Goal: Task Accomplishment & Management: Use online tool/utility

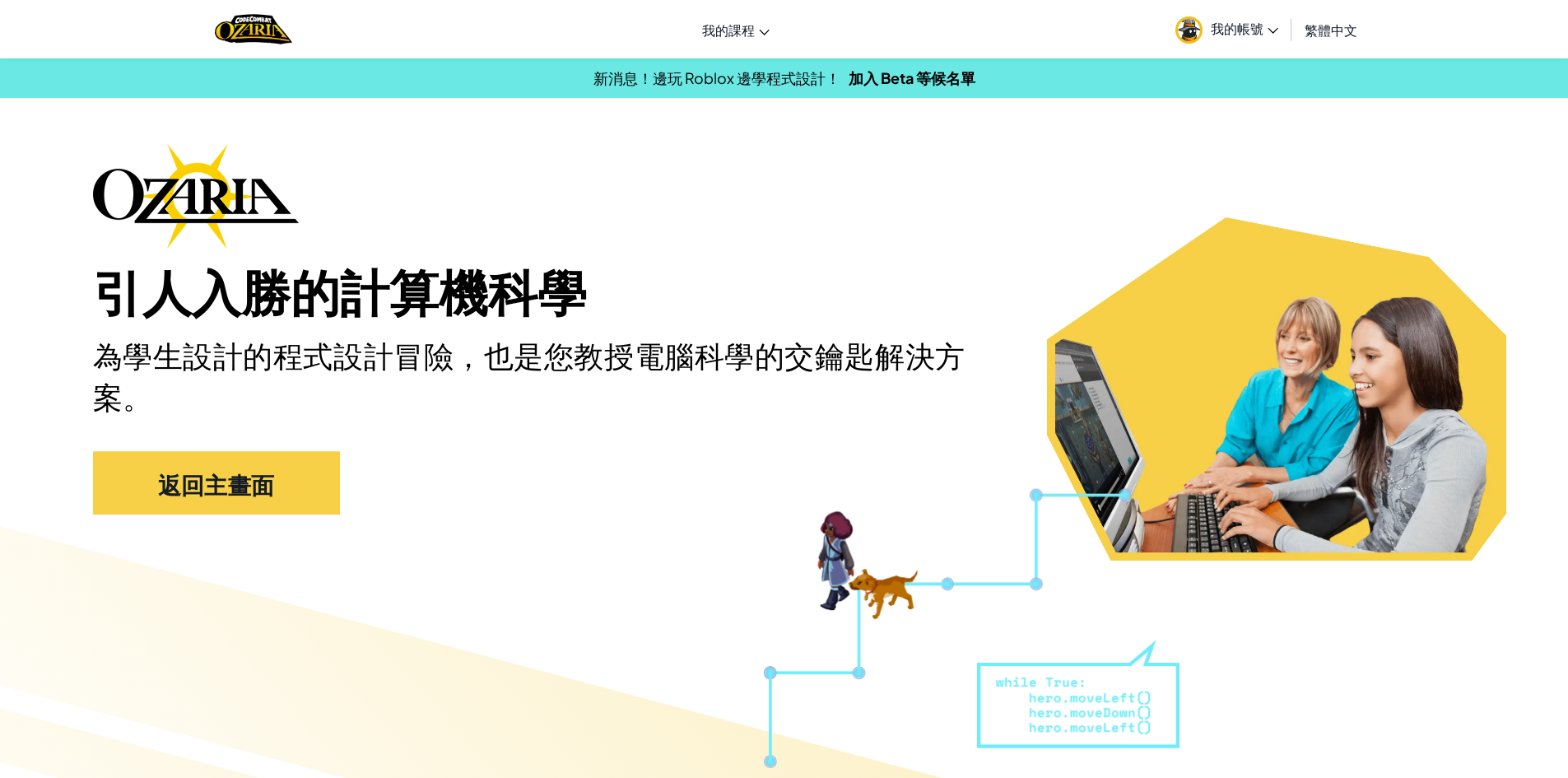
click at [1053, 200] on div "引人入勝的計算機科學 為學生設計的程式設計冒險，也是您教授電腦科學的交鑰匙解決方案。 返回主畫面" at bounding box center [785, 337] width 1383 height 388
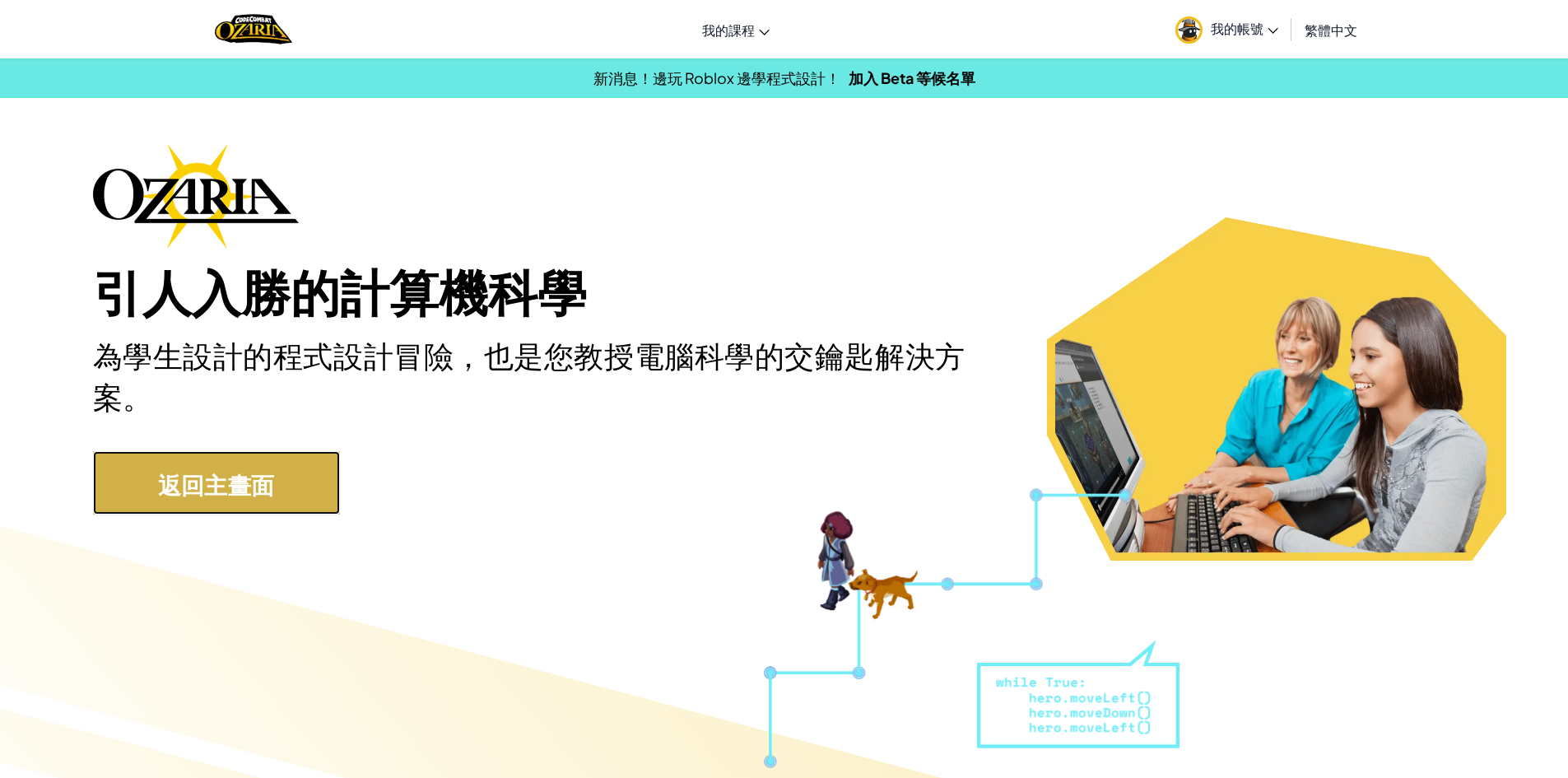
click at [267, 475] on font "返回主畫面" at bounding box center [216, 484] width 117 height 29
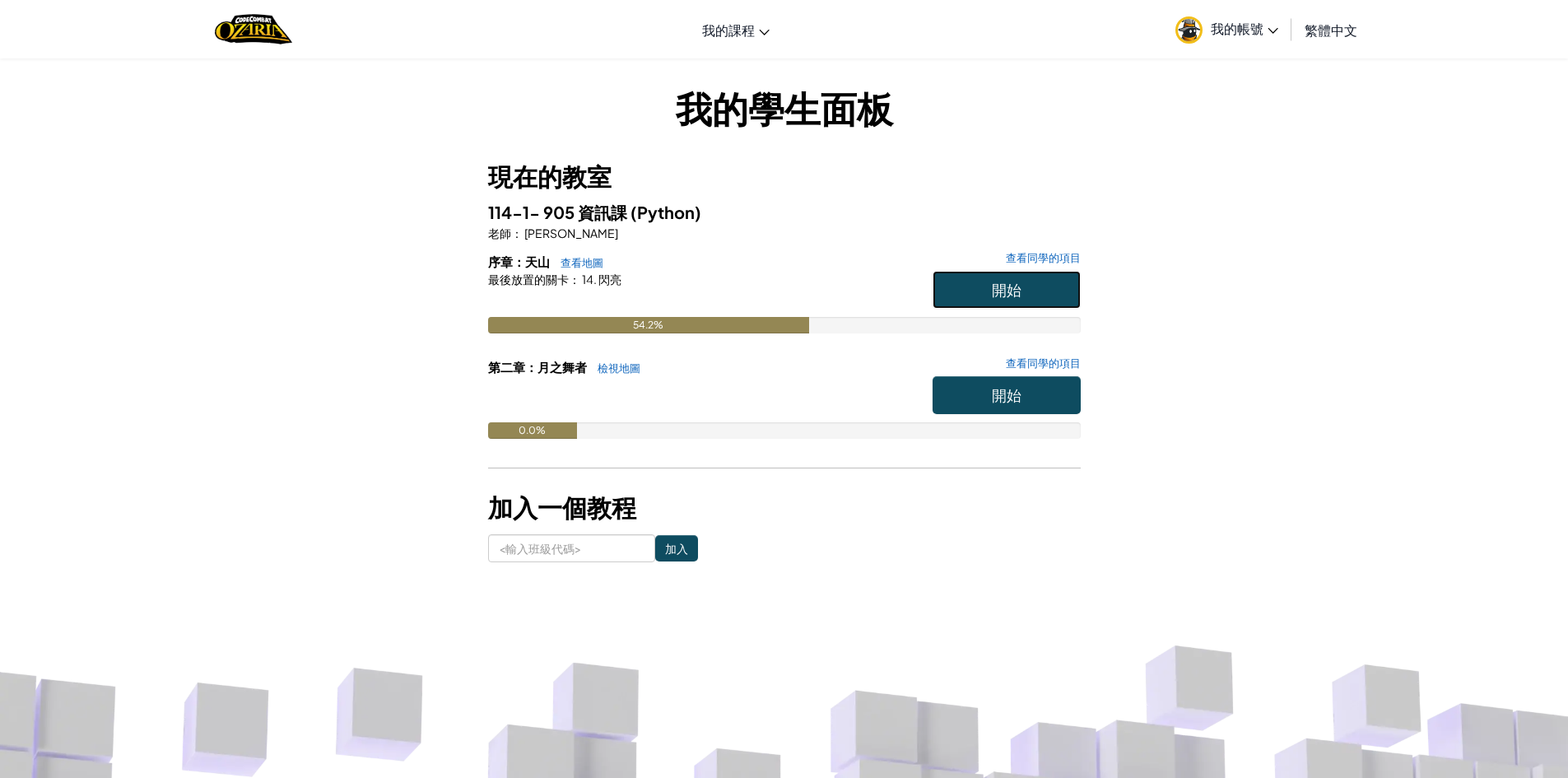
click at [983, 272] on button "開始" at bounding box center [1007, 289] width 148 height 38
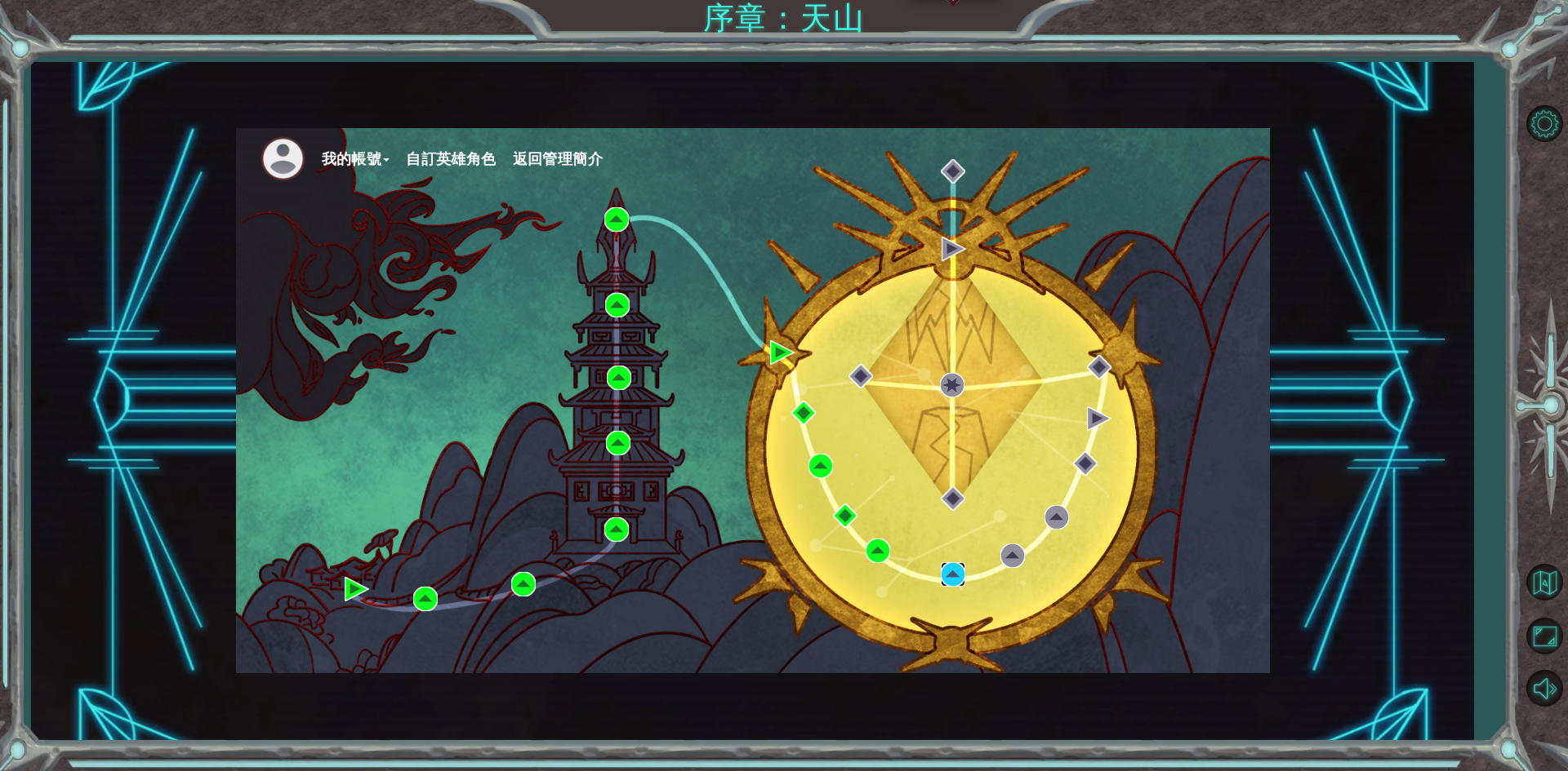
click at [944, 566] on img at bounding box center [953, 574] width 25 height 25
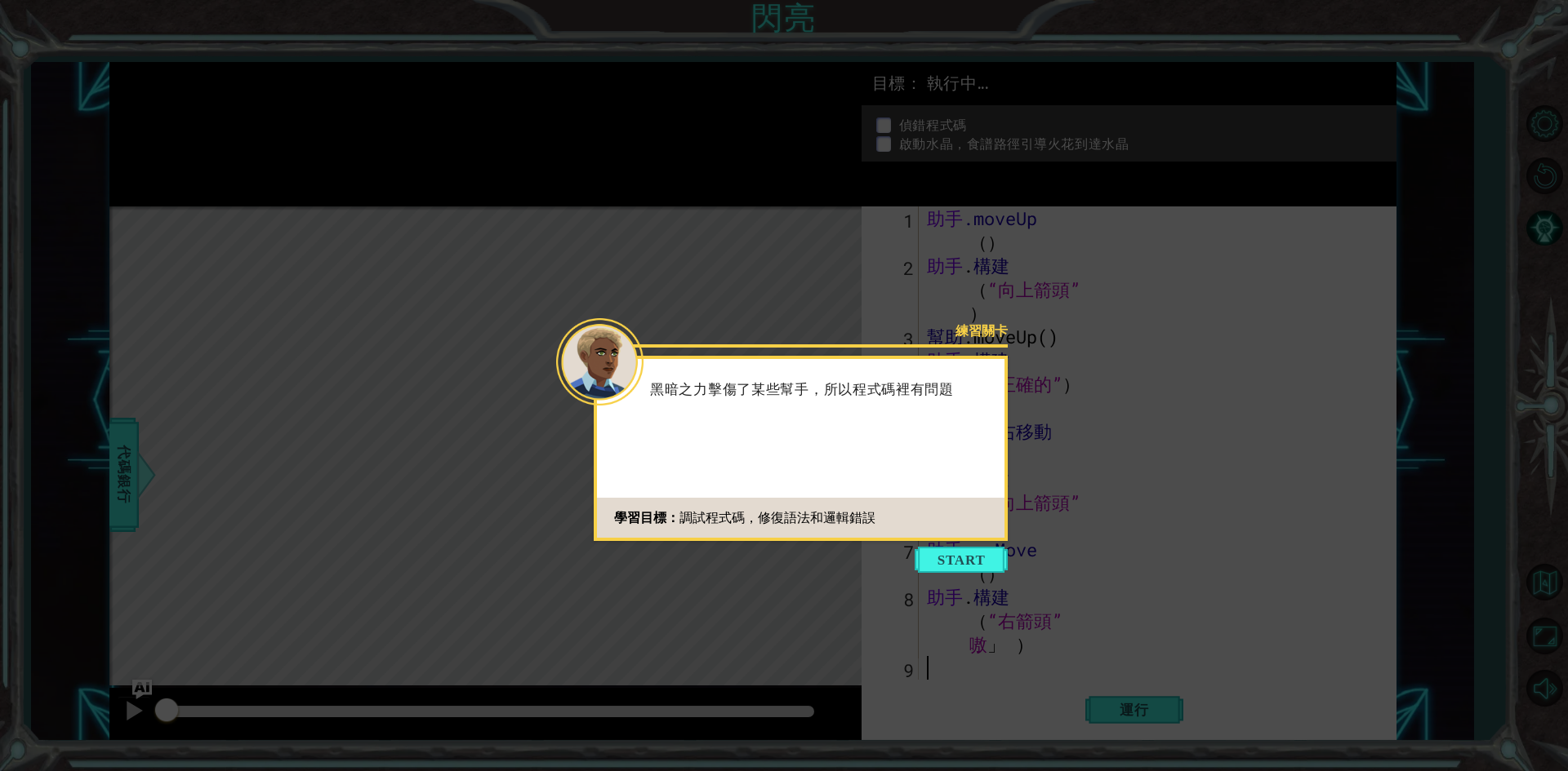
click at [945, 563] on button "開始" at bounding box center [962, 559] width 93 height 27
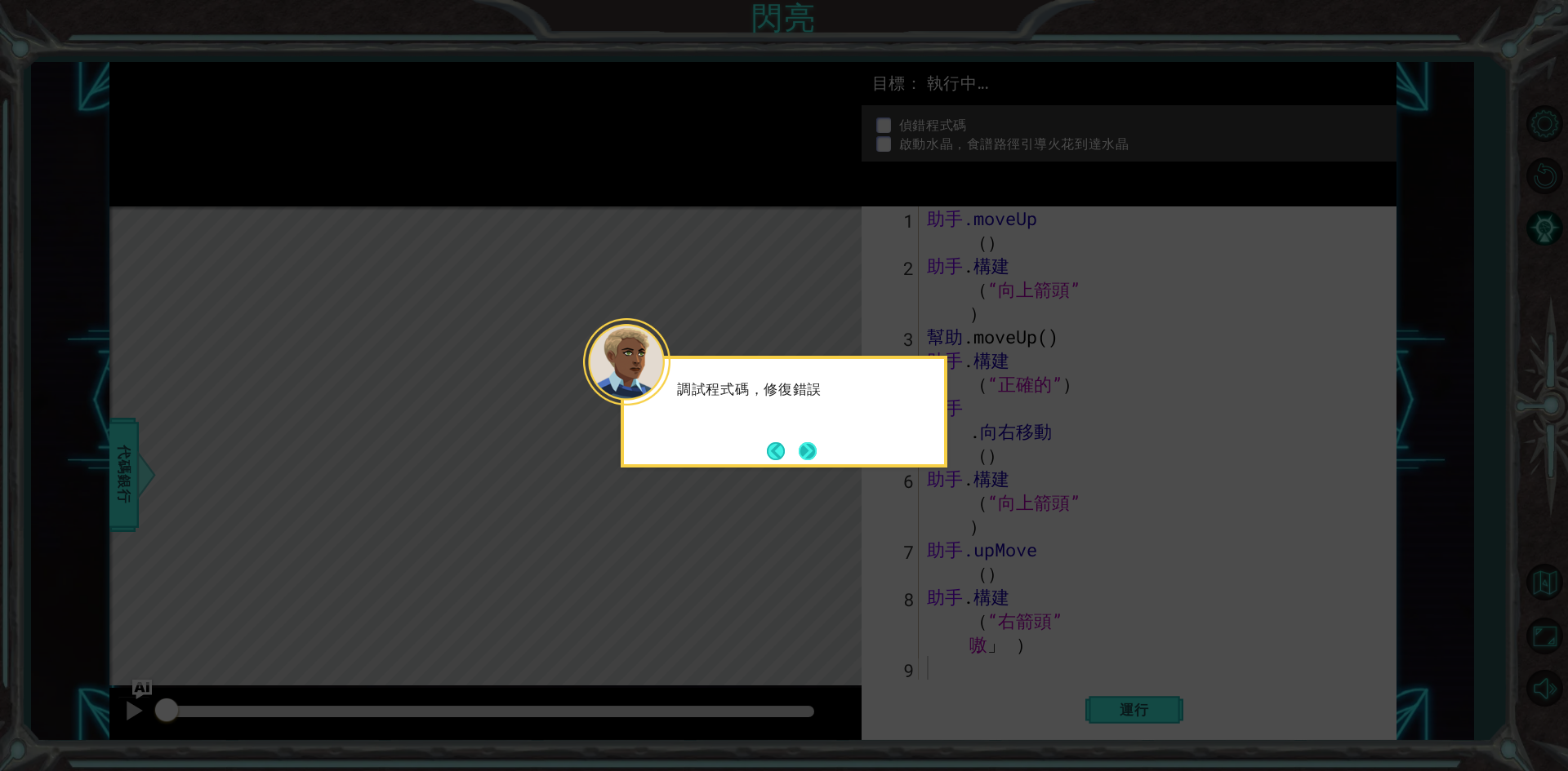
click at [817, 456] on button "下一個" at bounding box center [807, 451] width 23 height 23
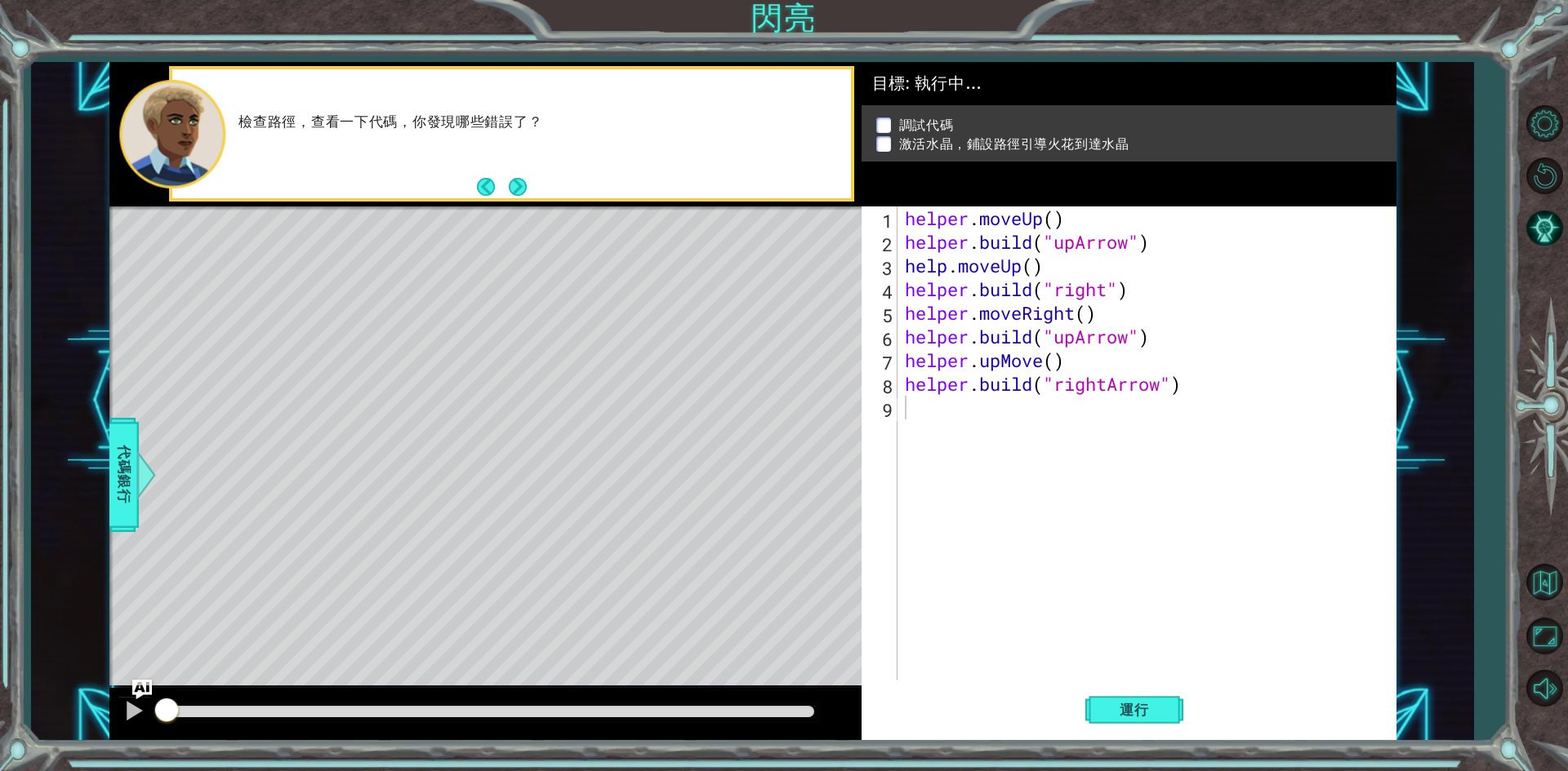
click at [1416, 132] on div "1 ההההההההההההההההההההההההההההההההההההההההההההההההההההההההההההההההההההההההההההה…" at bounding box center [752, 402] width 1442 height 679
click at [1131, 711] on span "運行" at bounding box center [1134, 711] width 62 height 16
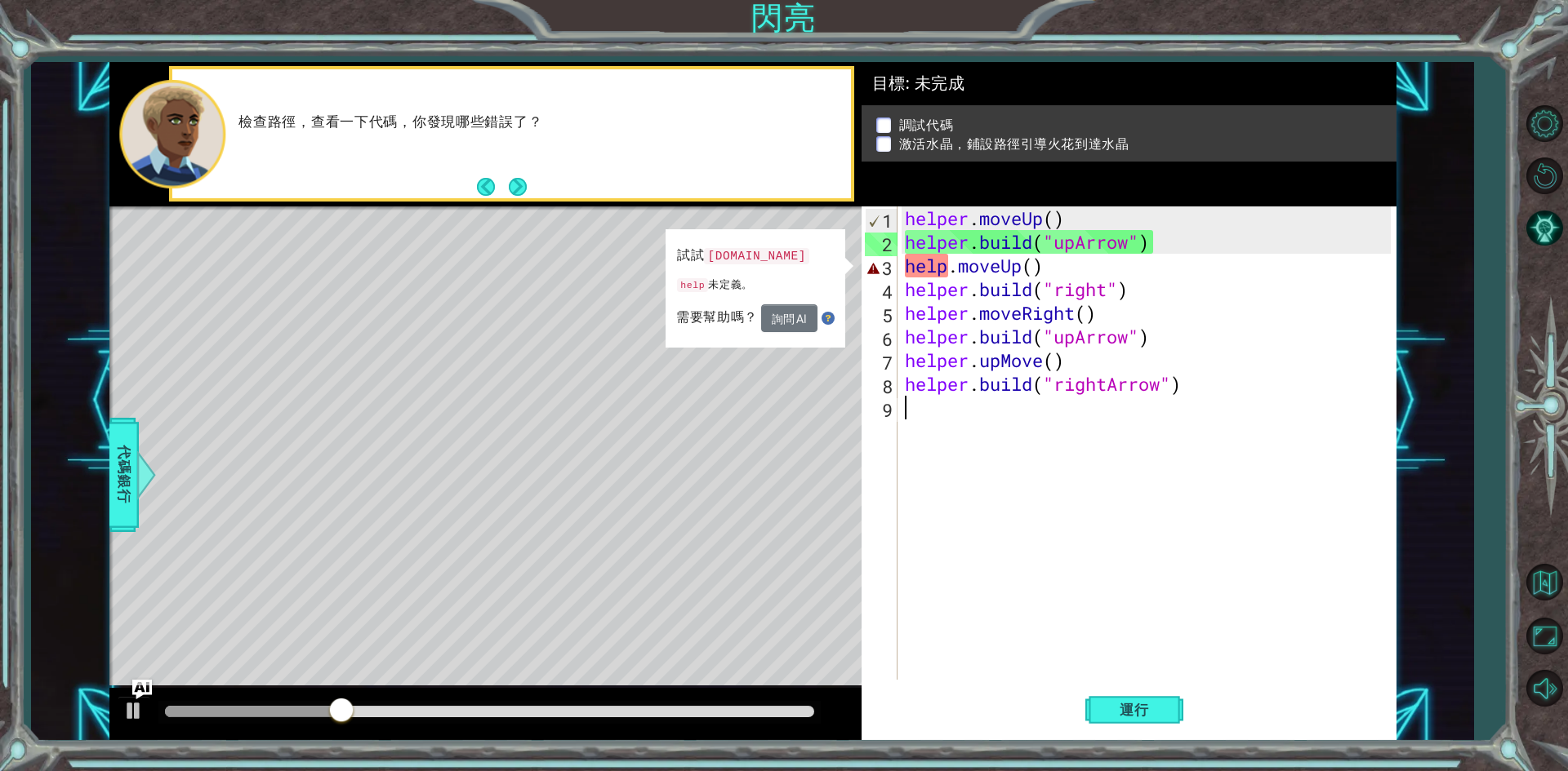
click at [1083, 260] on div "helper . moveUp ( ) helper . build ( "upArrow" ) help . moveUp ( ) helper . bui…" at bounding box center [1149, 467] width 497 height 521
click at [953, 268] on div "helper . moveUp ( ) helper . build ( "upArrow" ) help . moveUp ( ) helper . bui…" at bounding box center [1149, 467] width 497 height 521
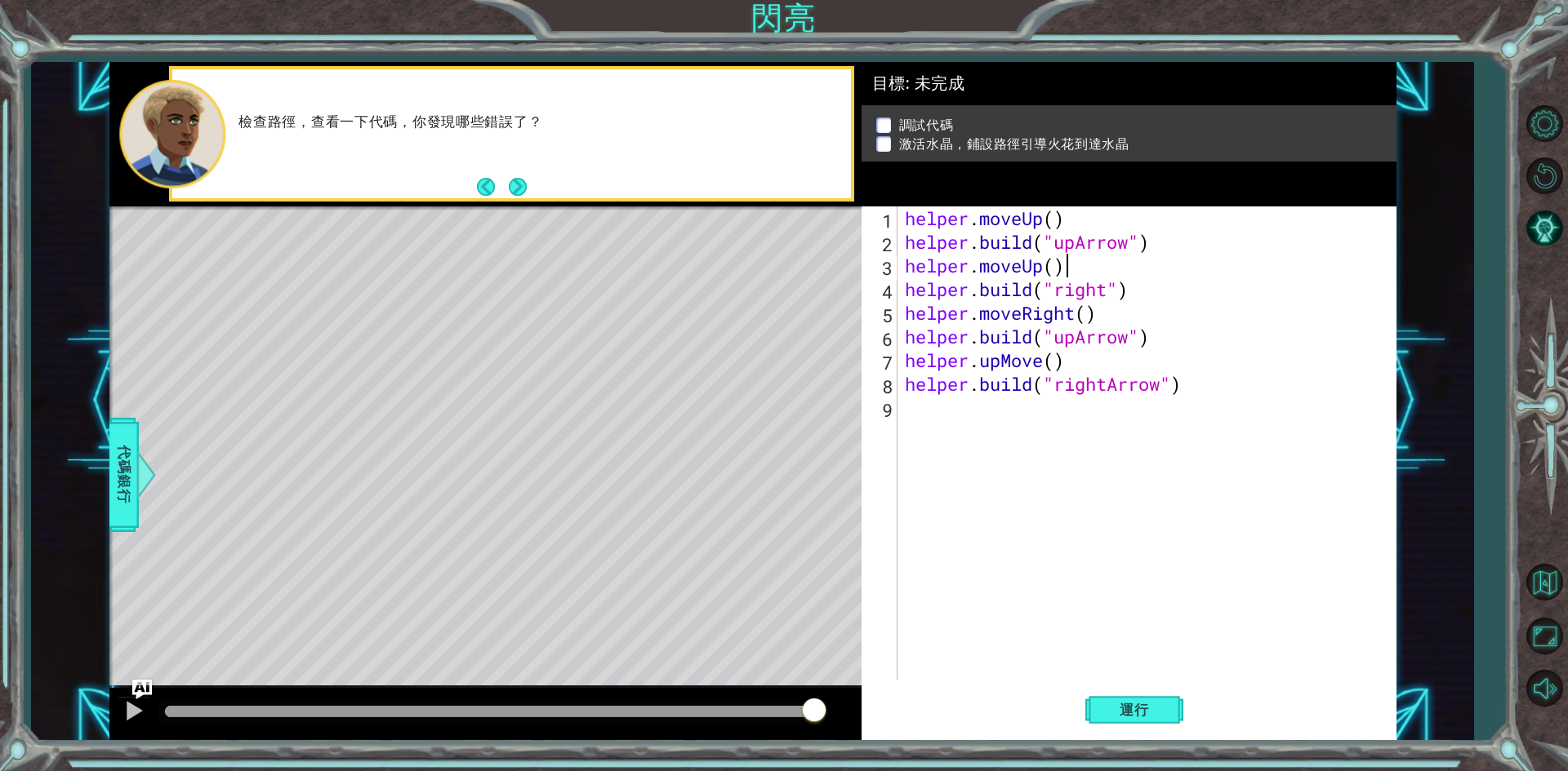
click at [1091, 265] on div "helper . moveUp ( ) helper . build ( "upArrow" ) helper . moveUp ( ) helper . b…" at bounding box center [1149, 467] width 497 height 521
click at [1133, 699] on button "運行" at bounding box center [1134, 711] width 98 height 53
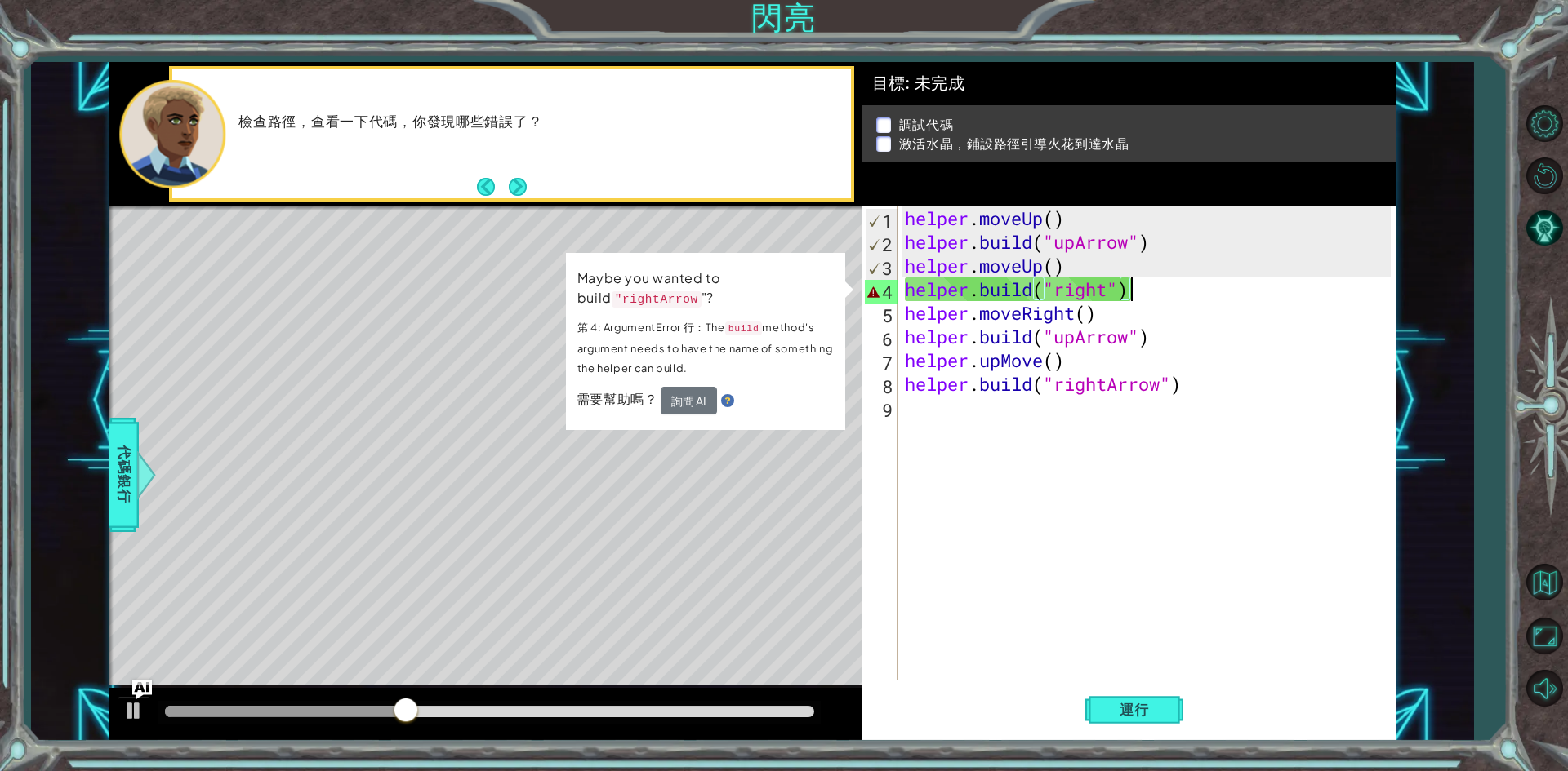
click at [1142, 295] on div "helper . moveUp ( ) helper . build ( "upArrow" ) helper . moveUp ( ) helper . b…" at bounding box center [1149, 467] width 497 height 521
click at [1109, 289] on div "helper . moveUp ( ) helper . build ( "upArrow" ) helper . moveUp ( ) helper . b…" at bounding box center [1149, 467] width 497 height 521
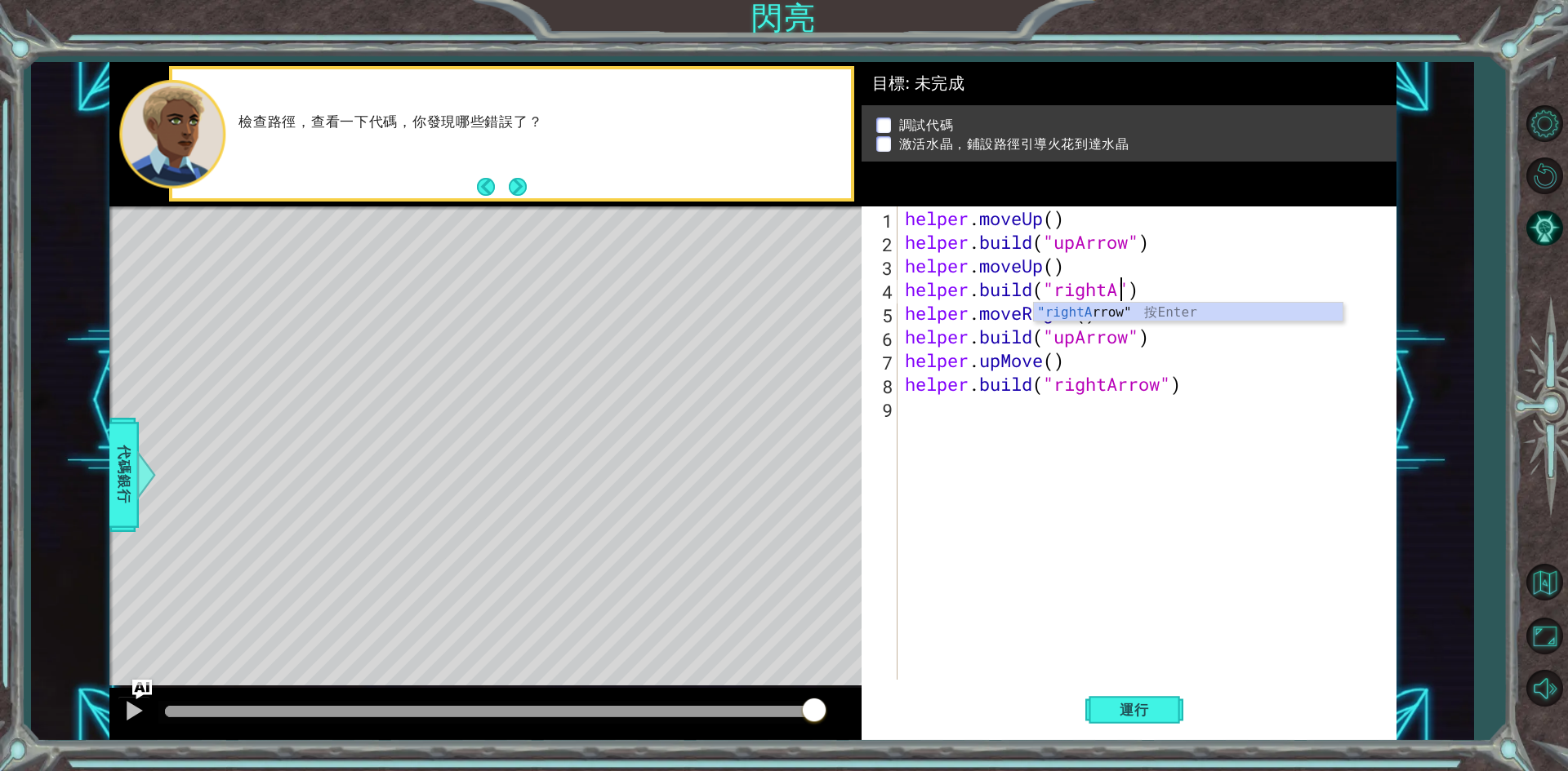
scroll to position [0, 10]
click at [1110, 311] on div ""rightA rrow" 按 Enter" at bounding box center [1188, 332] width 309 height 59
click at [1139, 702] on span "運行" at bounding box center [1134, 711] width 62 height 16
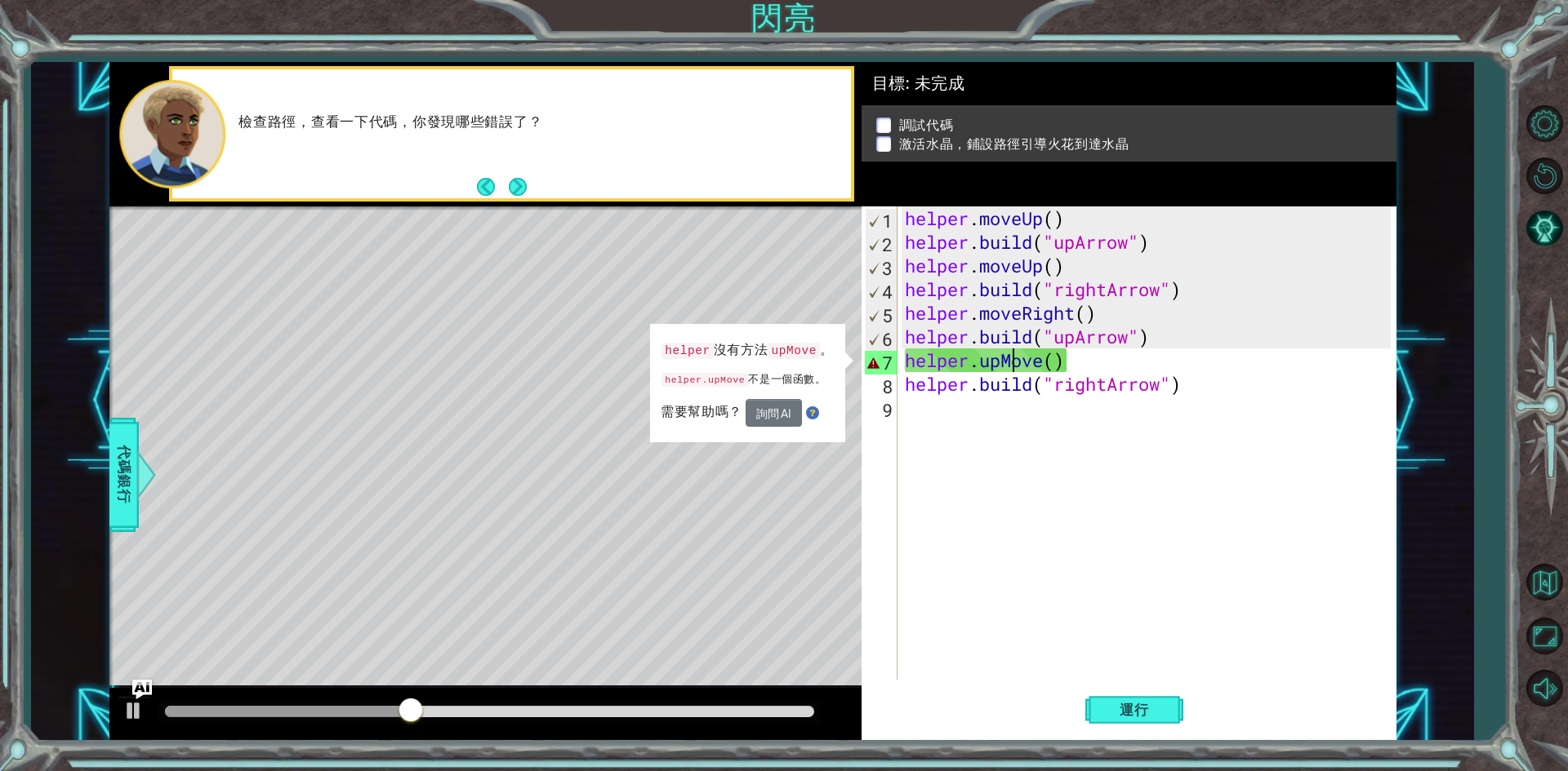
click at [1011, 364] on div "helper . moveUp ( ) helper . build ( "upArrow" ) helper . moveUp ( ) helper . b…" at bounding box center [1149, 467] width 497 height 521
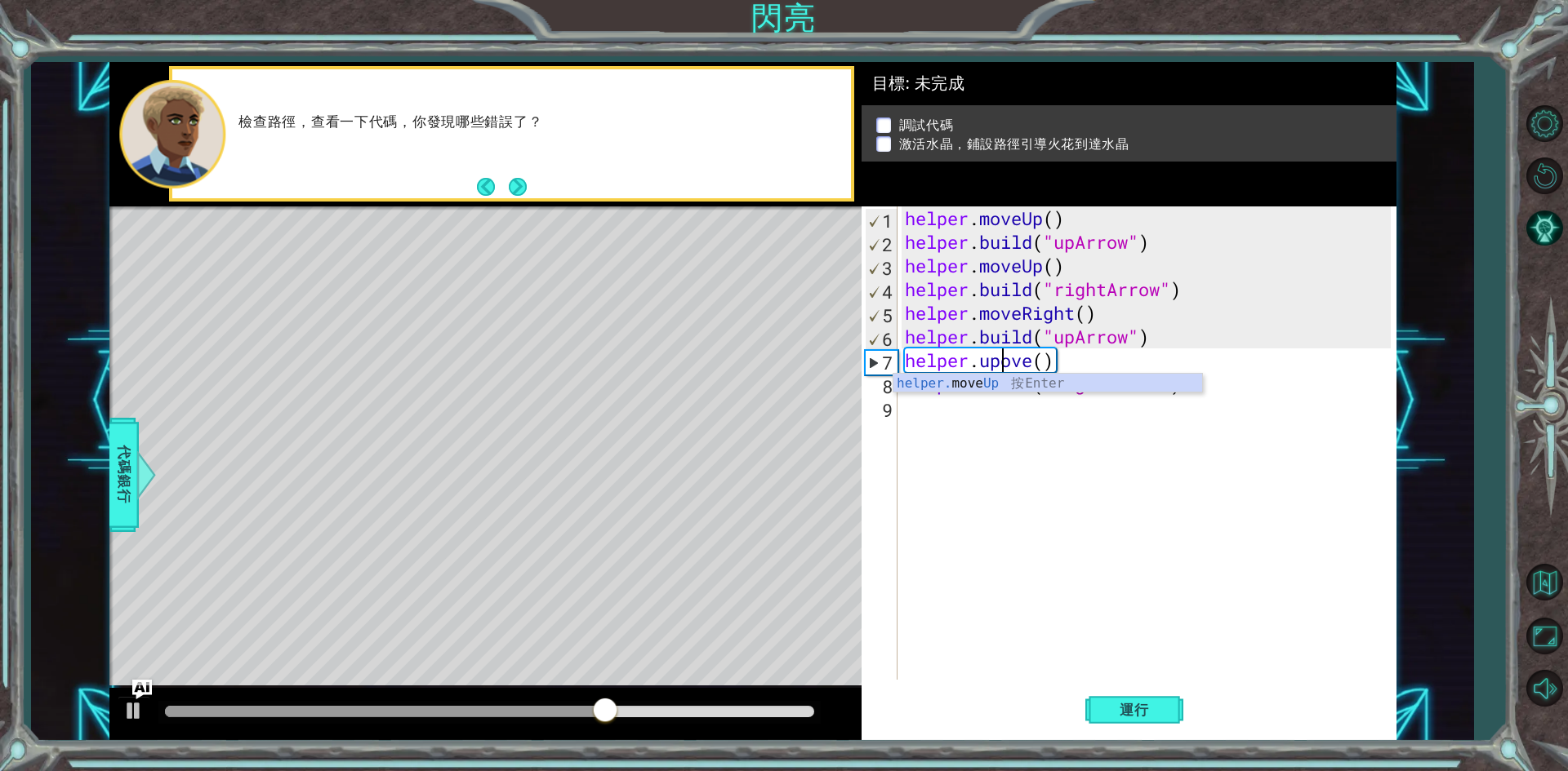
type textarea "helper.upmove()"
click at [1057, 469] on div "helper . moveUp ( ) helper . build ( "upArrow" ) helper . moveUp ( ) helper . b…" at bounding box center [1149, 467] width 497 height 521
click at [1138, 706] on span "運行" at bounding box center [1134, 711] width 62 height 16
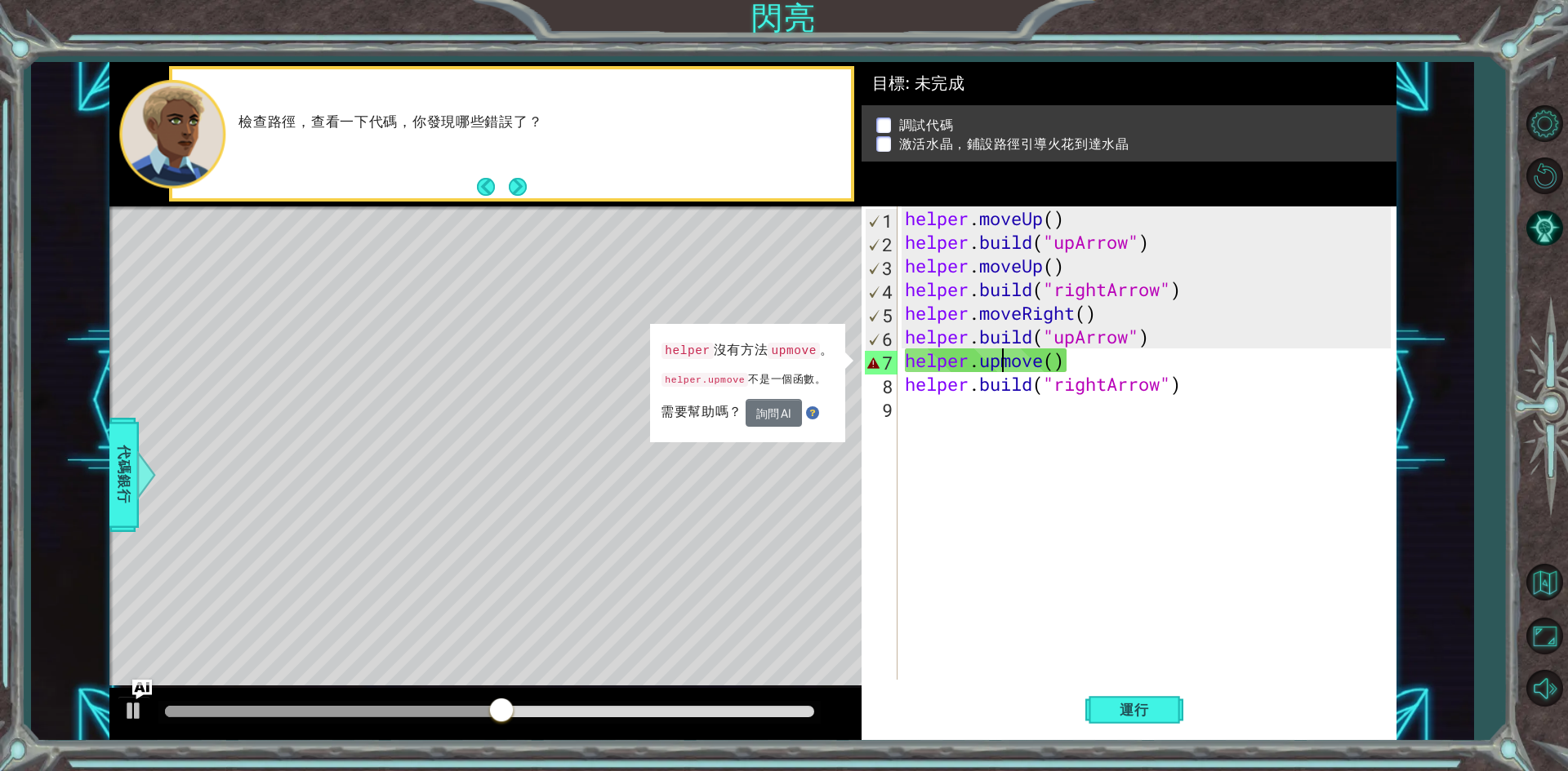
click at [1001, 359] on div "helper . moveUp ( ) helper . build ( "upArrow" ) helper . moveUp ( ) helper . b…" at bounding box center [1149, 467] width 497 height 521
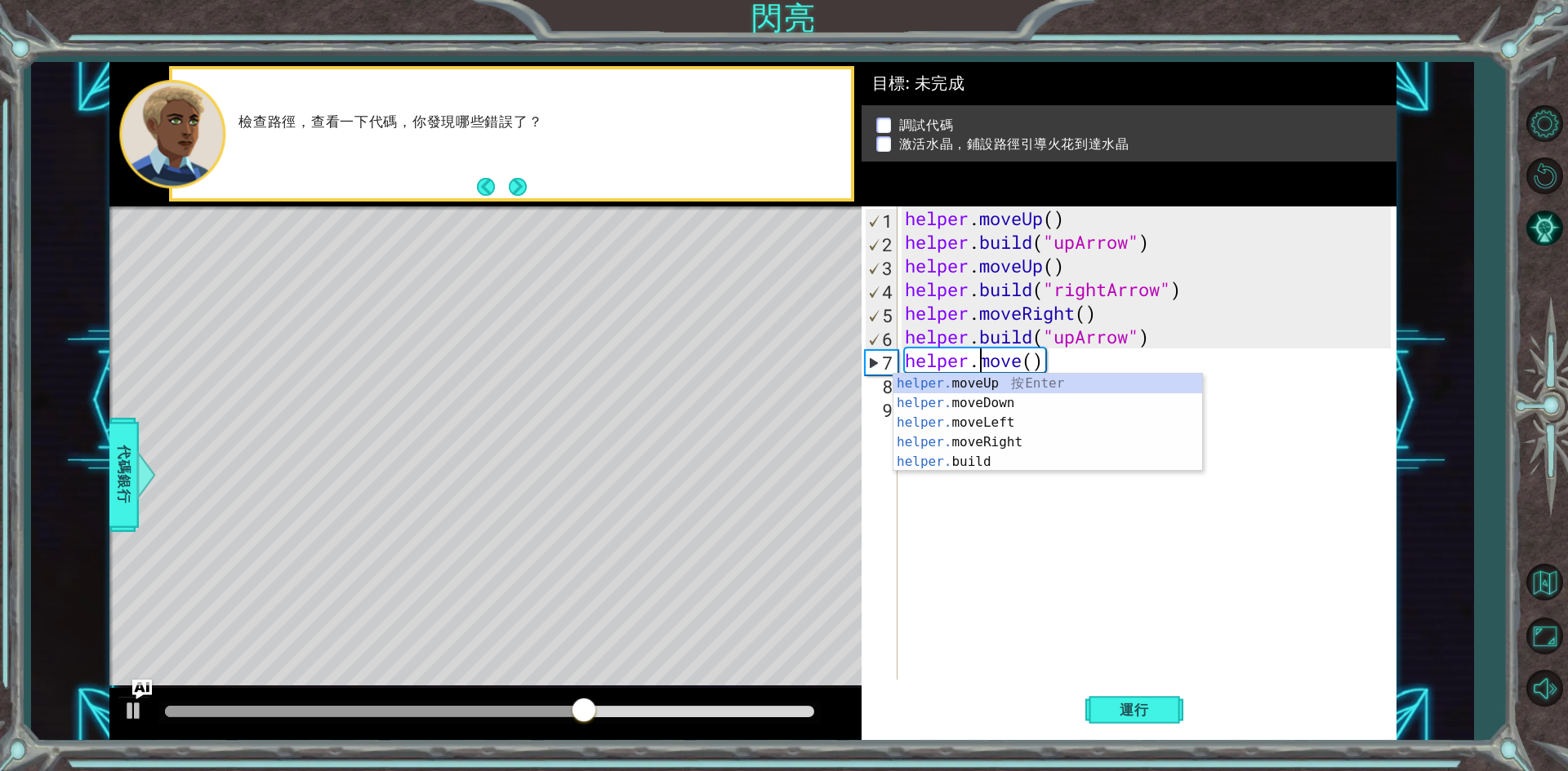
click at [1021, 361] on div "helper . moveUp ( ) helper . build ( "upArrow" ) helper . moveUp ( ) helper . b…" at bounding box center [1149, 467] width 497 height 521
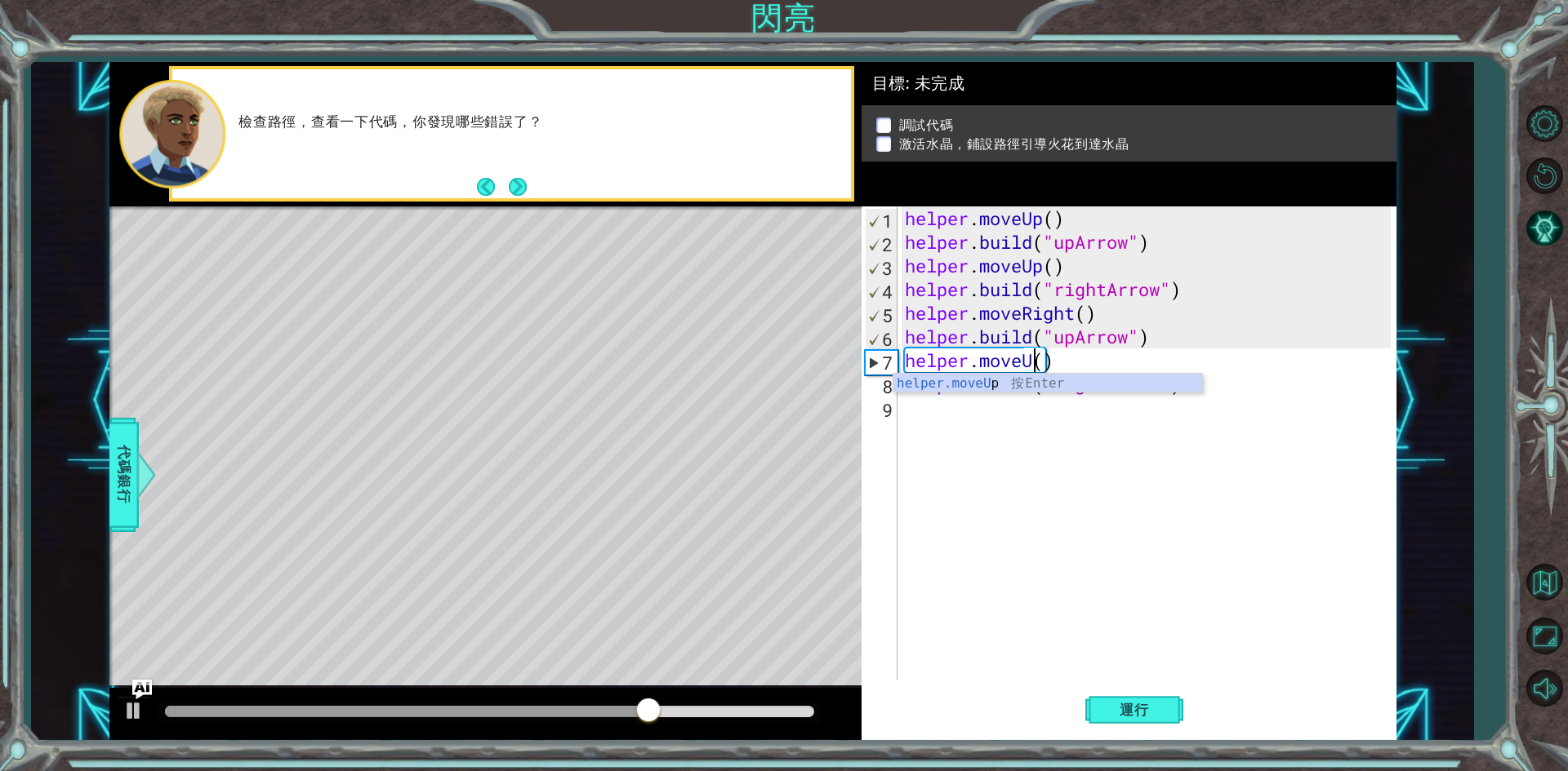
scroll to position [0, 5]
click at [976, 375] on div "helper.moveU p 按 Enter" at bounding box center [1047, 403] width 309 height 59
type textarea "helper.moveUp(1)"
click at [1165, 722] on button "運行" at bounding box center [1134, 711] width 98 height 53
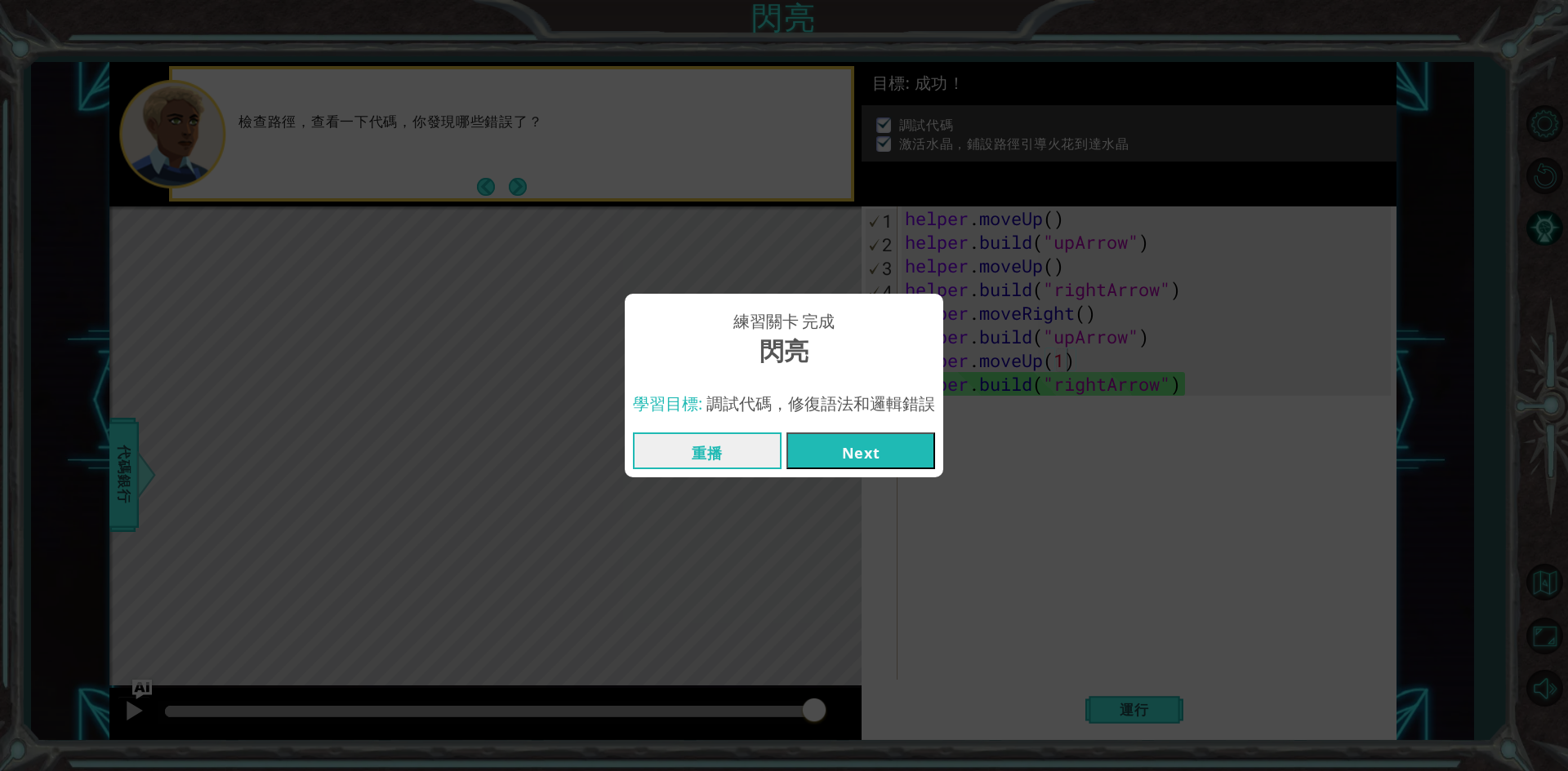
click at [897, 448] on button "Next" at bounding box center [861, 451] width 148 height 37
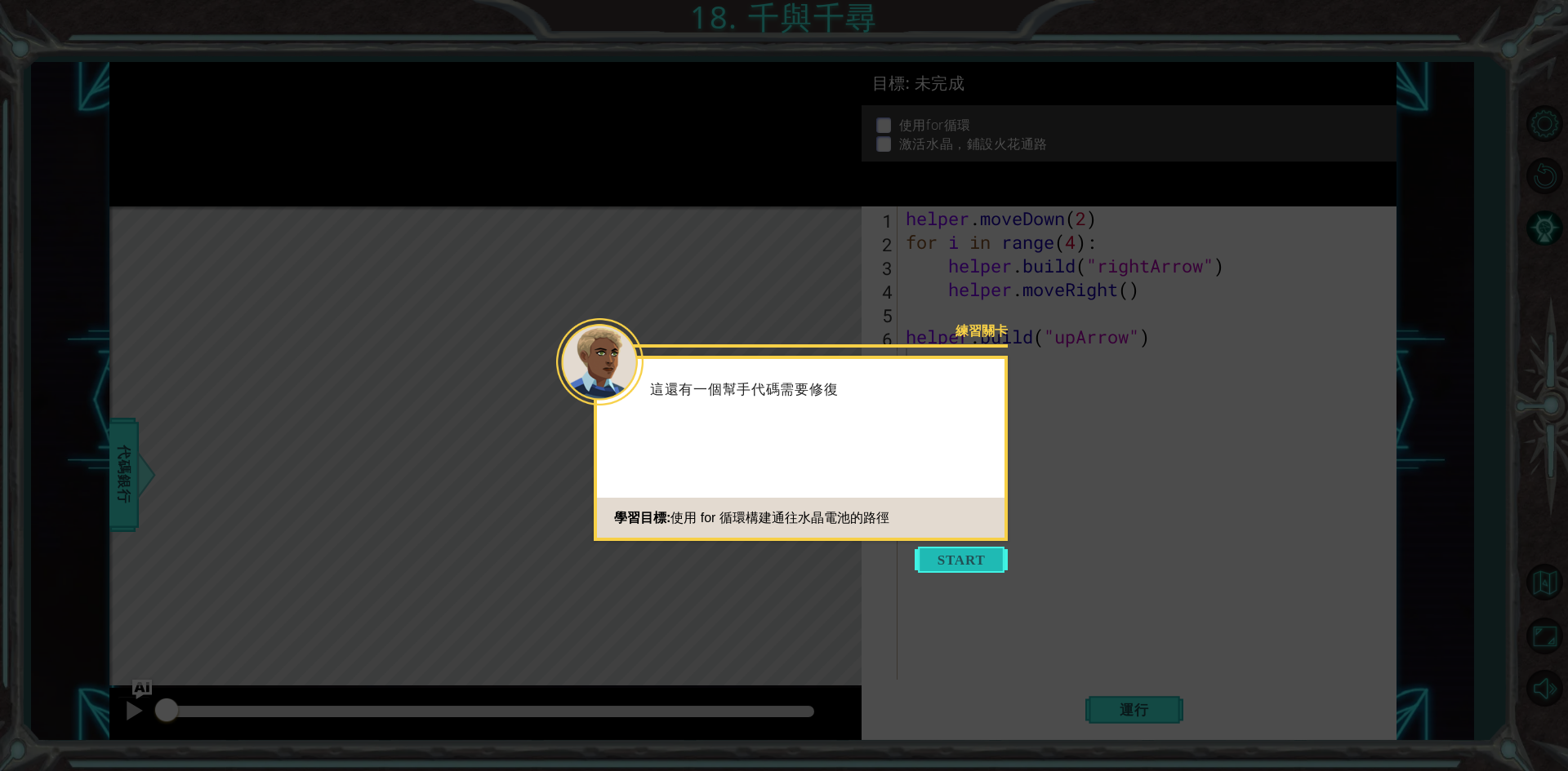
click at [979, 557] on button "Start" at bounding box center [962, 559] width 93 height 27
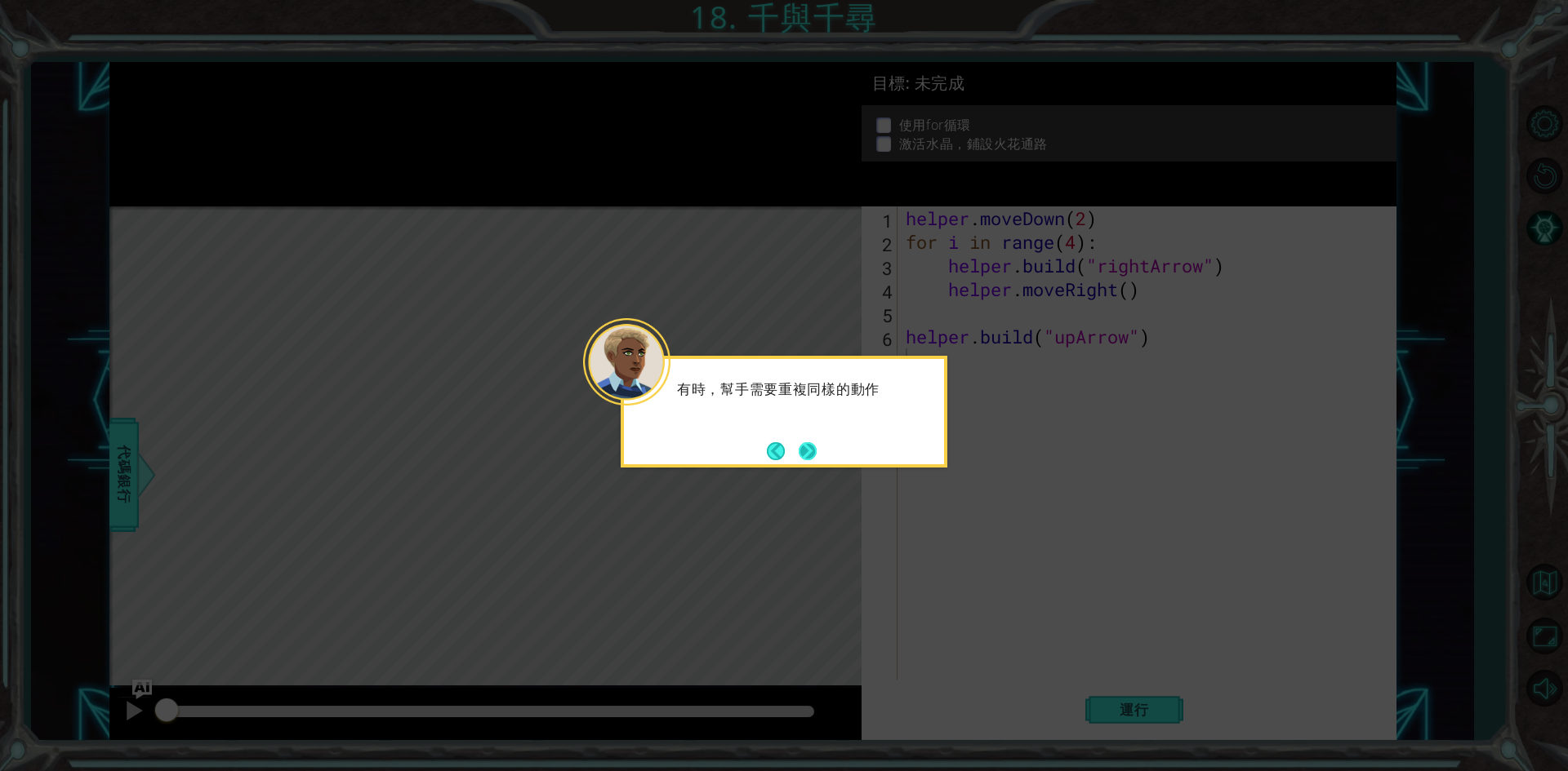
click at [805, 446] on button "Next" at bounding box center [808, 451] width 19 height 19
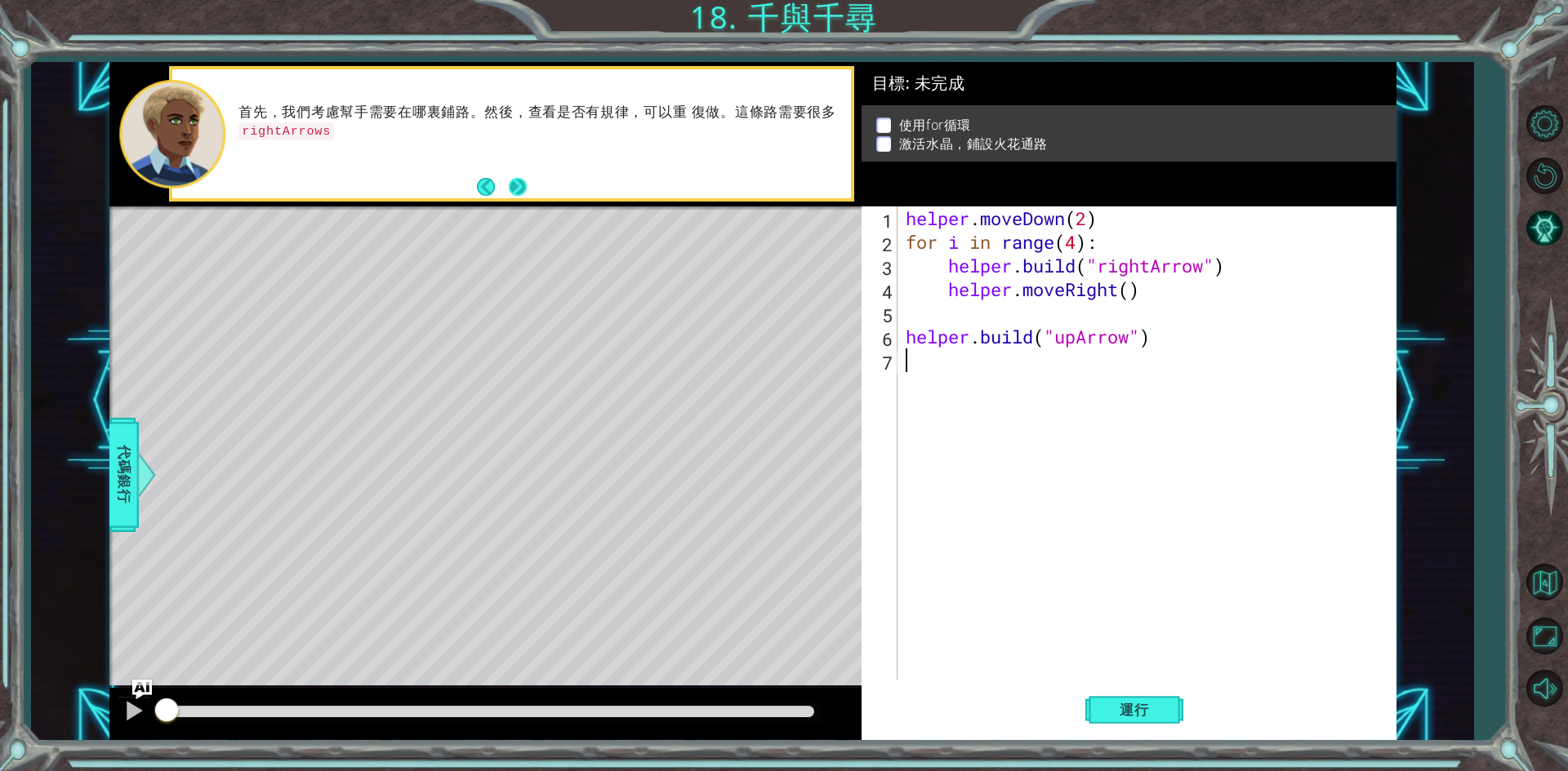
click at [515, 184] on button "Next" at bounding box center [517, 187] width 18 height 18
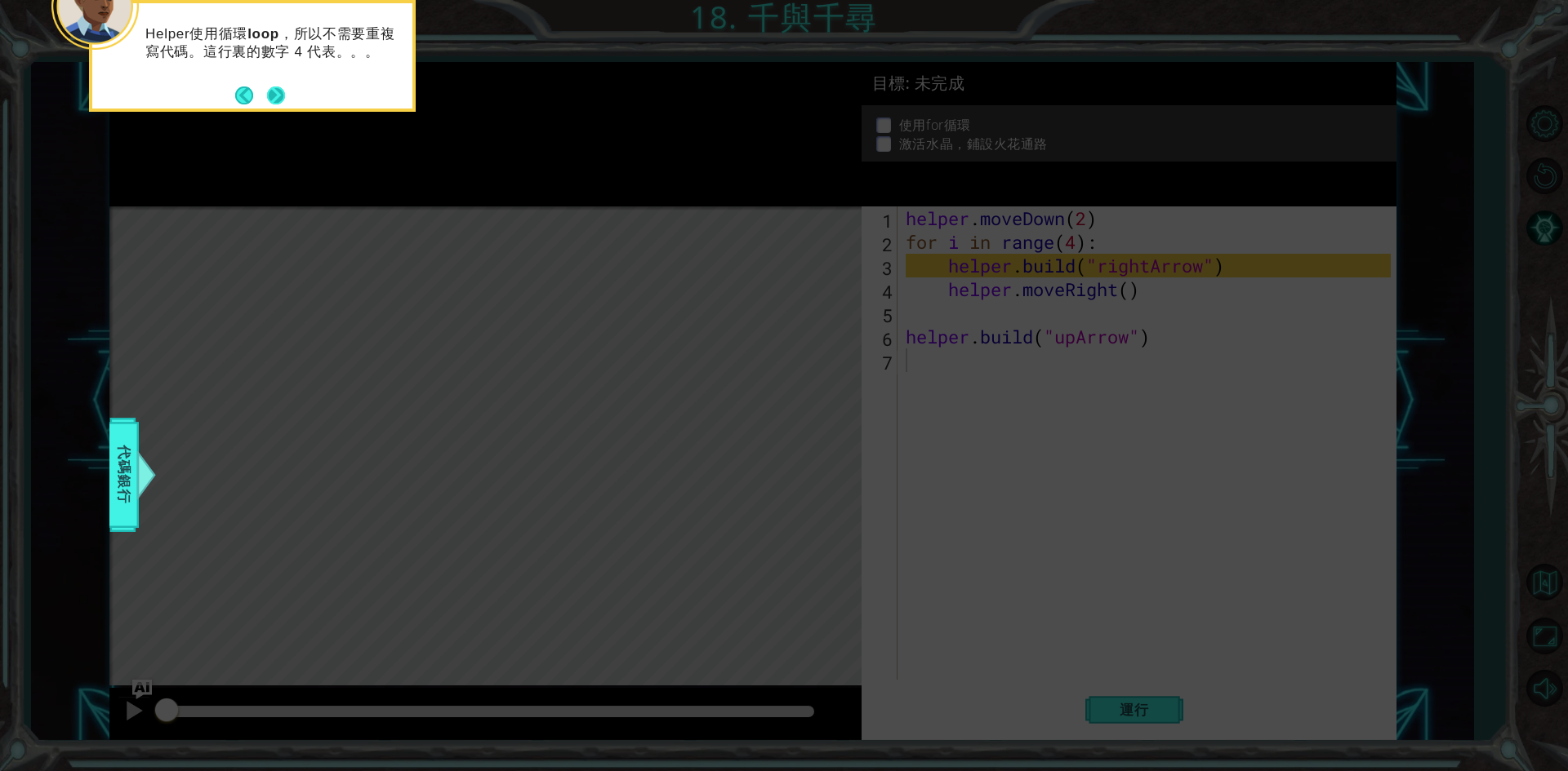
click at [280, 94] on button "Next" at bounding box center [277, 96] width 18 height 18
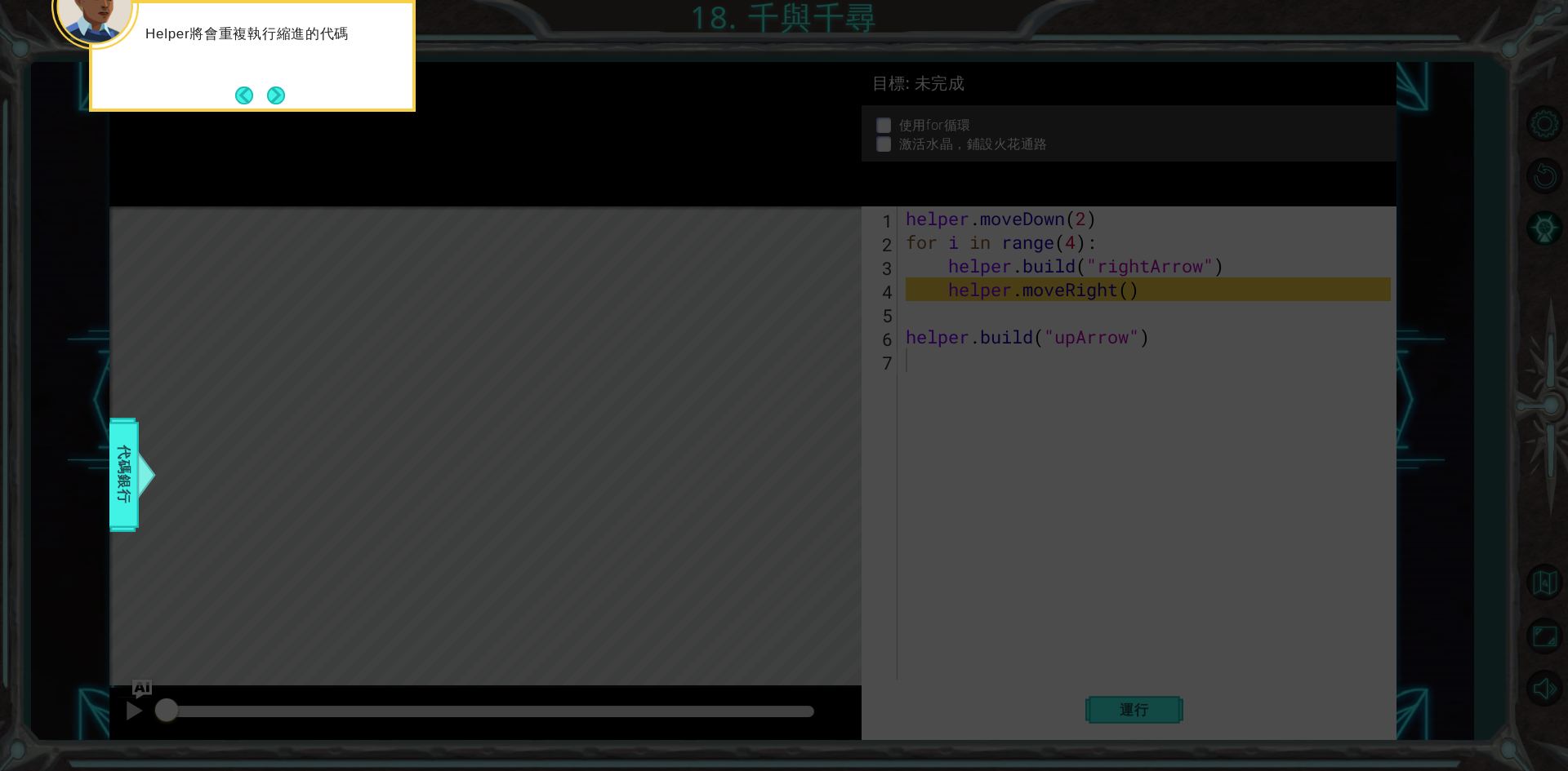
click at [280, 94] on button "Next" at bounding box center [277, 96] width 18 height 18
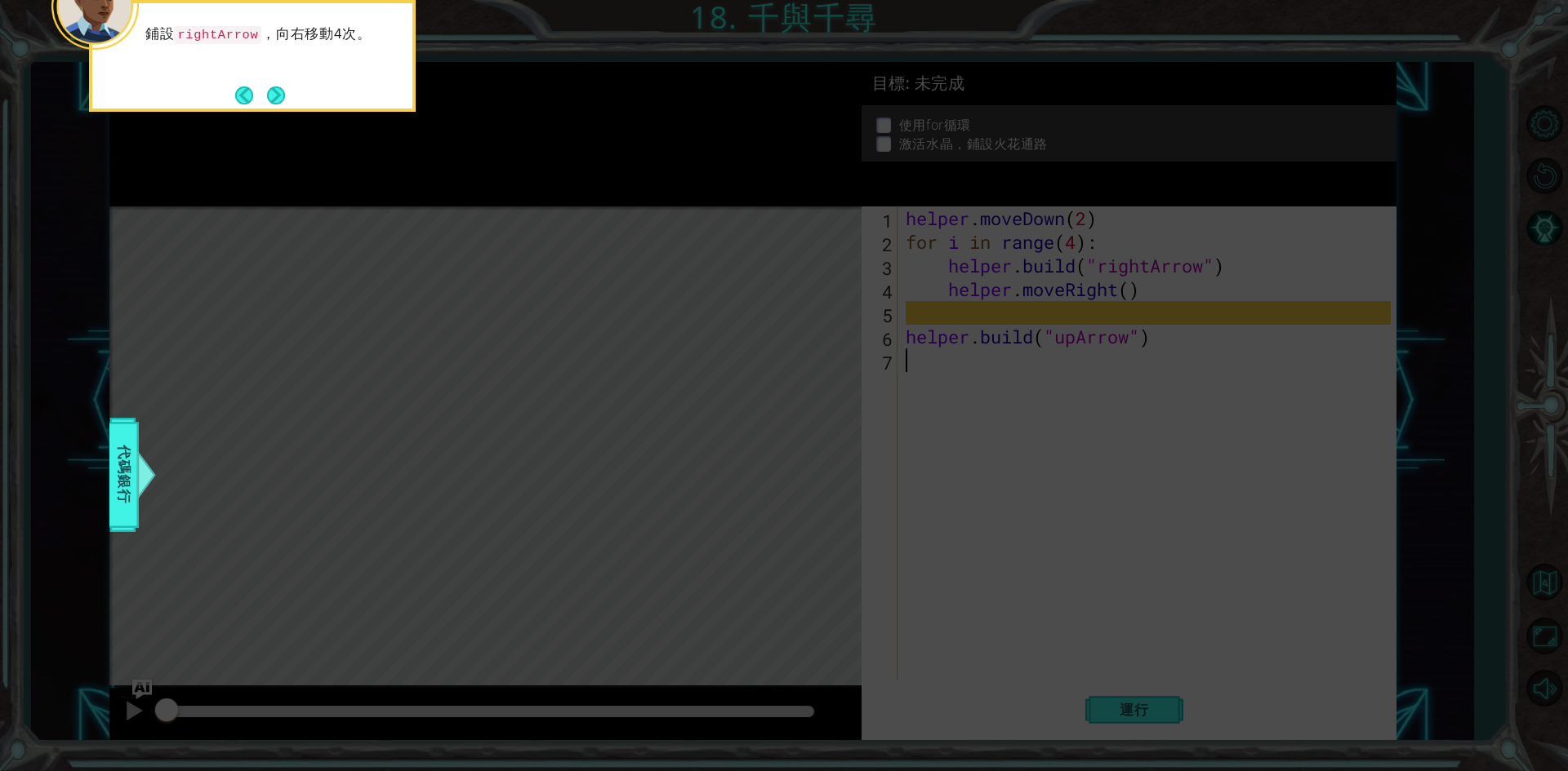
click at [280, 94] on button "Next" at bounding box center [277, 96] width 18 height 18
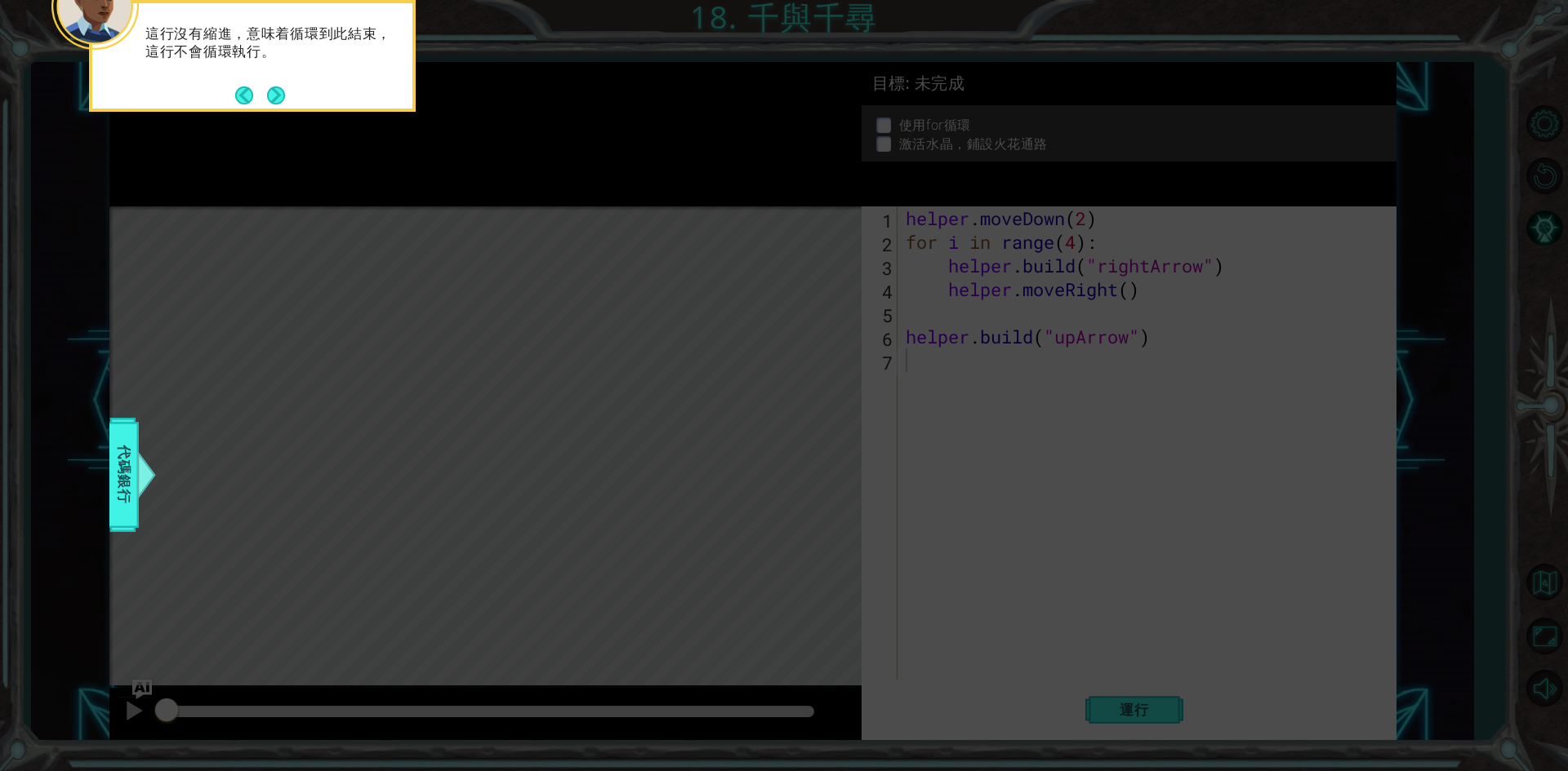
click at [280, 94] on button "Next" at bounding box center [277, 96] width 18 height 18
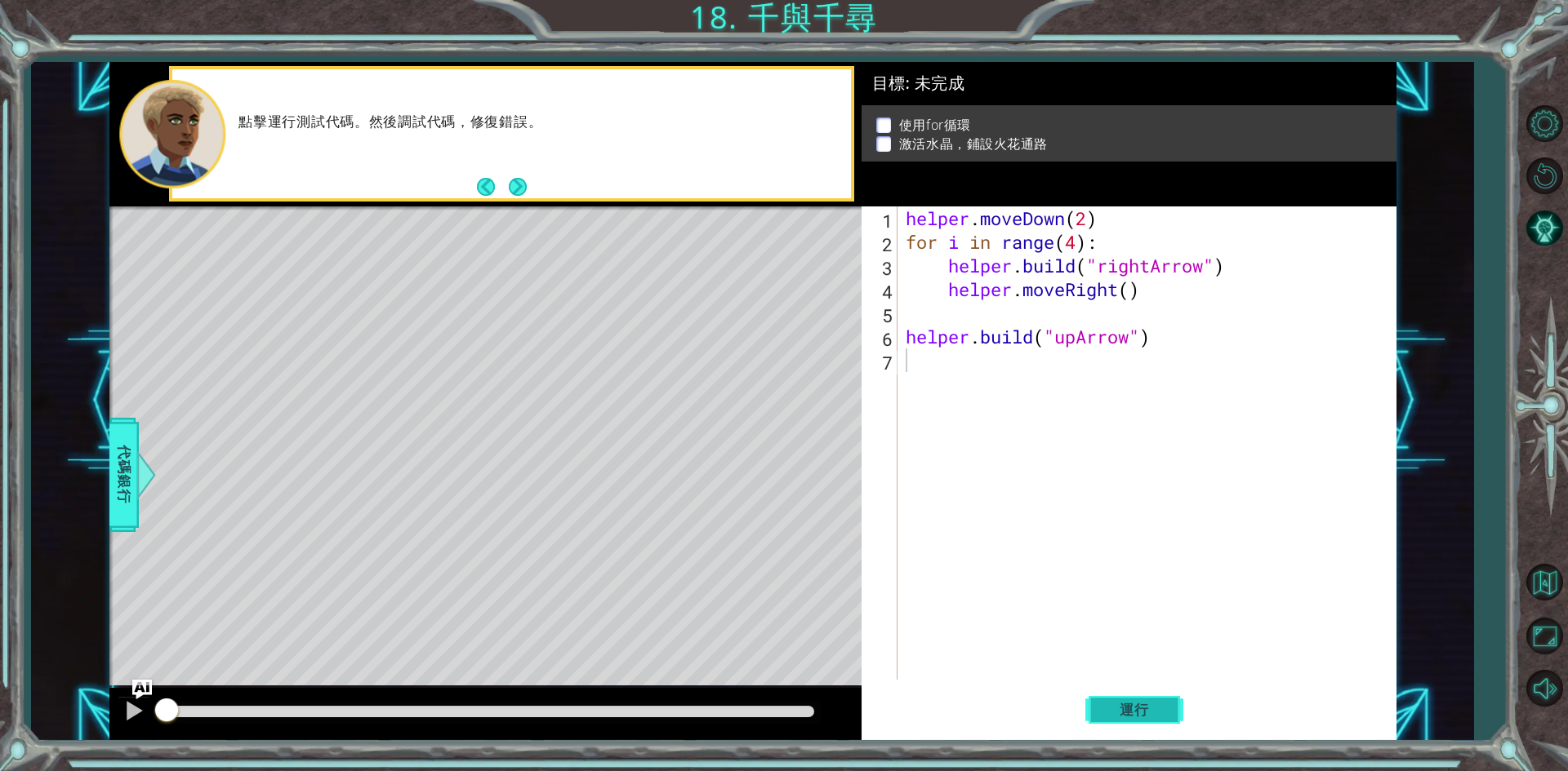
click at [1097, 699] on button "運行" at bounding box center [1134, 711] width 98 height 53
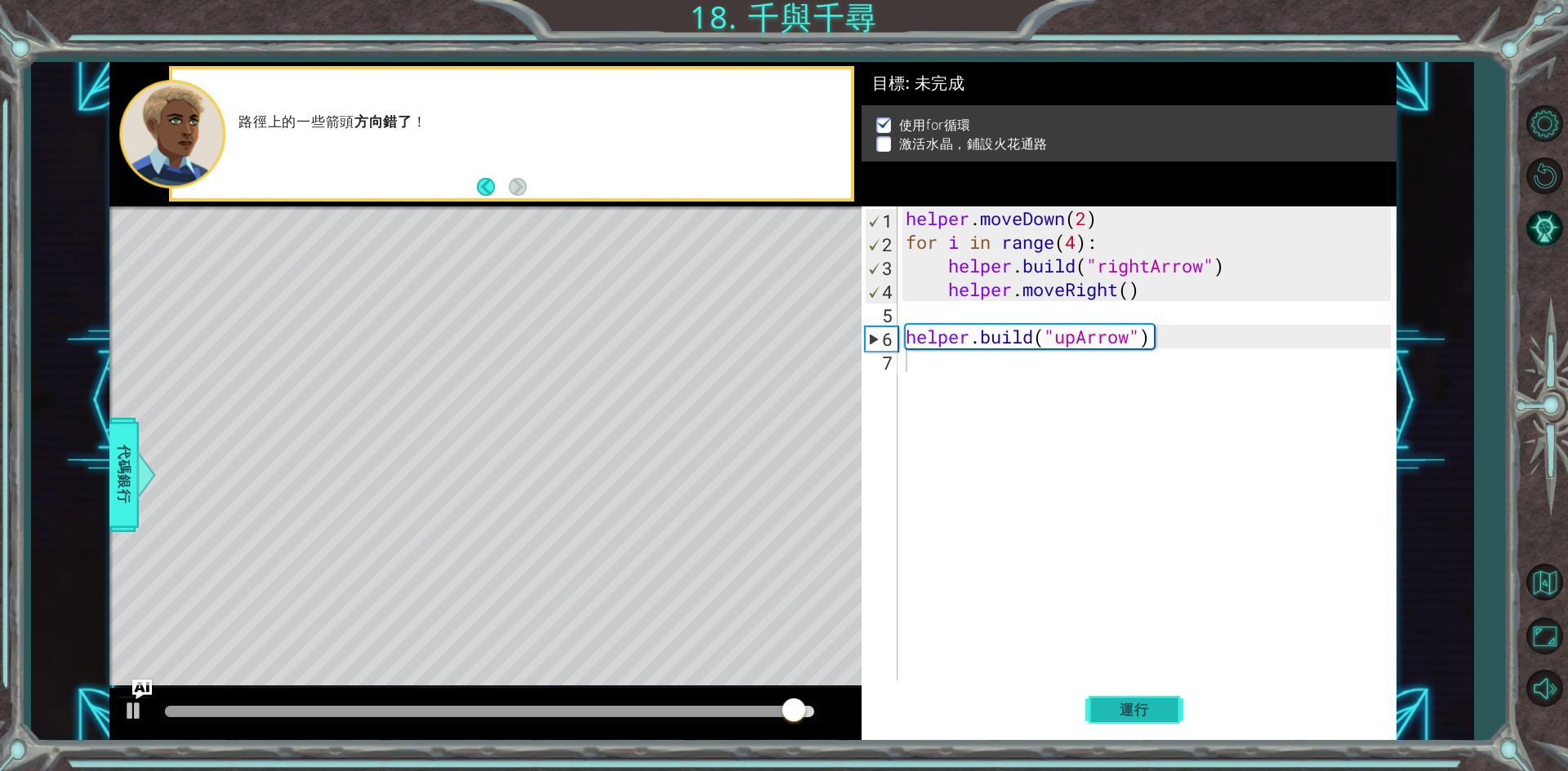
click at [1149, 709] on span "運行" at bounding box center [1134, 711] width 62 height 16
click at [1127, 298] on div "helper . moveDown ( 2 ) for i in range ( 4 ) : helper . build ( "rightArrow" ) …" at bounding box center [1150, 467] width 496 height 521
type textarea "helper.moveRight(2)"
drag, startPoint x: 1142, startPoint y: 405, endPoint x: 1125, endPoint y: 523, distance: 119.2
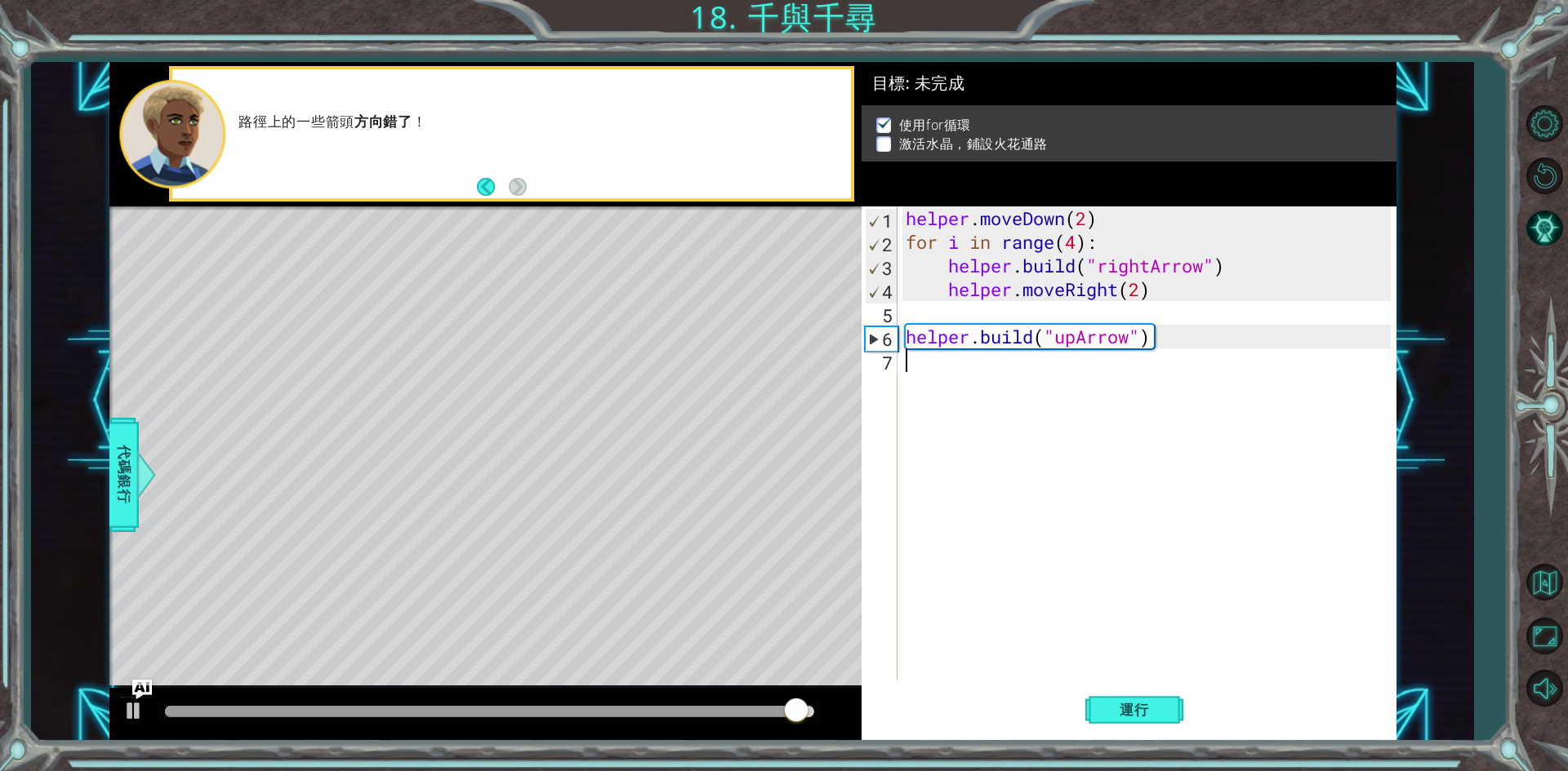
click at [1142, 406] on div "helper . moveDown ( 2 ) for i in range ( 4 ) : helper . build ( "rightArrow" ) …" at bounding box center [1150, 467] width 496 height 521
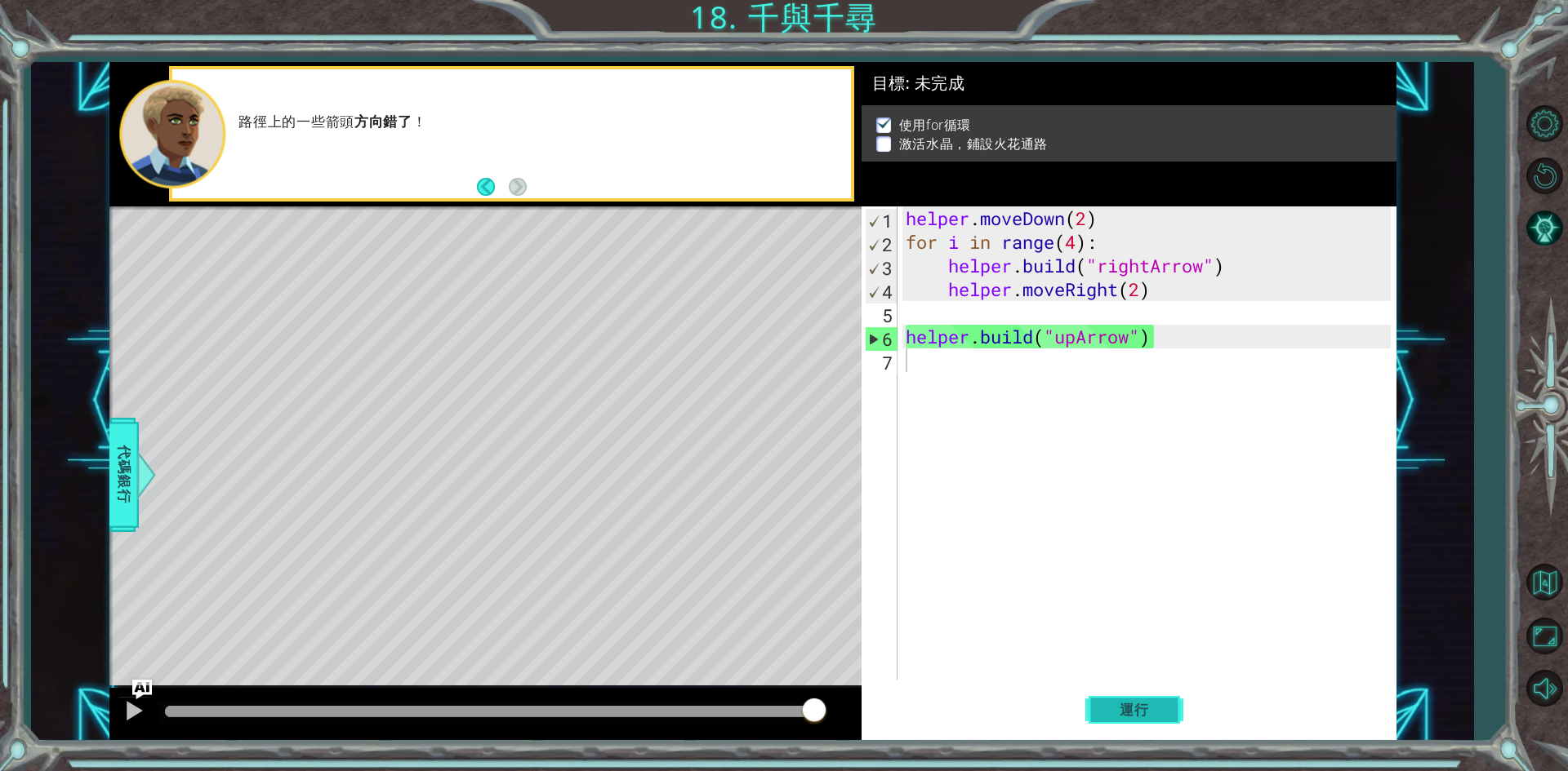
click at [1127, 696] on button "運行" at bounding box center [1134, 711] width 98 height 53
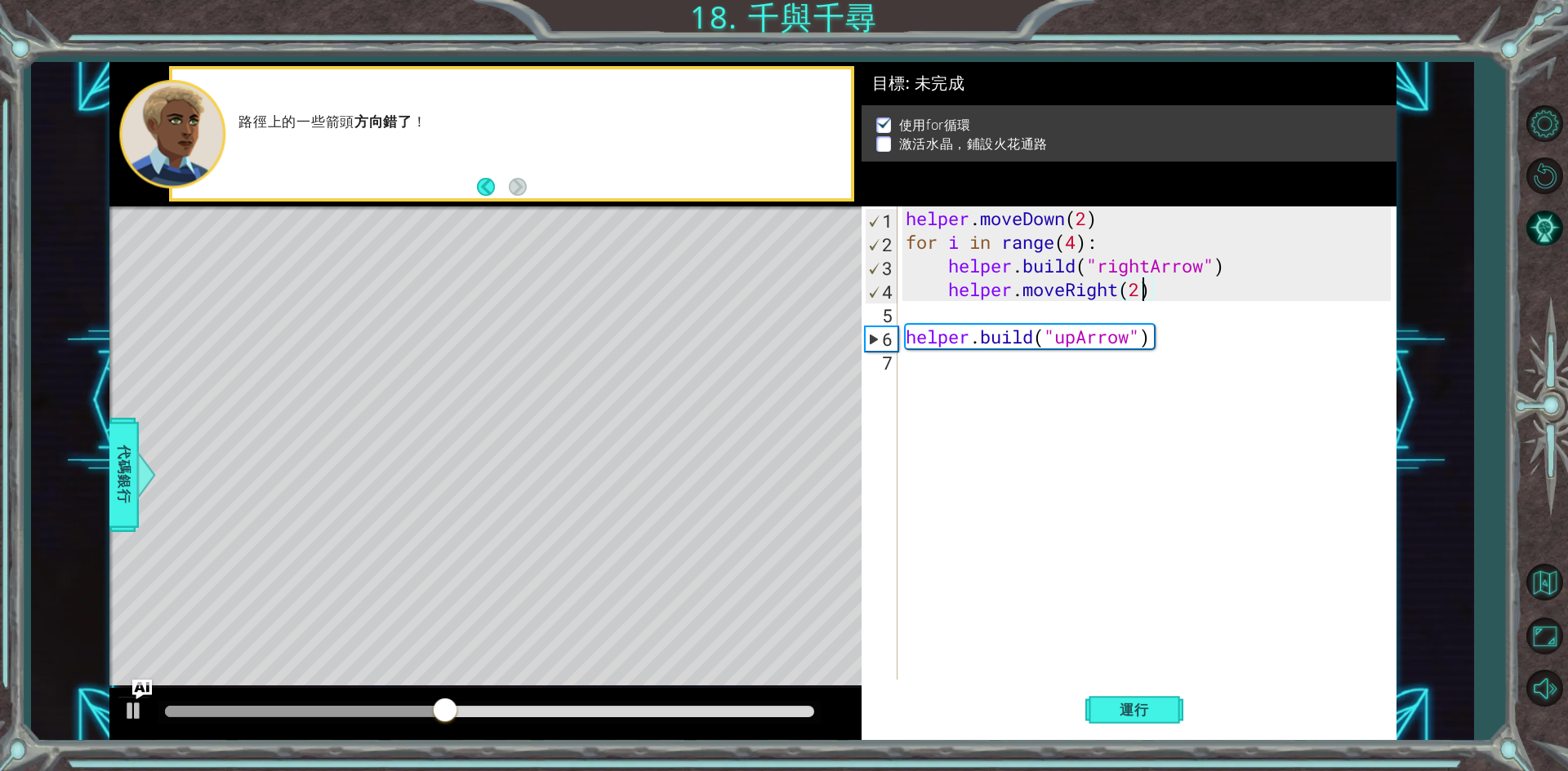
click at [1143, 289] on div "helper . moveDown ( 2 ) for i in range ( 4 ) : helper . build ( "rightArrow" ) …" at bounding box center [1150, 467] width 496 height 521
type textarea "helper.moveRight()"
click at [1170, 429] on div "helper . moveDown ( 2 ) for i in range ( 4 ) : helper . build ( "rightArrow" ) …" at bounding box center [1150, 467] width 496 height 521
click at [1107, 703] on span "運行" at bounding box center [1134, 711] width 62 height 16
click at [1079, 245] on div "helper . moveDown ( 2 ) for i in range ( 4 ) : helper . build ( "rightArrow" ) …" at bounding box center [1150, 467] width 496 height 521
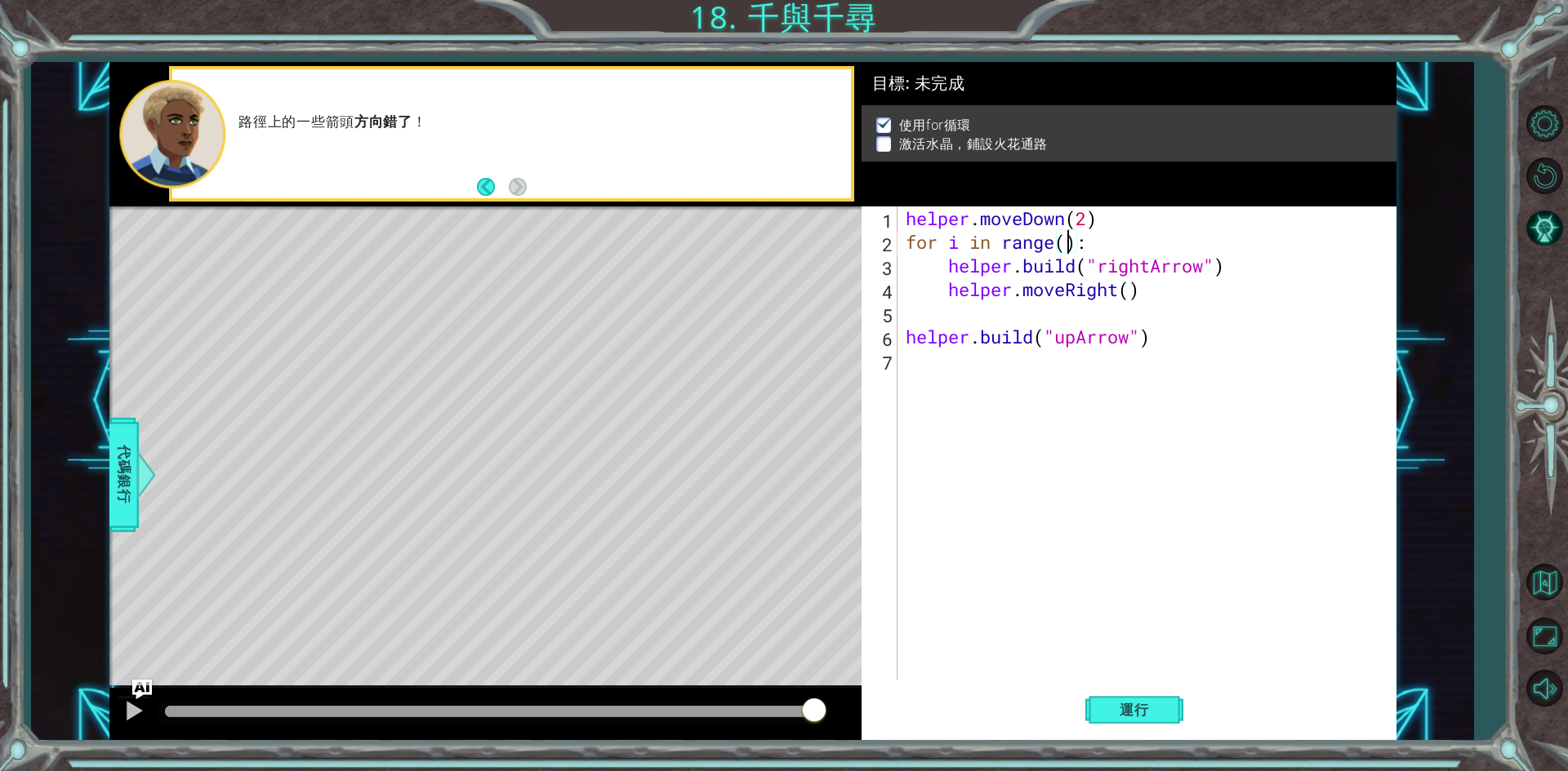
type textarea "for i in range(5):"
click at [1178, 505] on div "helper . moveDown ( 2 ) for i in range ( 5 ) : helper . build ( "rightArrow" ) …" at bounding box center [1150, 467] width 496 height 521
click at [1132, 699] on button "運行" at bounding box center [1134, 711] width 98 height 53
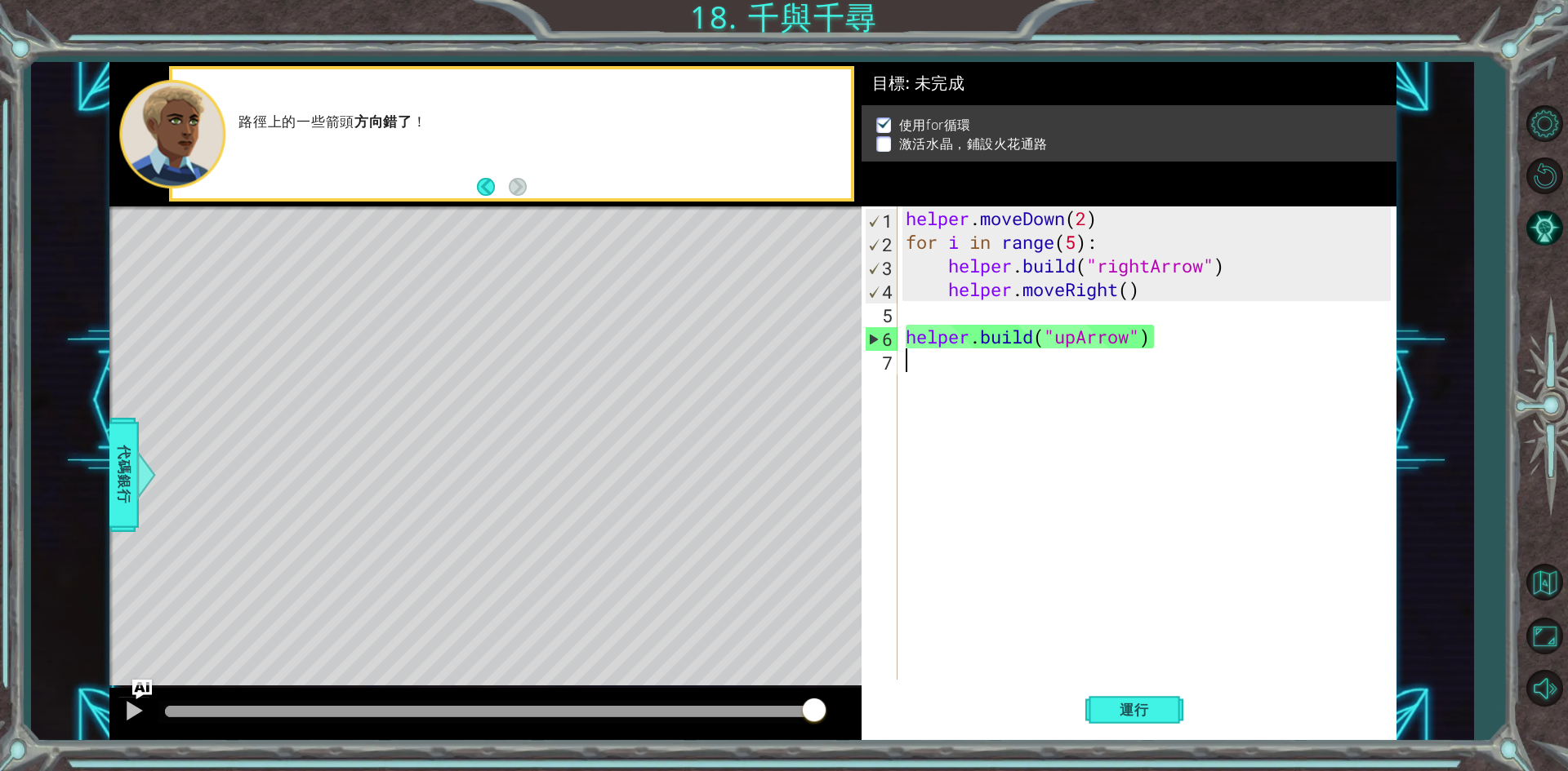
click at [920, 358] on div "helper . moveDown ( 2 ) for i in range ( 5 ) : helper . build ( "rightArrow" ) …" at bounding box center [1150, 467] width 496 height 521
click at [1080, 242] on div "helper . moveDown ( 2 ) for i in range ( 5 ) : helper . build ( "rightArrow" ) …" at bounding box center [1150, 467] width 496 height 521
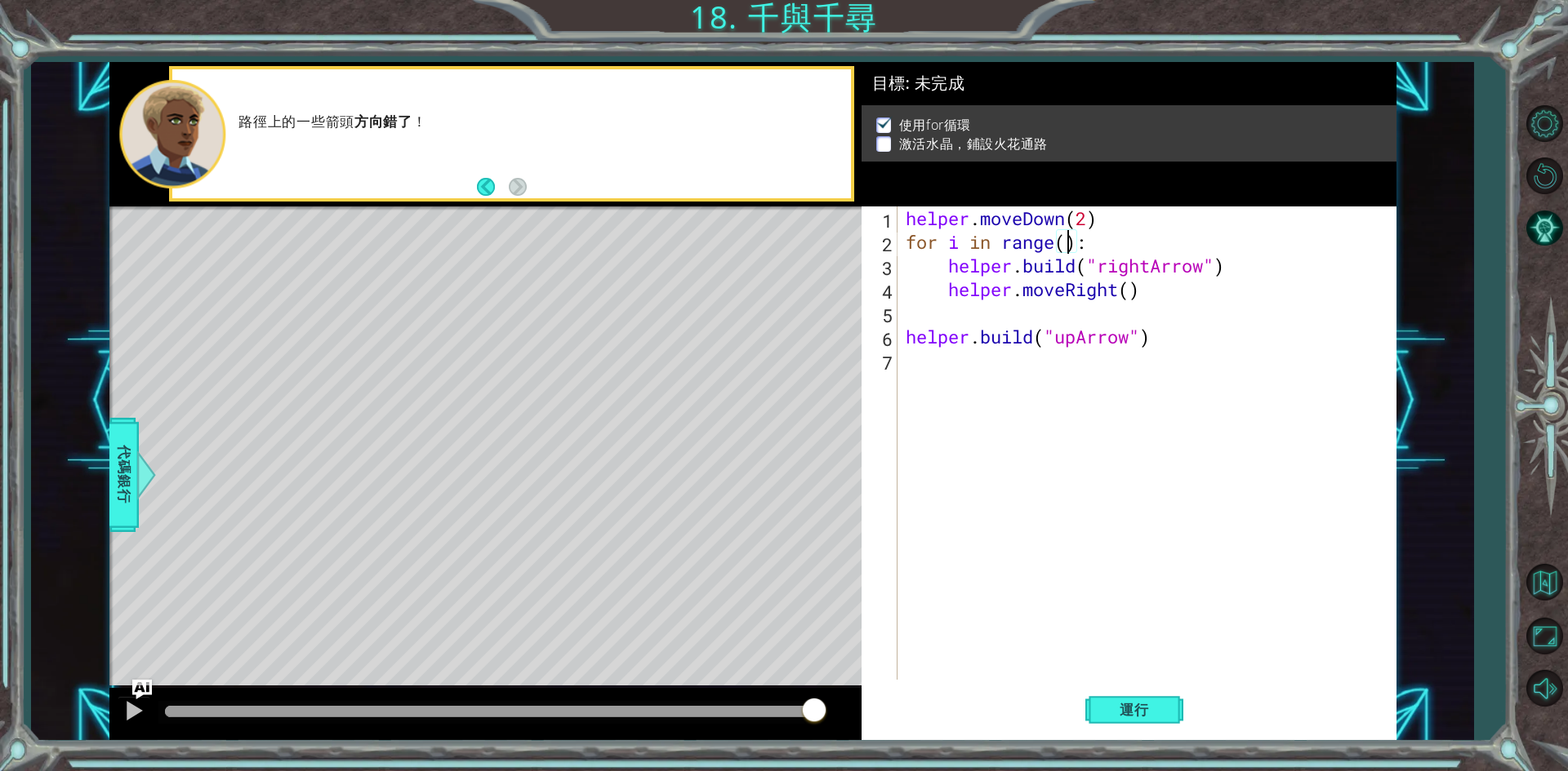
type textarea "for i in range(4):"
click at [923, 320] on div "helper . moveDown ( 2 ) for i in range ( 4 ) : helper . build ( "rightArrow" ) …" at bounding box center [1150, 467] width 496 height 521
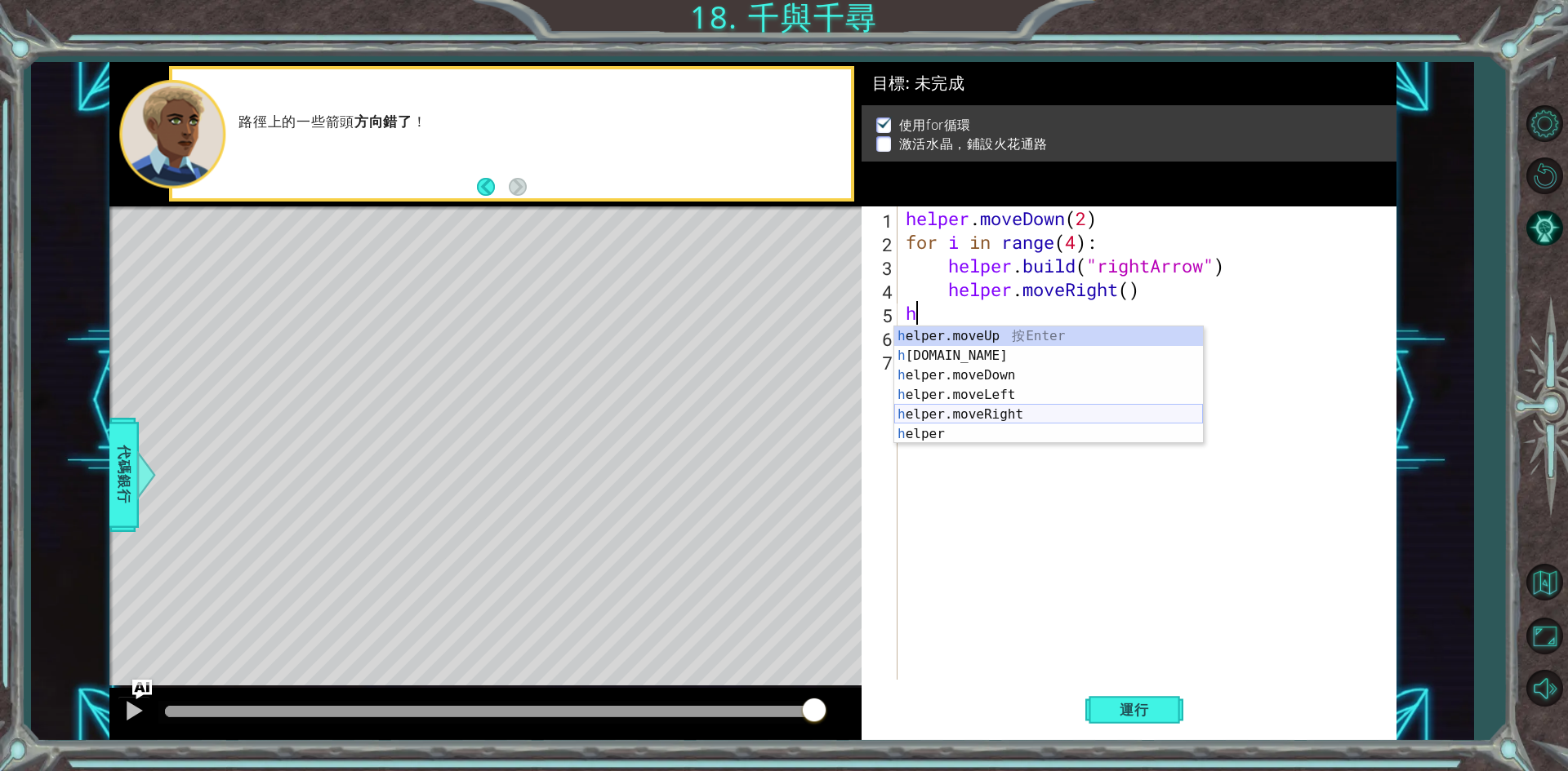
click at [960, 409] on div "h elper.moveUp 按 Enter h [DOMAIN_NAME] 按 Enter h elper.moveDown 按 Enter h elper…" at bounding box center [1048, 405] width 309 height 157
type textarea "helper.moveRight(1)"
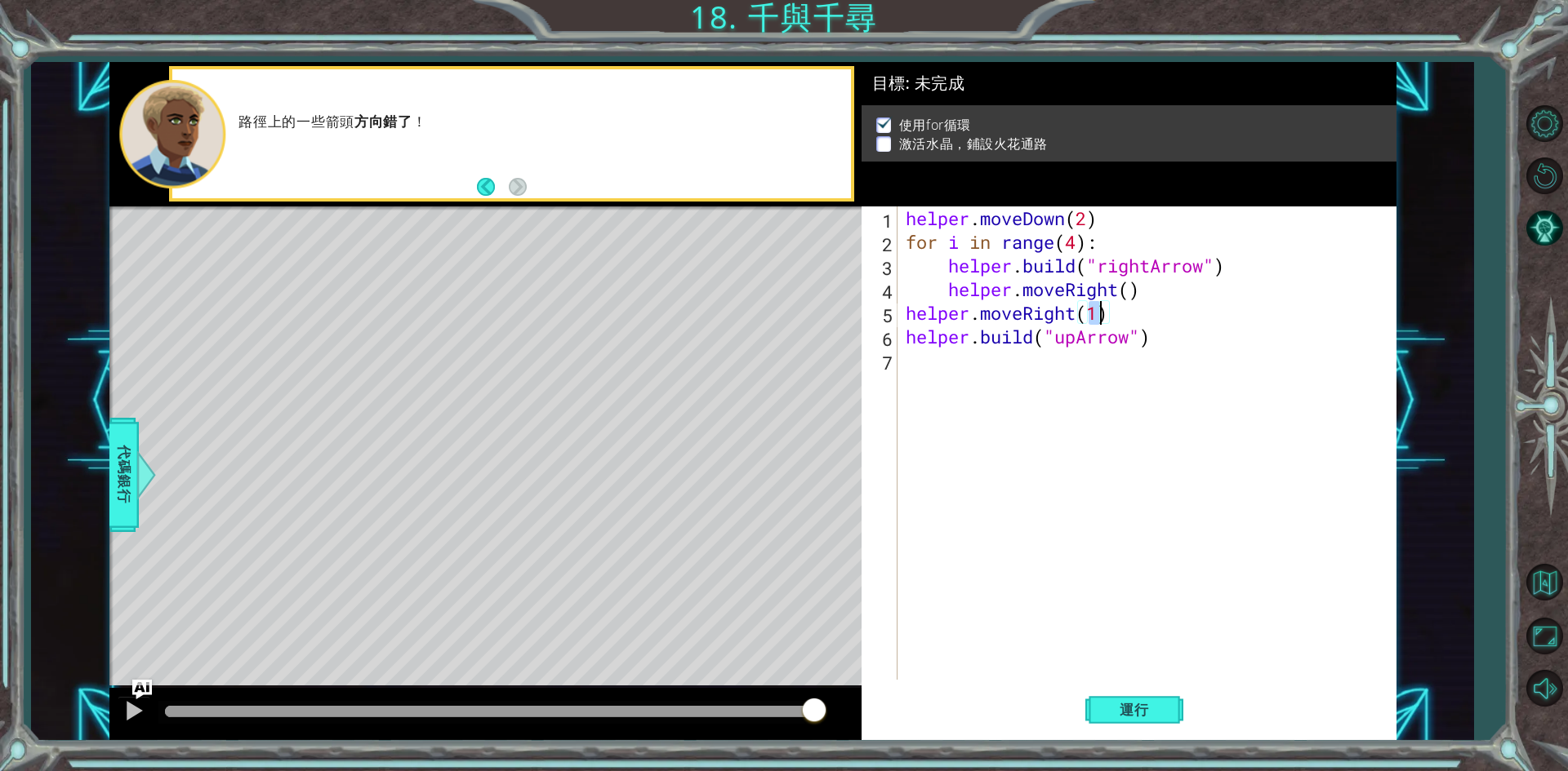
click at [1120, 313] on div "helper . moveDown ( 2 ) for i in range ( 4 ) : helper . build ( "rightArrow" ) …" at bounding box center [1150, 467] width 496 height 521
drag, startPoint x: 1120, startPoint y: 313, endPoint x: 905, endPoint y: 319, distance: 215.1
click at [905, 319] on div "helper . moveDown ( 2 ) for i in range ( 4 ) : helper . build ( "rightArrow" ) …" at bounding box center [1150, 467] width 496 height 521
click at [906, 364] on div "helper . moveDown ( 2 ) for i in range ( 4 ) : helper . build ( "rightArrow" ) …" at bounding box center [1150, 467] width 496 height 521
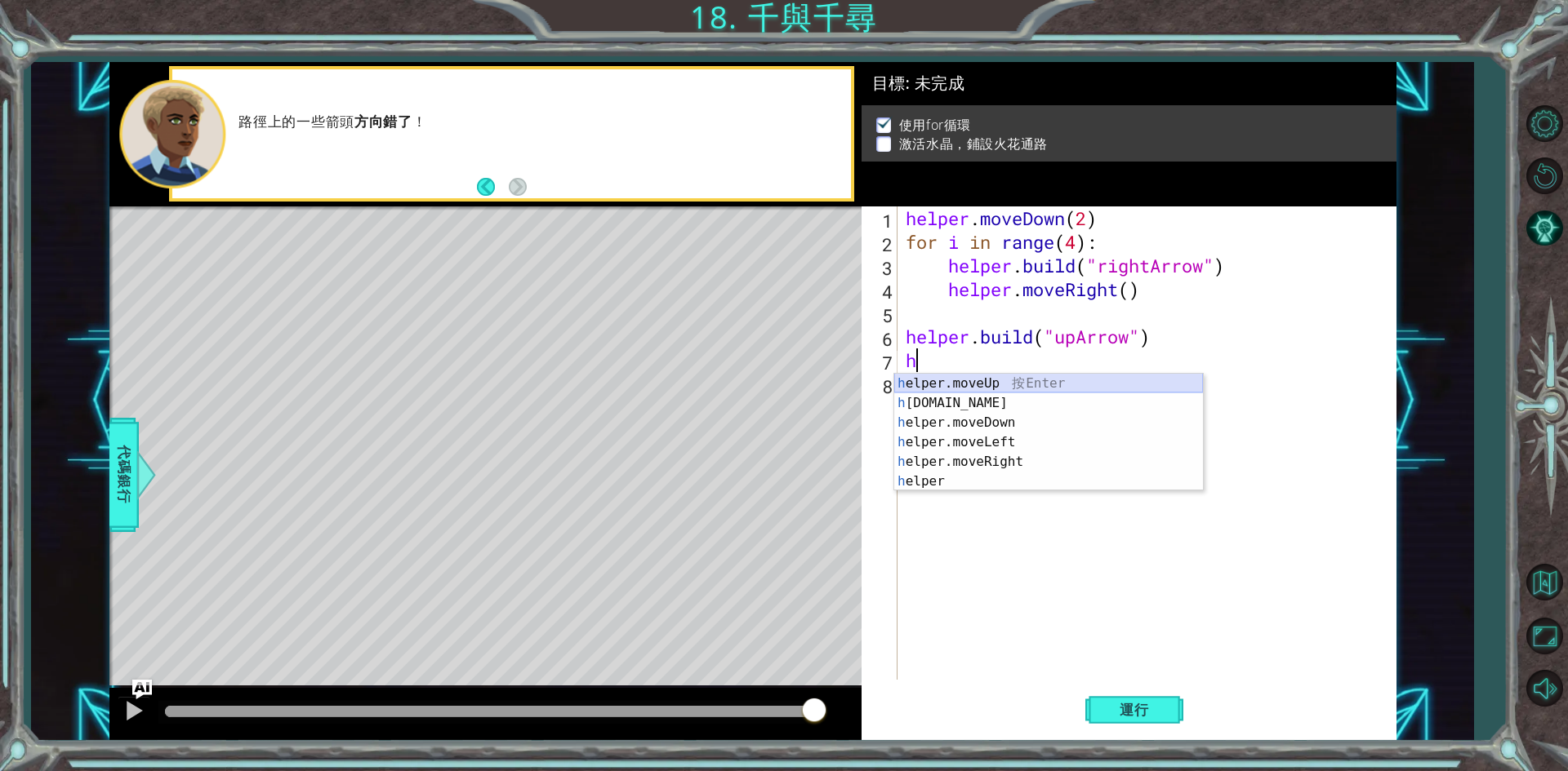
click at [921, 381] on div "h elper.moveUp 按 Enter h [DOMAIN_NAME] 按 Enter h elper.moveDown 按 Enter h elper…" at bounding box center [1048, 451] width 309 height 157
type textarea "helper.moveUp(1)"
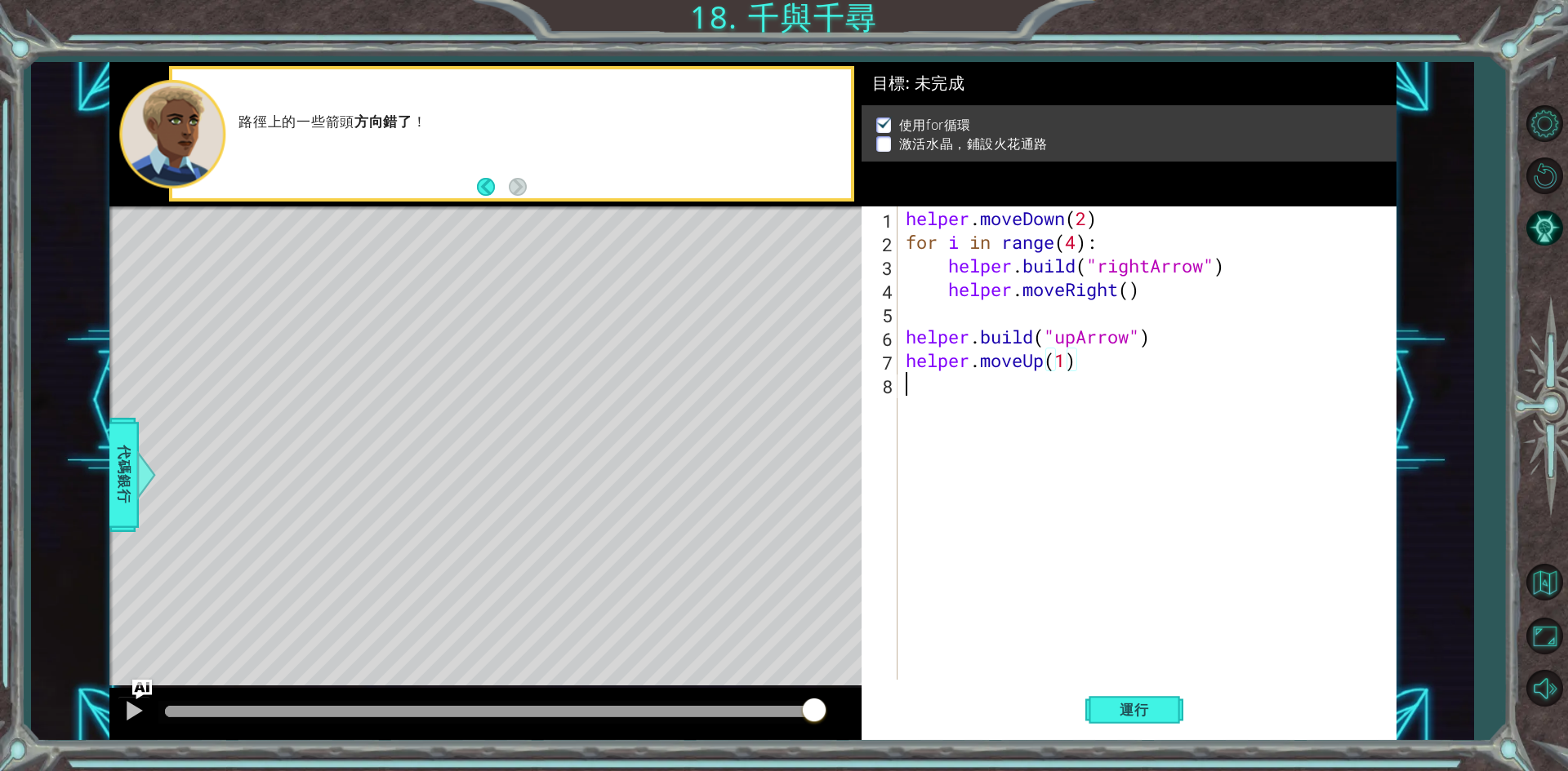
click at [897, 387] on div "8" at bounding box center [881, 386] width 33 height 24
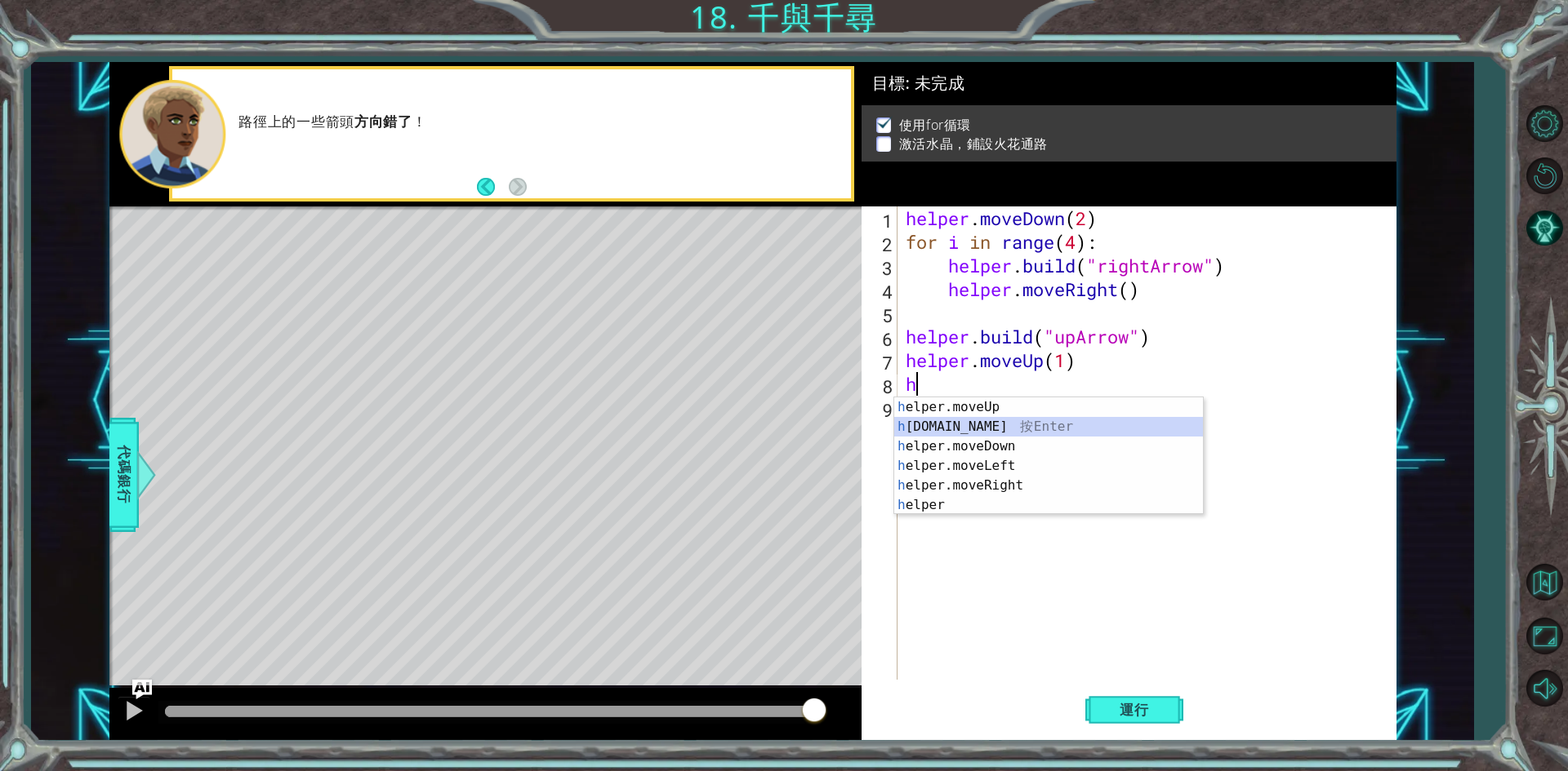
click at [933, 424] on div "h elper.moveUp 按 Enter h [DOMAIN_NAME] 按 Enter h elper.moveDown 按 Enter h elper…" at bounding box center [1048, 475] width 309 height 157
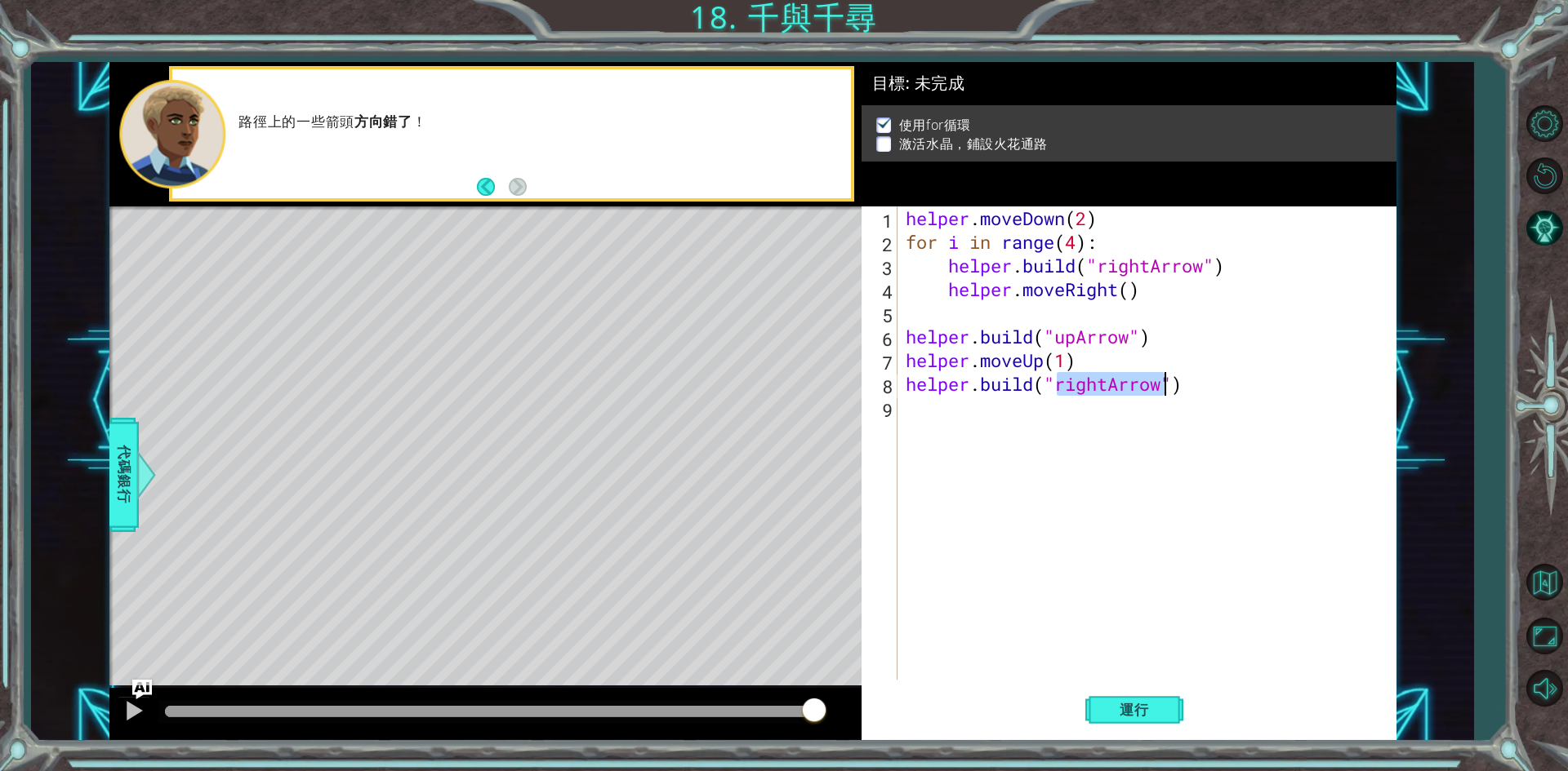
click at [1106, 380] on div "helper . moveDown ( 2 ) for i in range ( 4 ) : helper . build ( "rightArrow" ) …" at bounding box center [1146, 443] width 488 height 473
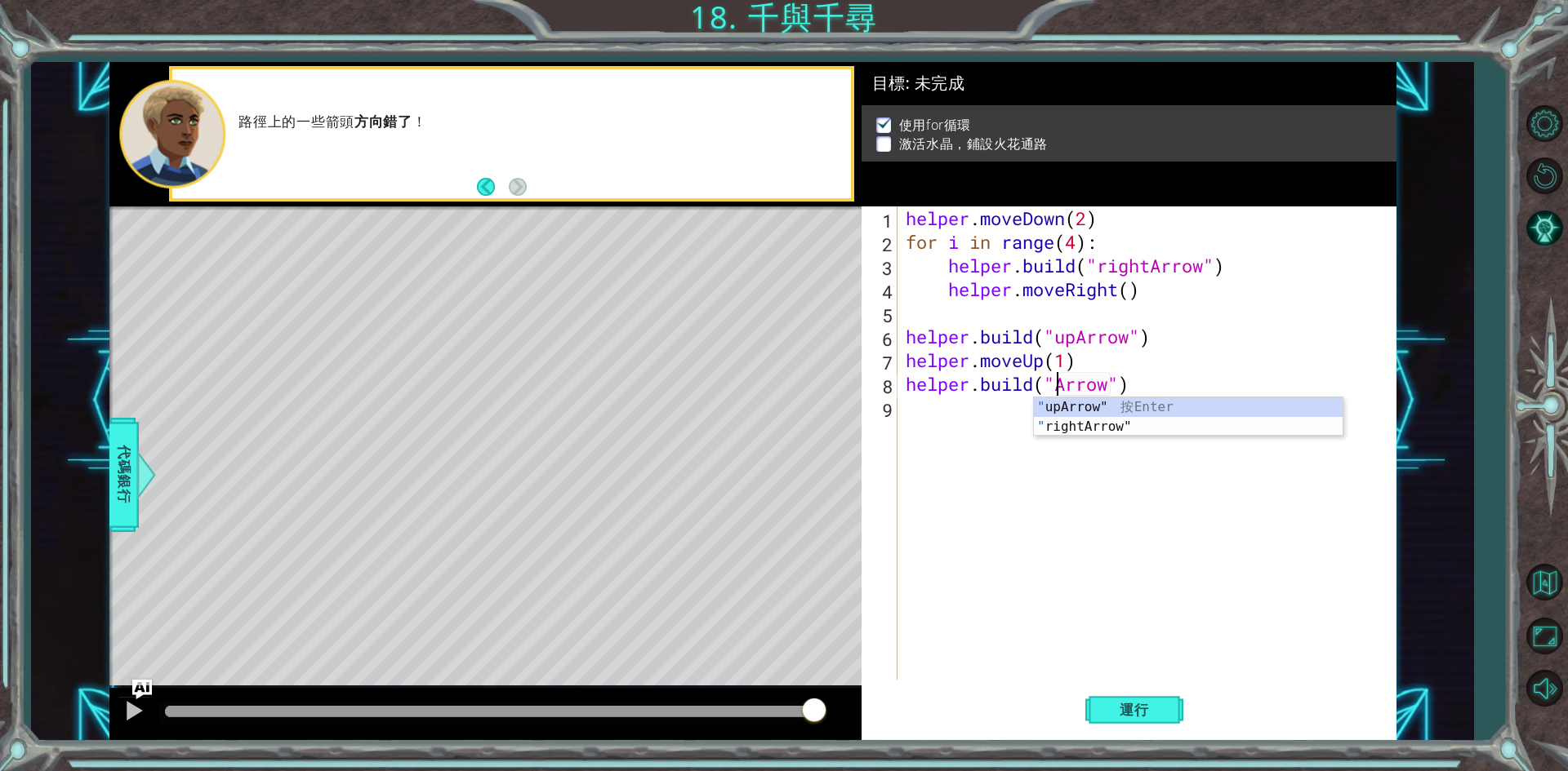
scroll to position [0, 7]
type textarea "[DOMAIN_NAME]("upArrow")"
click at [1119, 445] on div "helper . moveDown ( 2 ) for i in range ( 4 ) : helper . build ( "rightArrow" ) …" at bounding box center [1150, 467] width 496 height 521
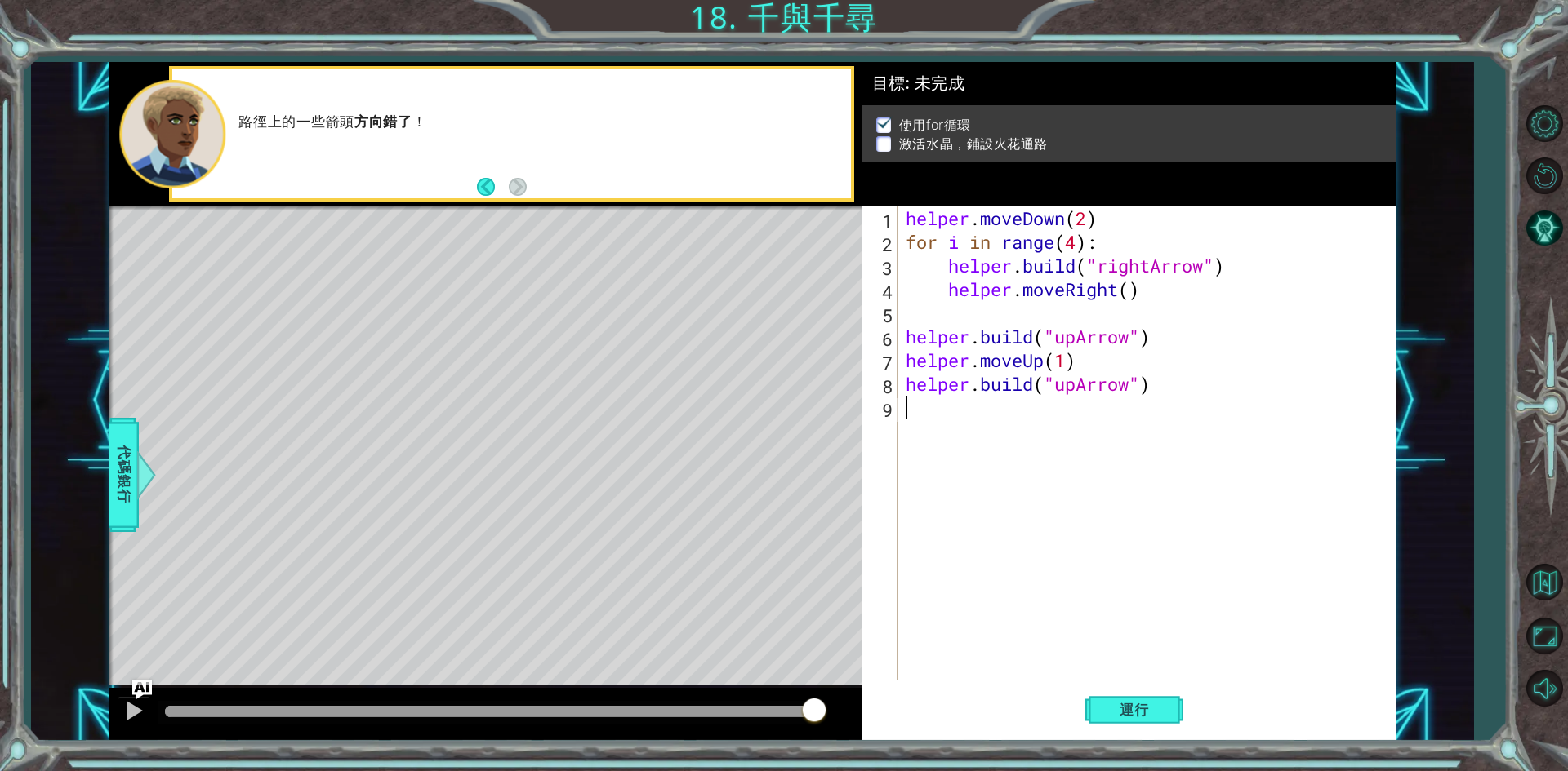
scroll to position [0, 0]
click at [1126, 701] on button "運行" at bounding box center [1134, 711] width 98 height 53
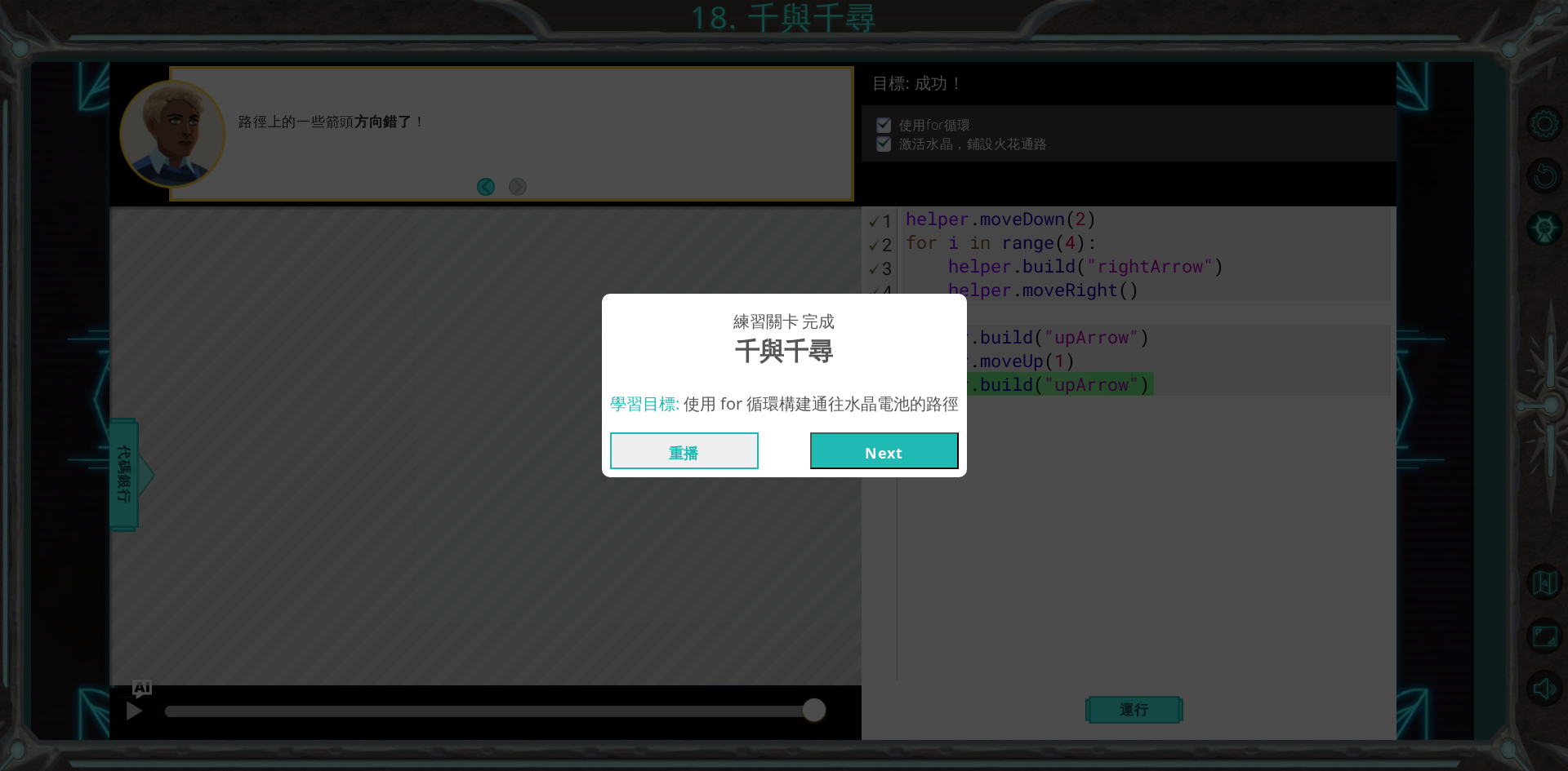
click at [916, 442] on button "Next" at bounding box center [884, 451] width 148 height 37
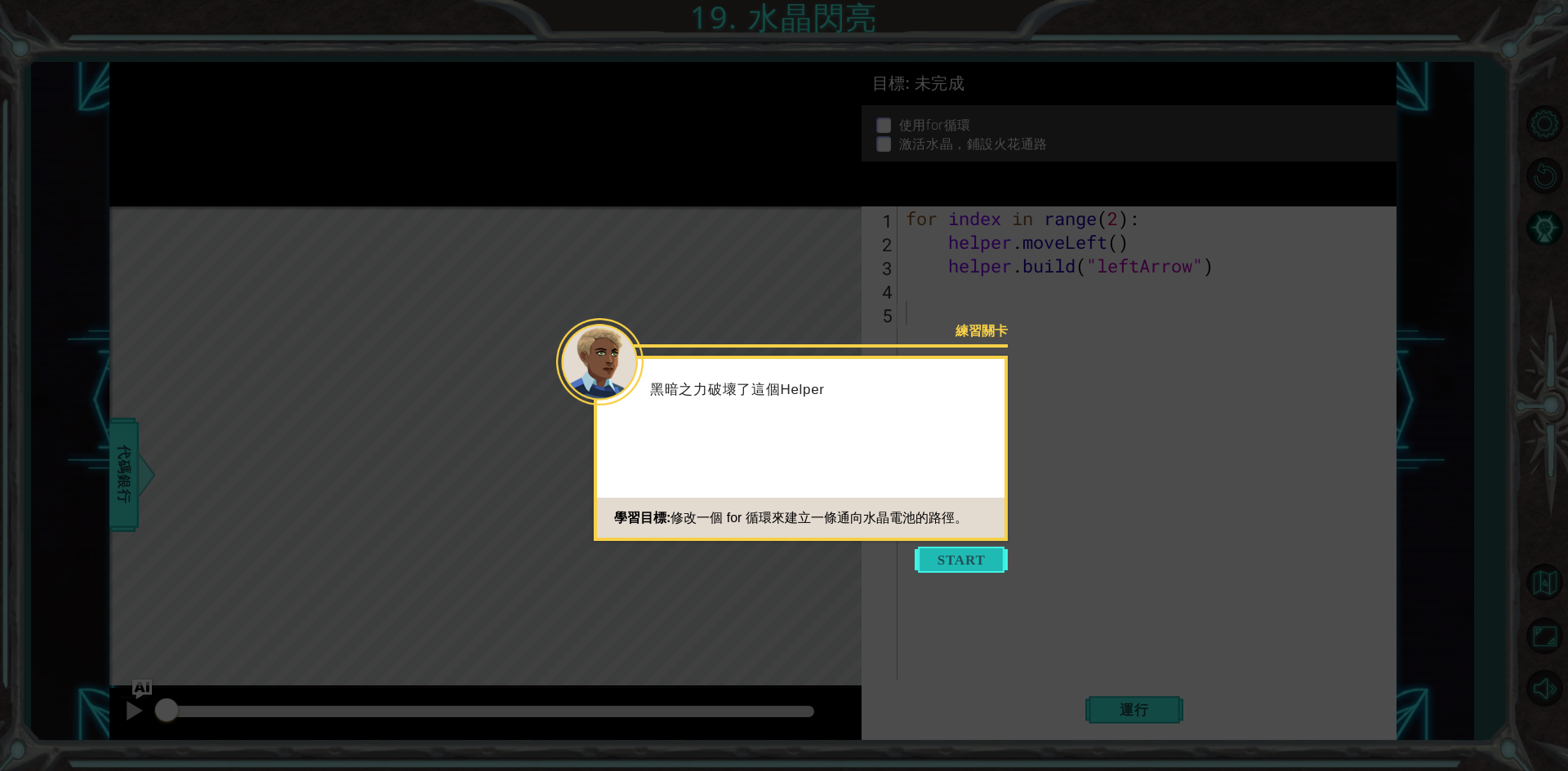
click at [960, 557] on button "Start" at bounding box center [962, 559] width 93 height 27
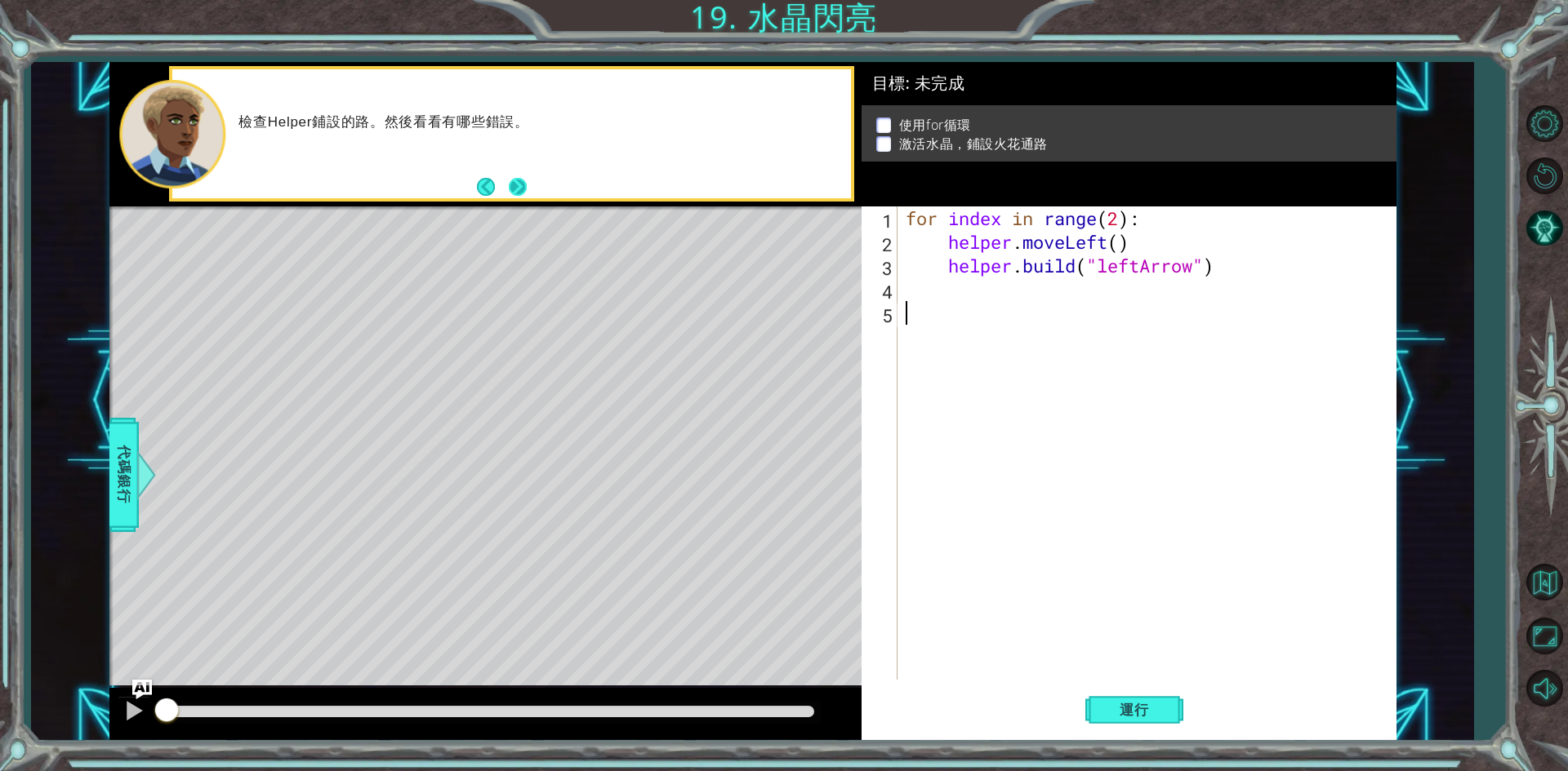
click at [523, 190] on button "Next" at bounding box center [517, 187] width 18 height 18
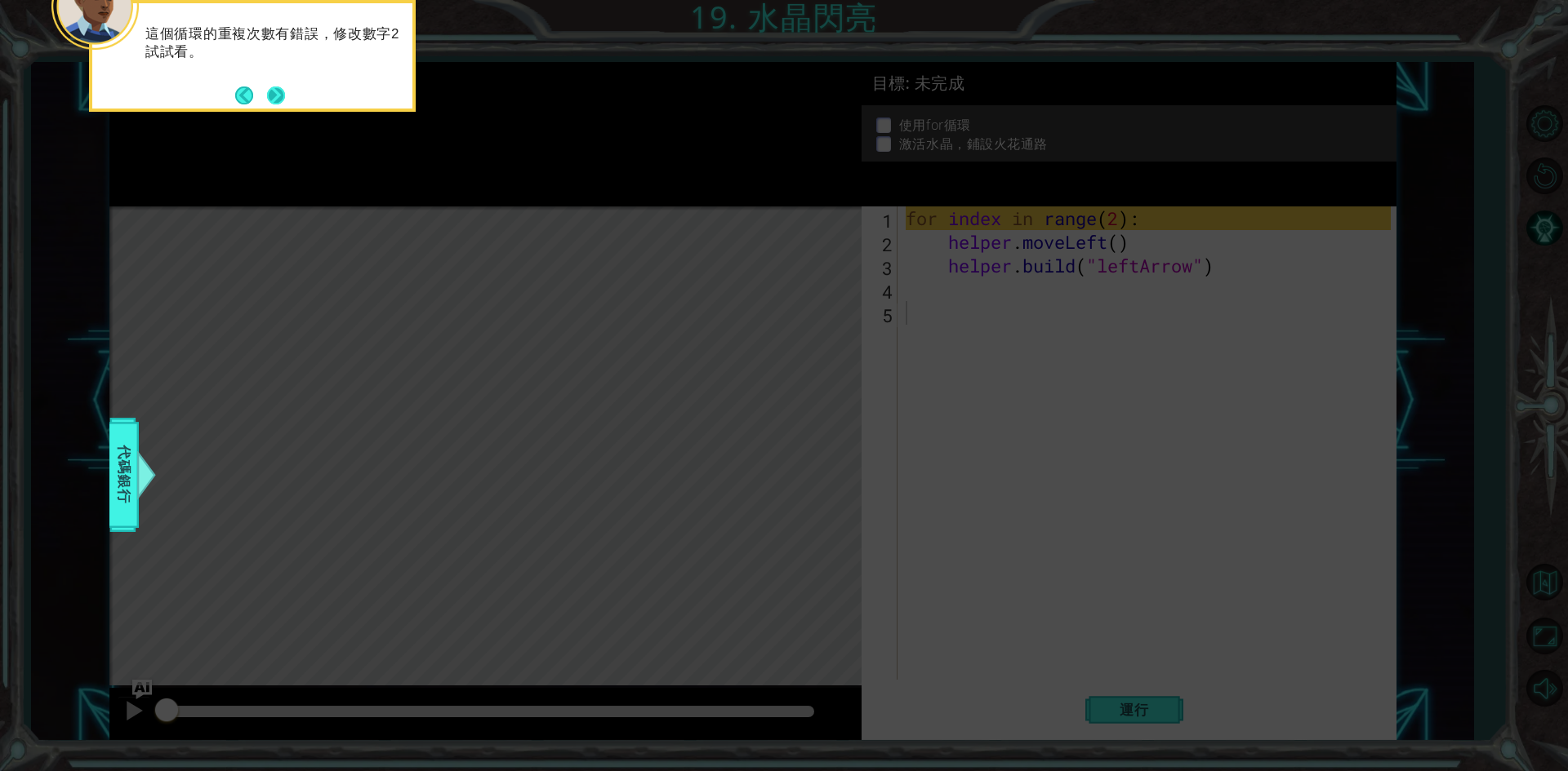
click at [268, 98] on button "Next" at bounding box center [277, 95] width 22 height 22
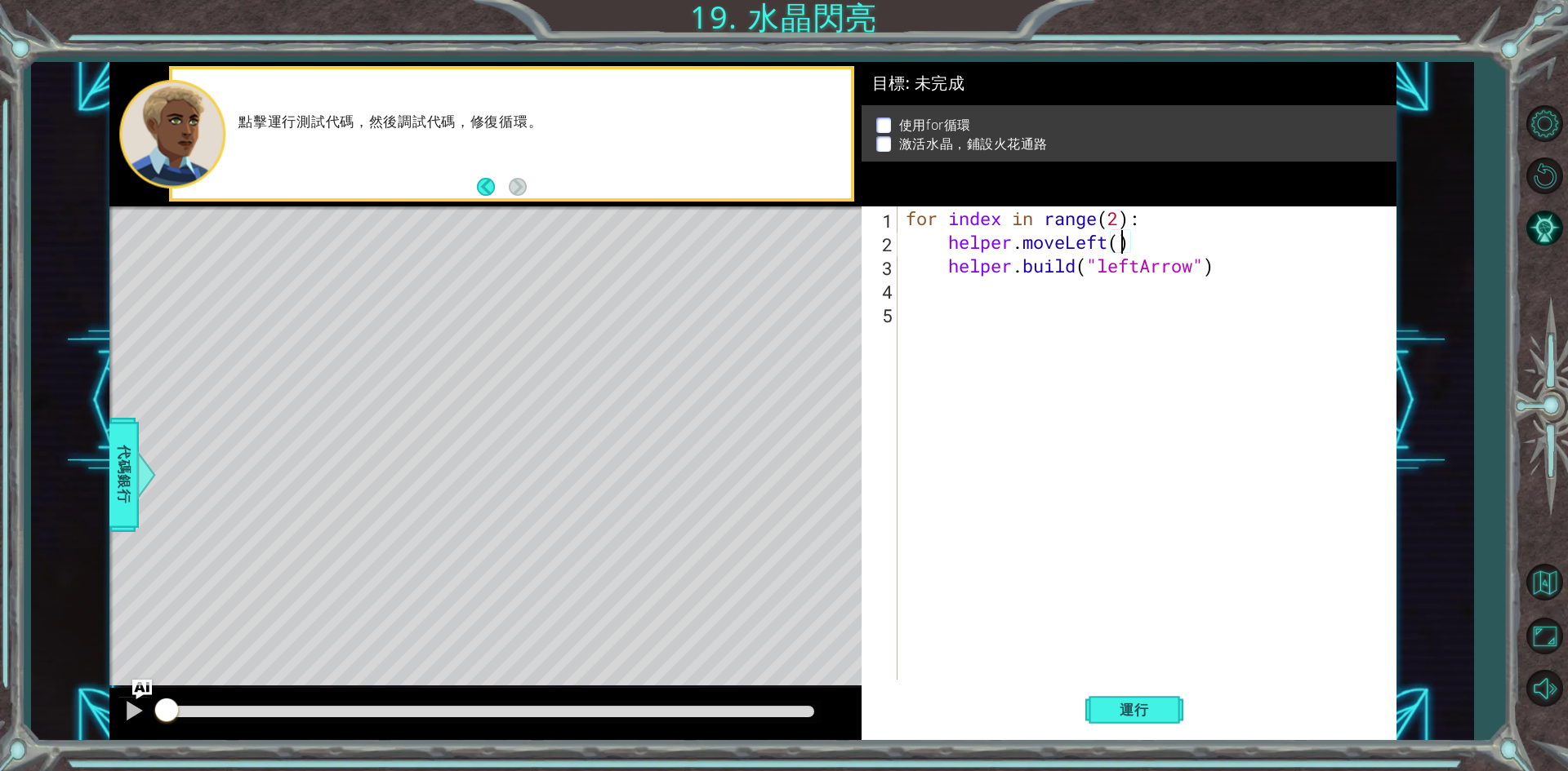
click at [1122, 243] on div "for index in range ( 2 ) : helper . moveLeft ( ) helper . build ( "leftArrow" )" at bounding box center [1150, 467] width 496 height 521
click at [1124, 214] on div "for index in range ( 2 ) : helper . moveLeft ( ) helper . build ( "leftArrow" )" at bounding box center [1150, 467] width 496 height 521
type textarea "for index in range(4):"
click at [1126, 705] on span "運行" at bounding box center [1134, 711] width 62 height 16
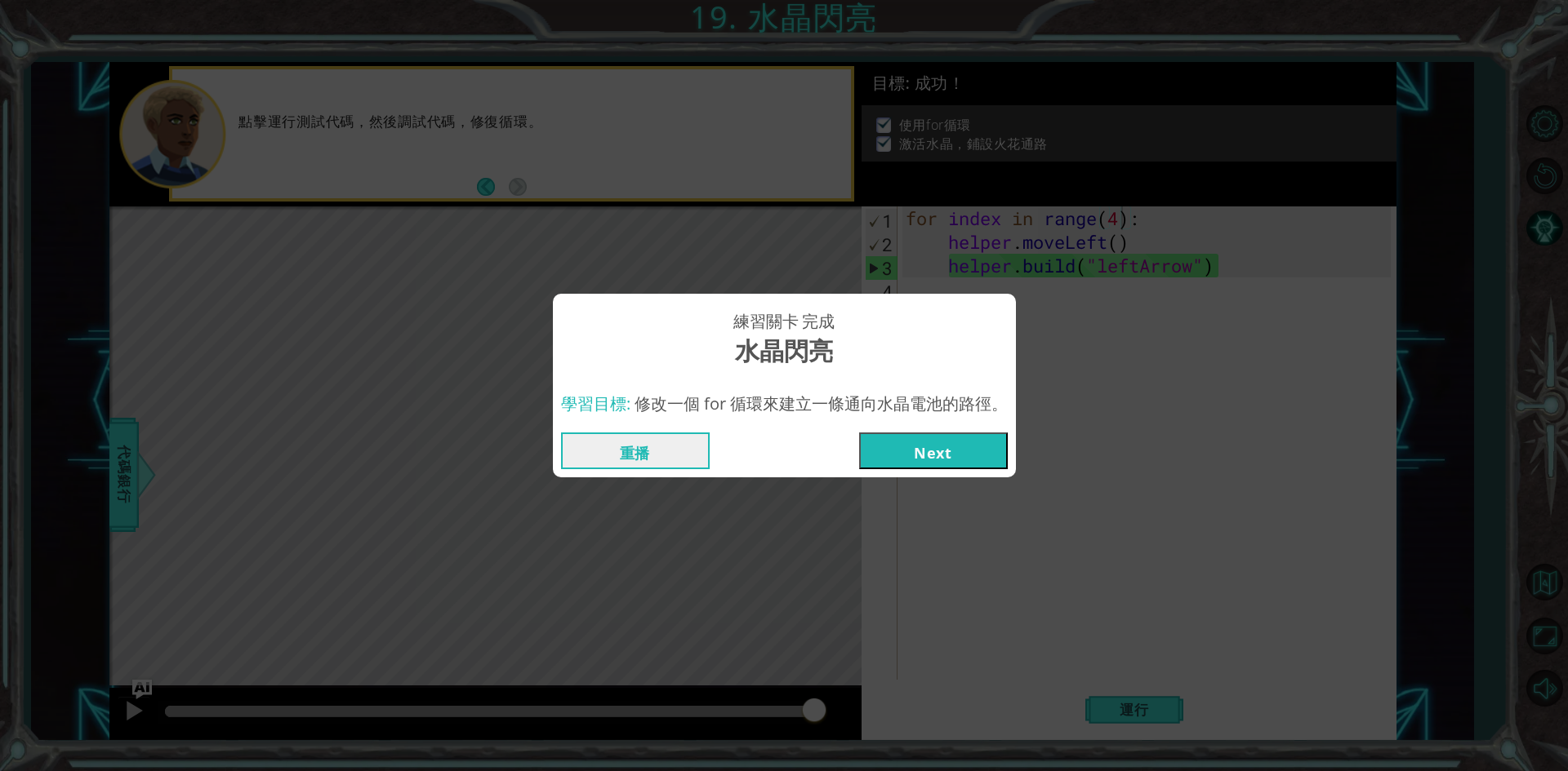
click at [931, 446] on button "Next" at bounding box center [933, 451] width 148 height 37
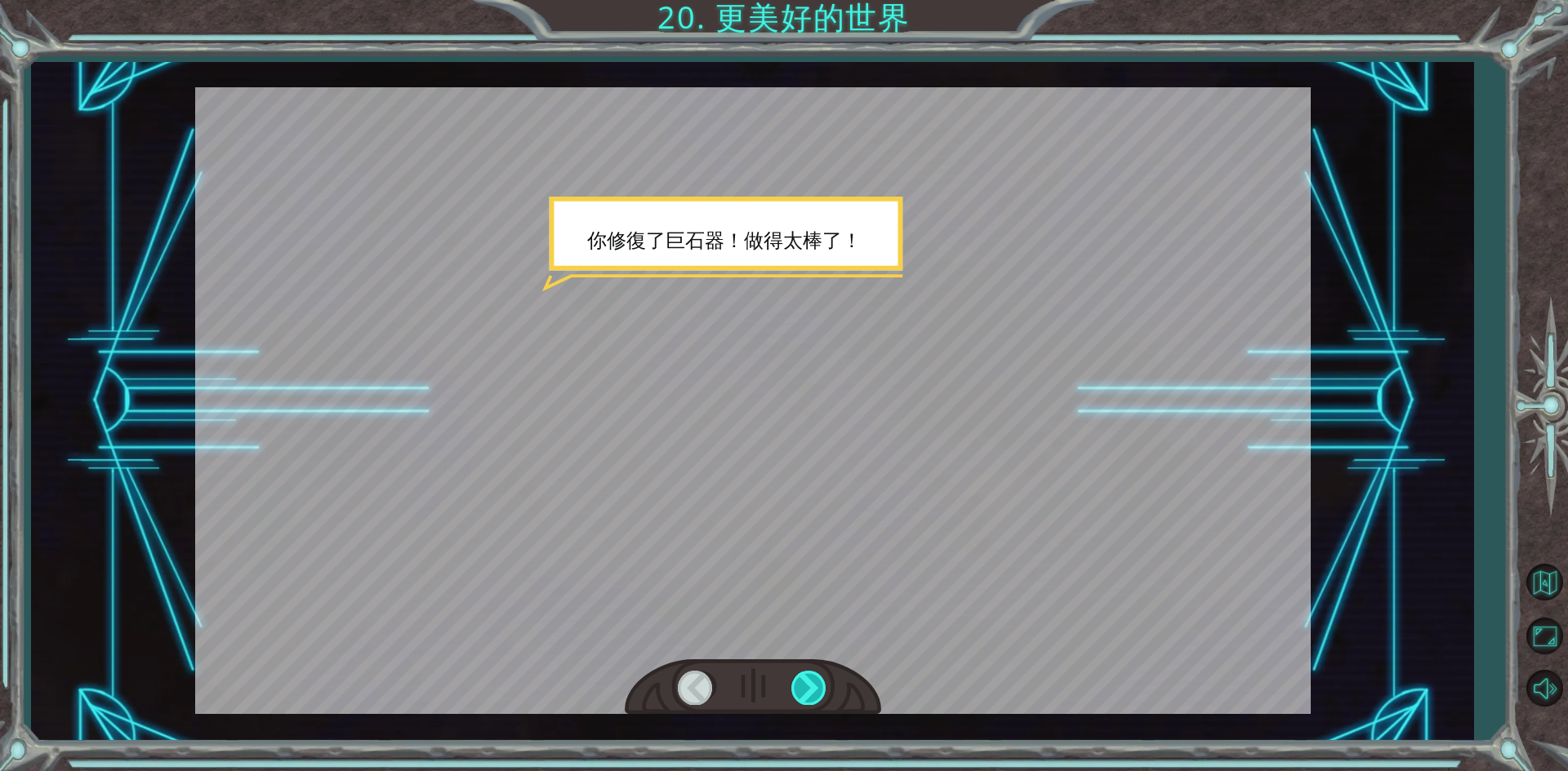
click at [796, 685] on div at bounding box center [810, 688] width 37 height 34
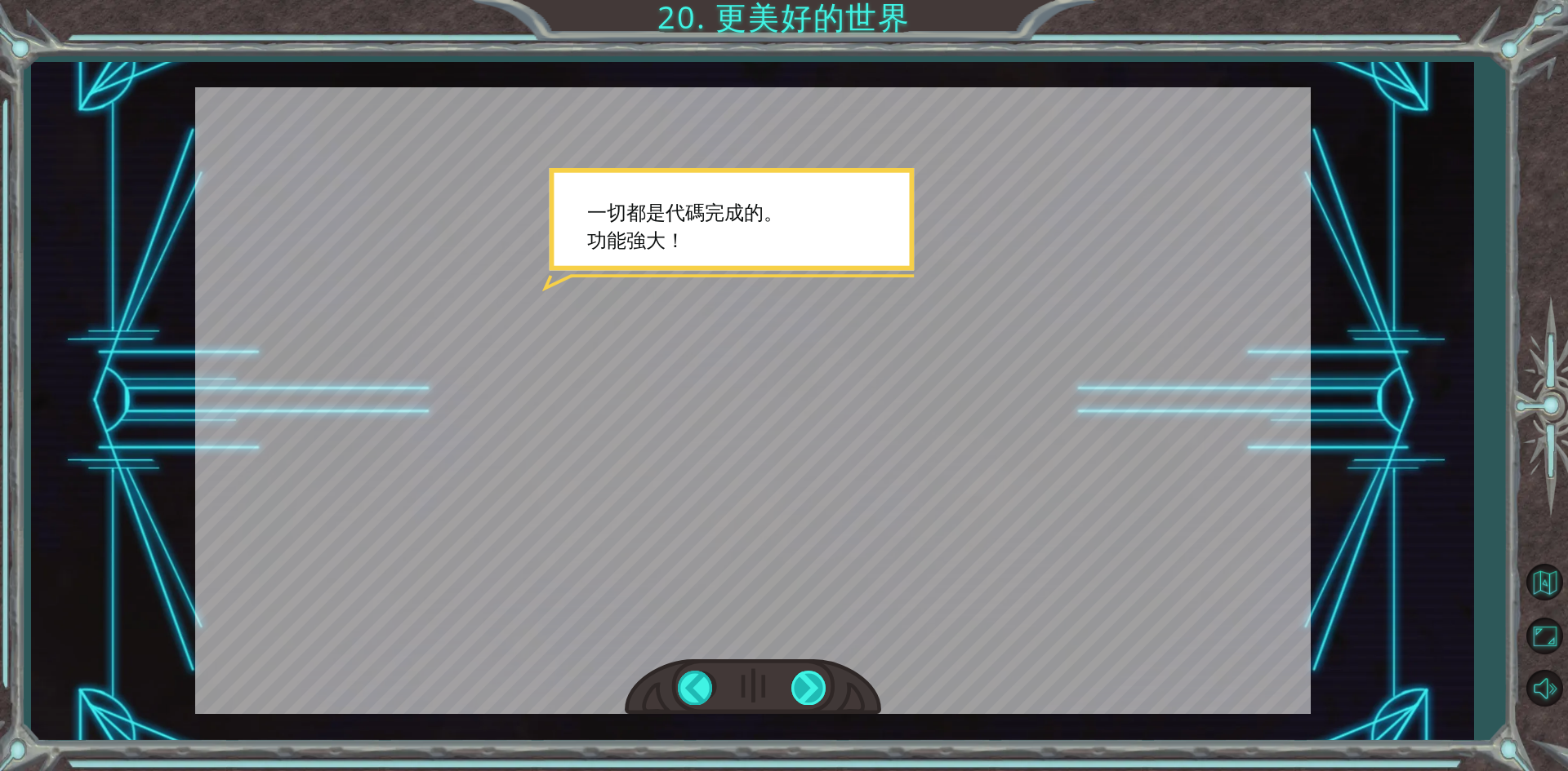
click at [796, 685] on div at bounding box center [810, 688] width 37 height 34
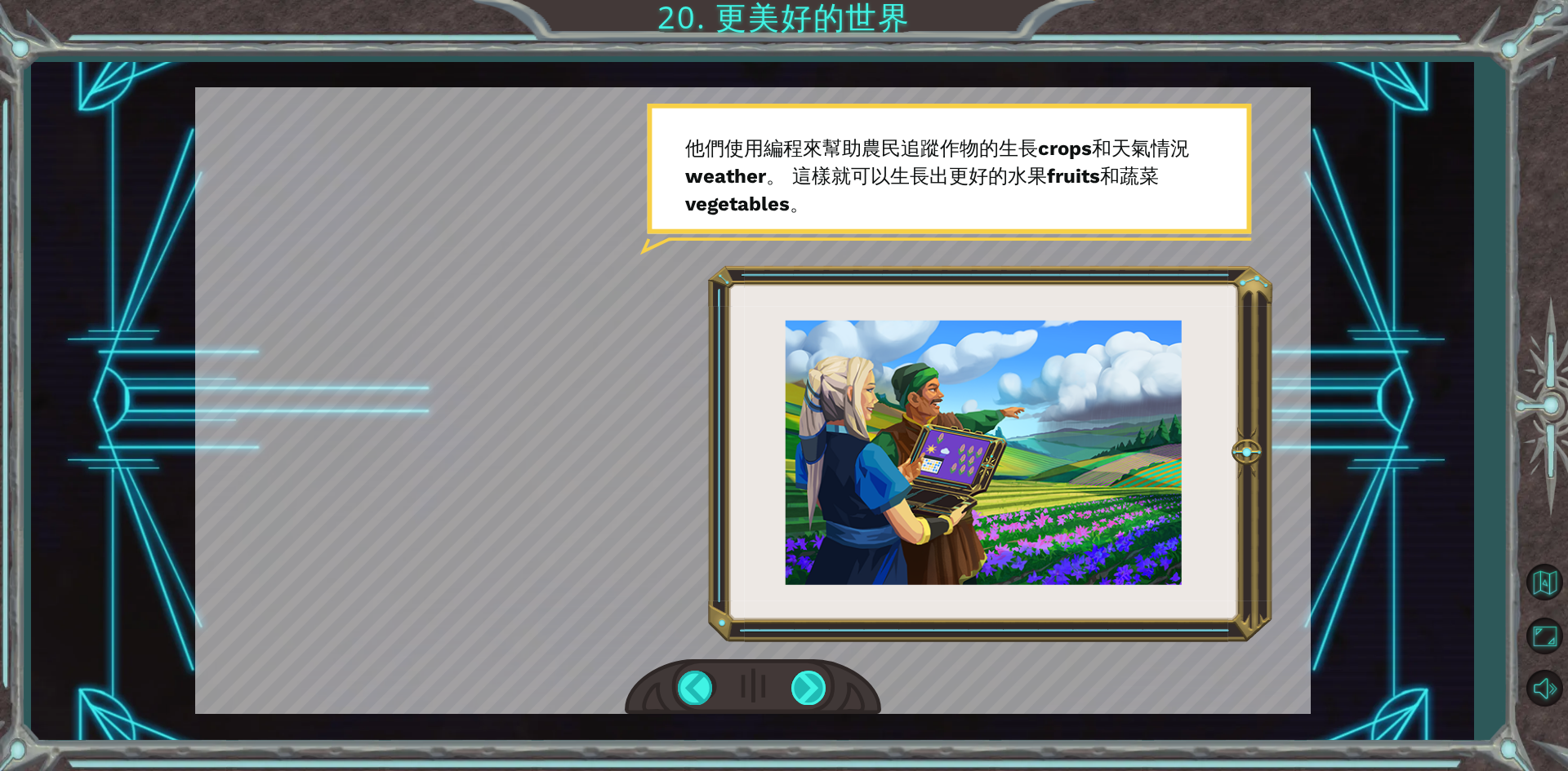
click at [796, 685] on div at bounding box center [810, 688] width 37 height 34
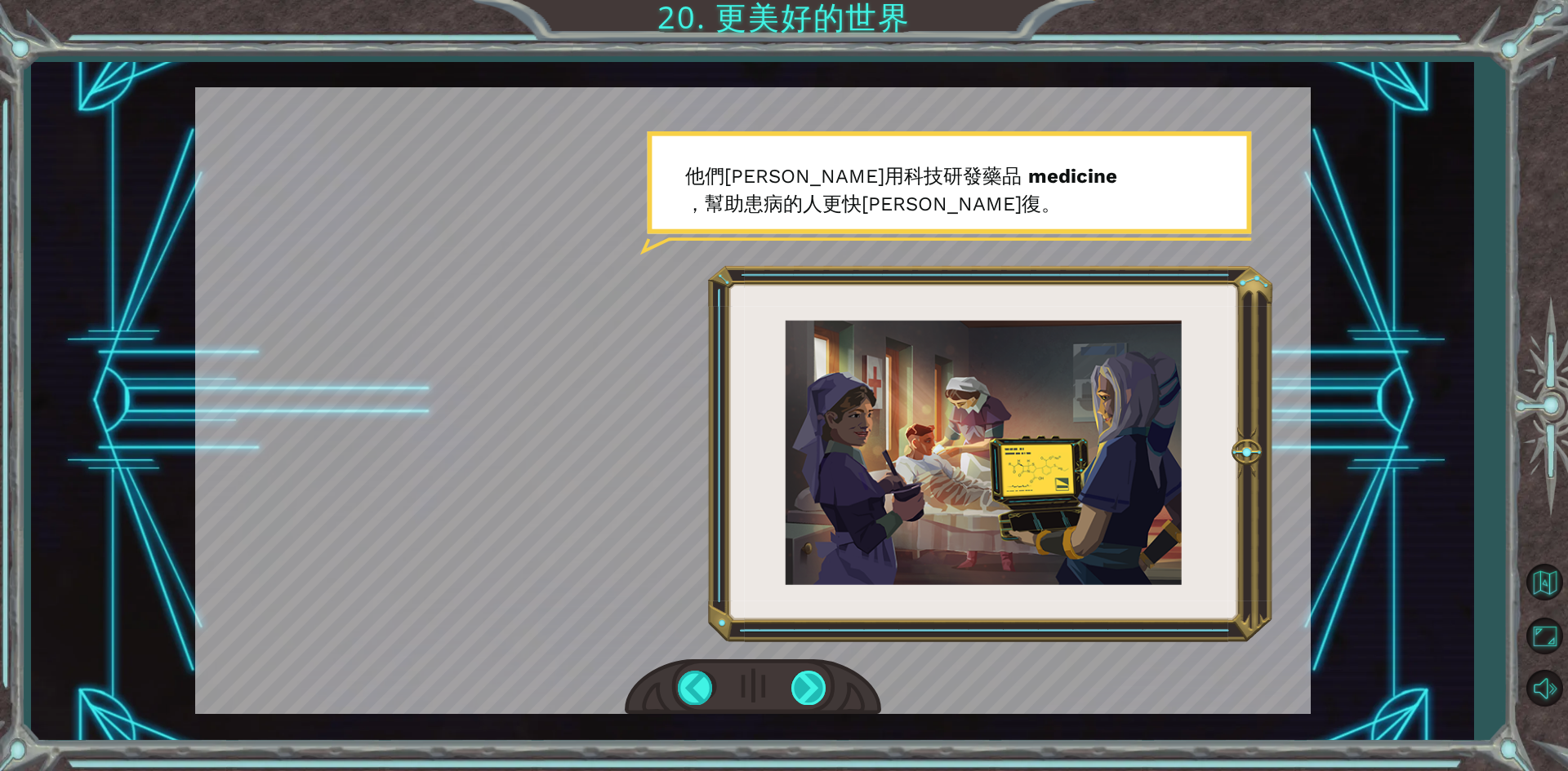
click at [796, 685] on div at bounding box center [810, 688] width 37 height 34
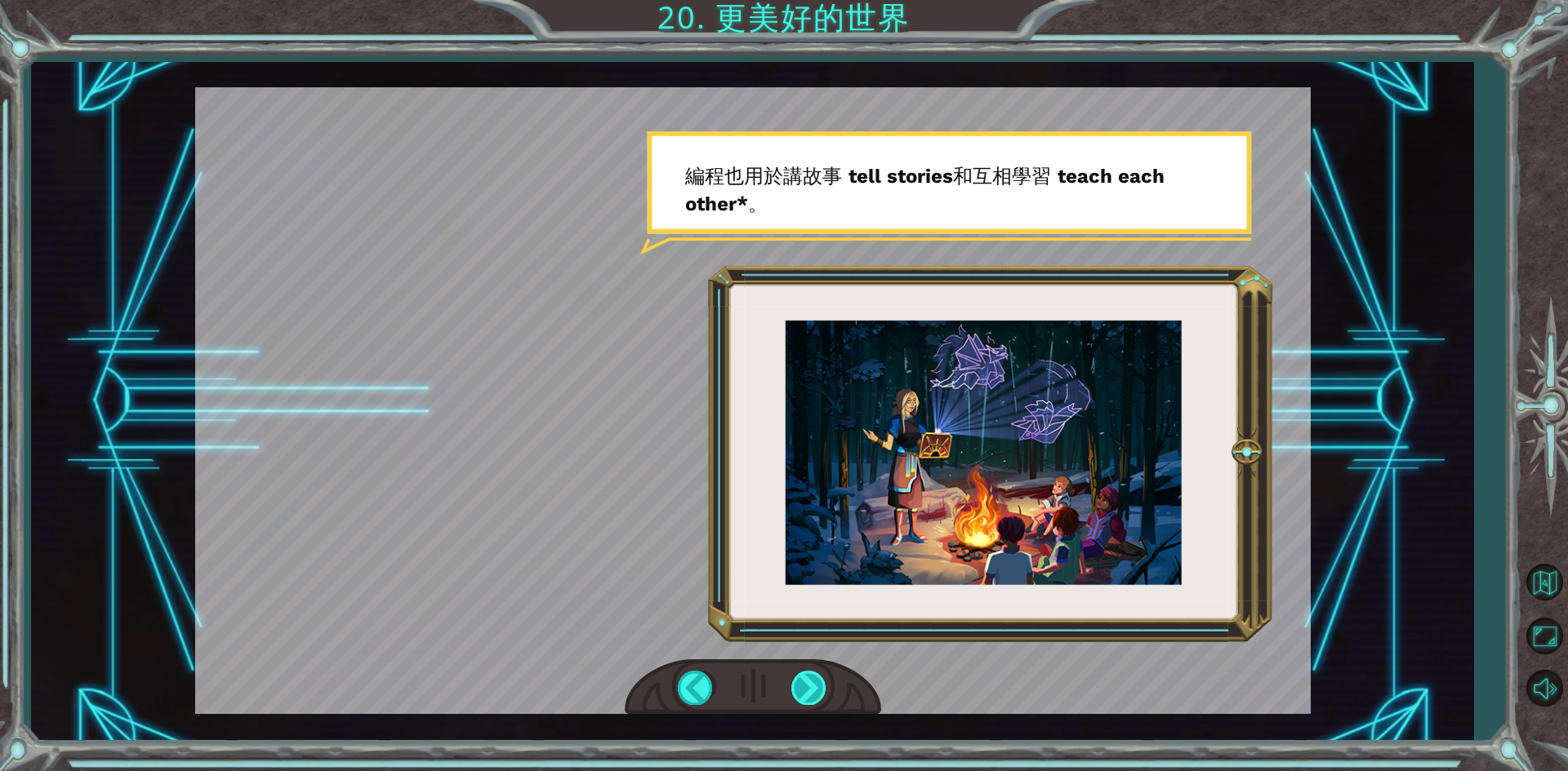
click at [800, 677] on div at bounding box center [810, 688] width 37 height 34
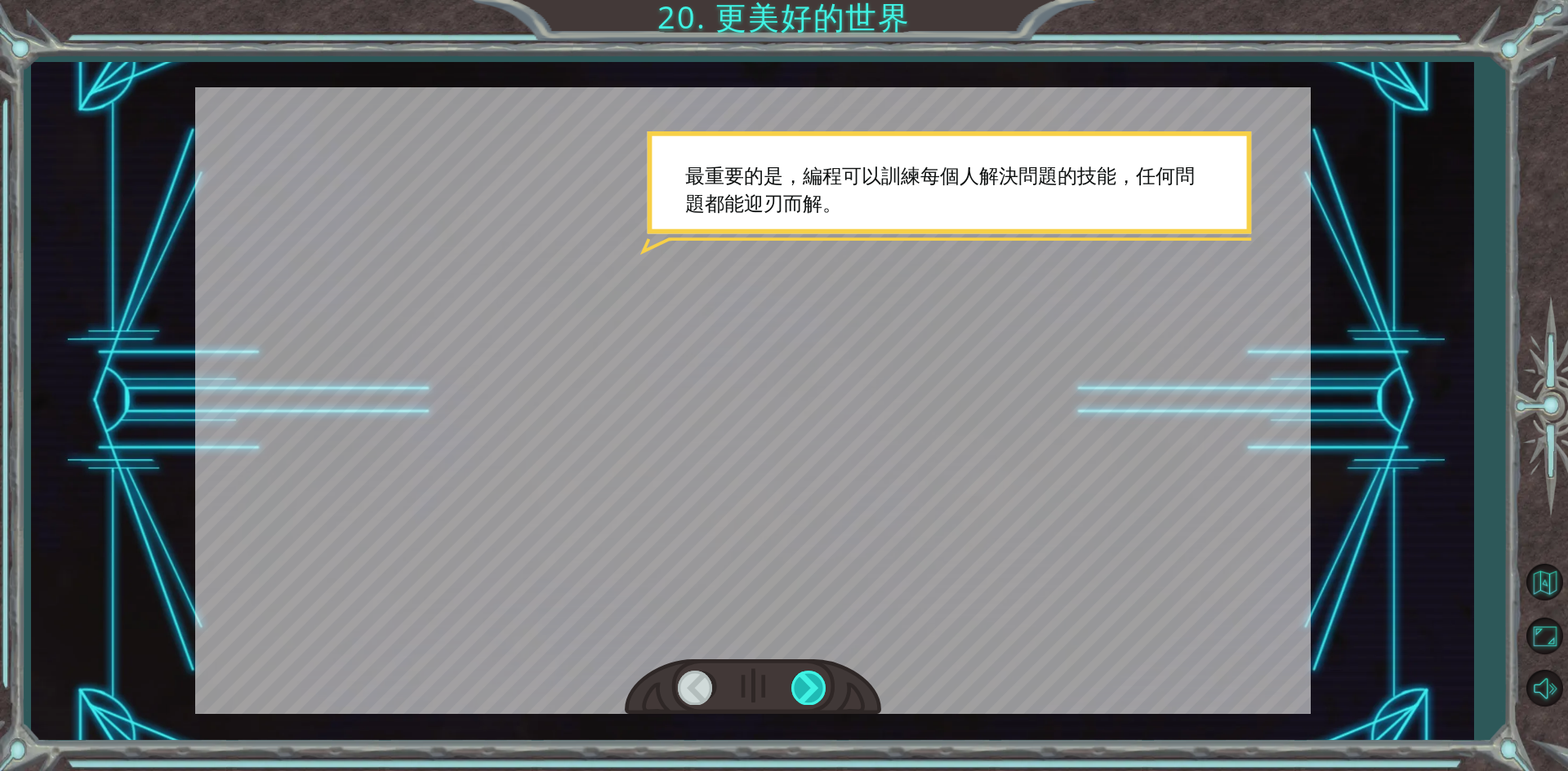
click at [803, 671] on div at bounding box center [810, 688] width 37 height 34
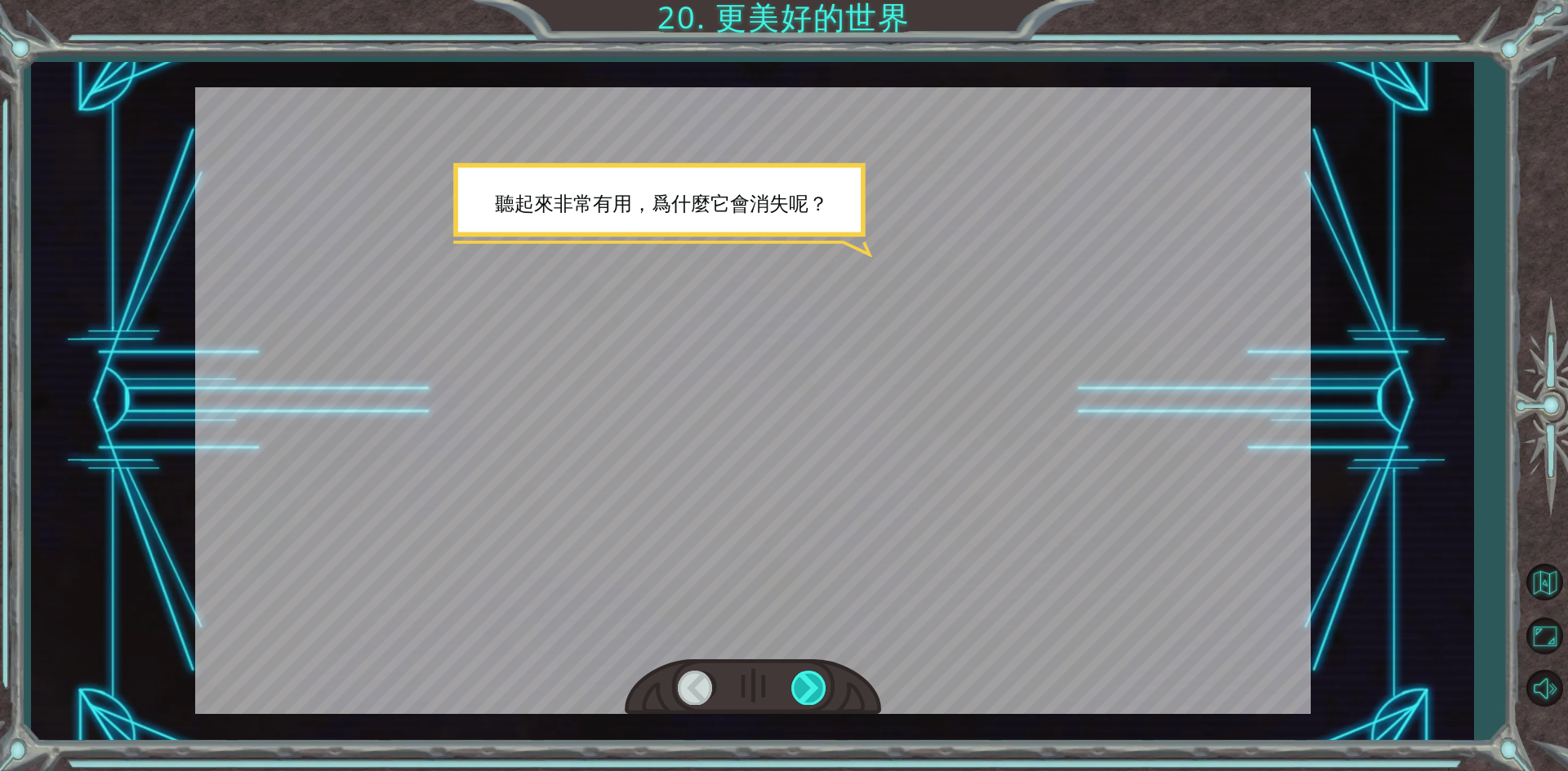
click at [803, 671] on div at bounding box center [810, 688] width 37 height 34
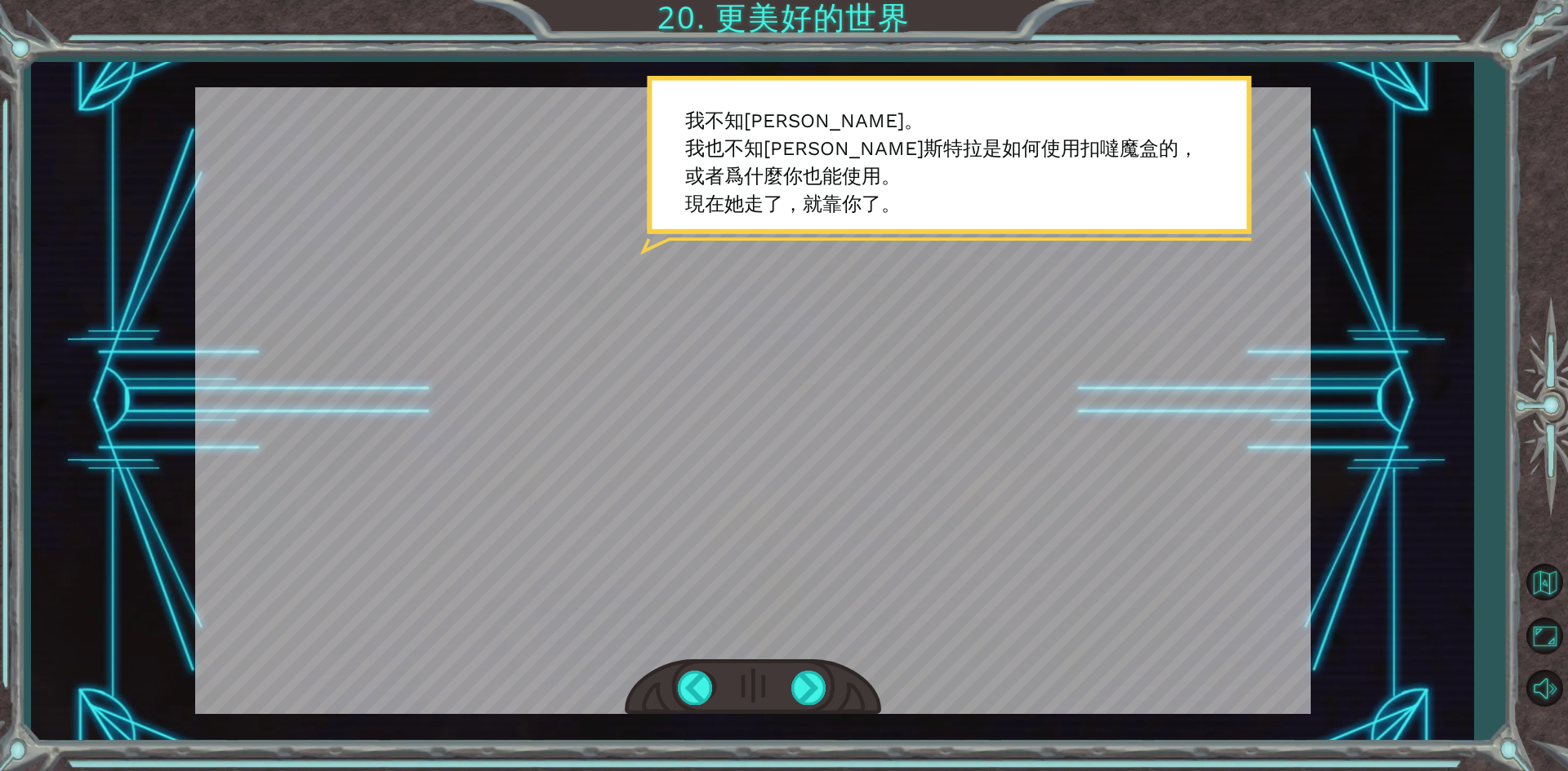
click at [802, 668] on div at bounding box center [753, 688] width 256 height 57
click at [803, 672] on div at bounding box center [810, 688] width 37 height 34
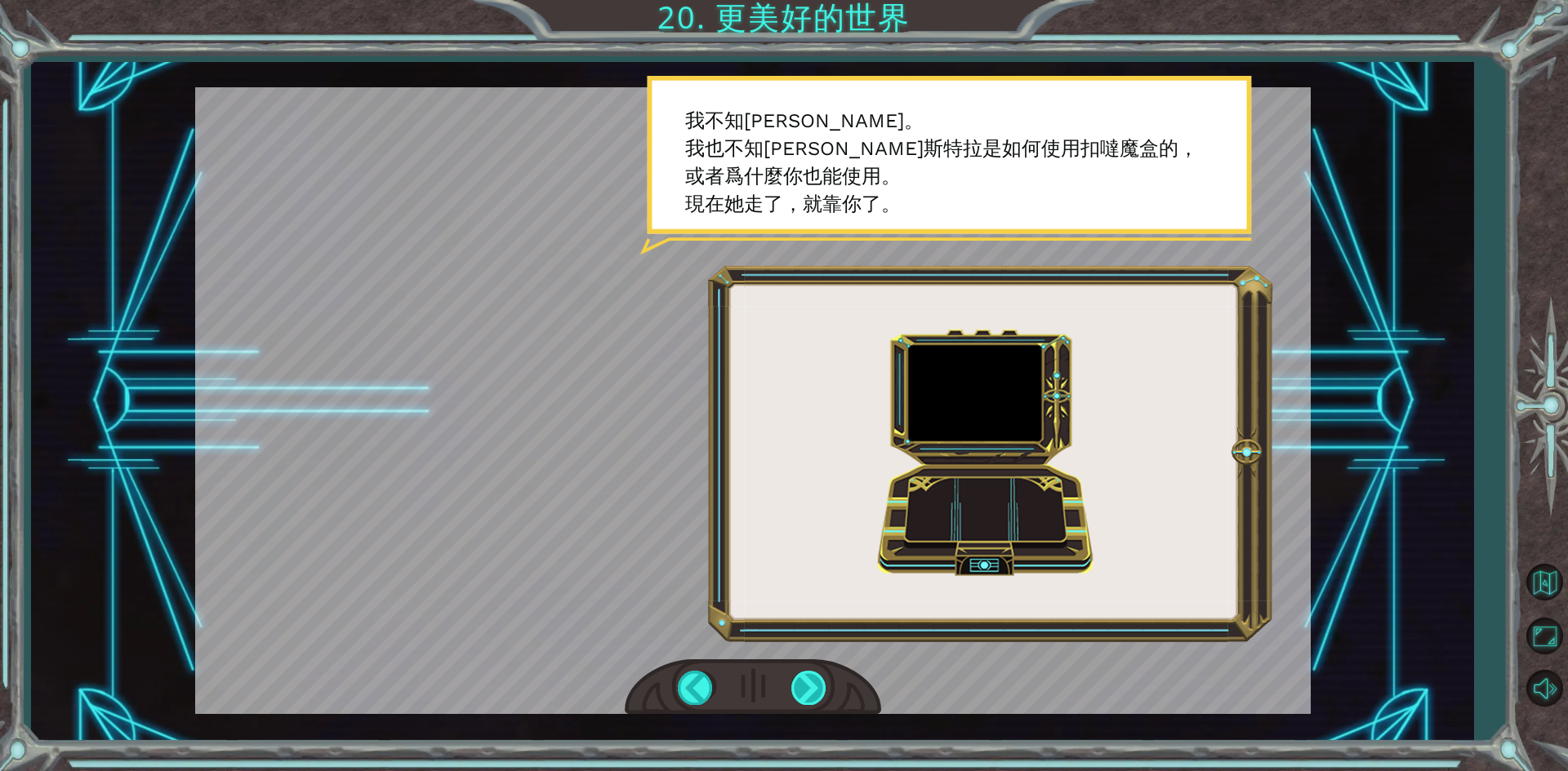
click at [807, 674] on div at bounding box center [810, 688] width 37 height 34
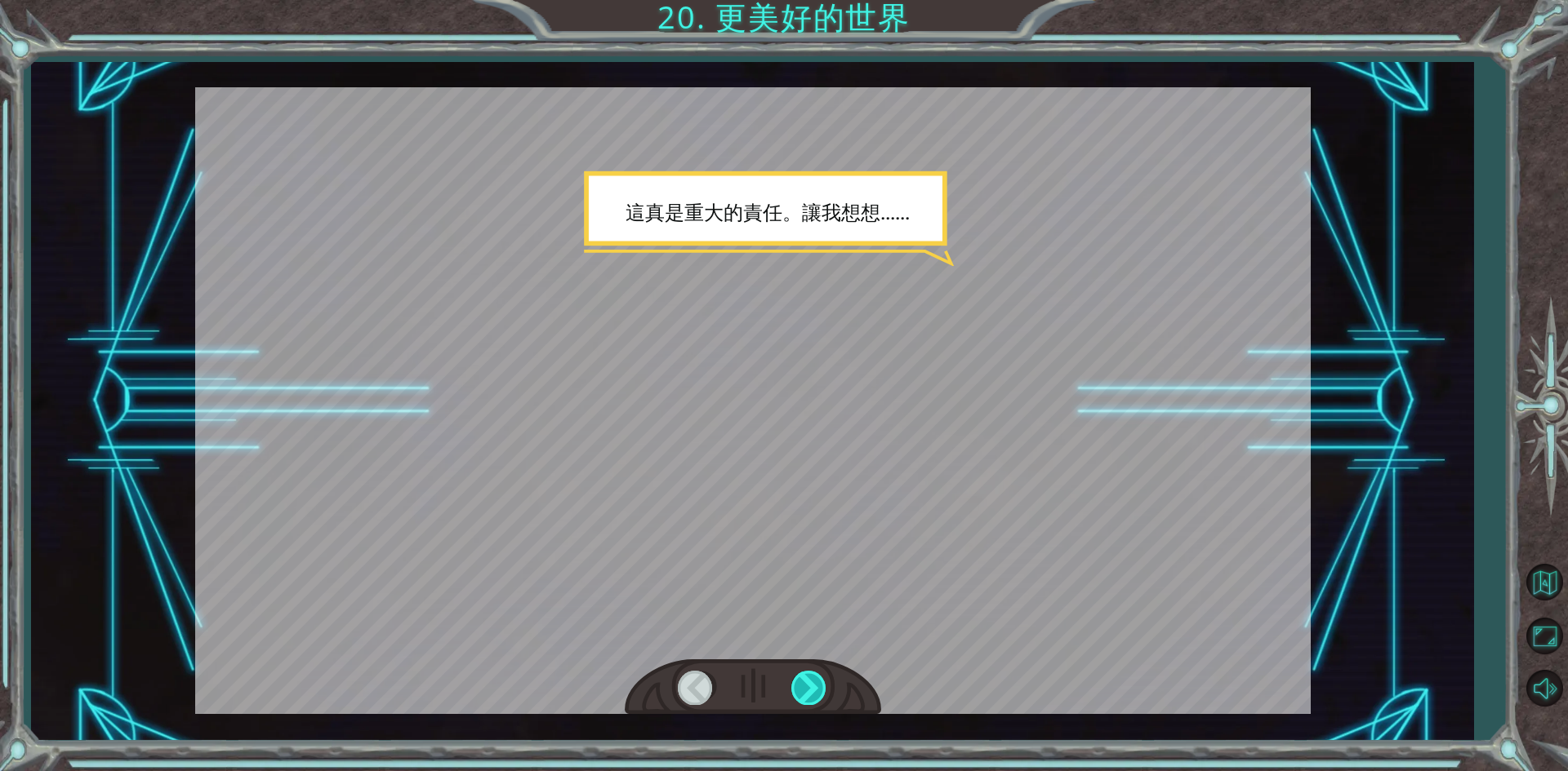
click at [807, 674] on div at bounding box center [810, 688] width 37 height 34
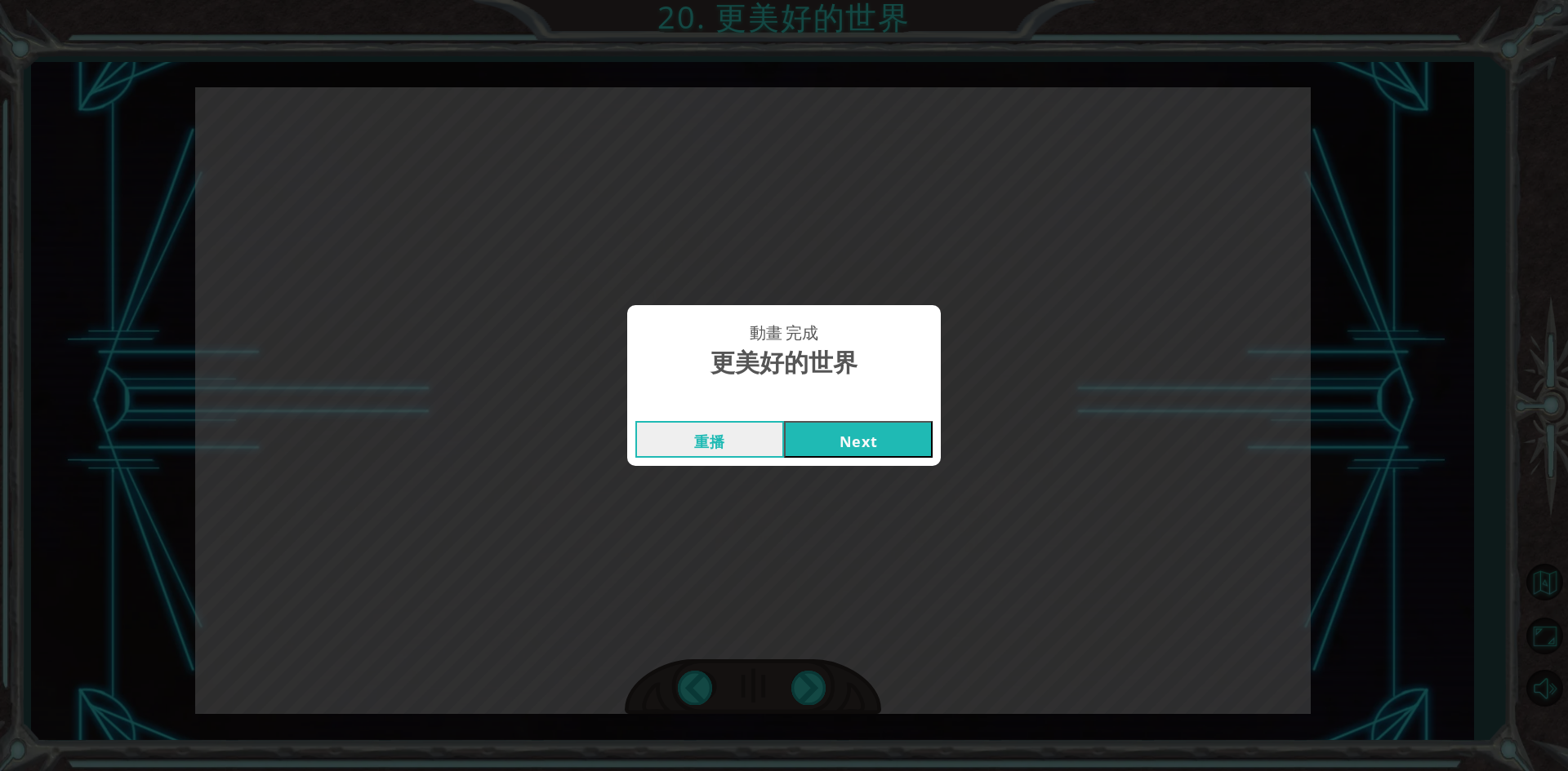
click at [817, 444] on button "Next" at bounding box center [858, 440] width 148 height 37
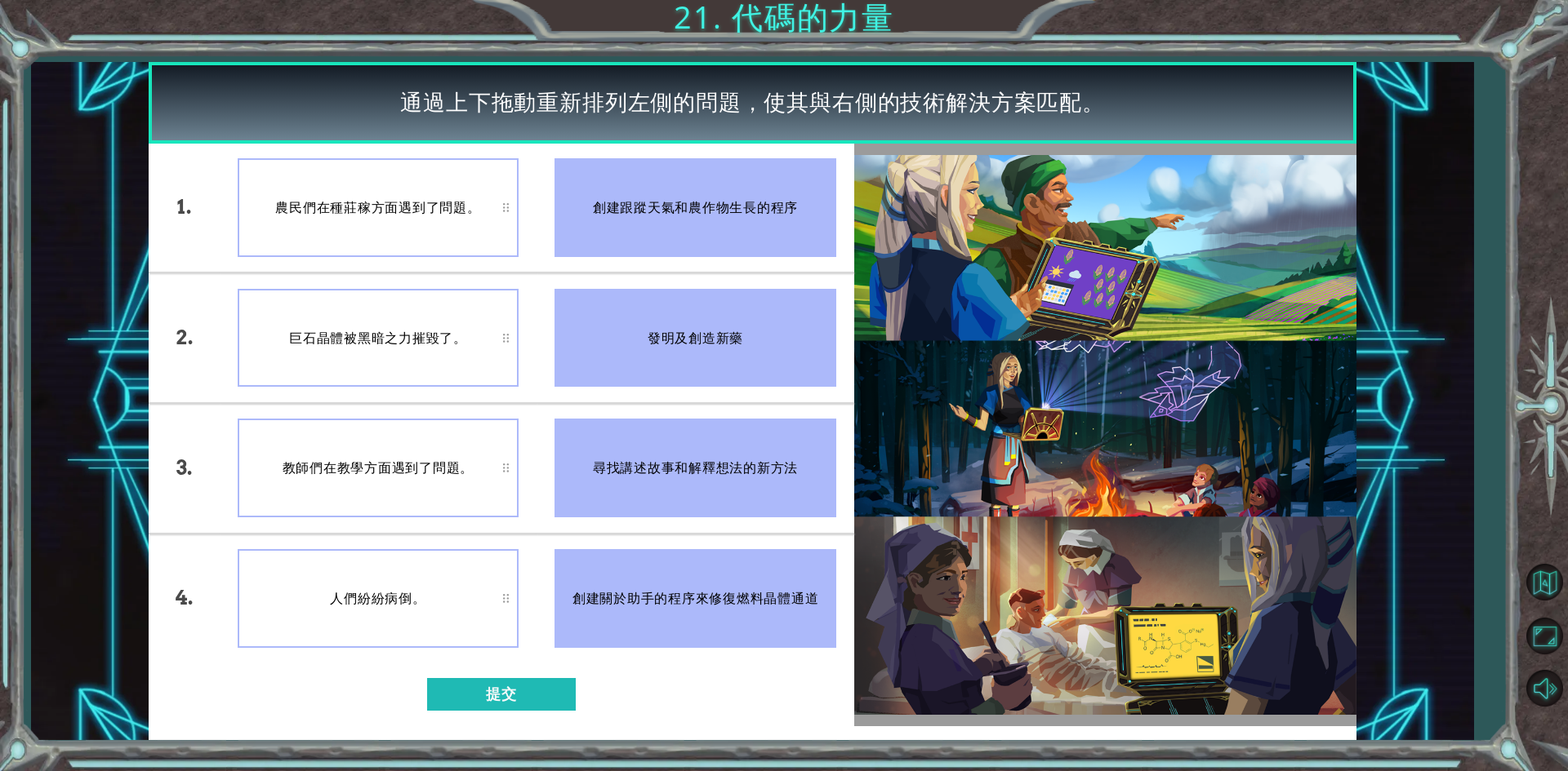
drag, startPoint x: 632, startPoint y: 333, endPoint x: 577, endPoint y: 388, distance: 77.8
click at [572, 403] on ul "創建跟蹤天氣和農作物生長的程序 發明及創造新藥 尋找講述故事和解釋想法的新方法 創建關於助手的程序來修復燃料晶體通道" at bounding box center [695, 404] width 318 height 520
click at [597, 333] on div "發明及創造新藥" at bounding box center [695, 339] width 282 height 99
drag, startPoint x: 642, startPoint y: 337, endPoint x: 651, endPoint y: 359, distance: 23.8
click at [656, 373] on div "發明及創造新藥" at bounding box center [695, 339] width 282 height 99
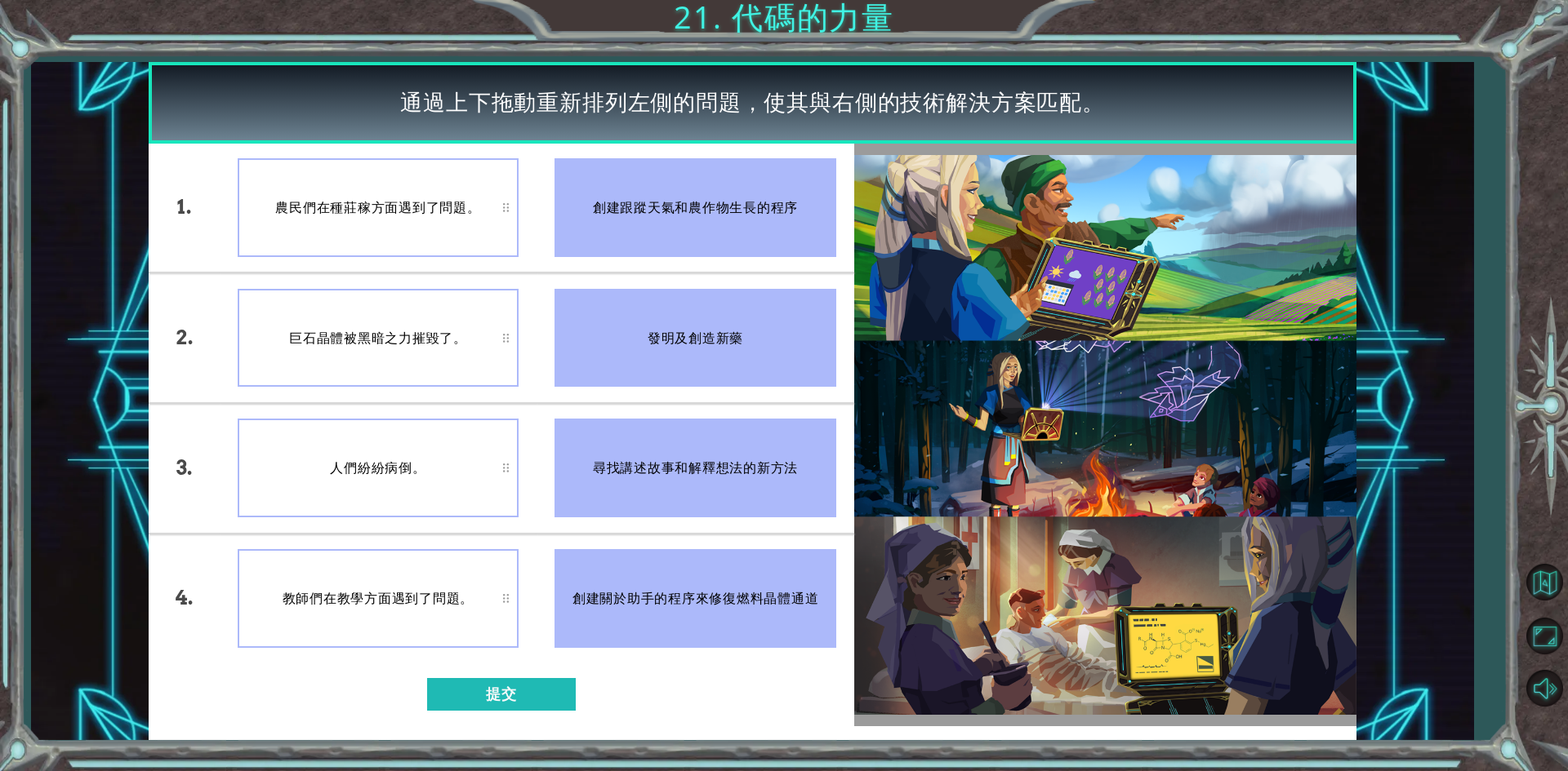
drag, startPoint x: 647, startPoint y: 337, endPoint x: 666, endPoint y: 350, distance: 23.0
click at [675, 389] on li "發明及創造新藥" at bounding box center [695, 338] width 318 height 129
drag, startPoint x: 662, startPoint y: 328, endPoint x: 632, endPoint y: 361, distance: 44.6
click at [632, 365] on div "發明及創造新藥" at bounding box center [695, 339] width 282 height 99
drag, startPoint x: 618, startPoint y: 341, endPoint x: 598, endPoint y: 352, distance: 22.8
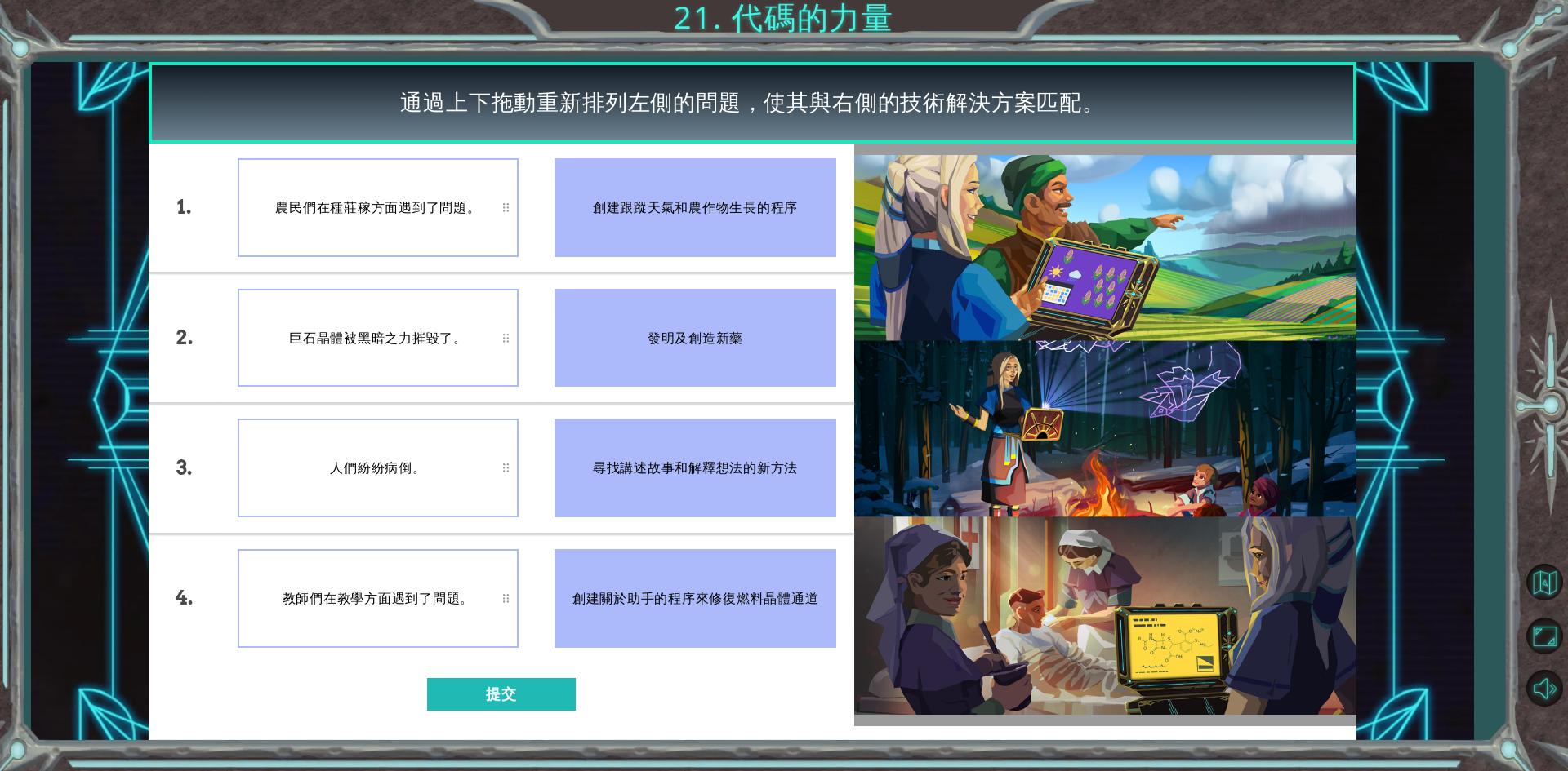
click at [598, 352] on div "發明及創造新藥" at bounding box center [695, 339] width 282 height 99
click at [486, 687] on button "提交" at bounding box center [501, 695] width 148 height 33
click at [511, 686] on button "提交" at bounding box center [501, 695] width 148 height 33
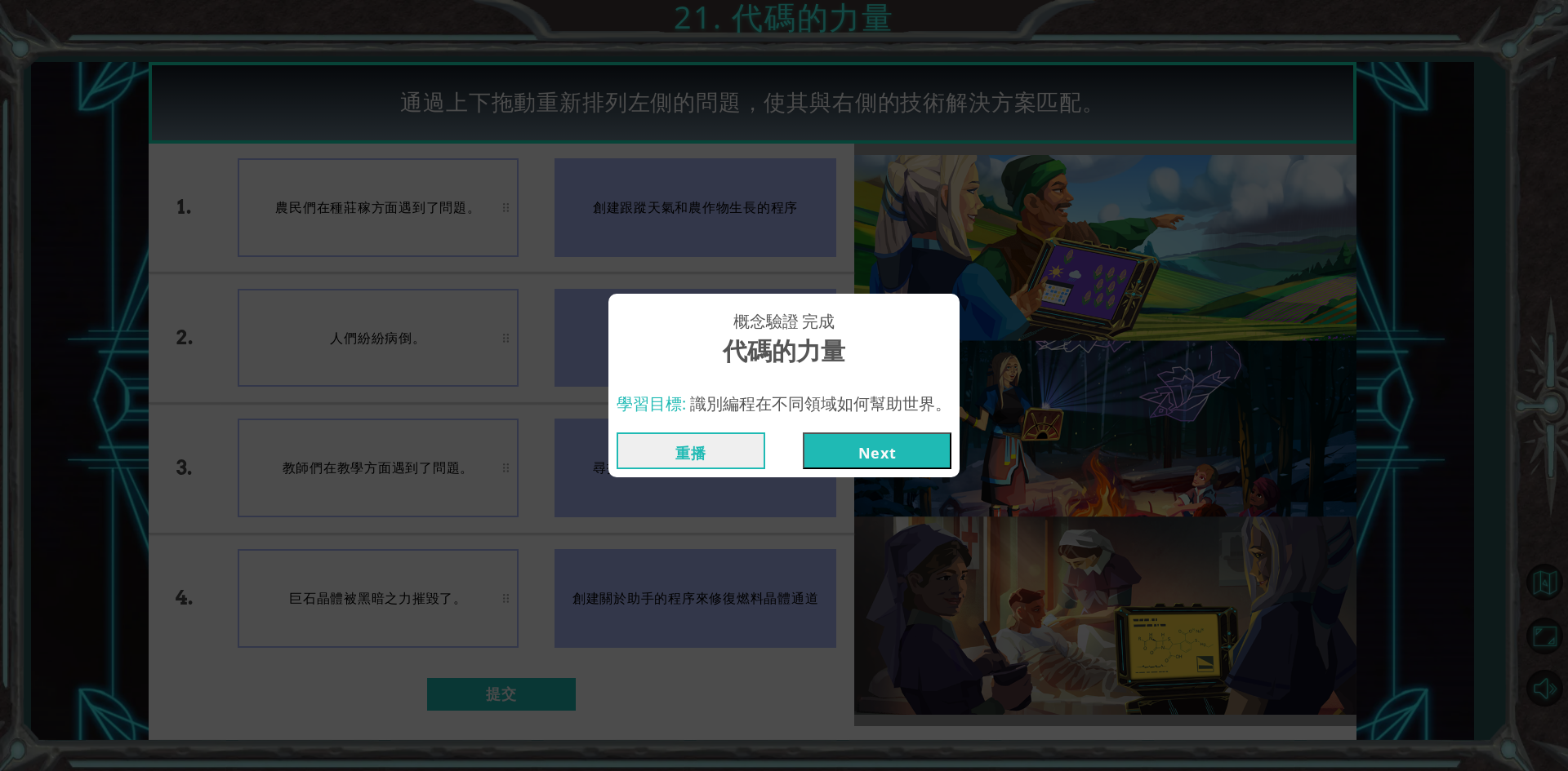
click at [847, 448] on button "Next" at bounding box center [877, 451] width 148 height 37
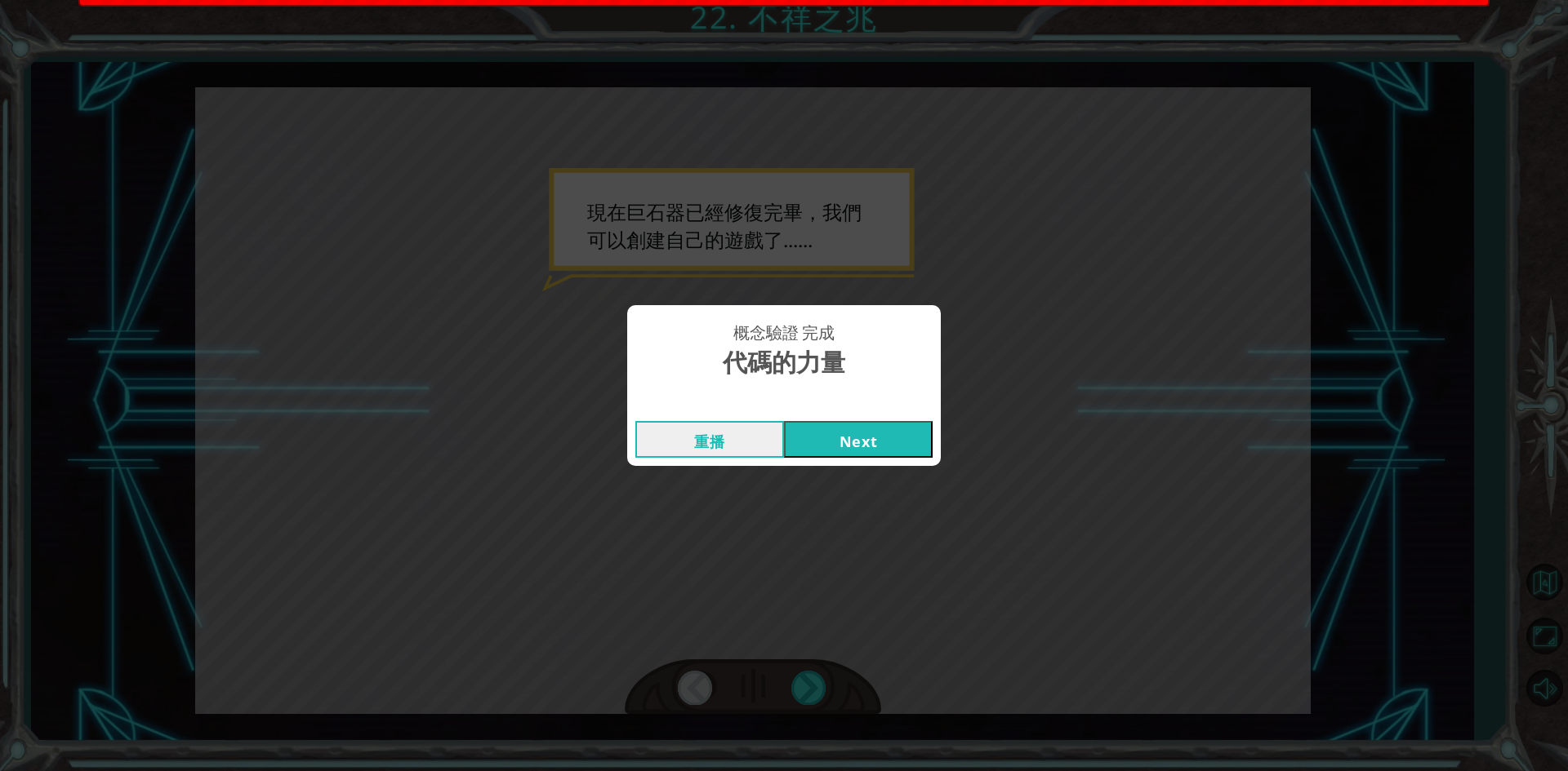
click at [850, 446] on button "Next" at bounding box center [858, 440] width 148 height 37
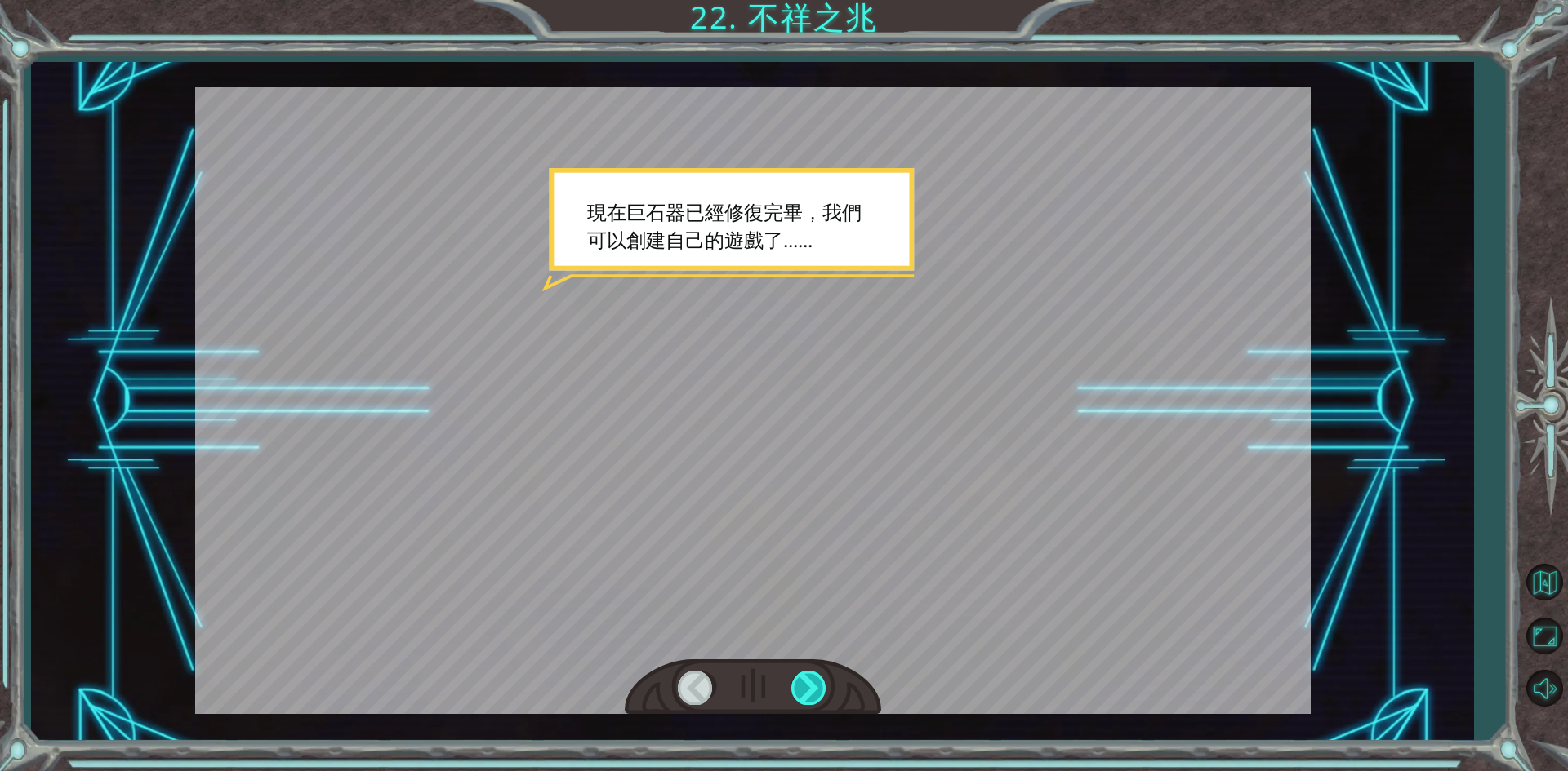
click at [801, 687] on div at bounding box center [810, 688] width 37 height 34
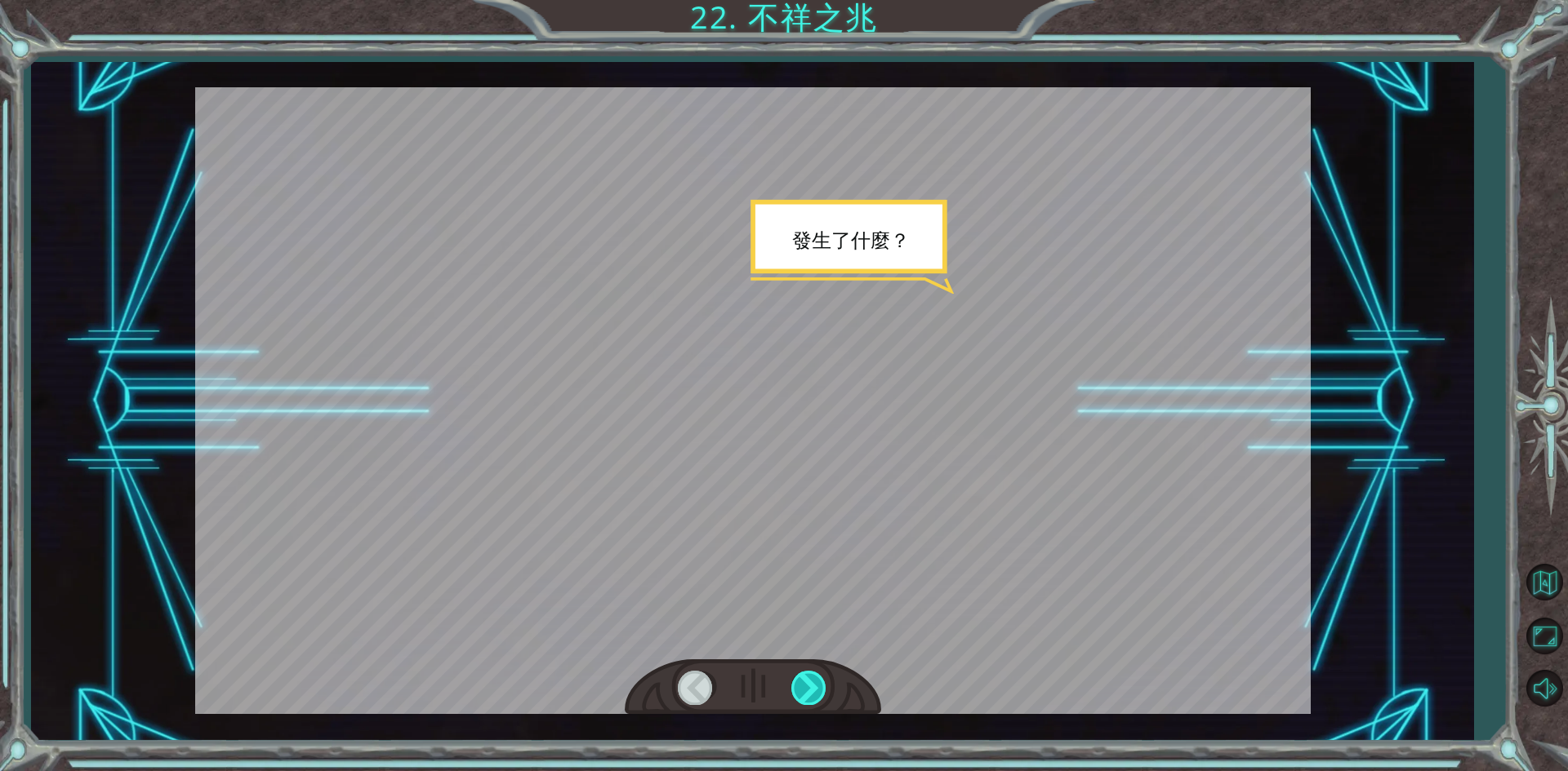
click at [809, 682] on div at bounding box center [810, 688] width 37 height 34
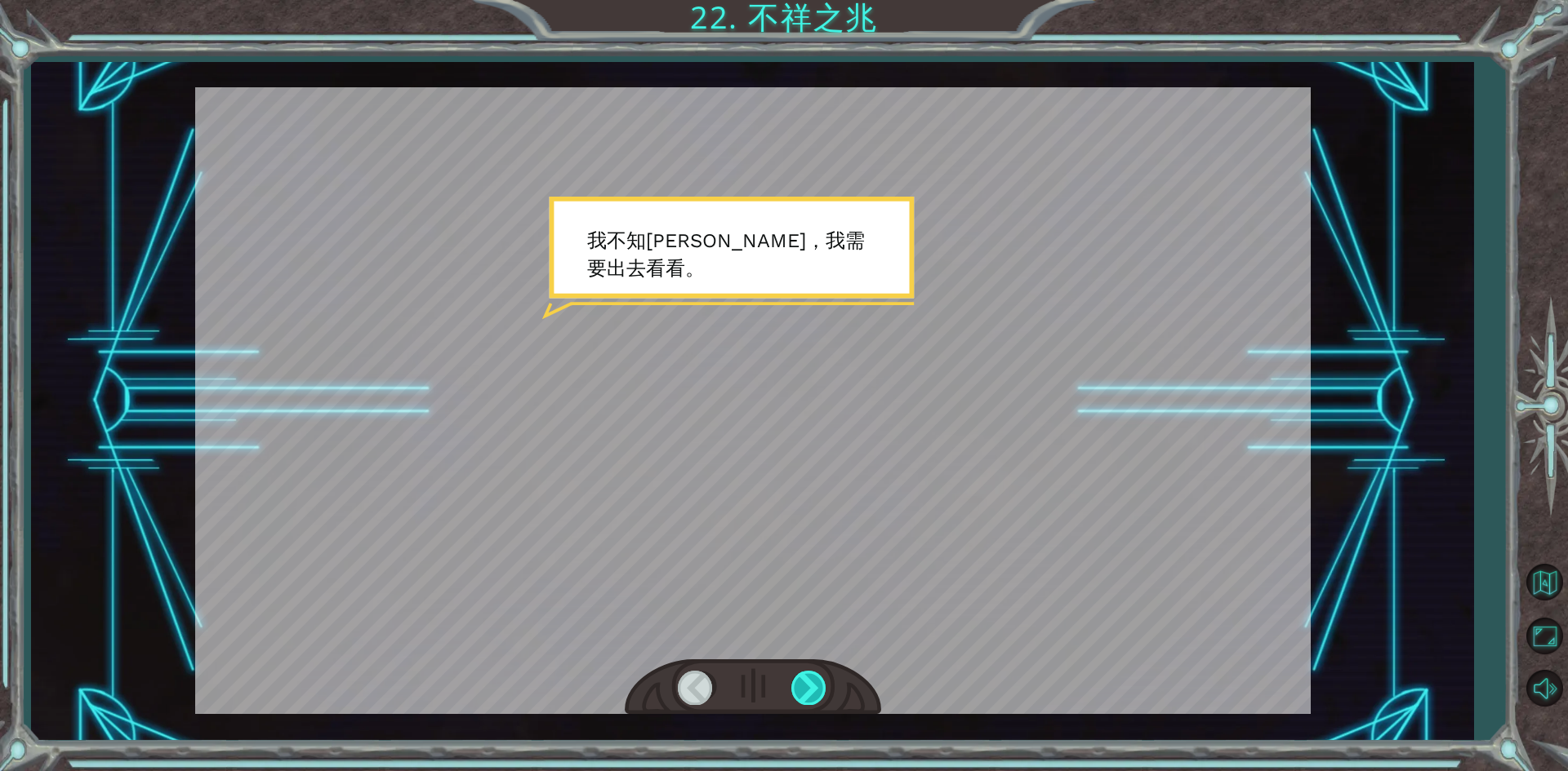
click at [809, 682] on div at bounding box center [810, 688] width 37 height 34
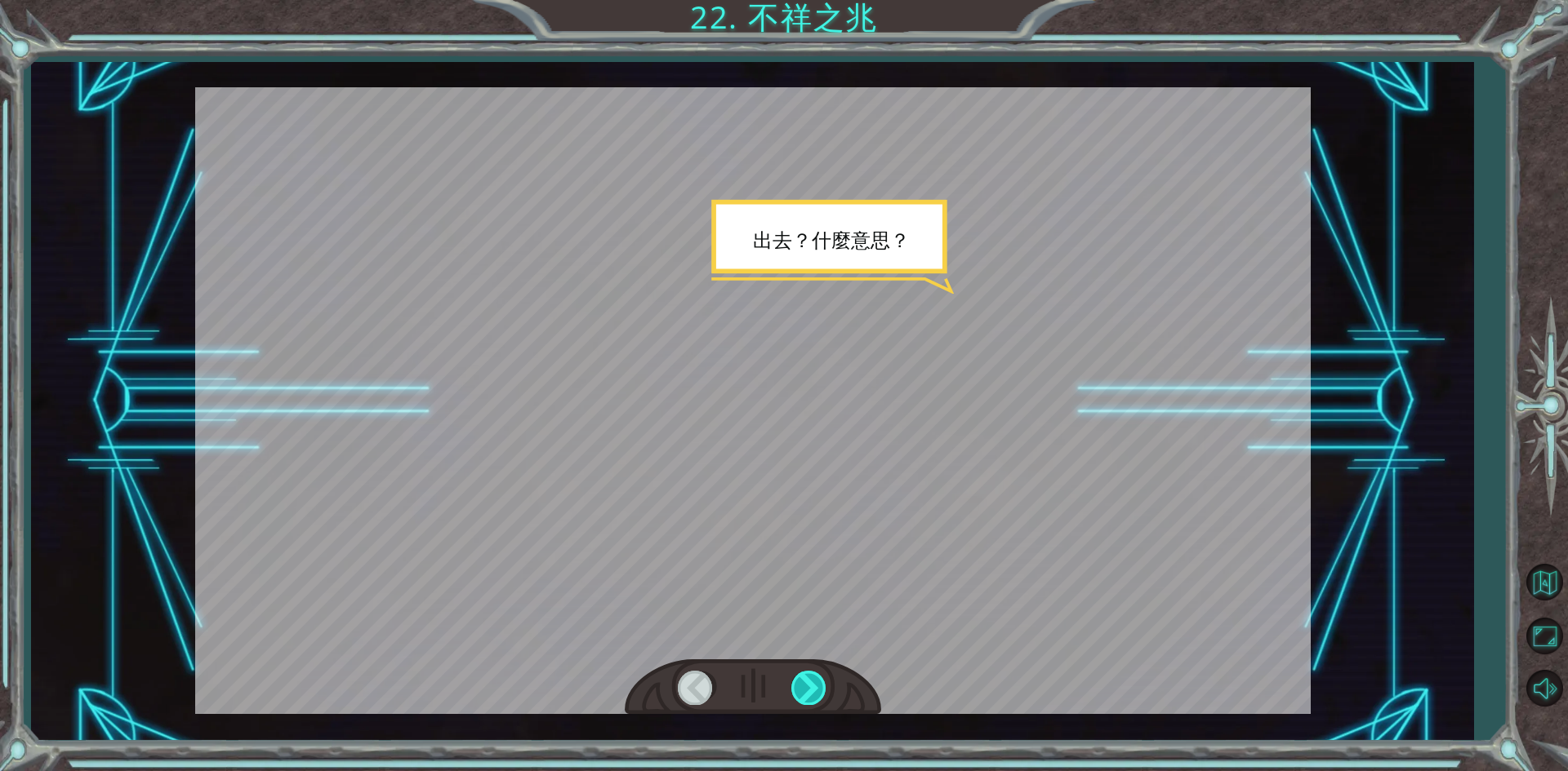
click at [809, 682] on div at bounding box center [810, 688] width 37 height 34
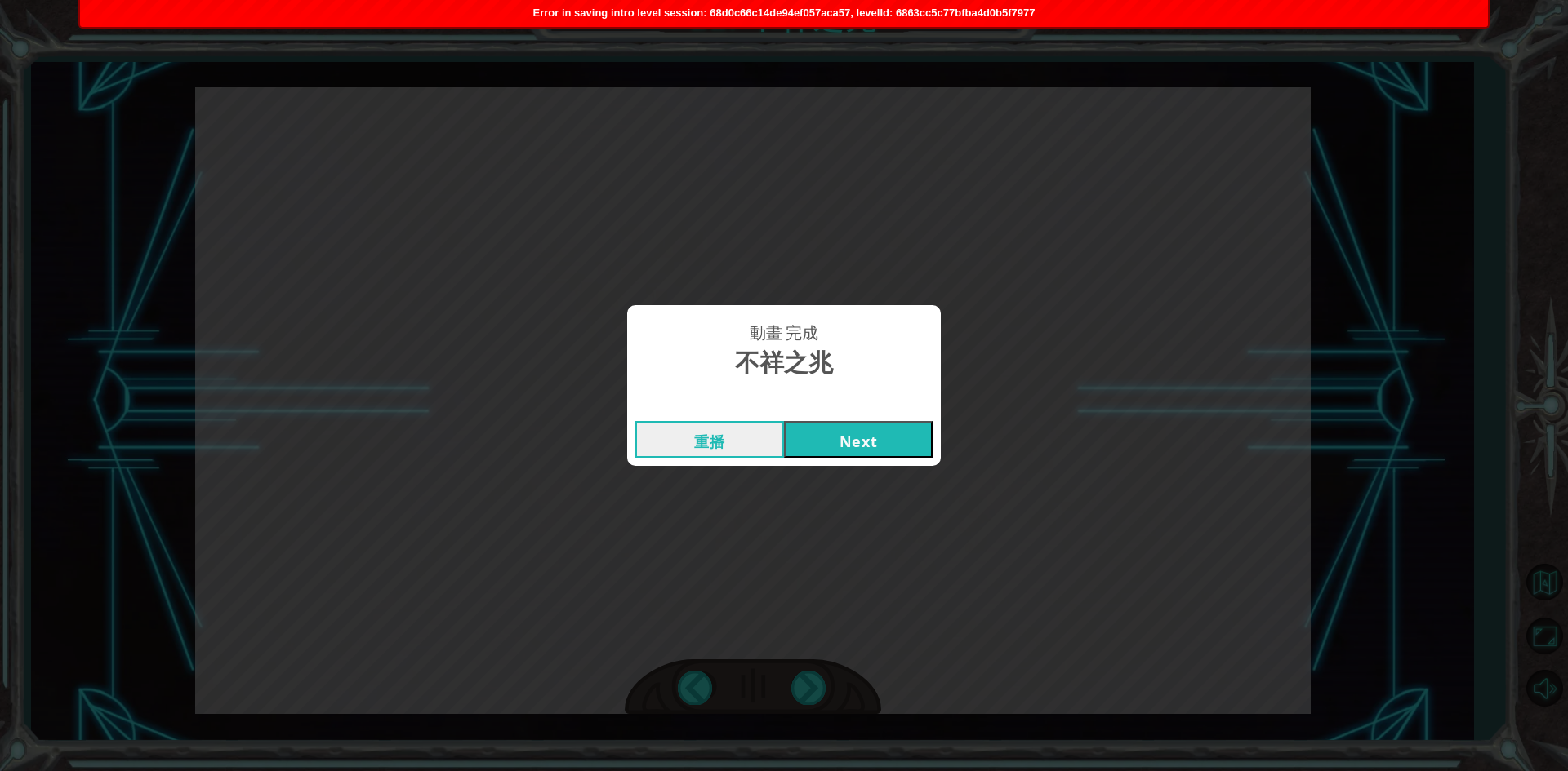
click at [844, 445] on button "Next" at bounding box center [858, 440] width 148 height 37
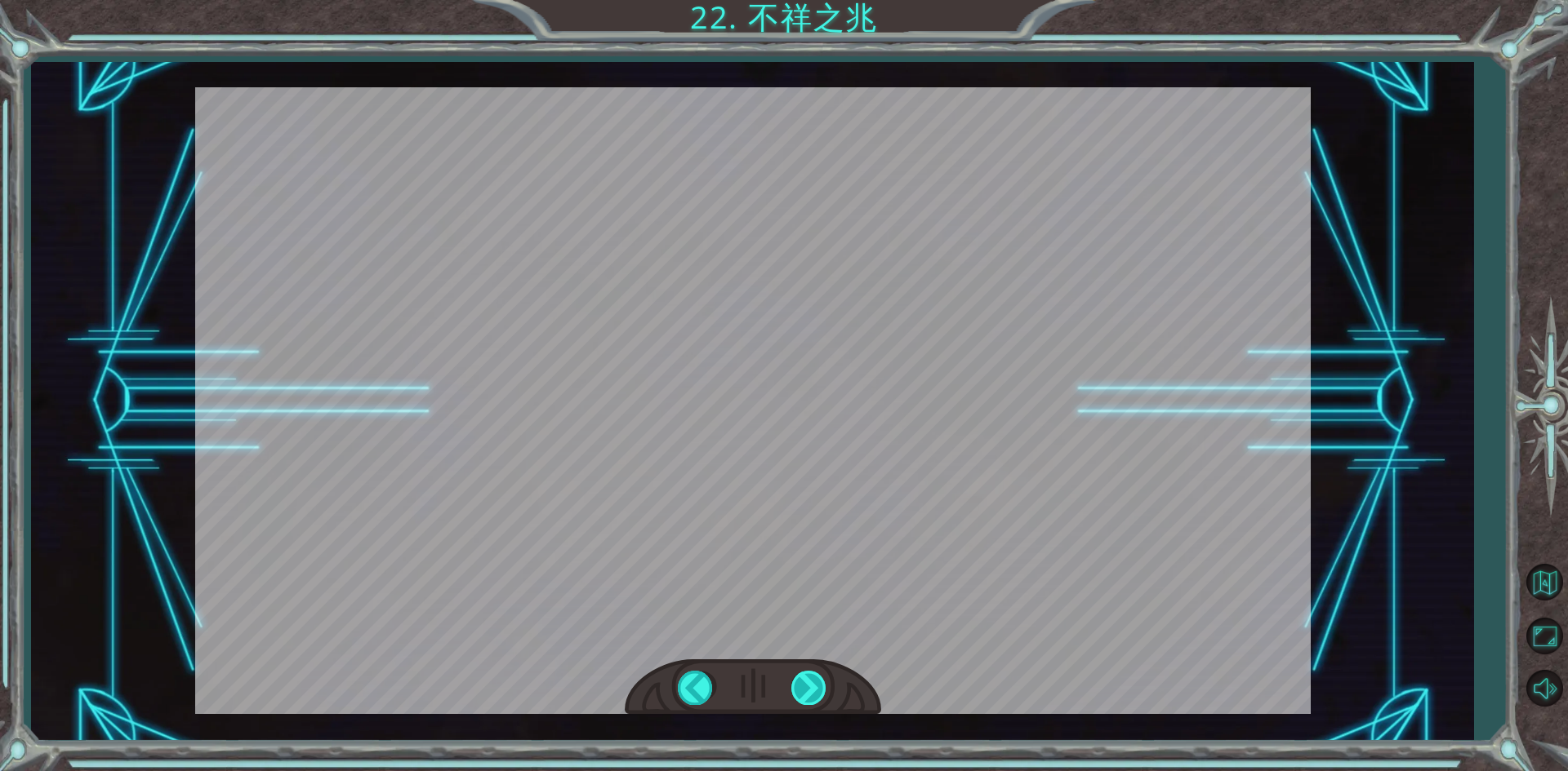
click at [809, 678] on div at bounding box center [810, 688] width 37 height 34
click at [796, 689] on div at bounding box center [810, 688] width 37 height 34
click at [471, 386] on div at bounding box center [753, 400] width 1116 height 627
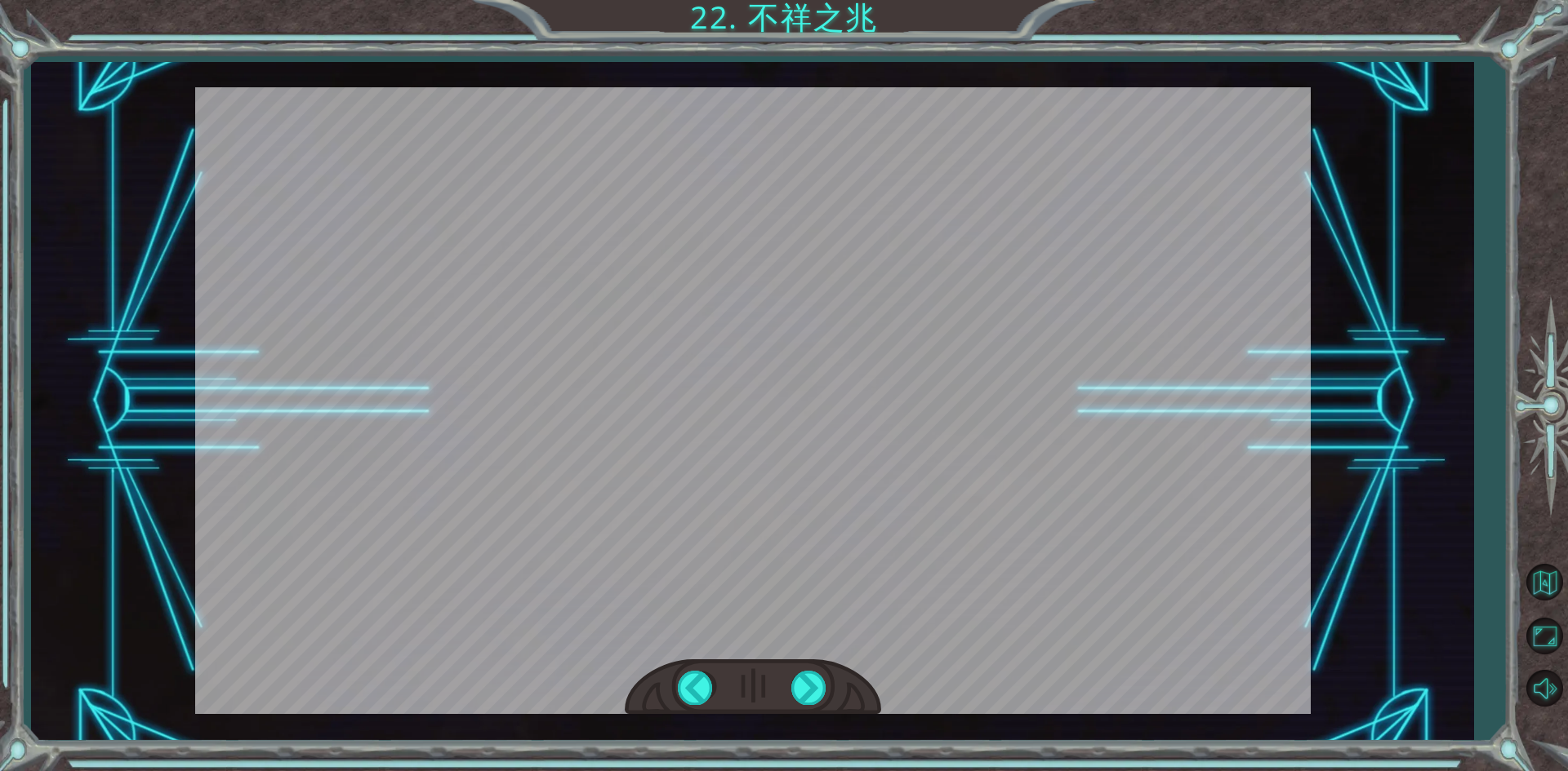
click at [1130, 375] on div at bounding box center [753, 400] width 1116 height 627
click at [806, 681] on div at bounding box center [810, 688] width 37 height 34
click at [702, 690] on div at bounding box center [696, 688] width 37 height 34
click at [795, 694] on div at bounding box center [810, 688] width 37 height 34
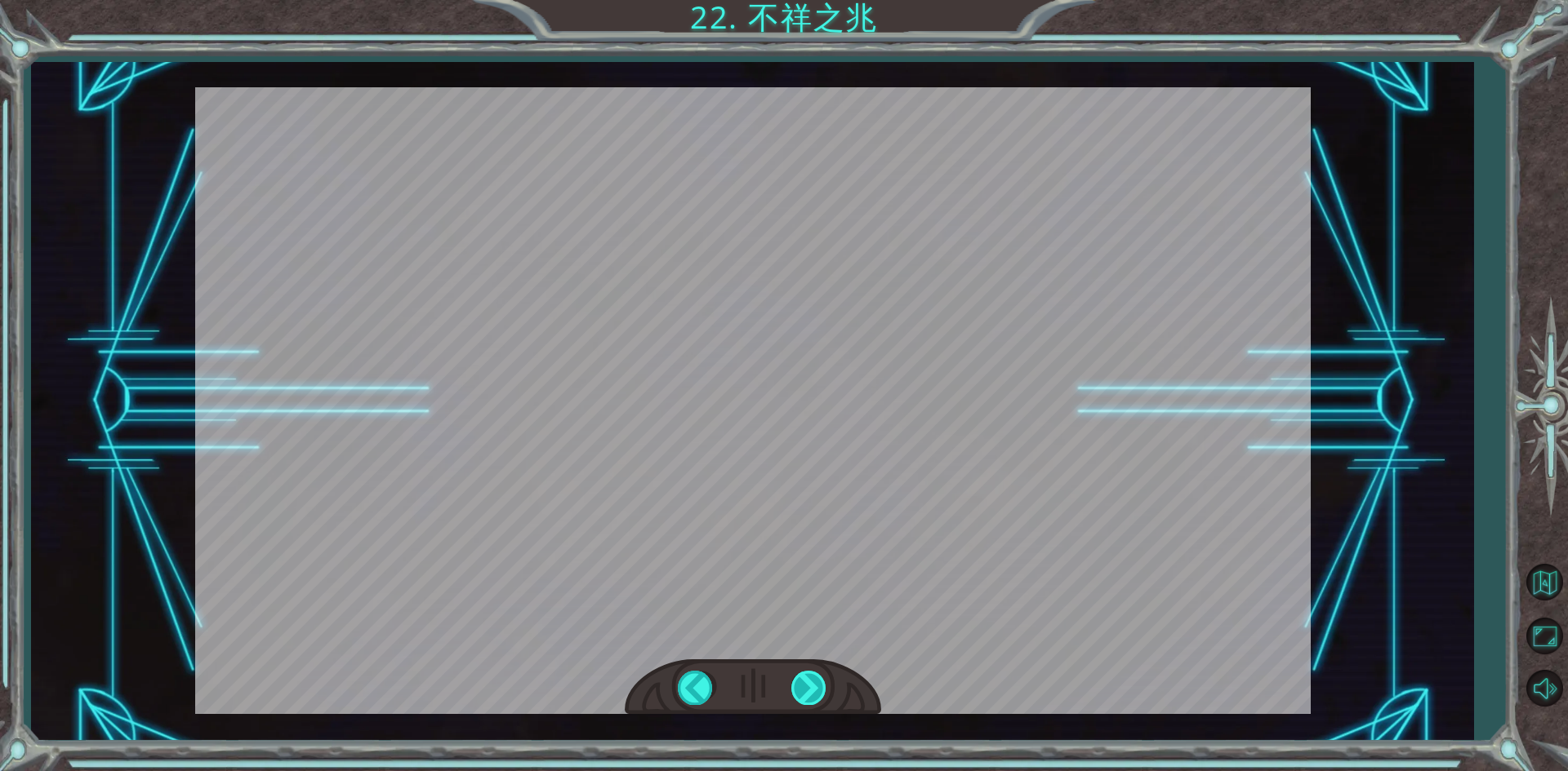
click at [804, 689] on div at bounding box center [810, 688] width 37 height 34
click at [805, 687] on div at bounding box center [810, 688] width 37 height 34
drag, startPoint x: 506, startPoint y: 449, endPoint x: 530, endPoint y: 479, distance: 38.4
click at [530, 479] on div at bounding box center [753, 400] width 1116 height 627
drag, startPoint x: 1168, startPoint y: 433, endPoint x: 1097, endPoint y: 387, distance: 84.6
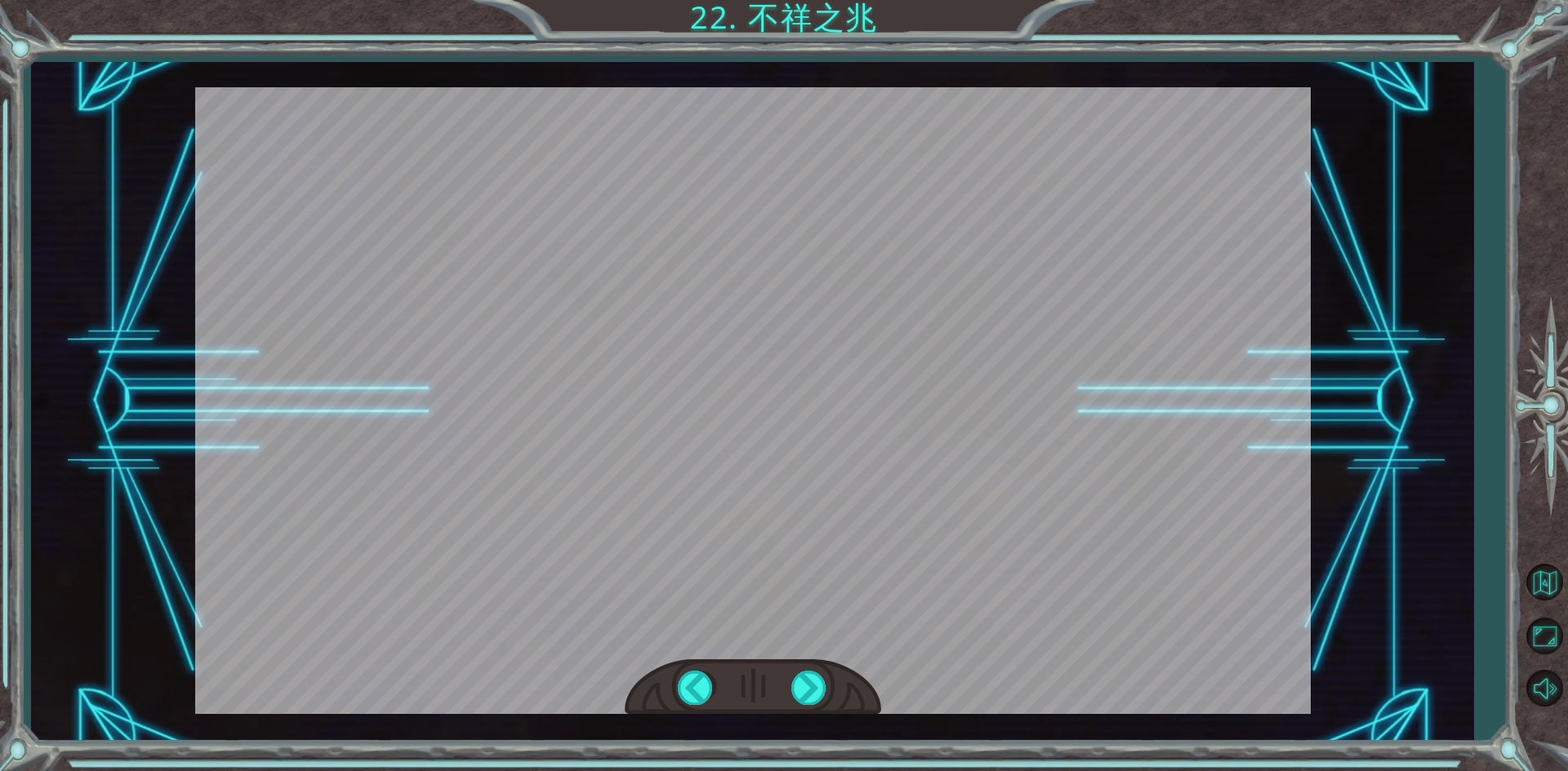
click at [1168, 433] on div at bounding box center [753, 400] width 1116 height 627
click at [838, 360] on div at bounding box center [753, 400] width 1116 height 627
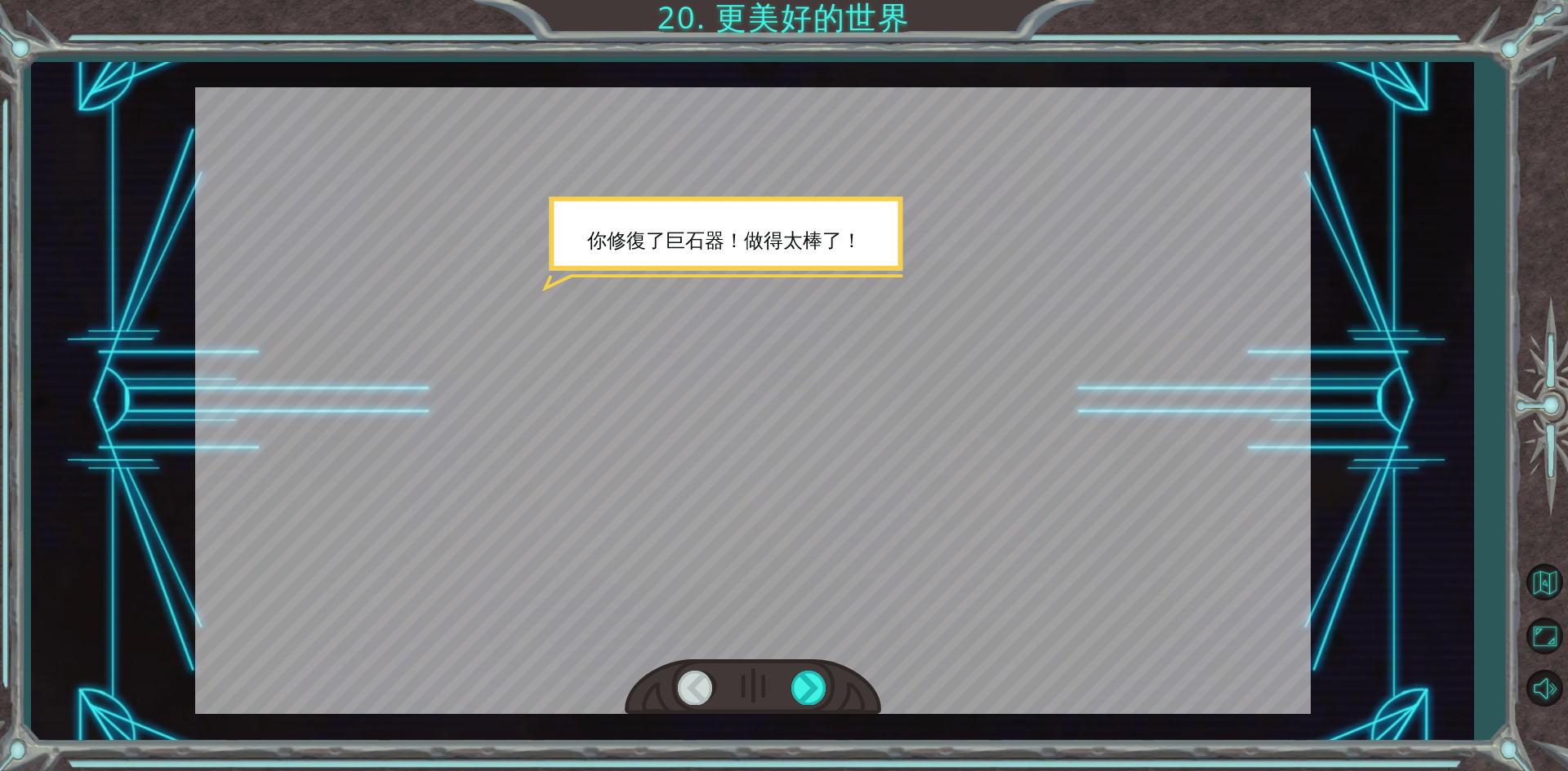
click at [819, 670] on div at bounding box center [753, 688] width 256 height 57
click at [817, 683] on div at bounding box center [810, 688] width 37 height 34
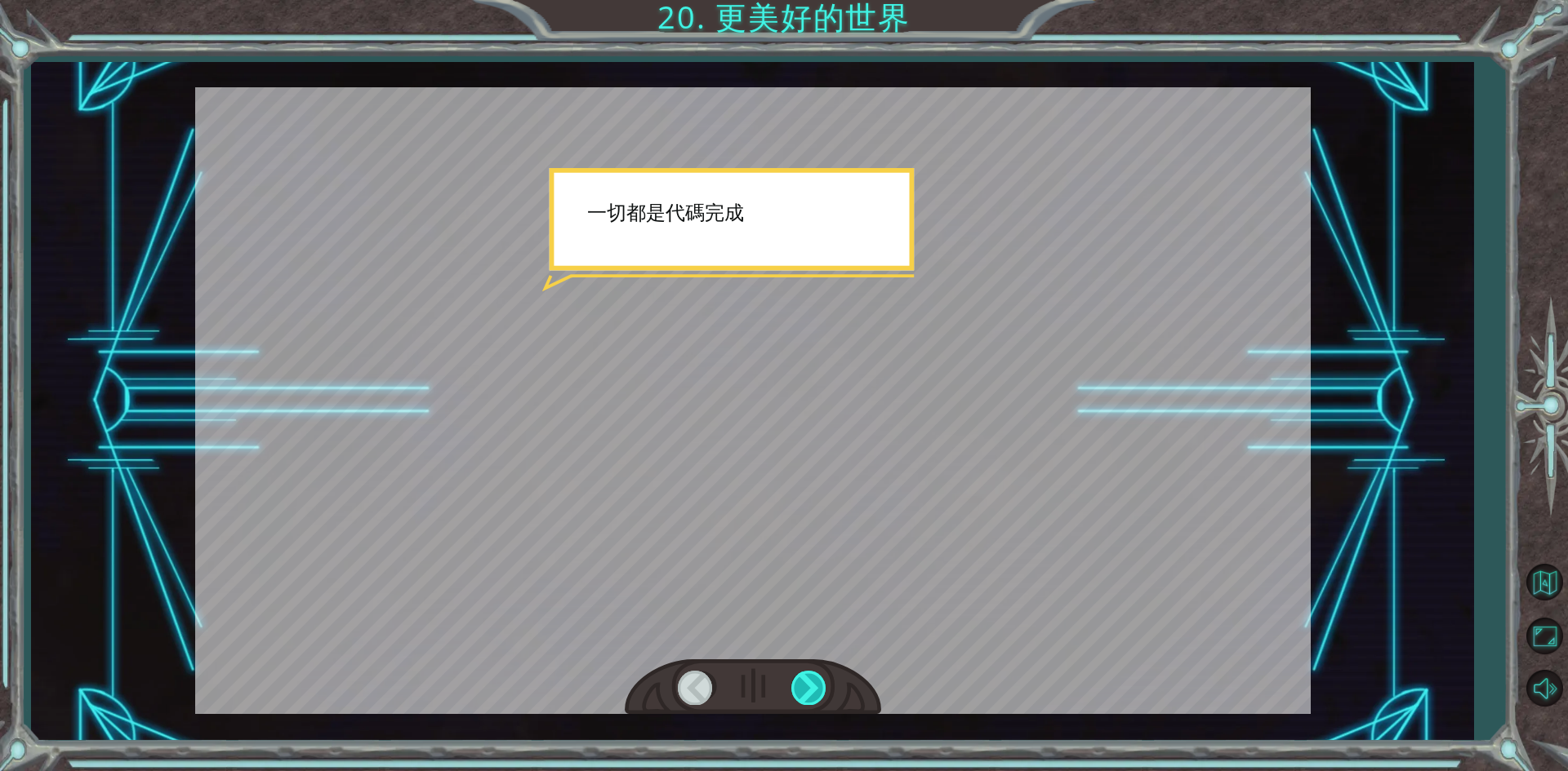
click at [817, 683] on div at bounding box center [810, 688] width 37 height 34
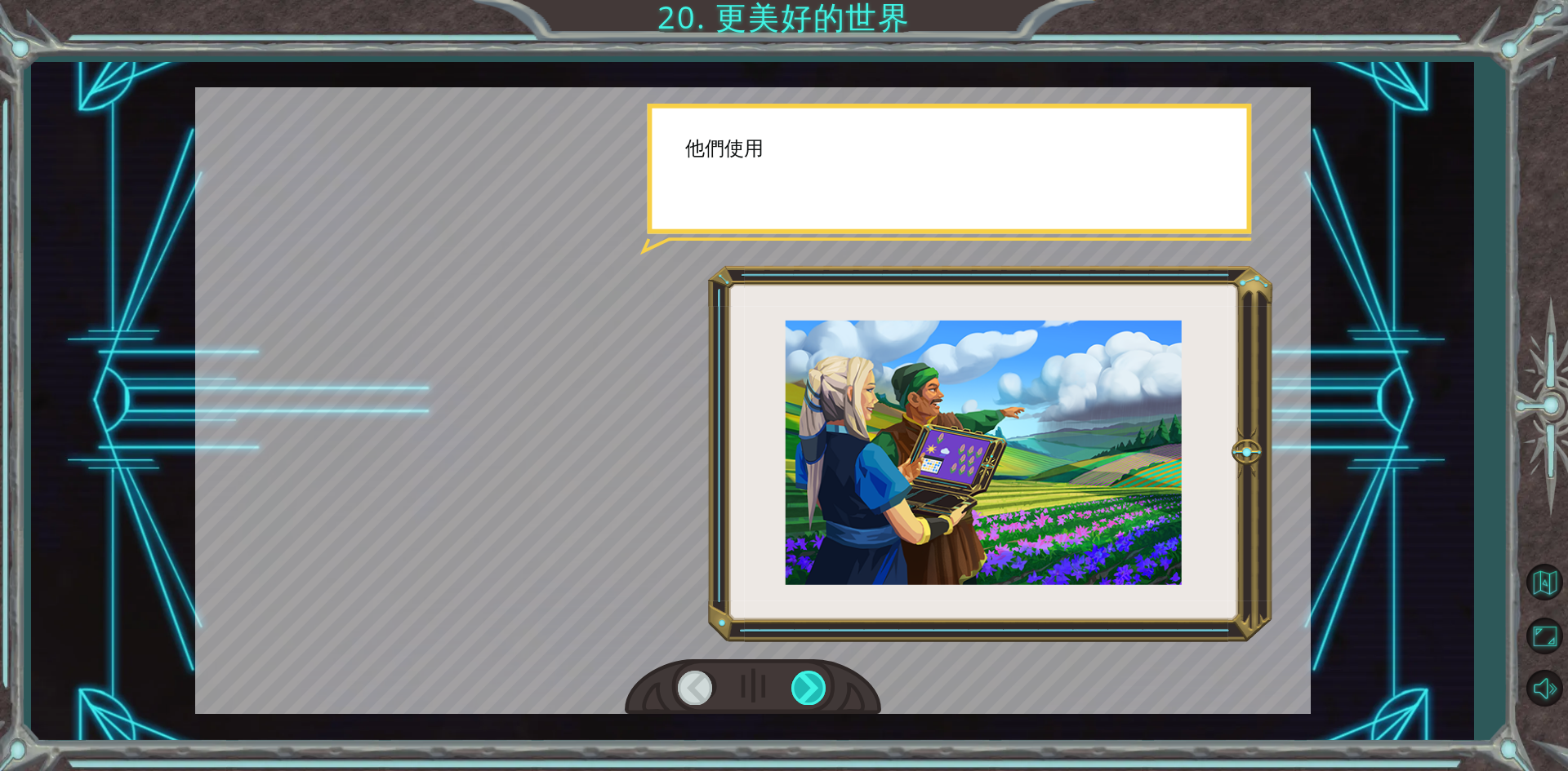
click at [817, 683] on div at bounding box center [810, 688] width 37 height 34
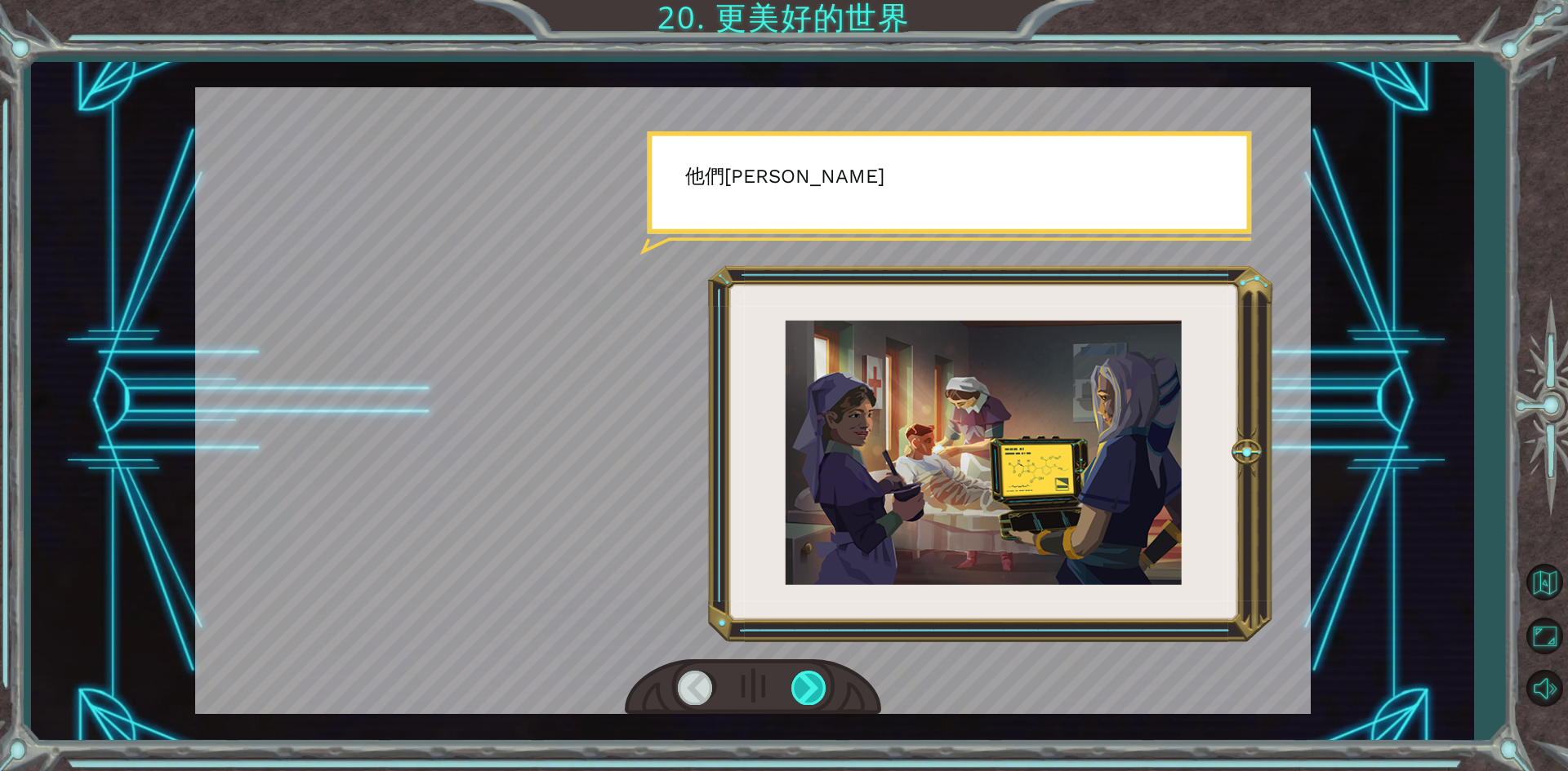
click at [817, 683] on div at bounding box center [810, 688] width 37 height 34
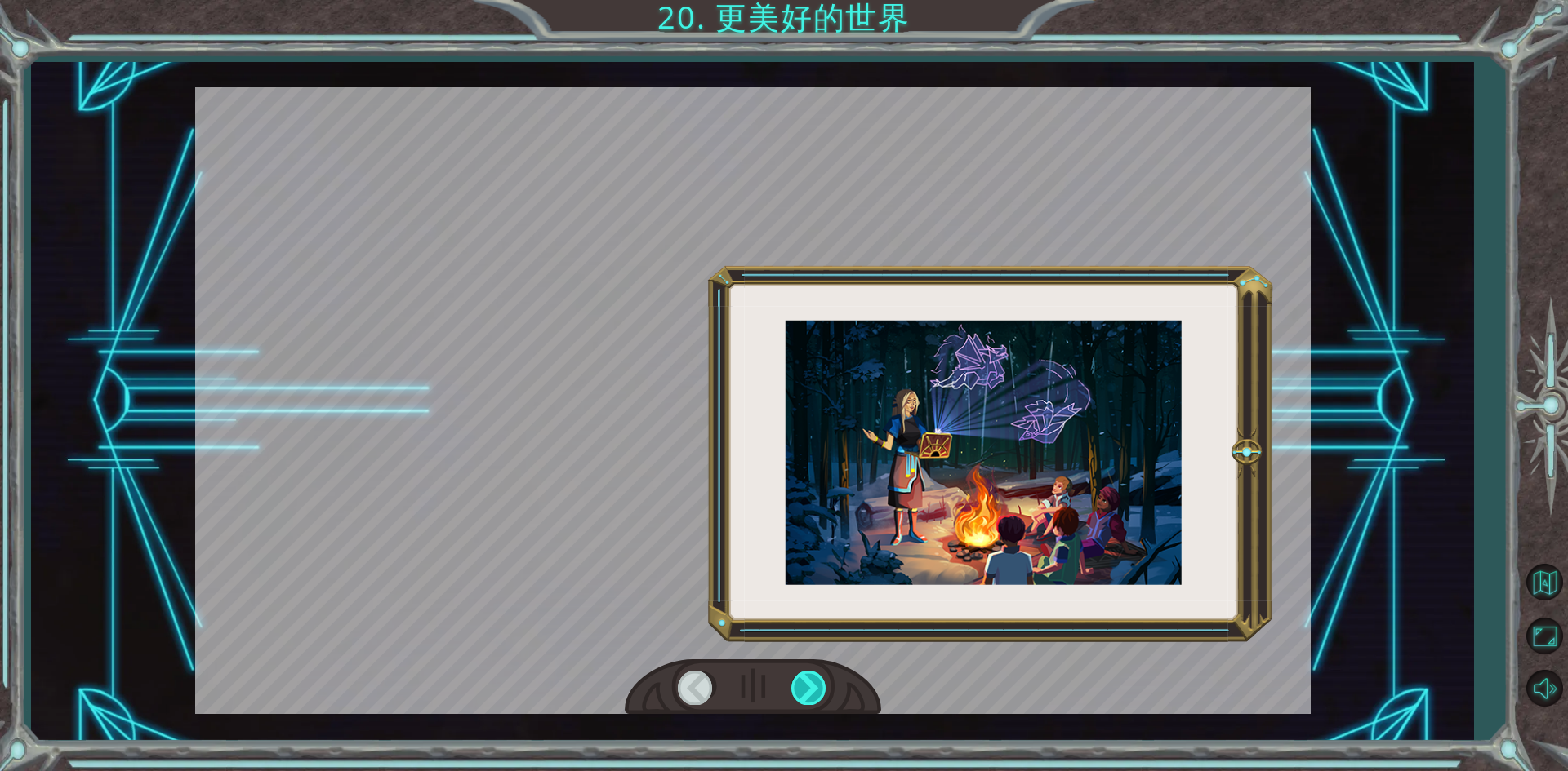
click at [817, 683] on div at bounding box center [810, 688] width 37 height 34
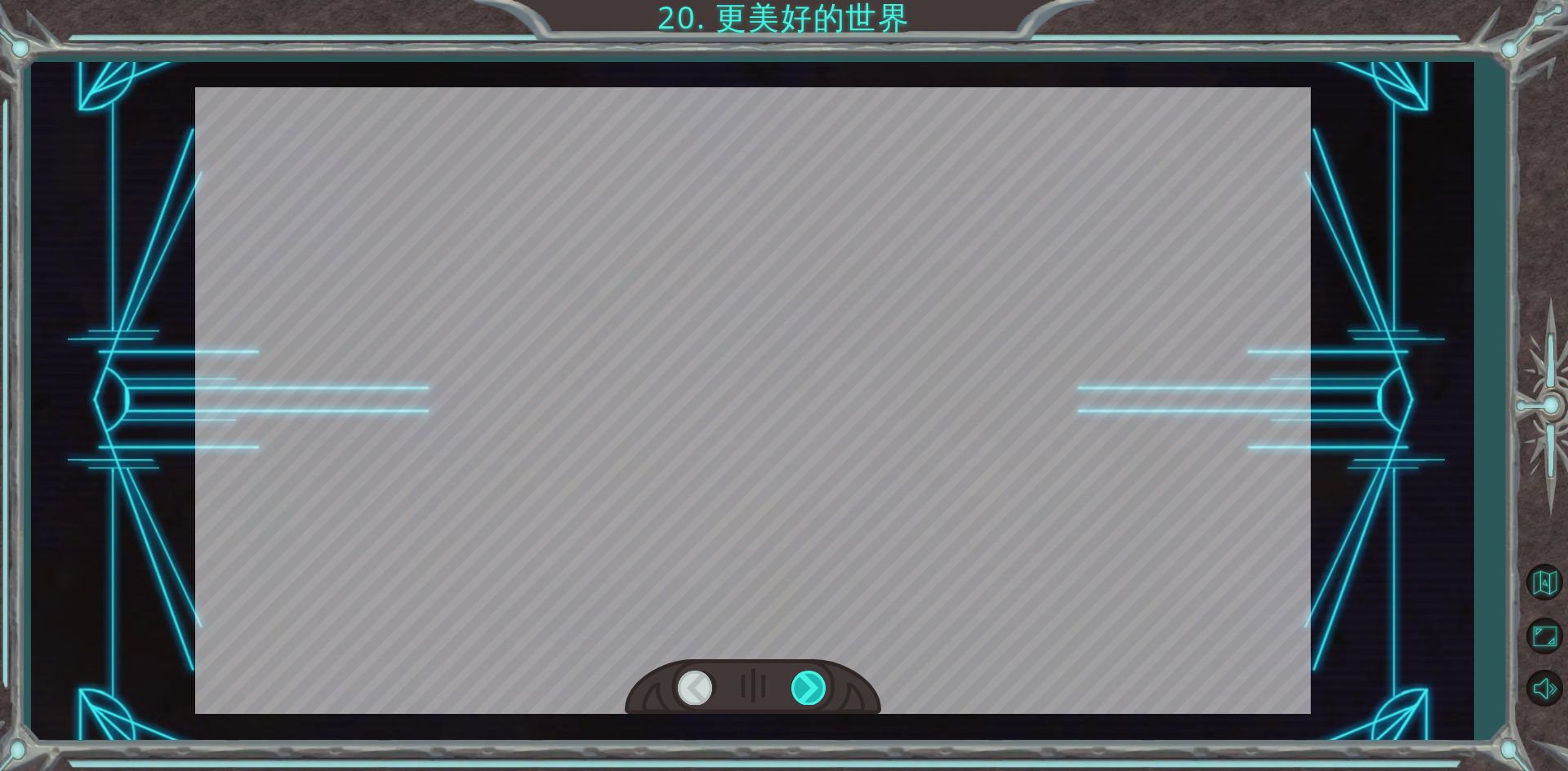
click at [817, 683] on div at bounding box center [810, 688] width 37 height 34
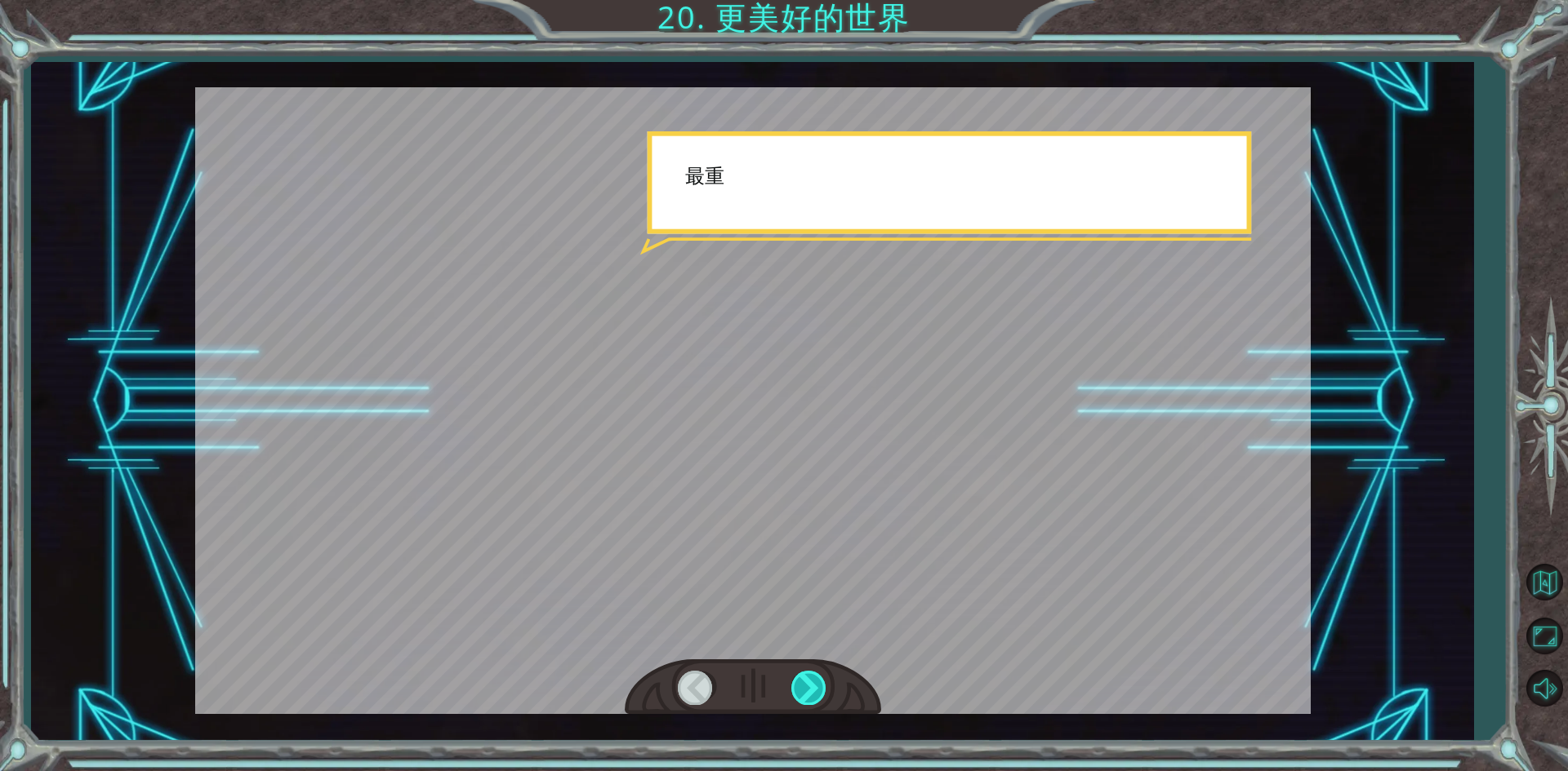
click at [817, 683] on div at bounding box center [810, 688] width 37 height 34
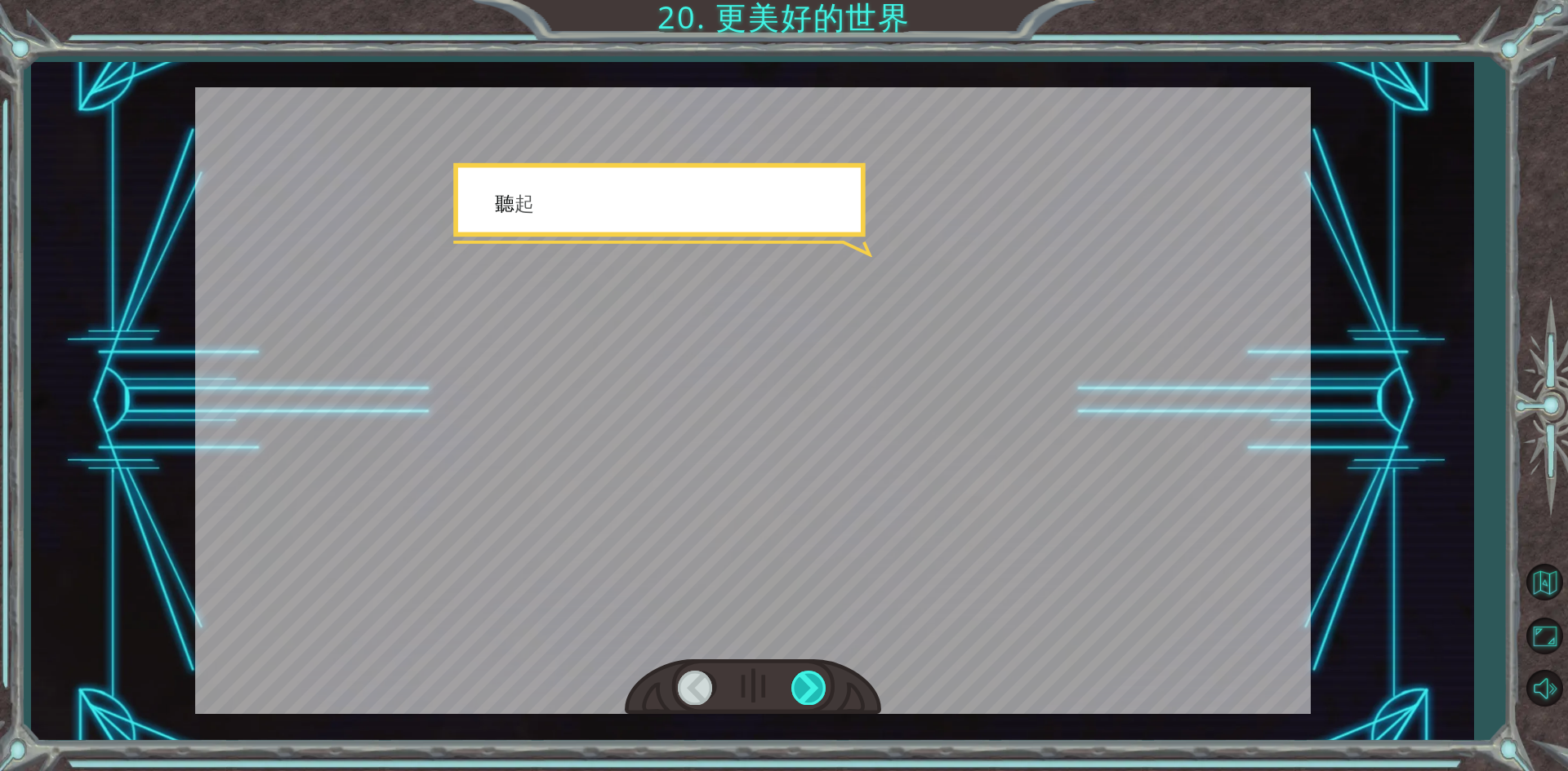
click at [817, 683] on div at bounding box center [810, 688] width 37 height 34
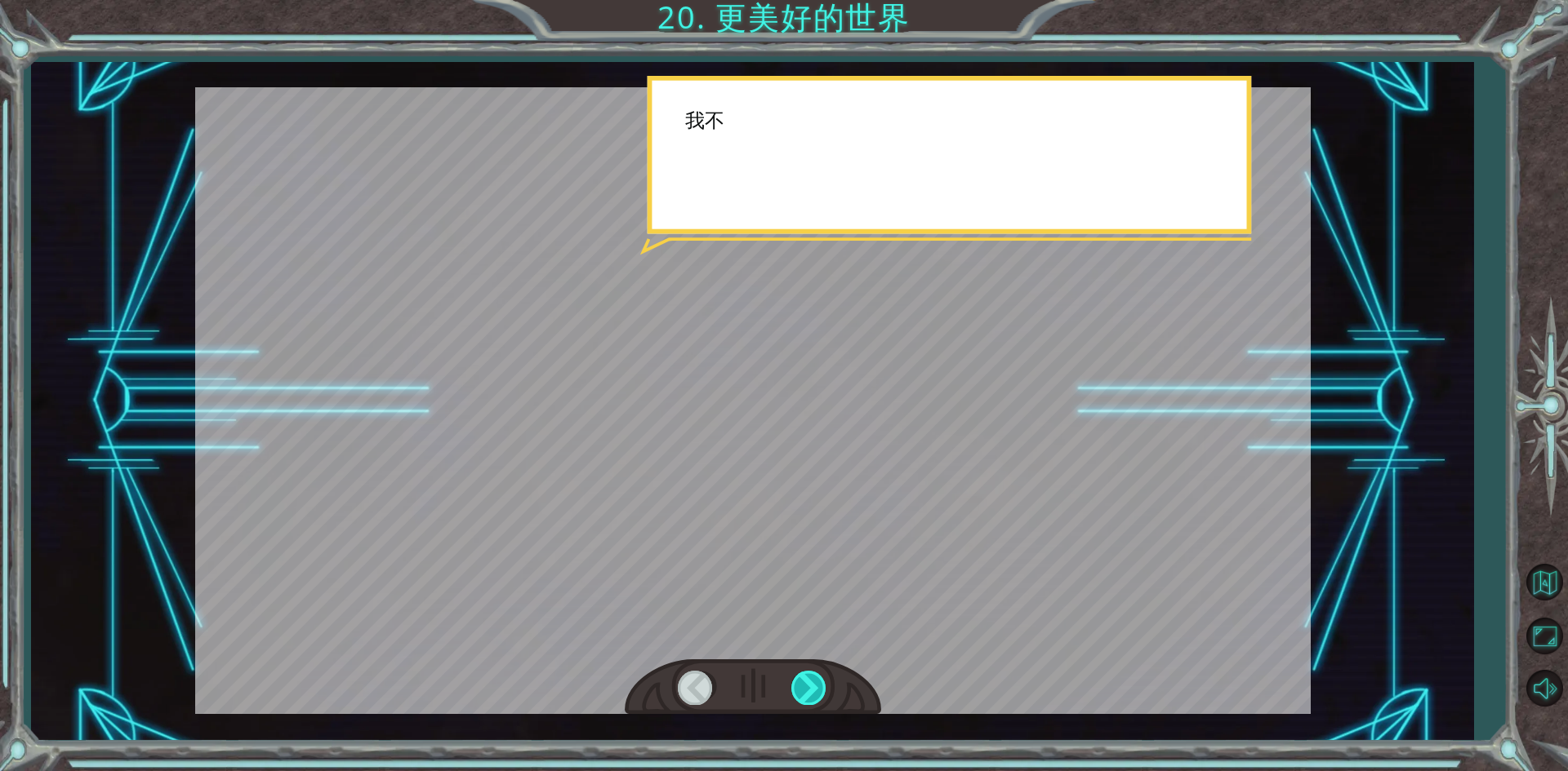
click at [817, 683] on div at bounding box center [810, 688] width 37 height 34
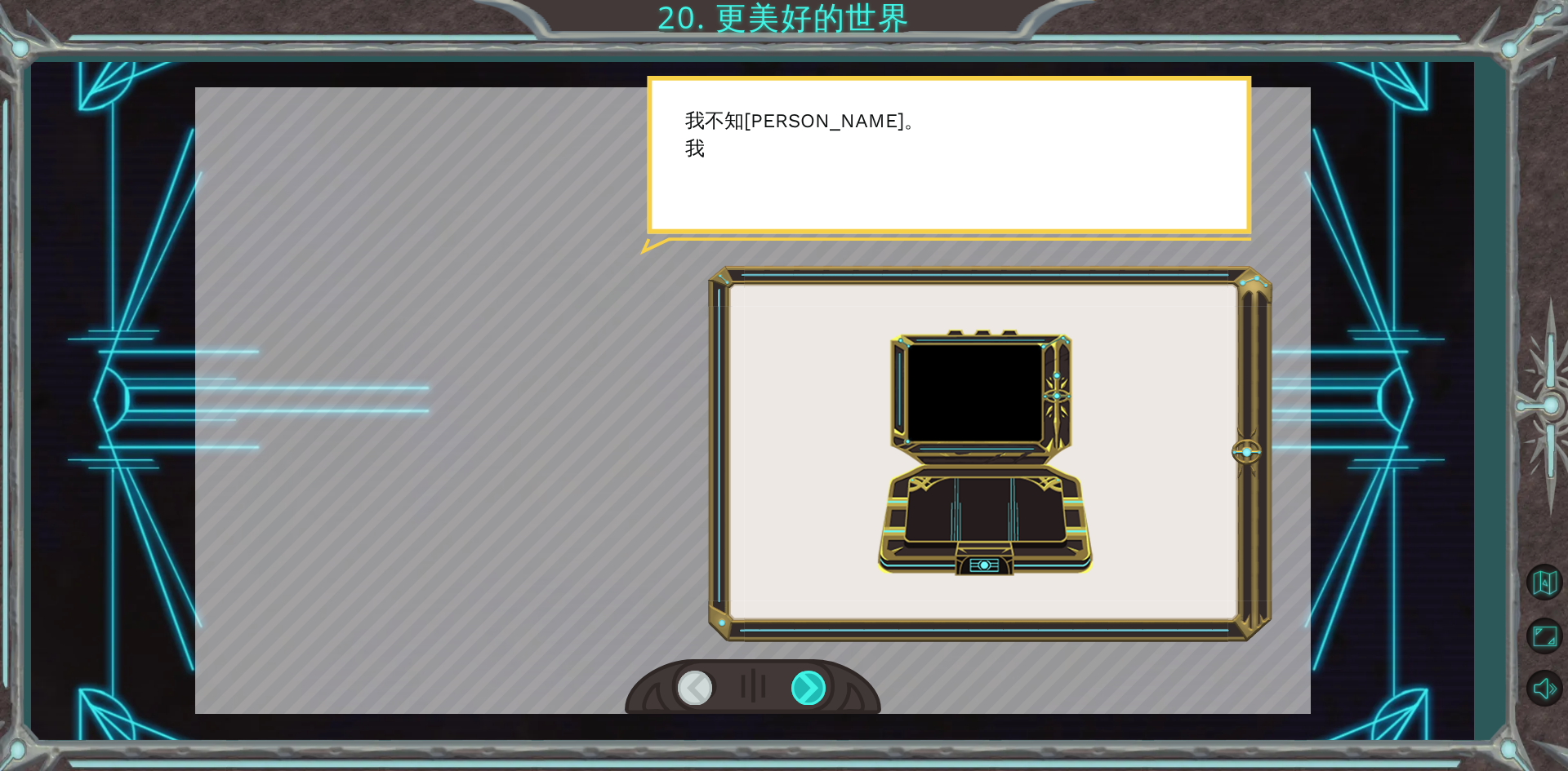
click at [817, 683] on div at bounding box center [810, 688] width 37 height 34
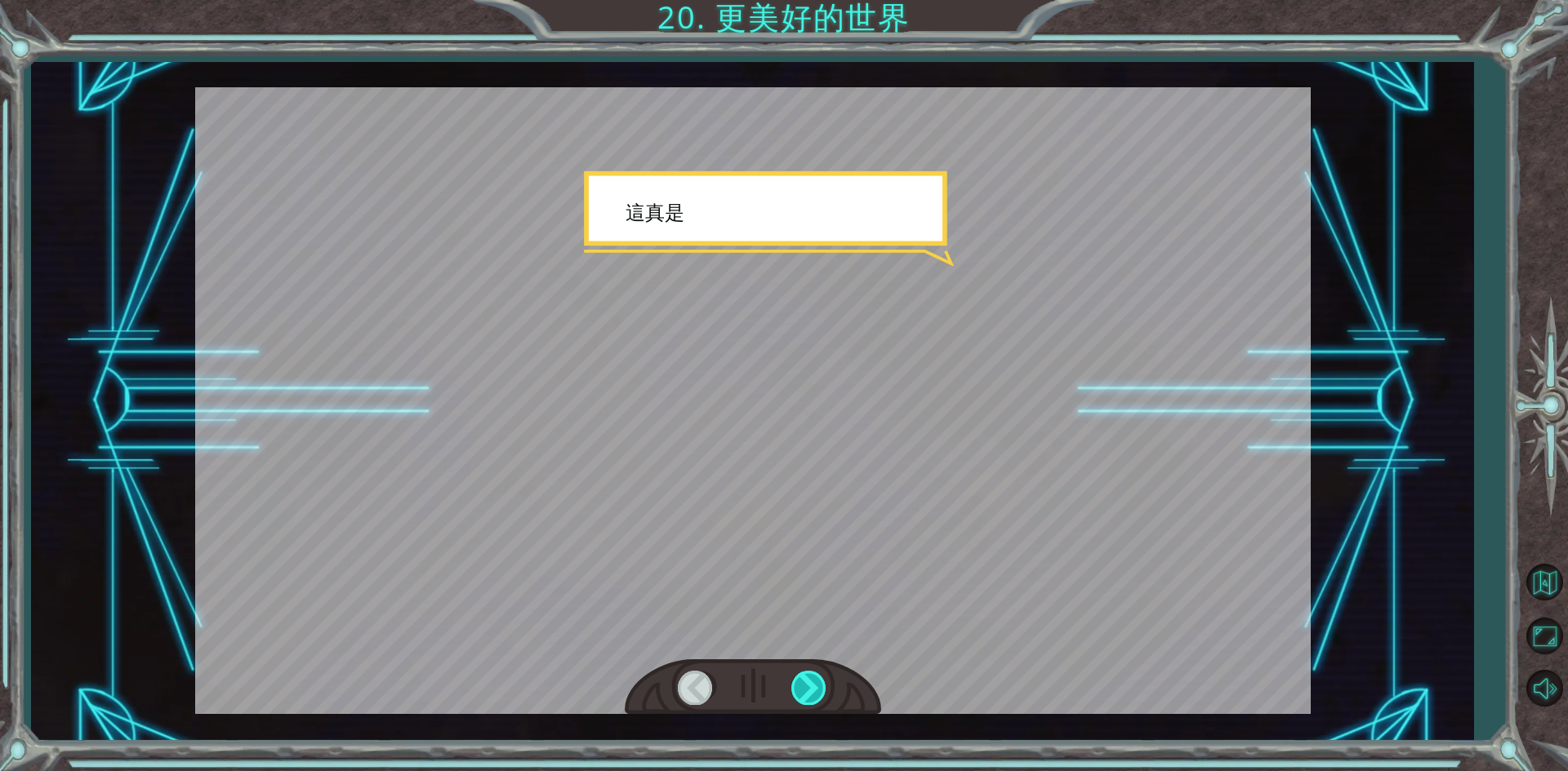
click at [817, 683] on div at bounding box center [810, 688] width 37 height 34
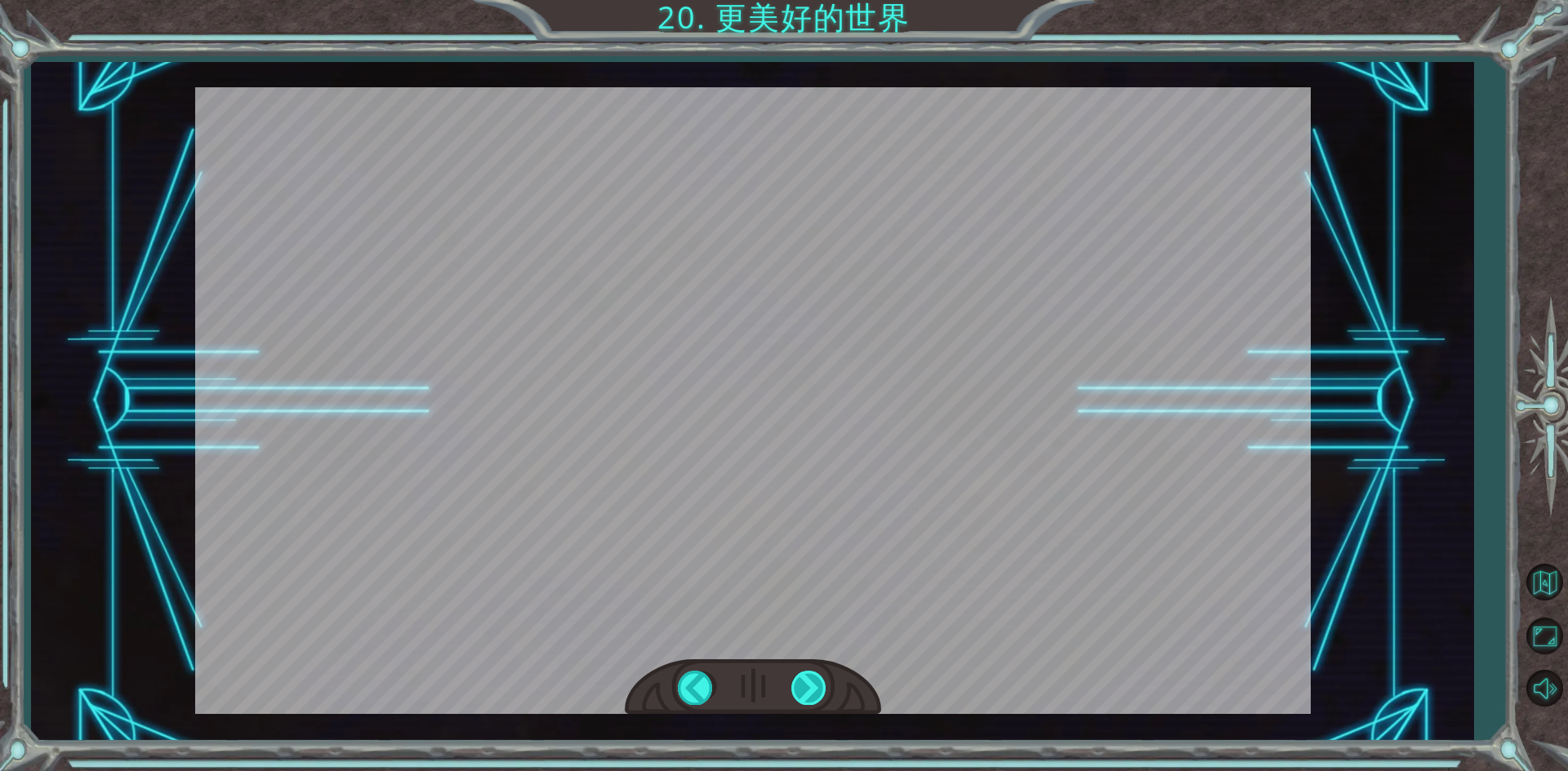
click at [817, 683] on div at bounding box center [810, 688] width 37 height 34
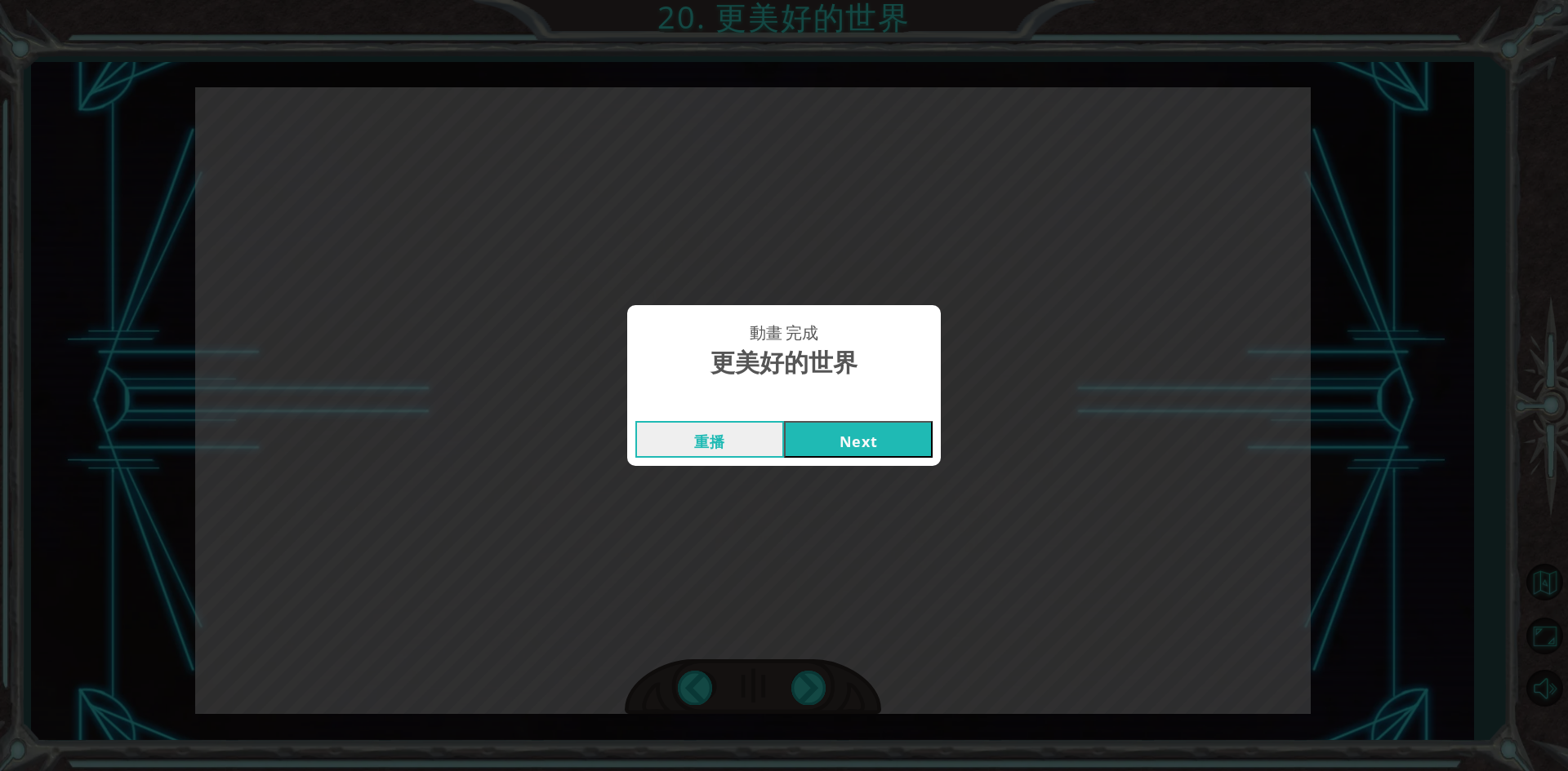
click at [847, 436] on button "Next" at bounding box center [858, 440] width 148 height 37
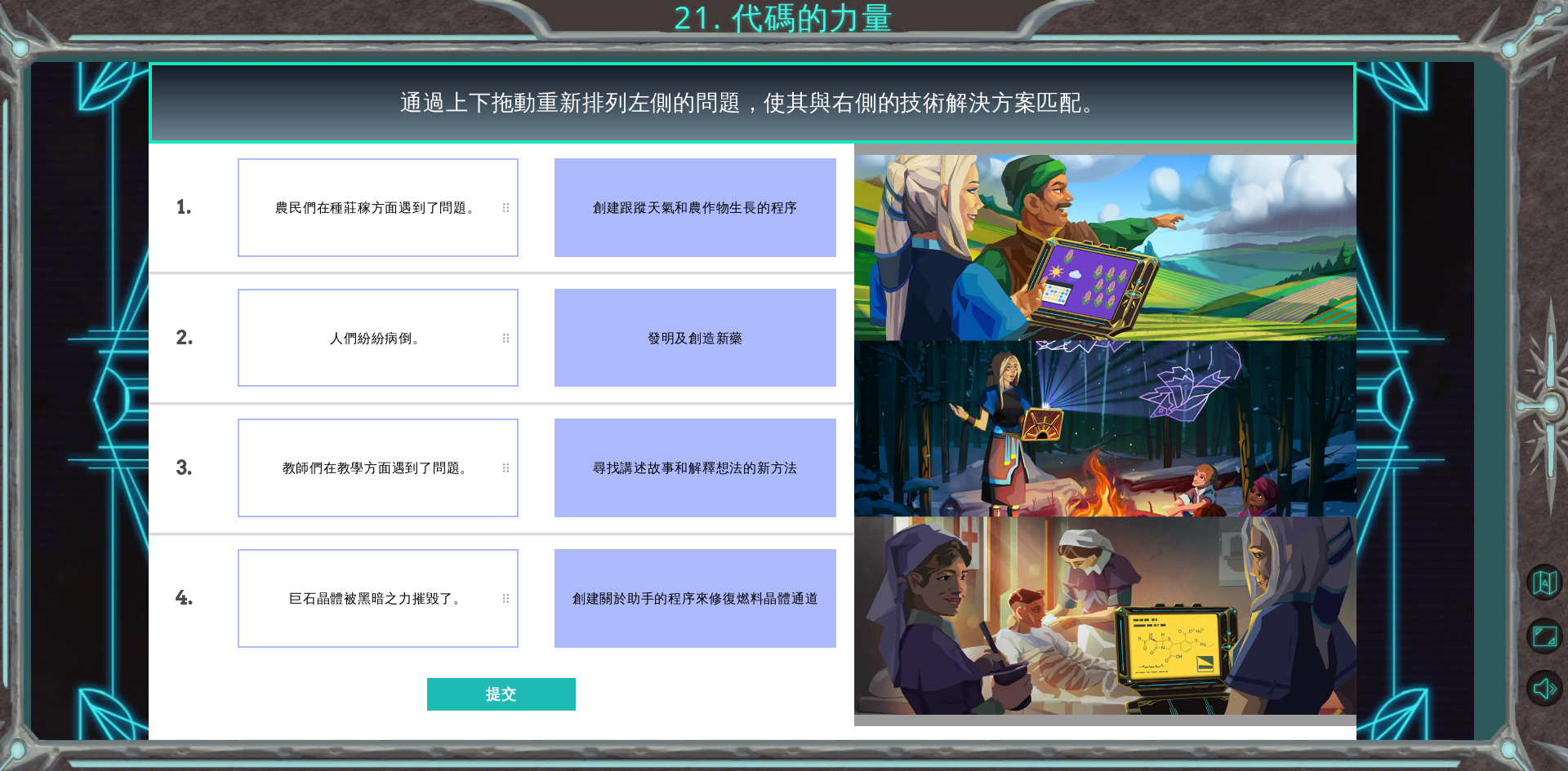
drag, startPoint x: 633, startPoint y: 351, endPoint x: 657, endPoint y: 405, distance: 59.1
click at [657, 411] on ul "創建跟蹤天氣和農作物生長的程序 發明及創造新藥 尋找講述故事和解釋想法的新方法 創建關於助手的程序來修復燃料晶體通道" at bounding box center [695, 404] width 318 height 520
click at [503, 690] on button "提交" at bounding box center [501, 695] width 148 height 33
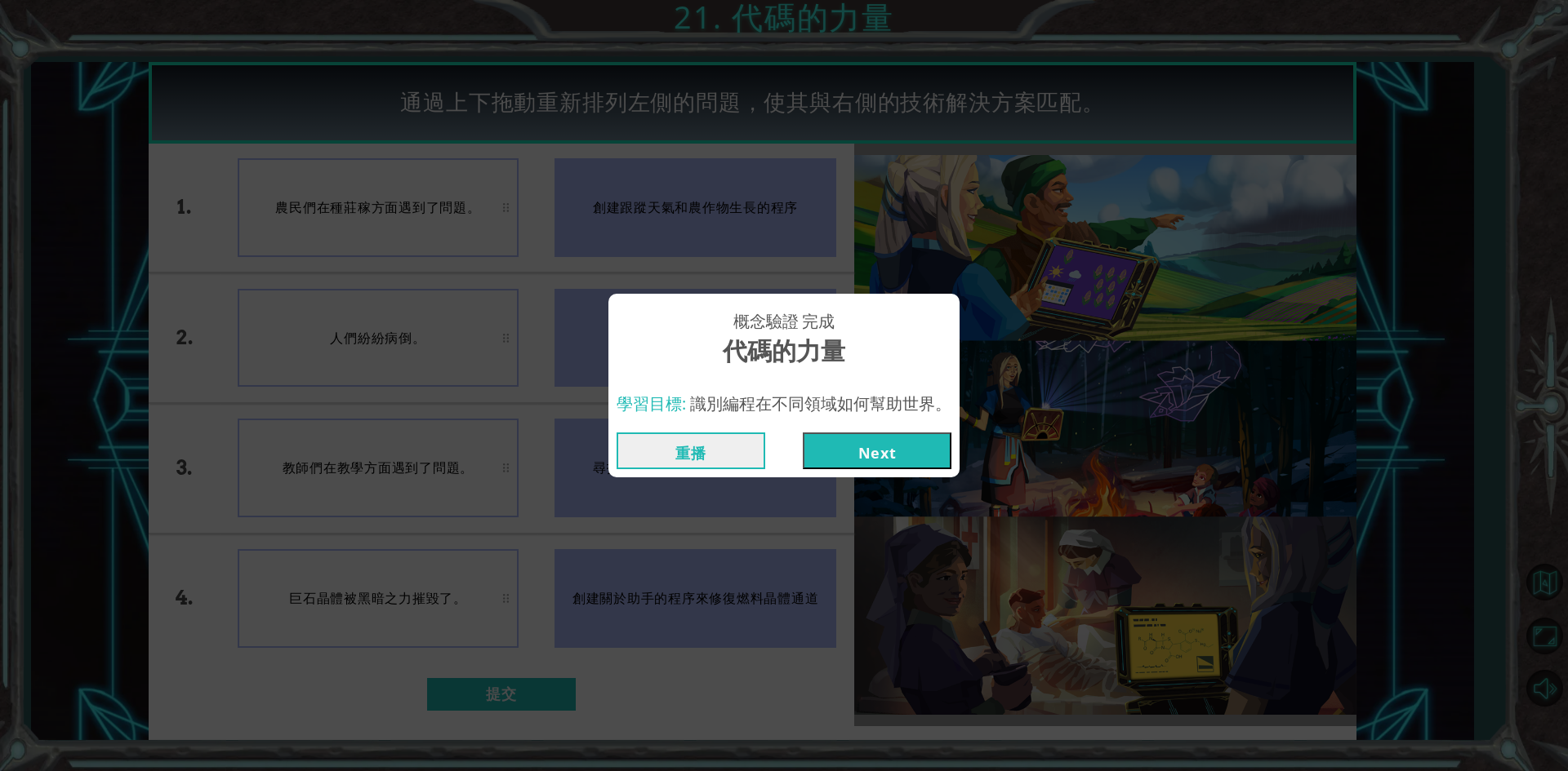
click at [828, 462] on button "Next" at bounding box center [877, 451] width 148 height 37
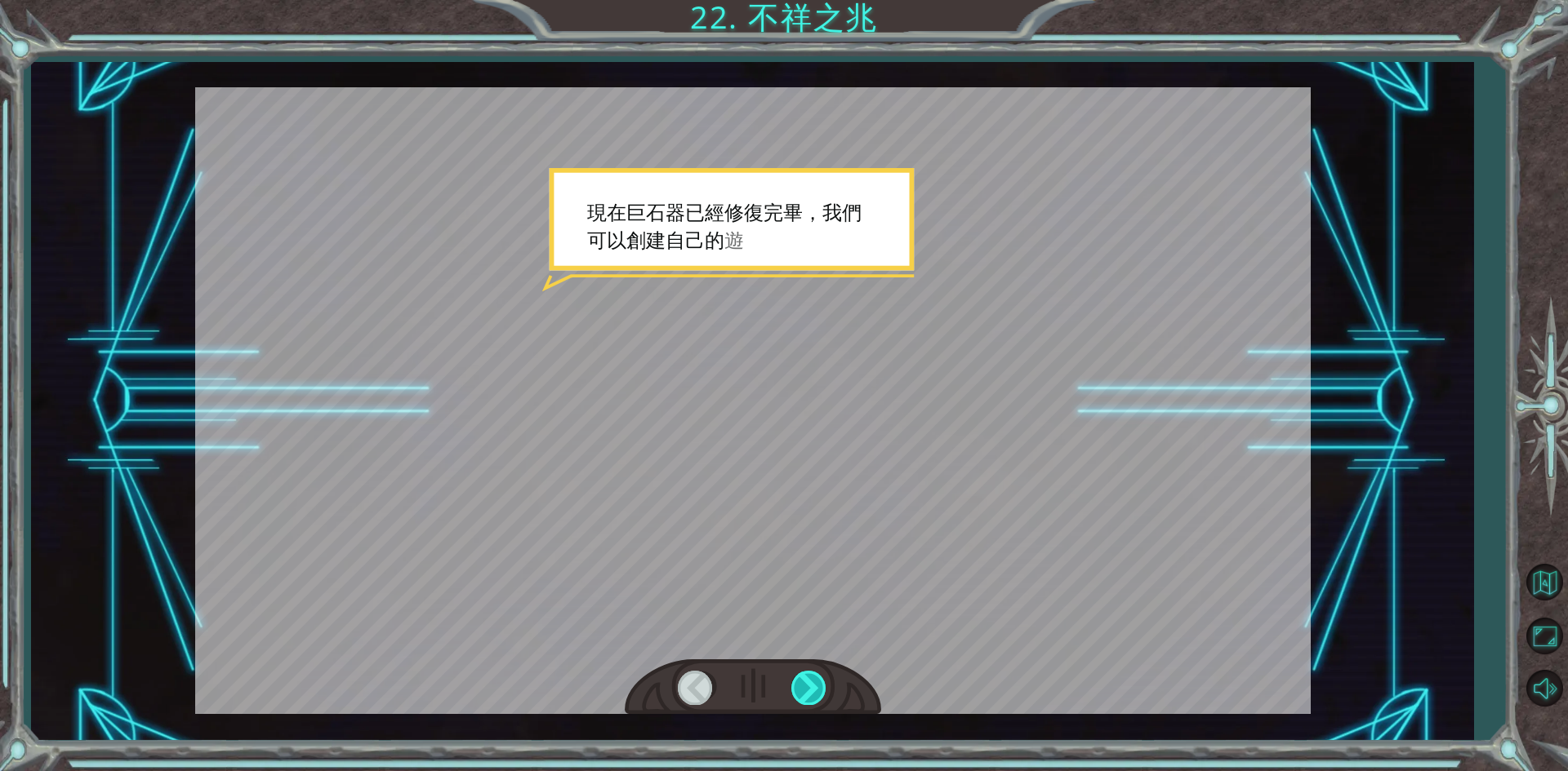
click at [813, 675] on div at bounding box center [810, 688] width 37 height 34
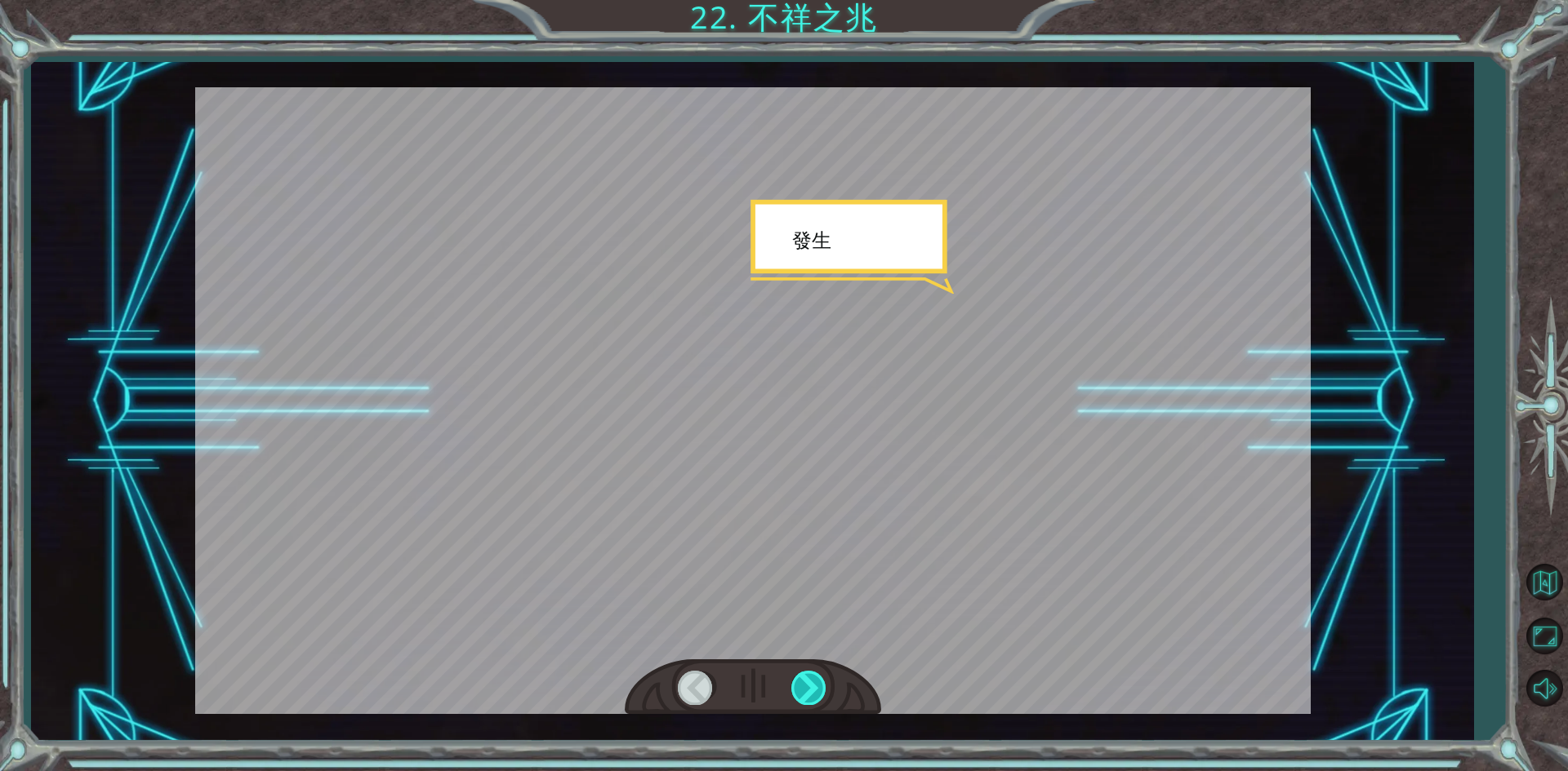
click at [813, 675] on div at bounding box center [810, 688] width 37 height 34
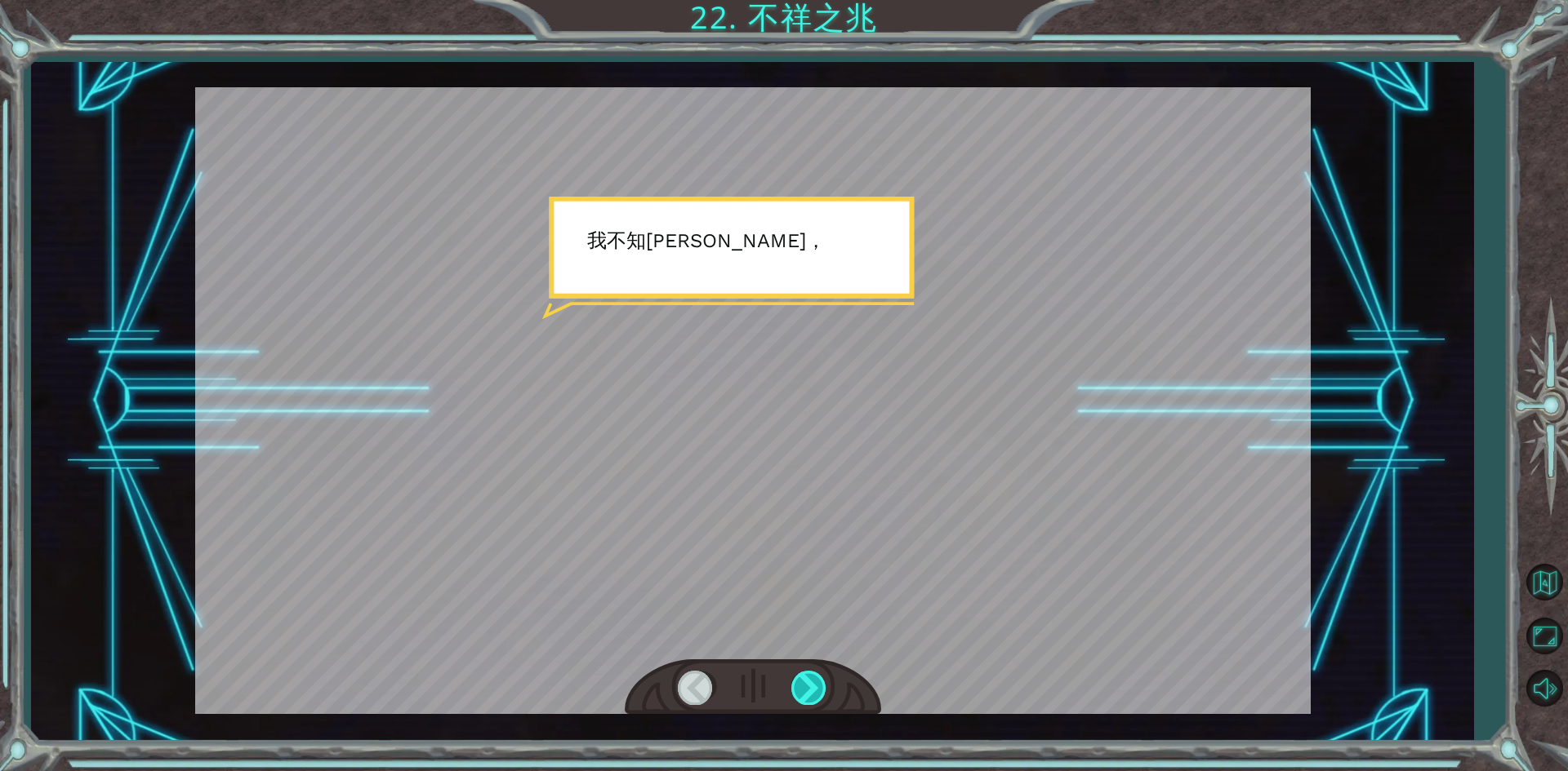
click at [813, 675] on div at bounding box center [810, 688] width 37 height 34
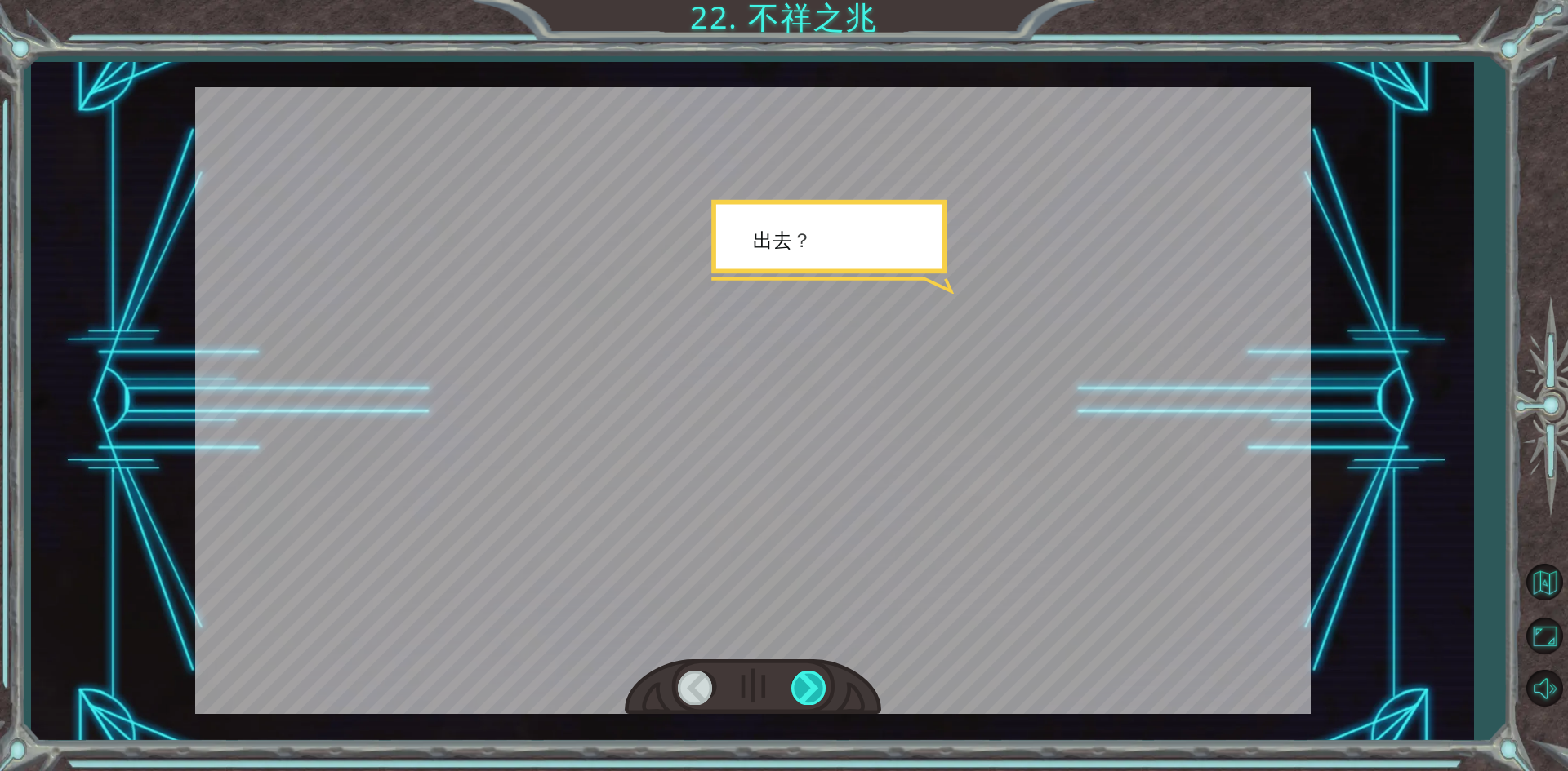
click at [813, 675] on div at bounding box center [810, 688] width 37 height 34
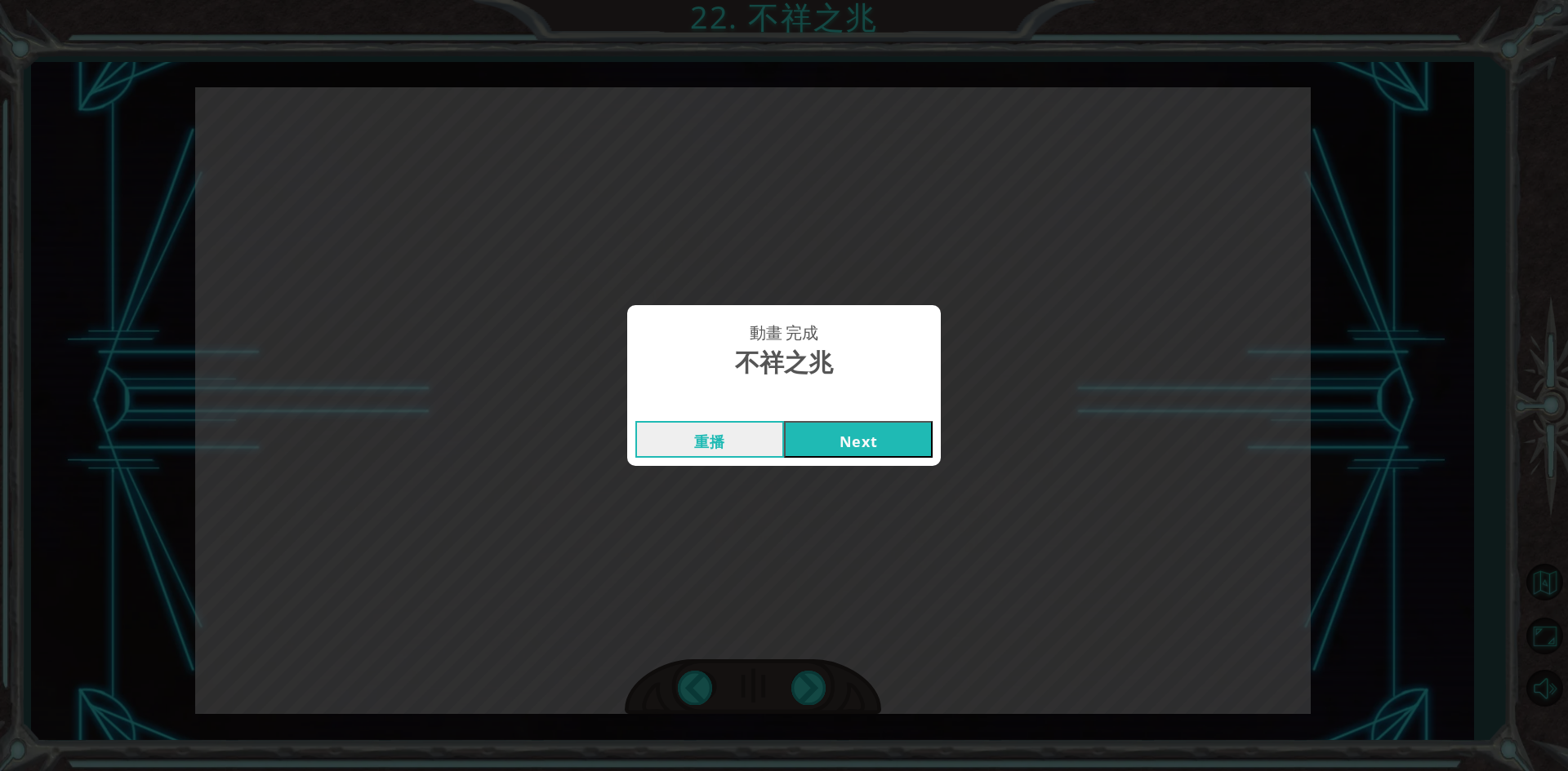
click at [853, 433] on button "Next" at bounding box center [858, 440] width 148 height 37
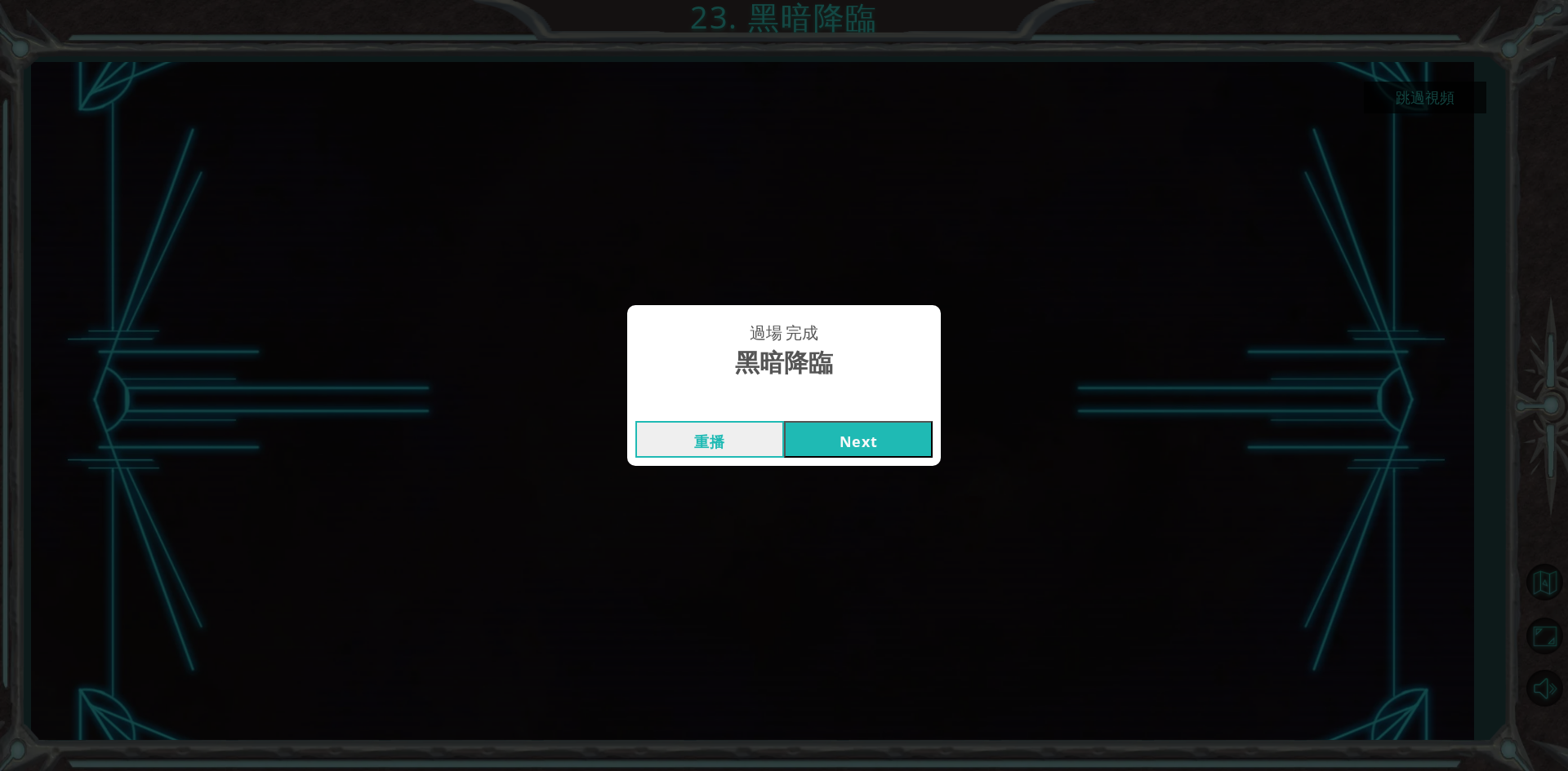
click at [899, 434] on button "Next" at bounding box center [858, 440] width 148 height 37
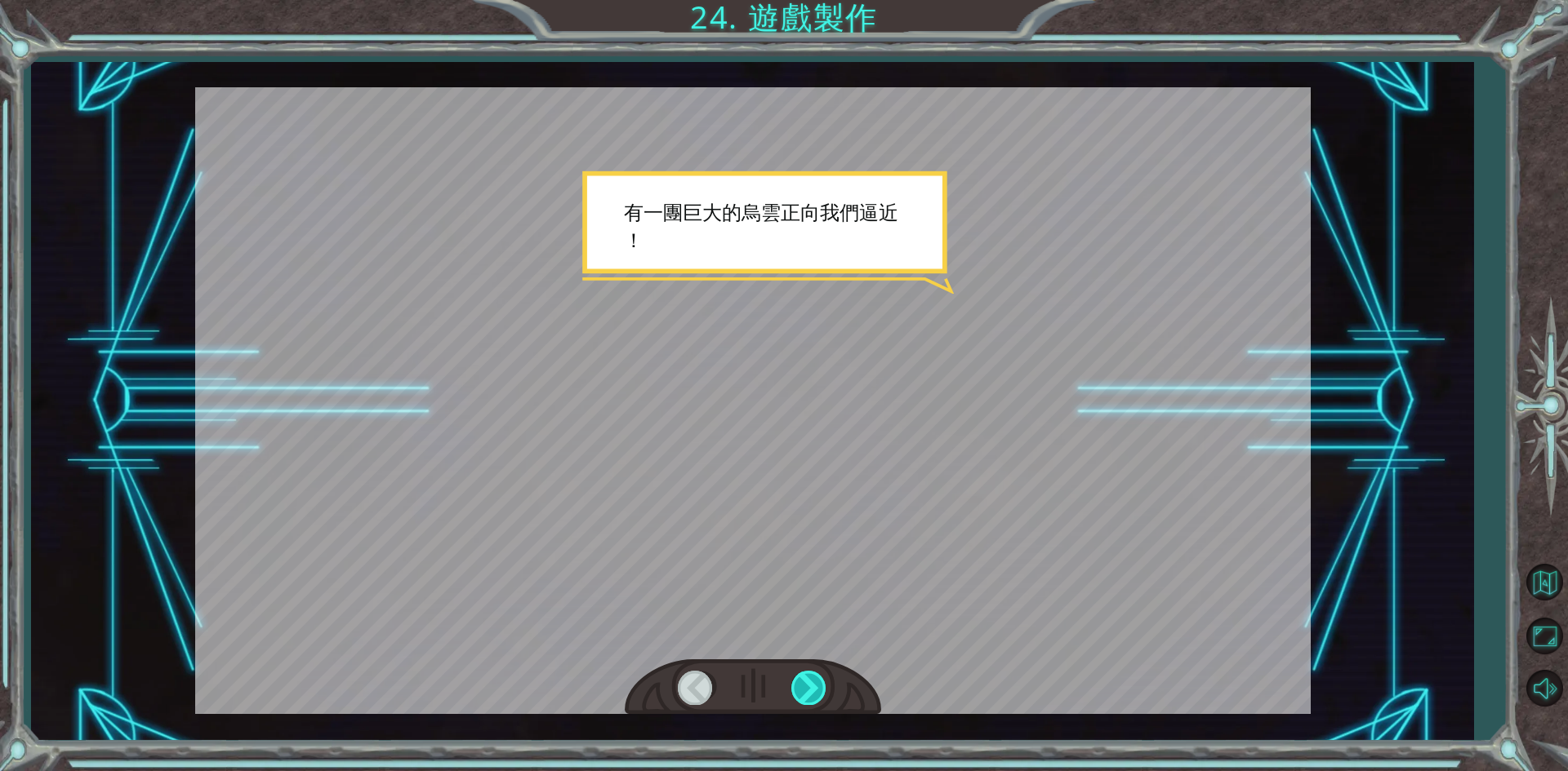
click at [806, 689] on div at bounding box center [810, 688] width 37 height 34
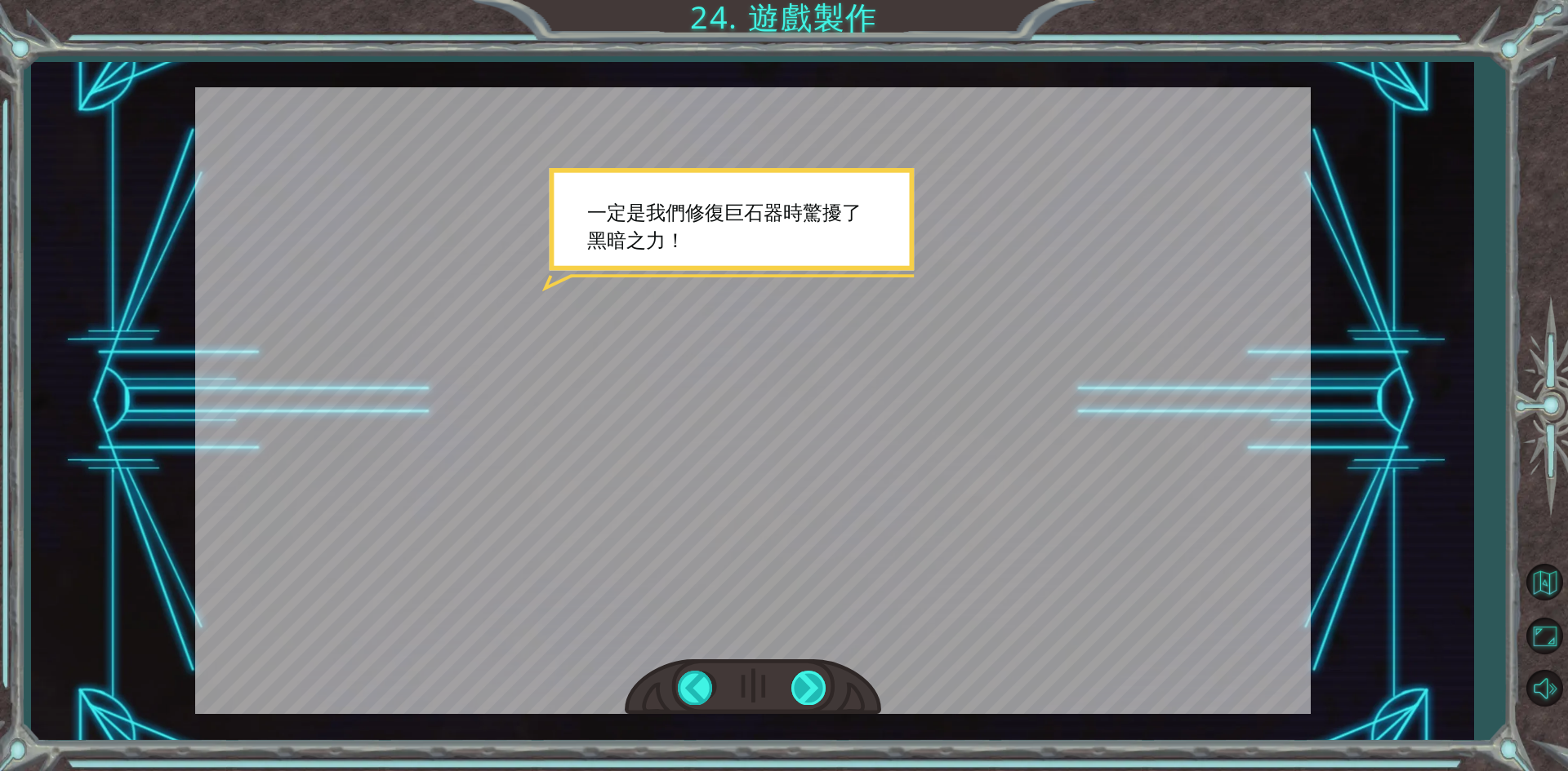
click at [806, 680] on div at bounding box center [810, 688] width 37 height 34
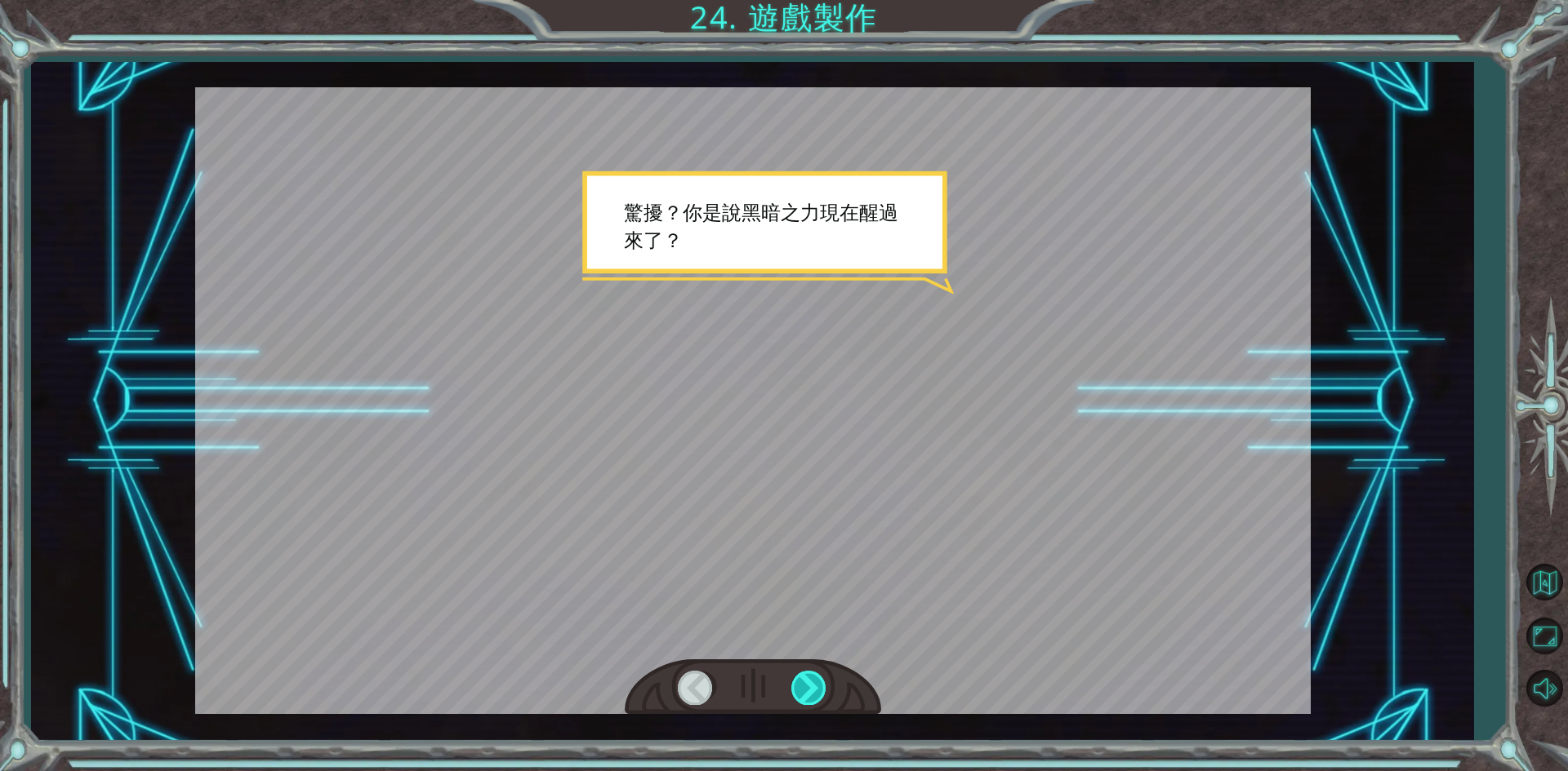
click at [806, 680] on div at bounding box center [810, 688] width 37 height 34
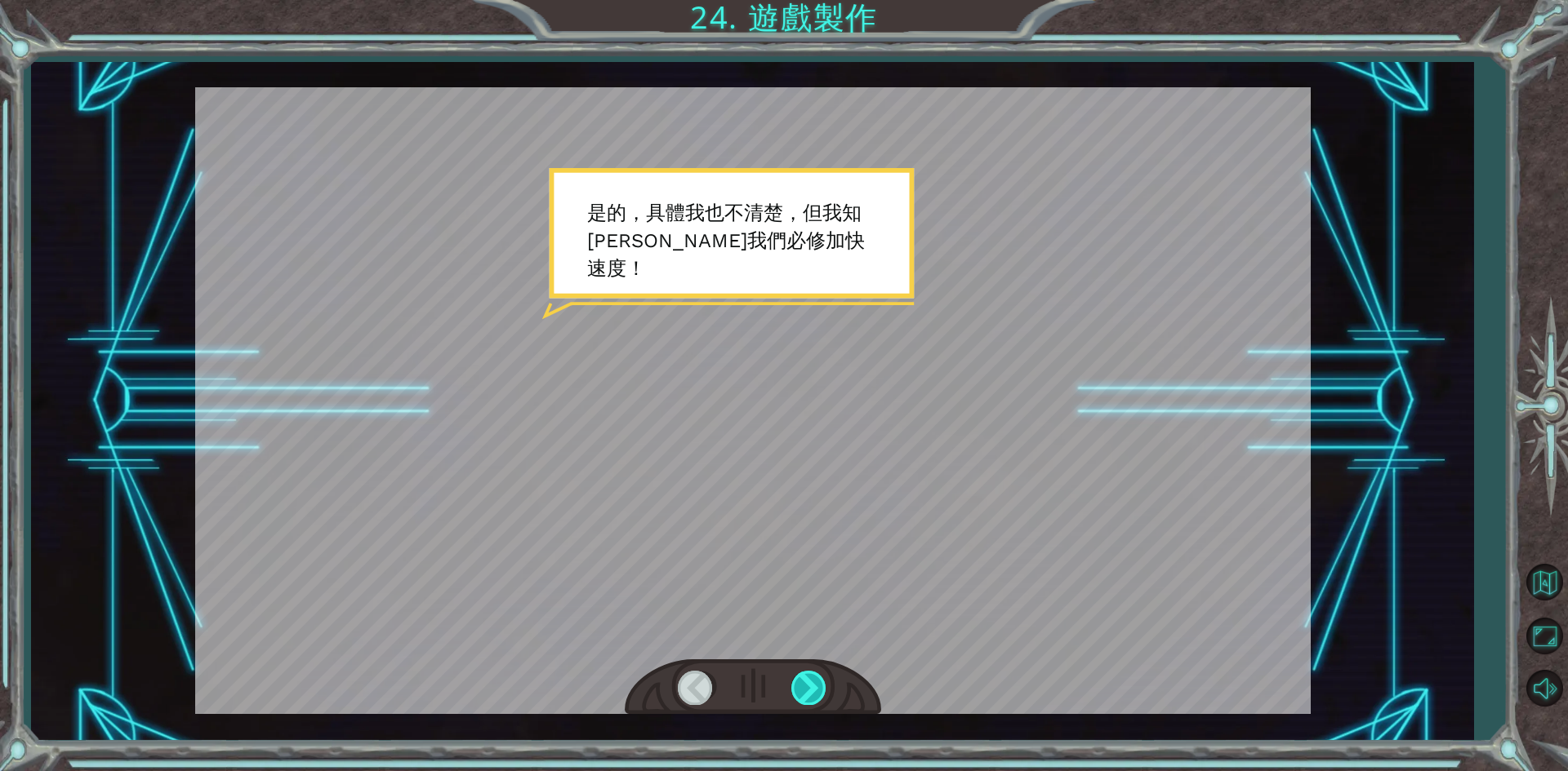
click at [806, 680] on div at bounding box center [810, 688] width 37 height 34
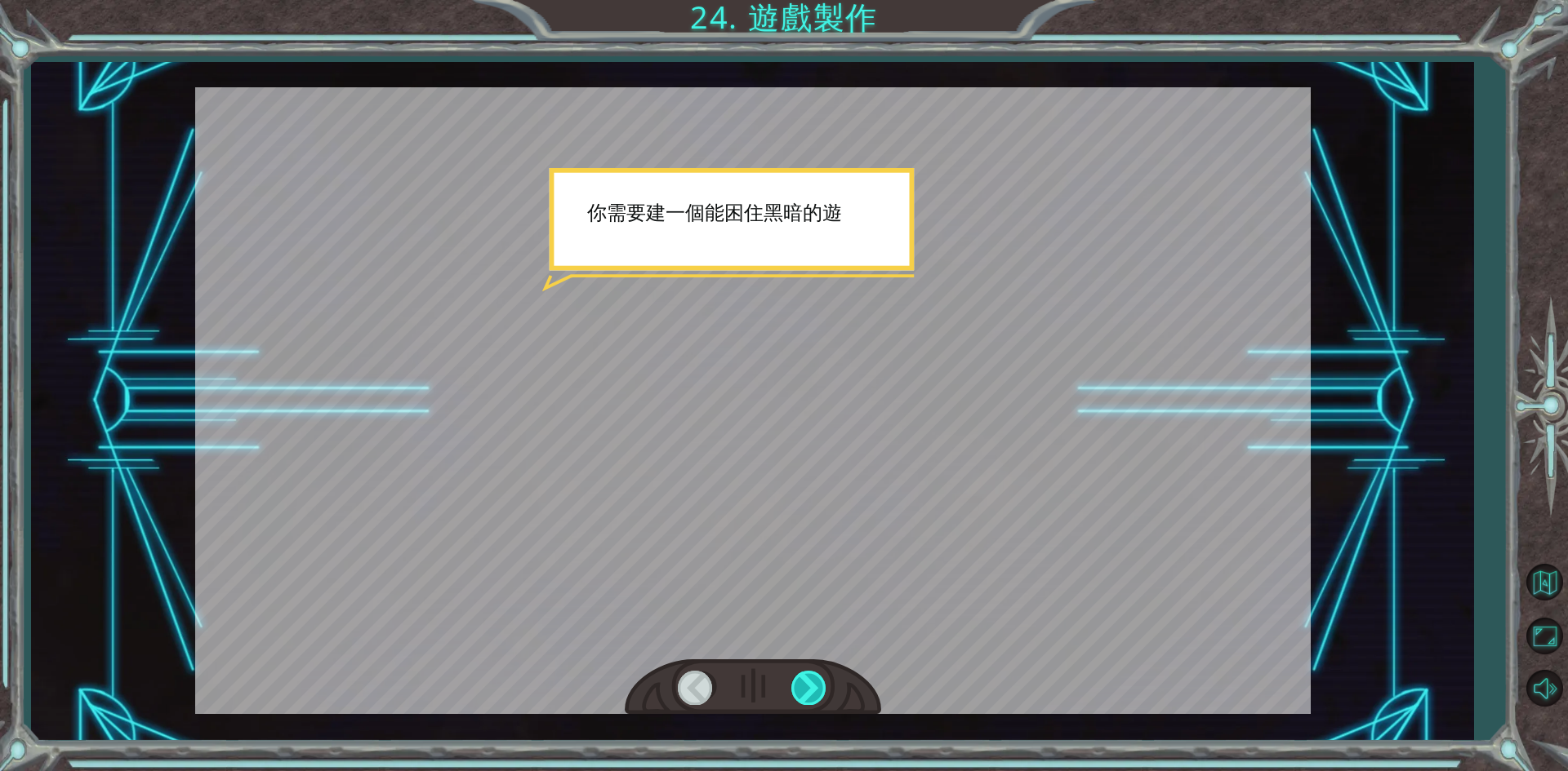
click at [806, 680] on div at bounding box center [810, 688] width 37 height 34
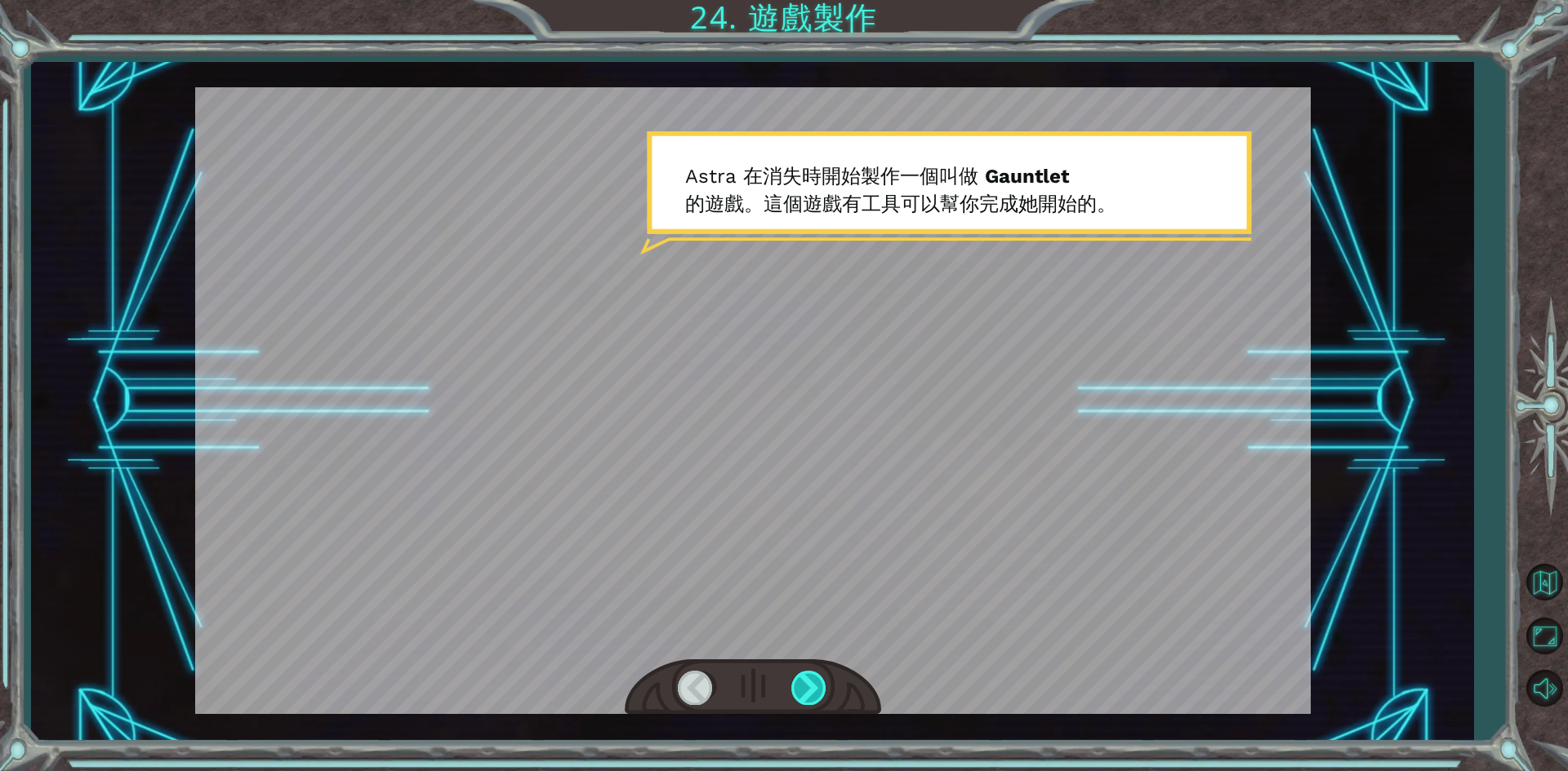
click at [806, 680] on div at bounding box center [810, 688] width 37 height 34
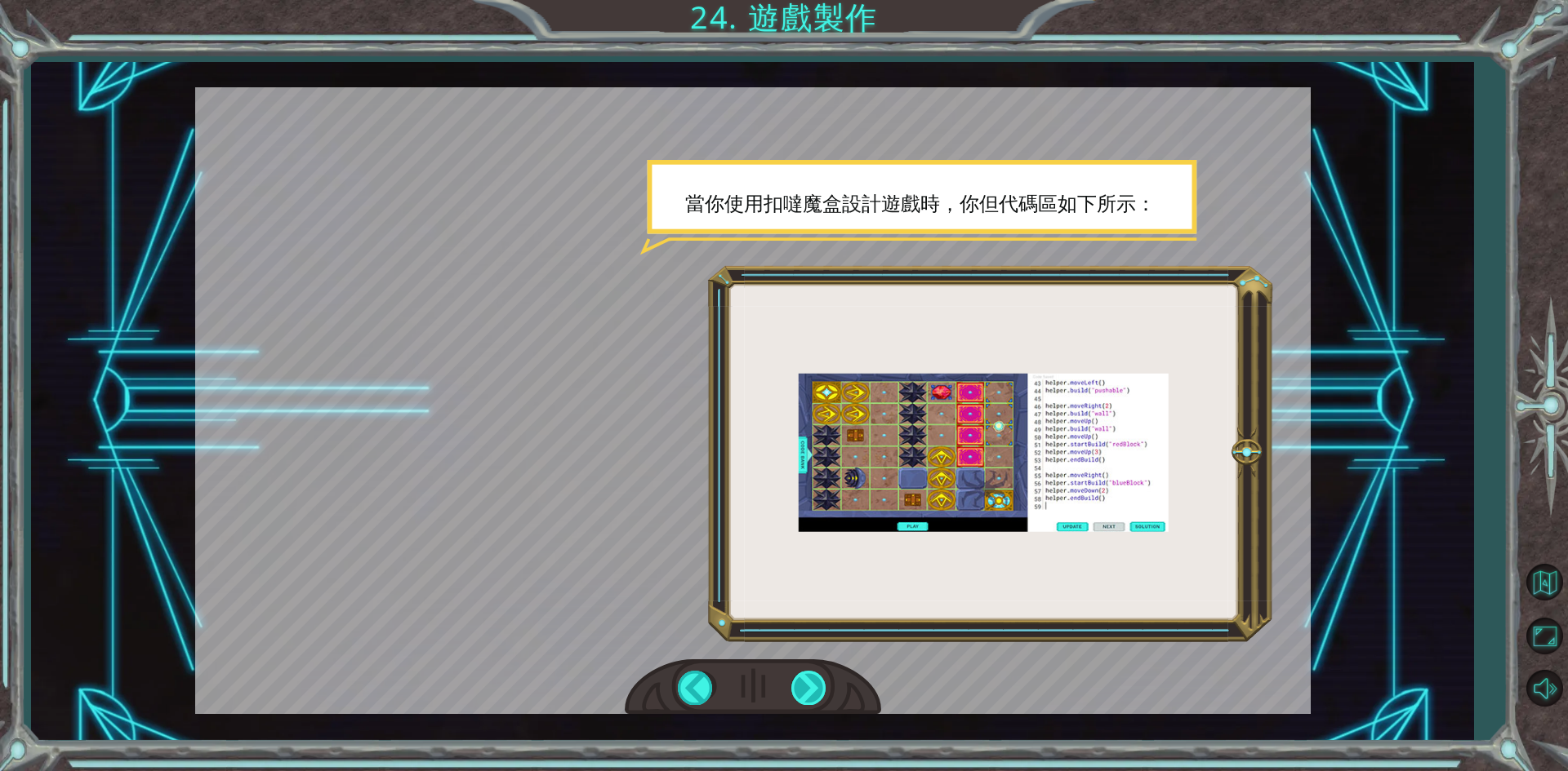
click at [800, 679] on div at bounding box center [810, 688] width 37 height 34
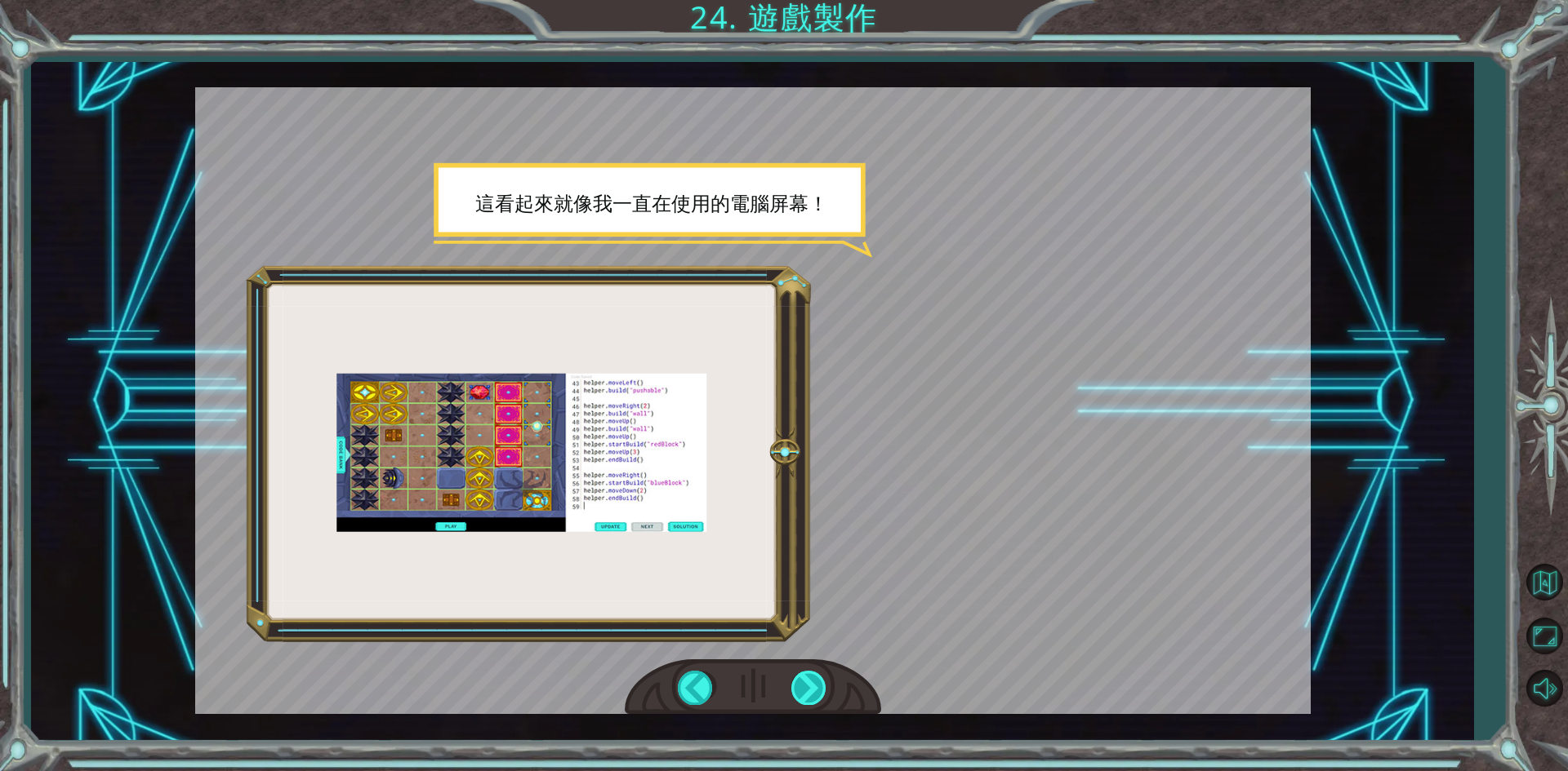
click at [800, 679] on div at bounding box center [810, 688] width 37 height 34
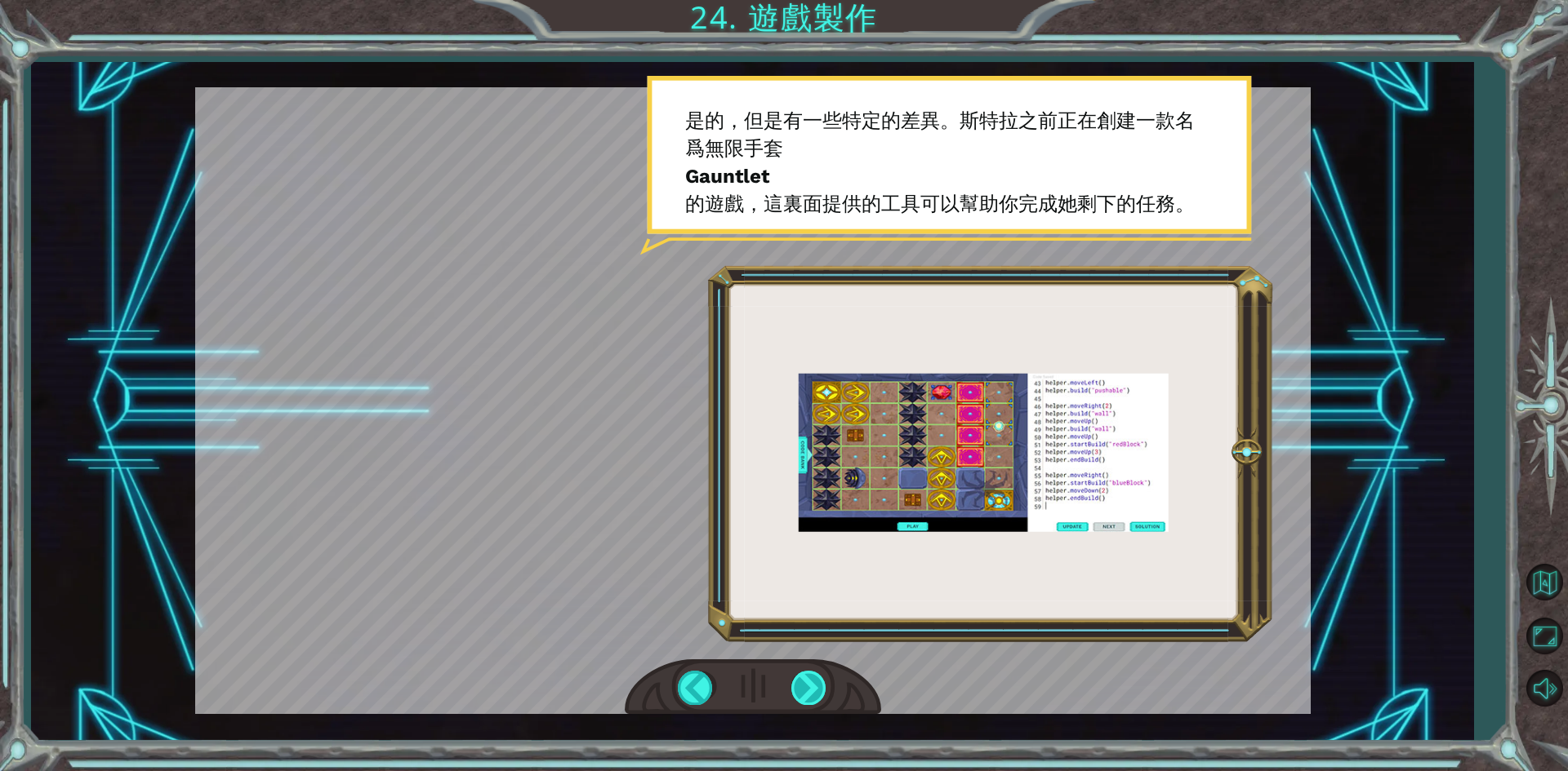
click at [800, 679] on div at bounding box center [810, 688] width 37 height 34
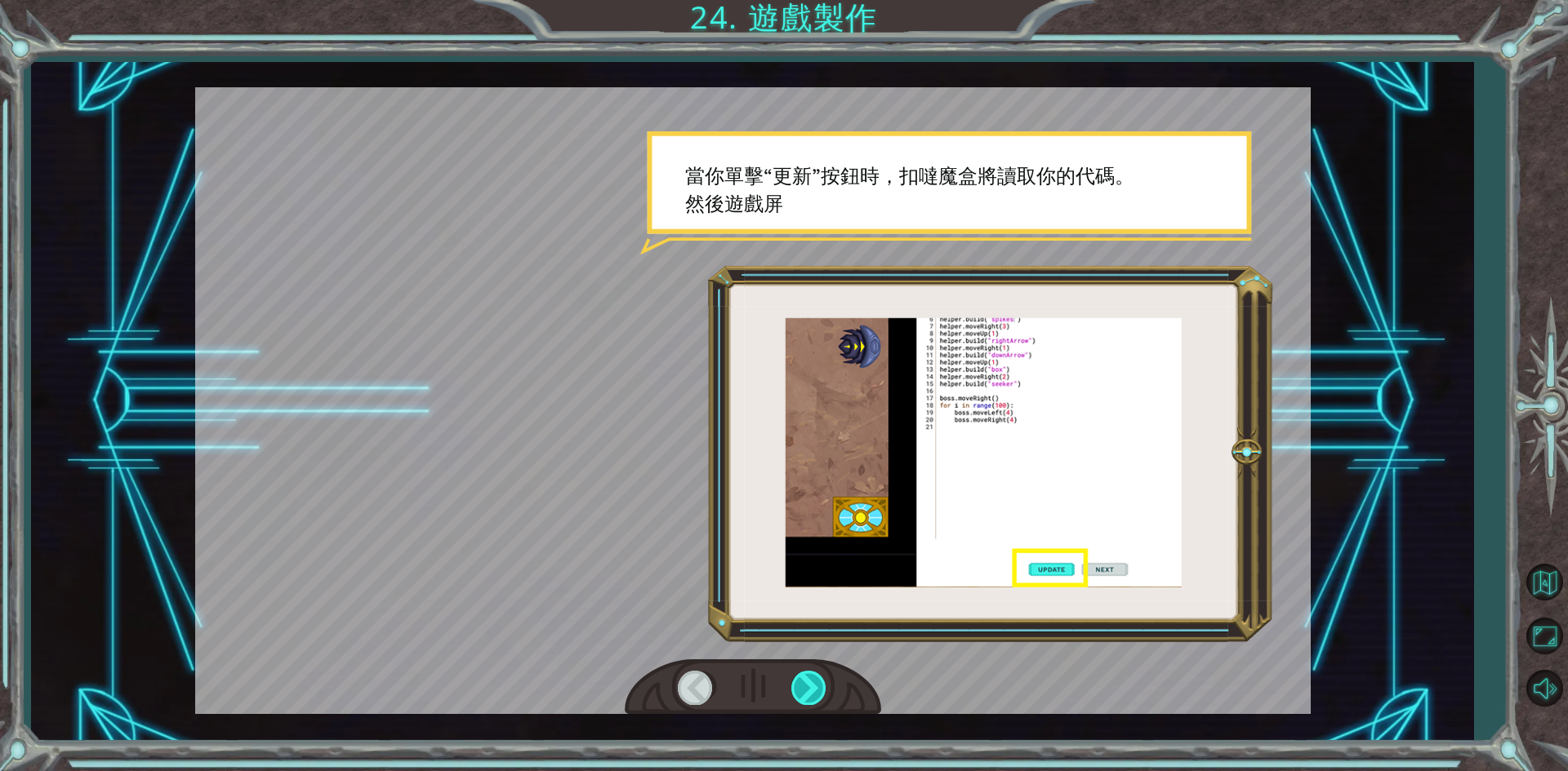
click at [800, 679] on div at bounding box center [810, 688] width 37 height 34
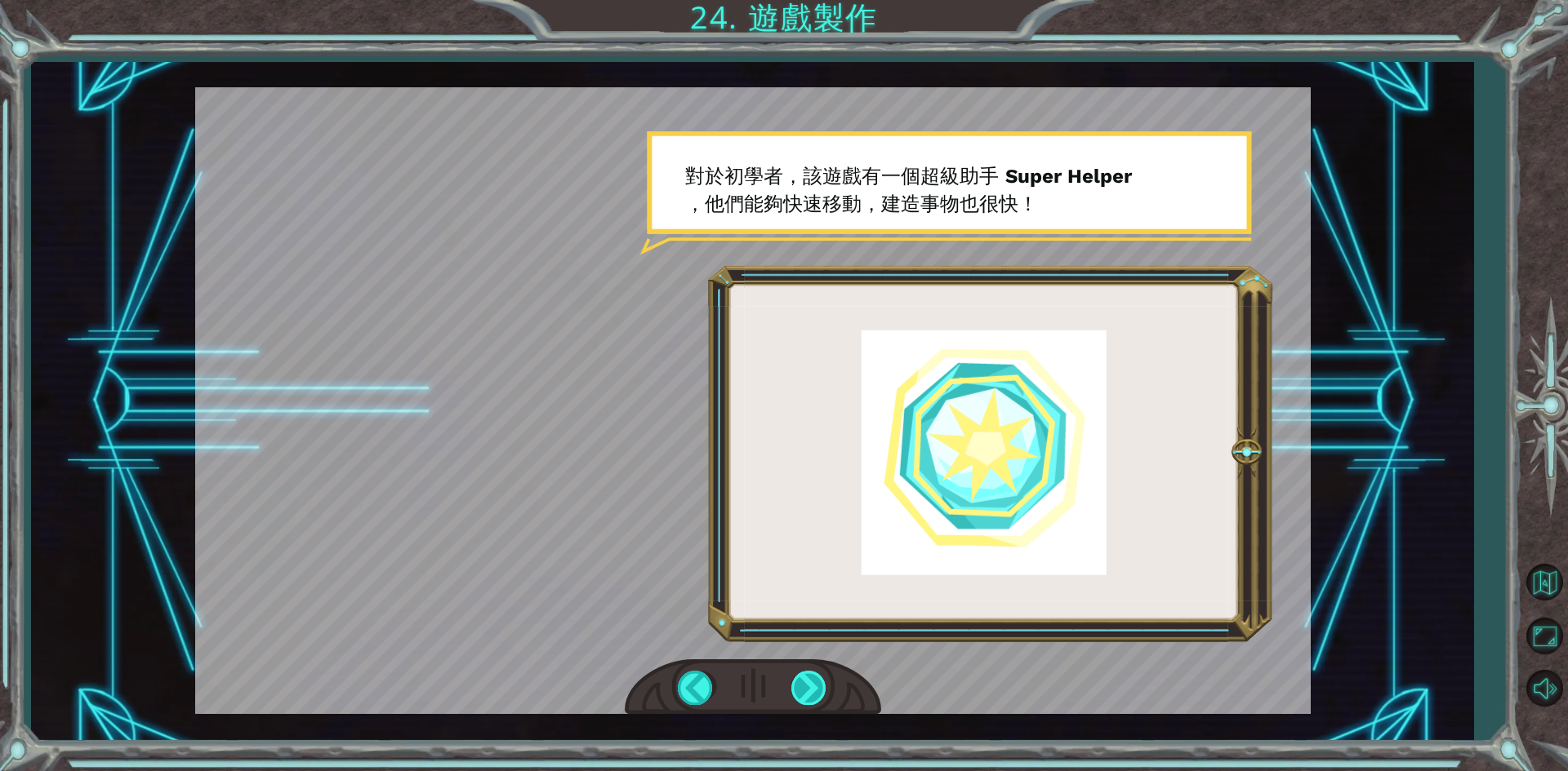
click at [801, 678] on div at bounding box center [810, 688] width 37 height 34
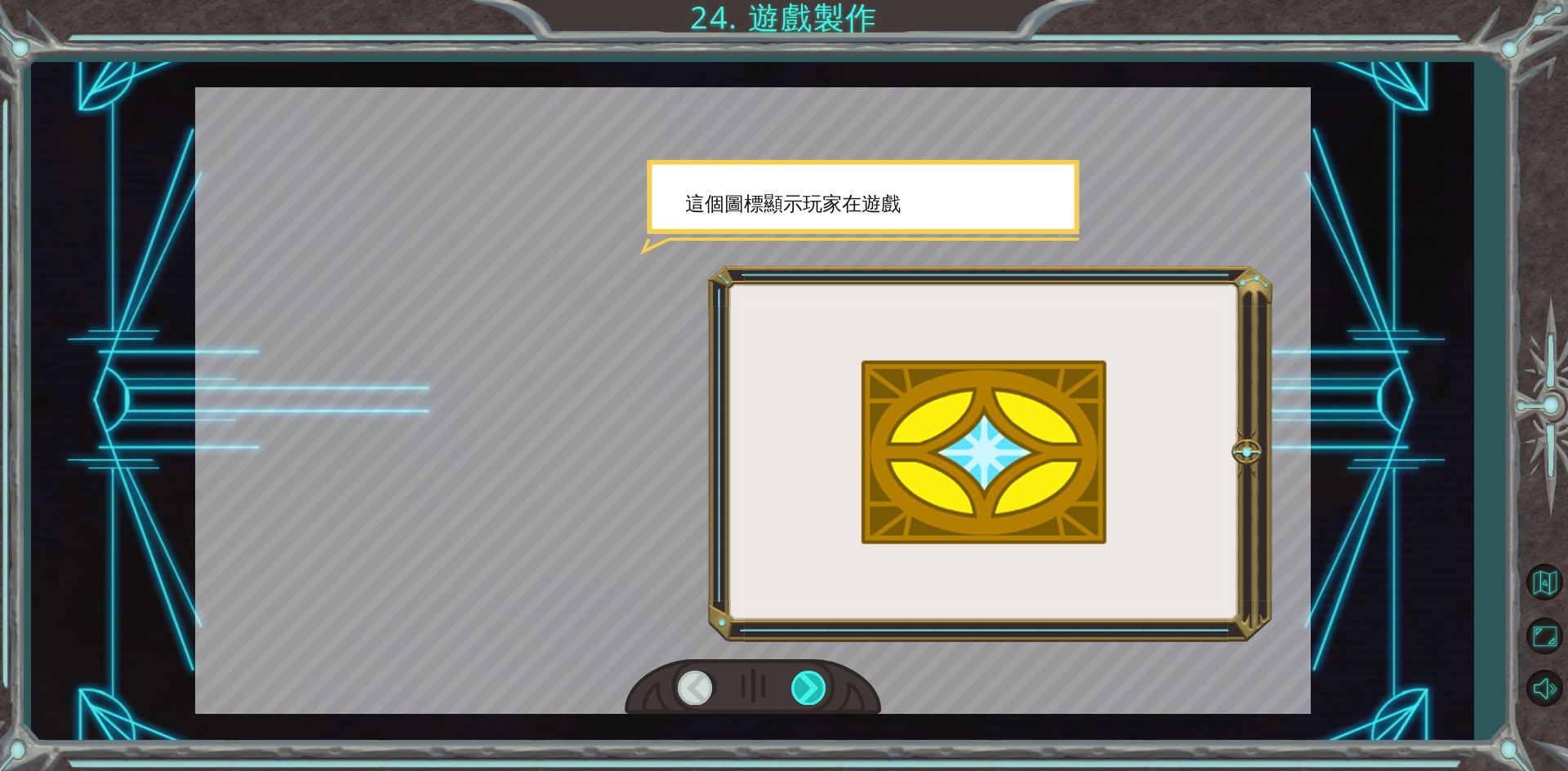
click at [801, 678] on div at bounding box center [810, 688] width 37 height 34
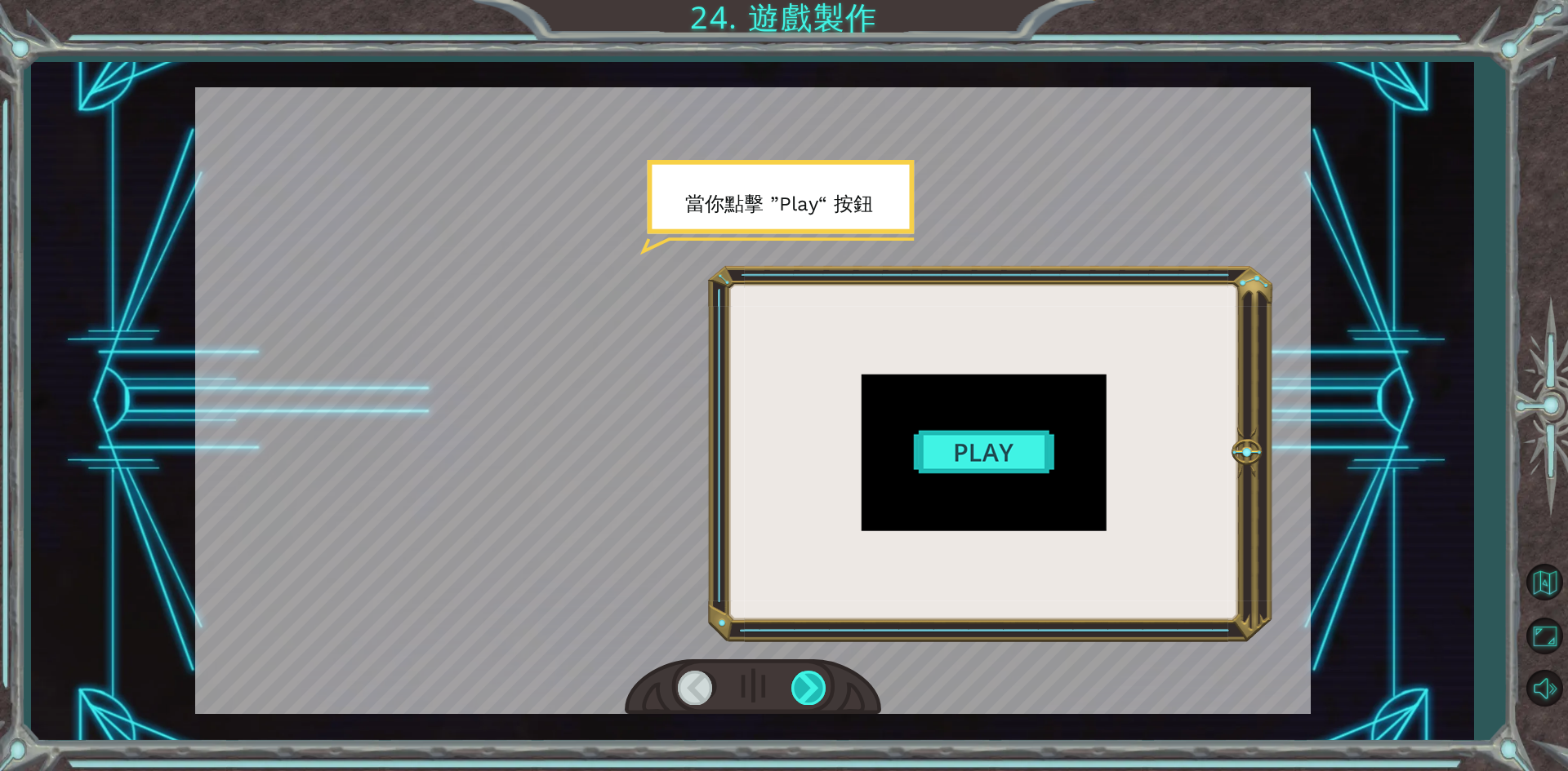
click at [801, 678] on div at bounding box center [810, 688] width 37 height 34
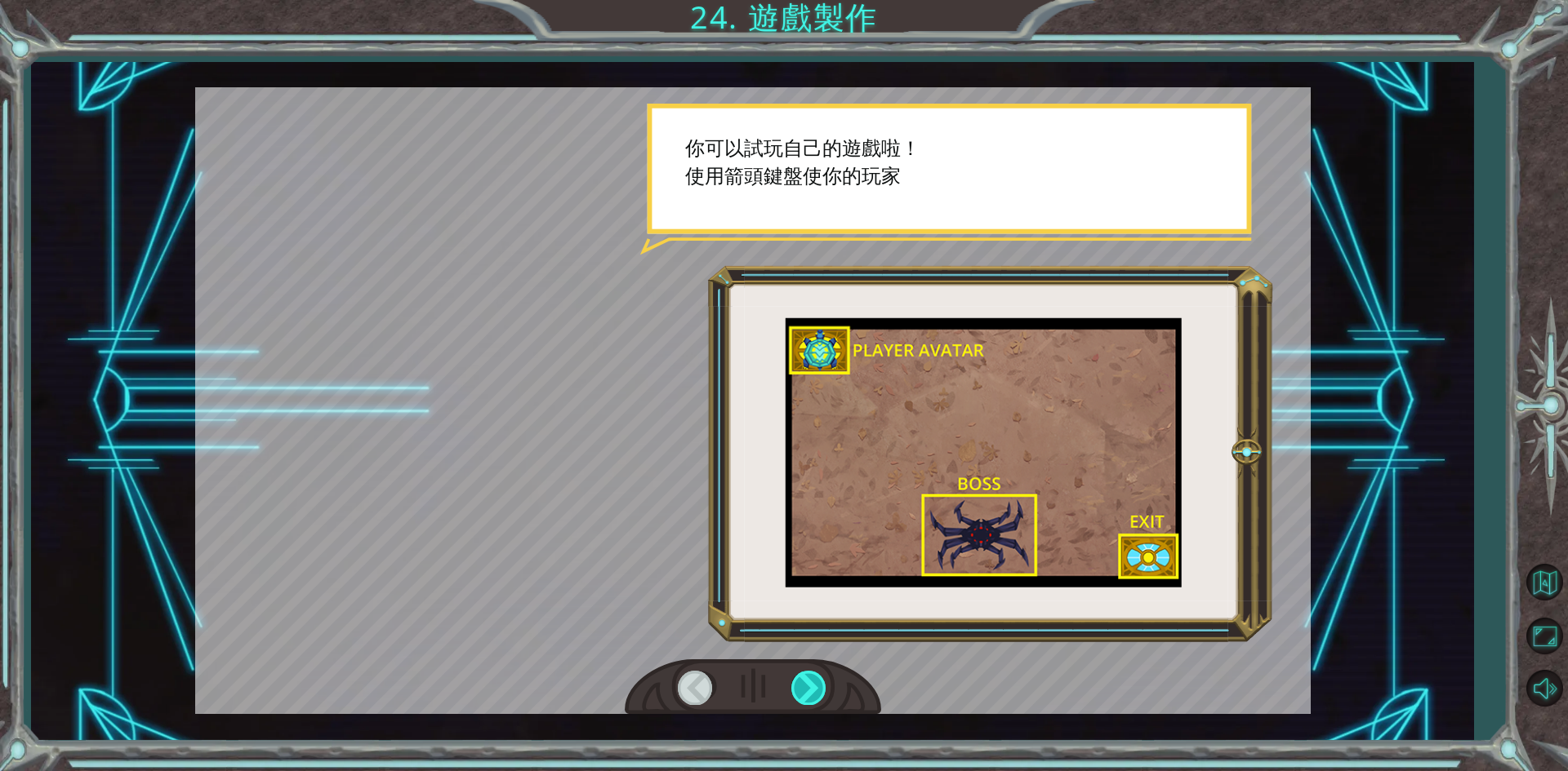
click at [801, 678] on div at bounding box center [810, 688] width 37 height 34
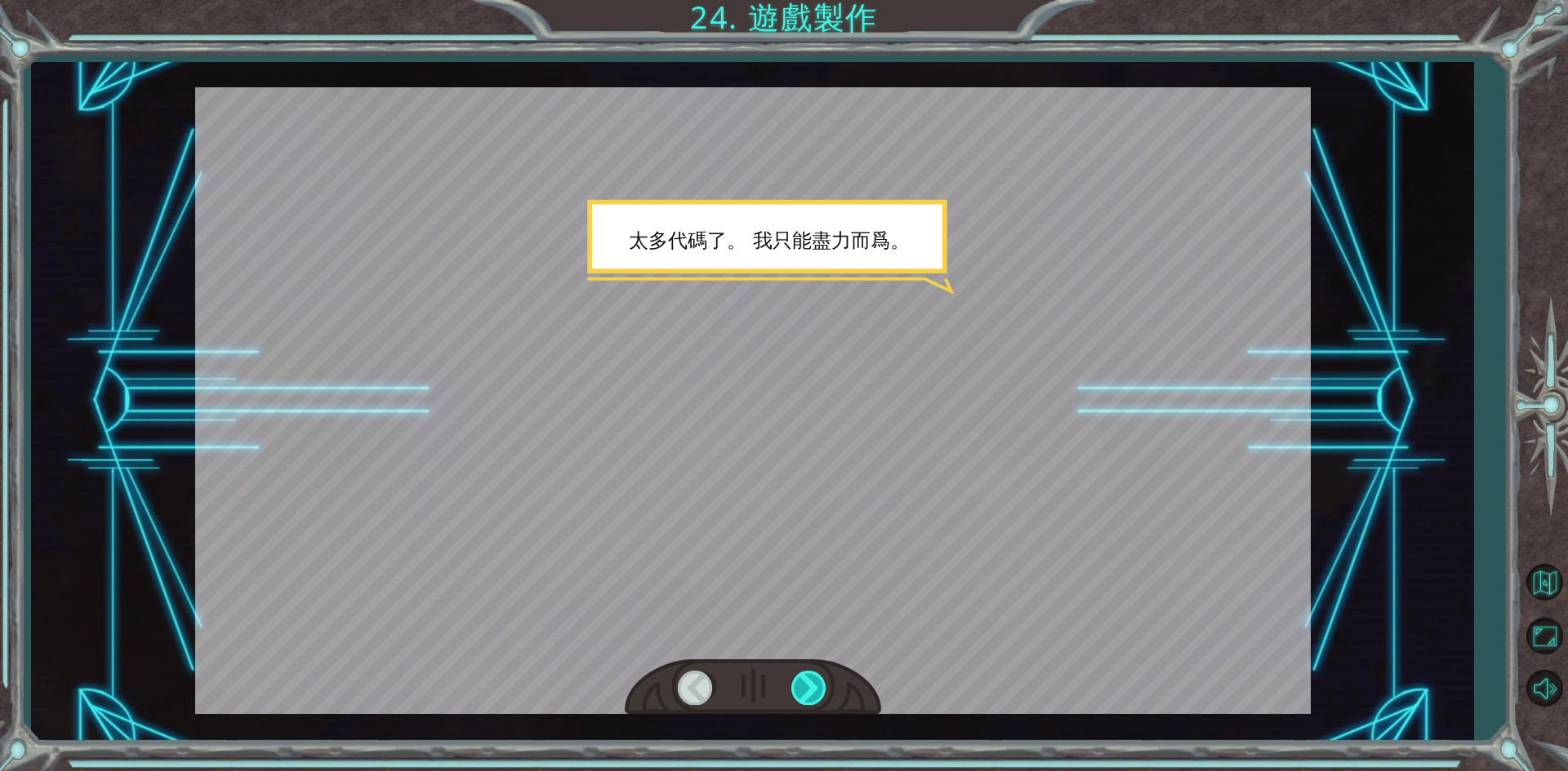
click at [801, 678] on div at bounding box center [810, 688] width 37 height 34
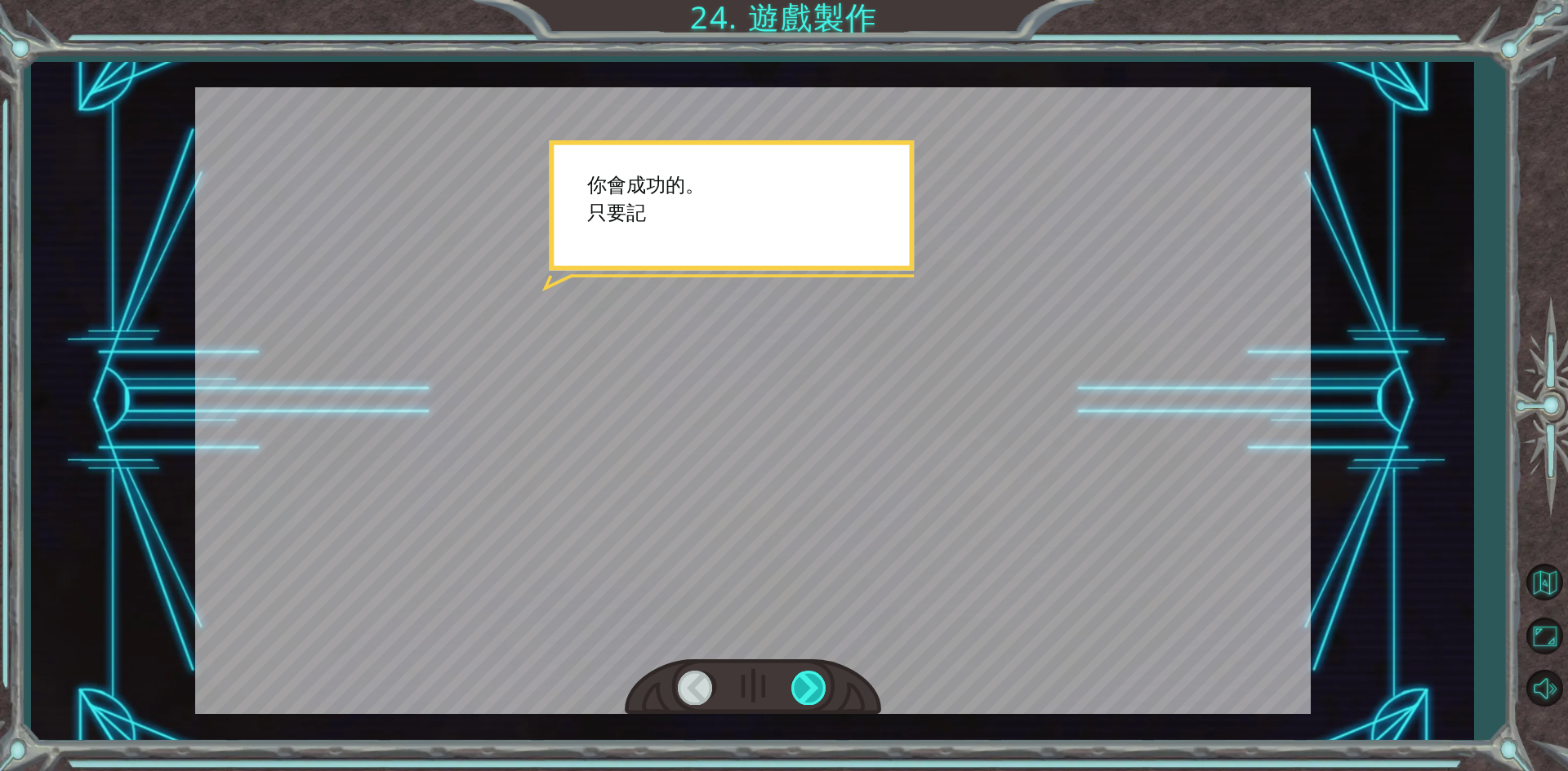
click at [801, 678] on div at bounding box center [810, 688] width 37 height 34
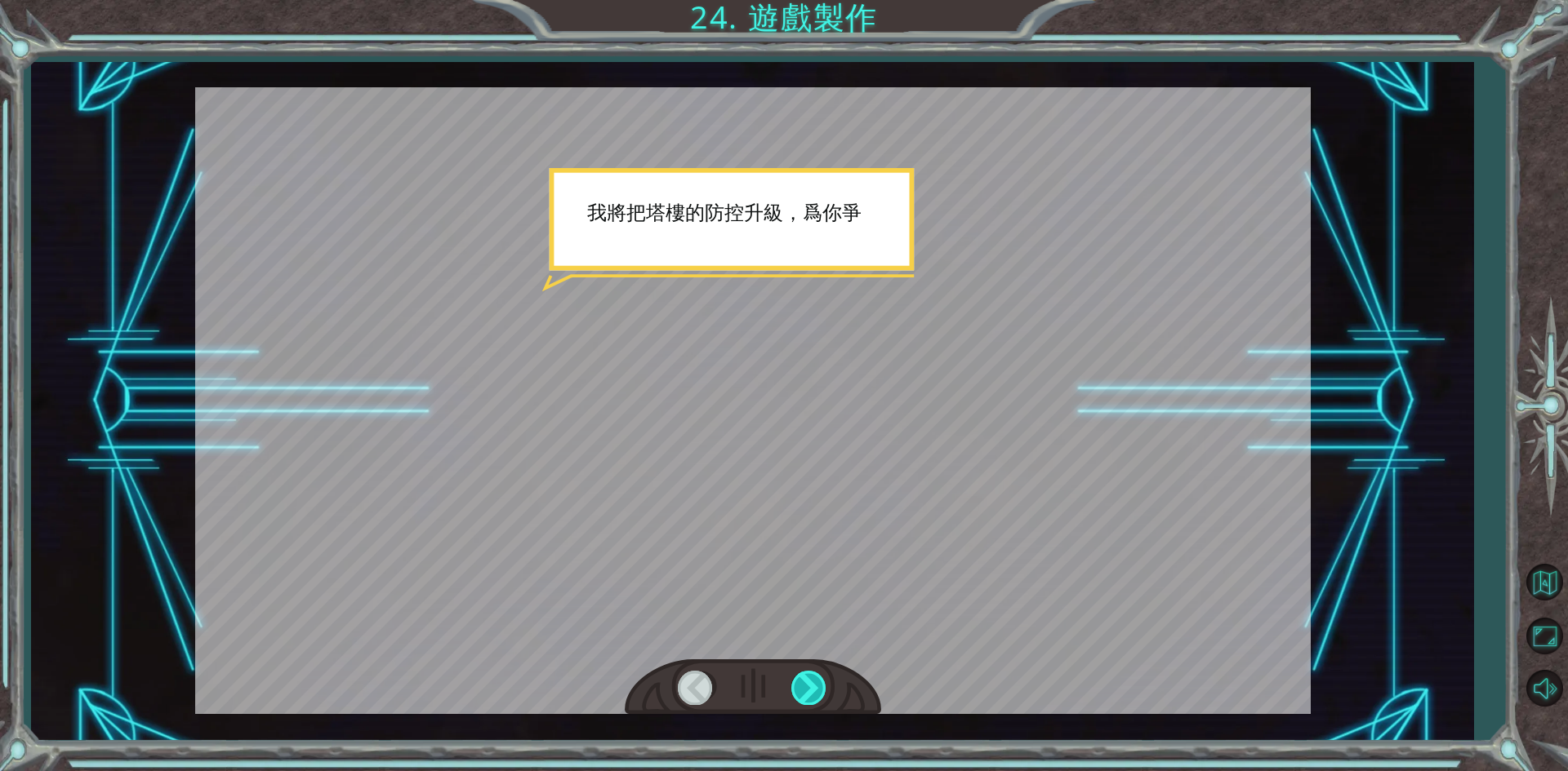
click at [801, 678] on div at bounding box center [810, 688] width 37 height 34
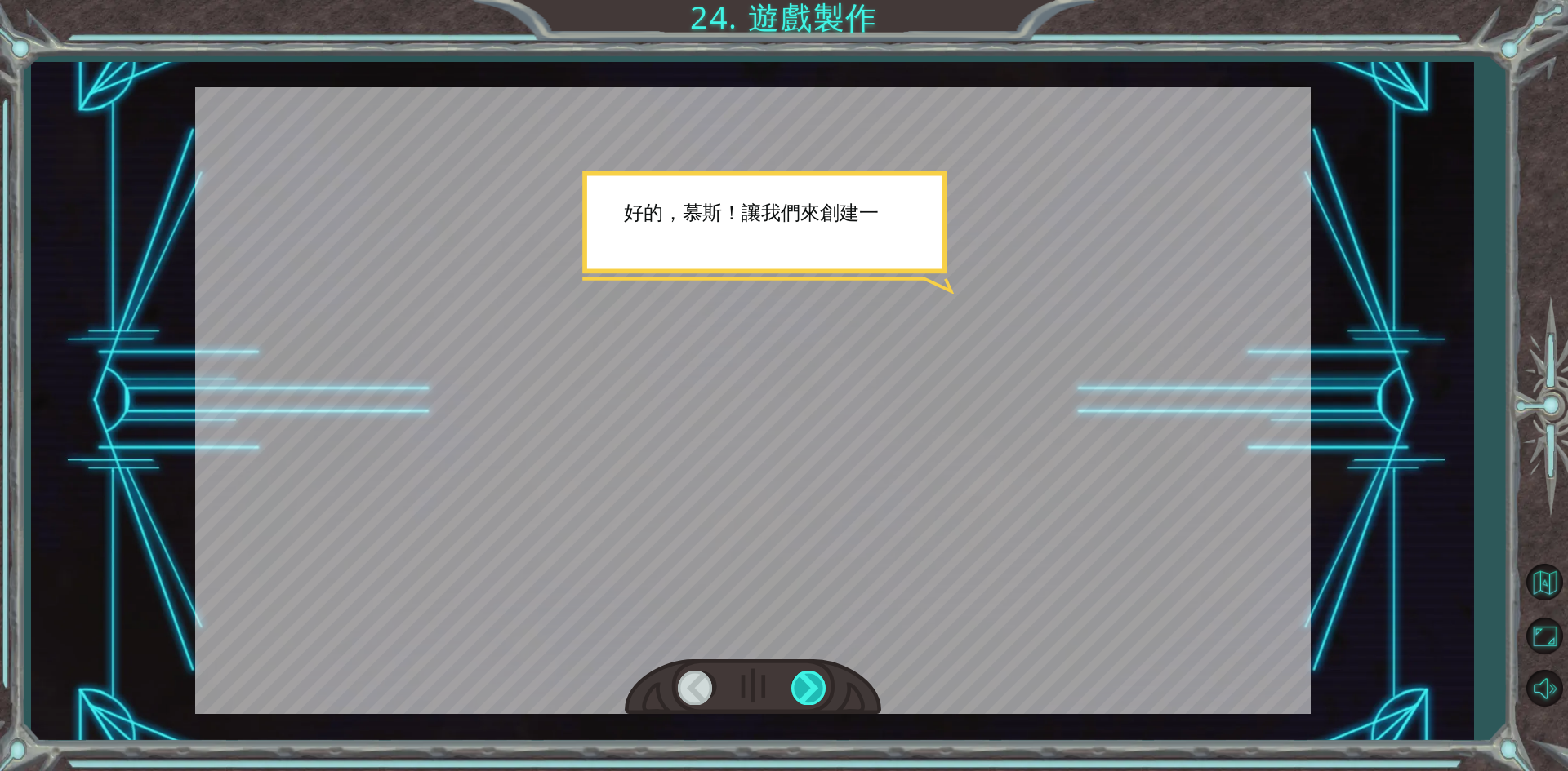
click at [801, 678] on div at bounding box center [810, 688] width 37 height 34
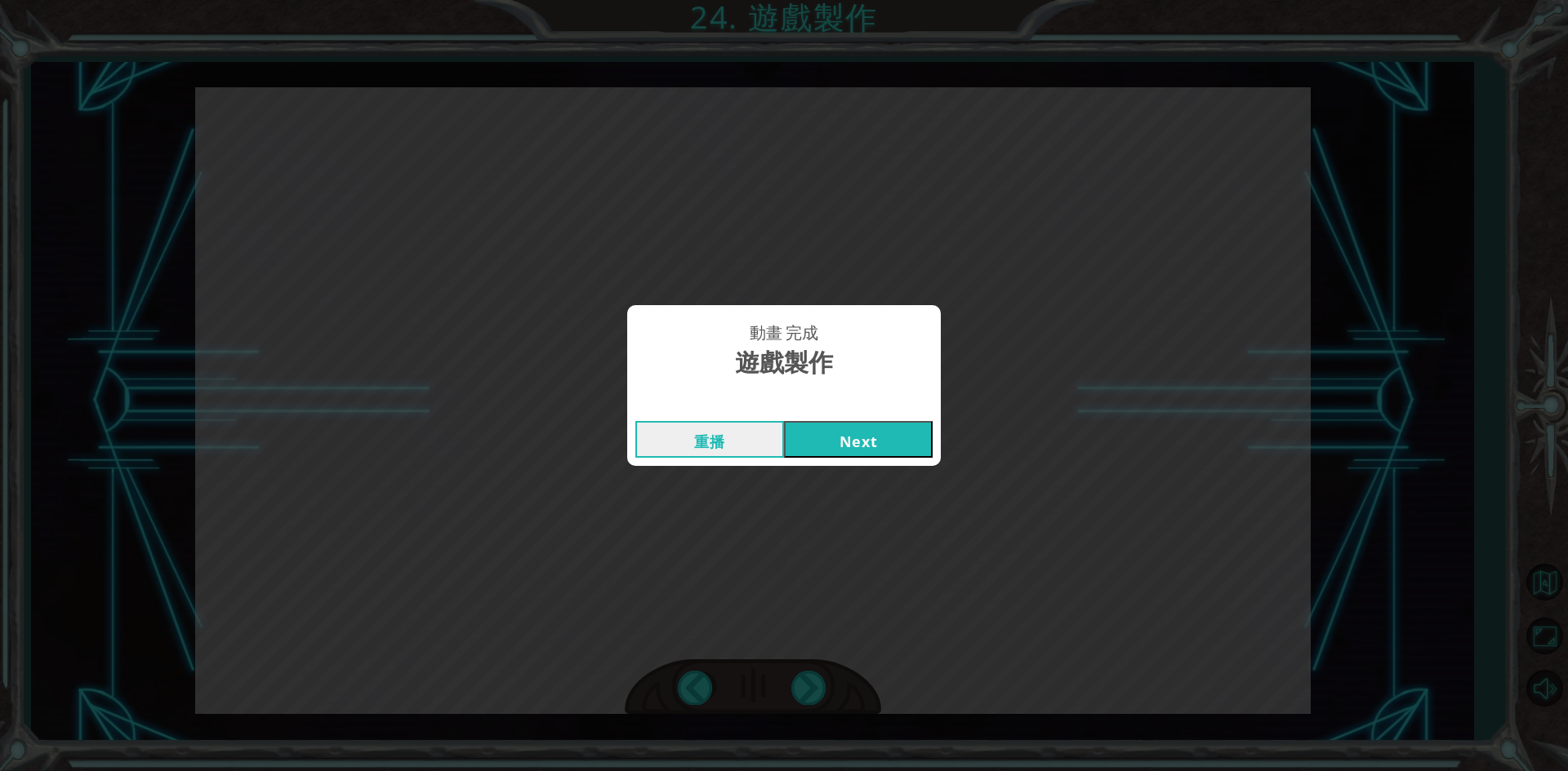
click at [841, 441] on button "Next" at bounding box center [858, 440] width 148 height 37
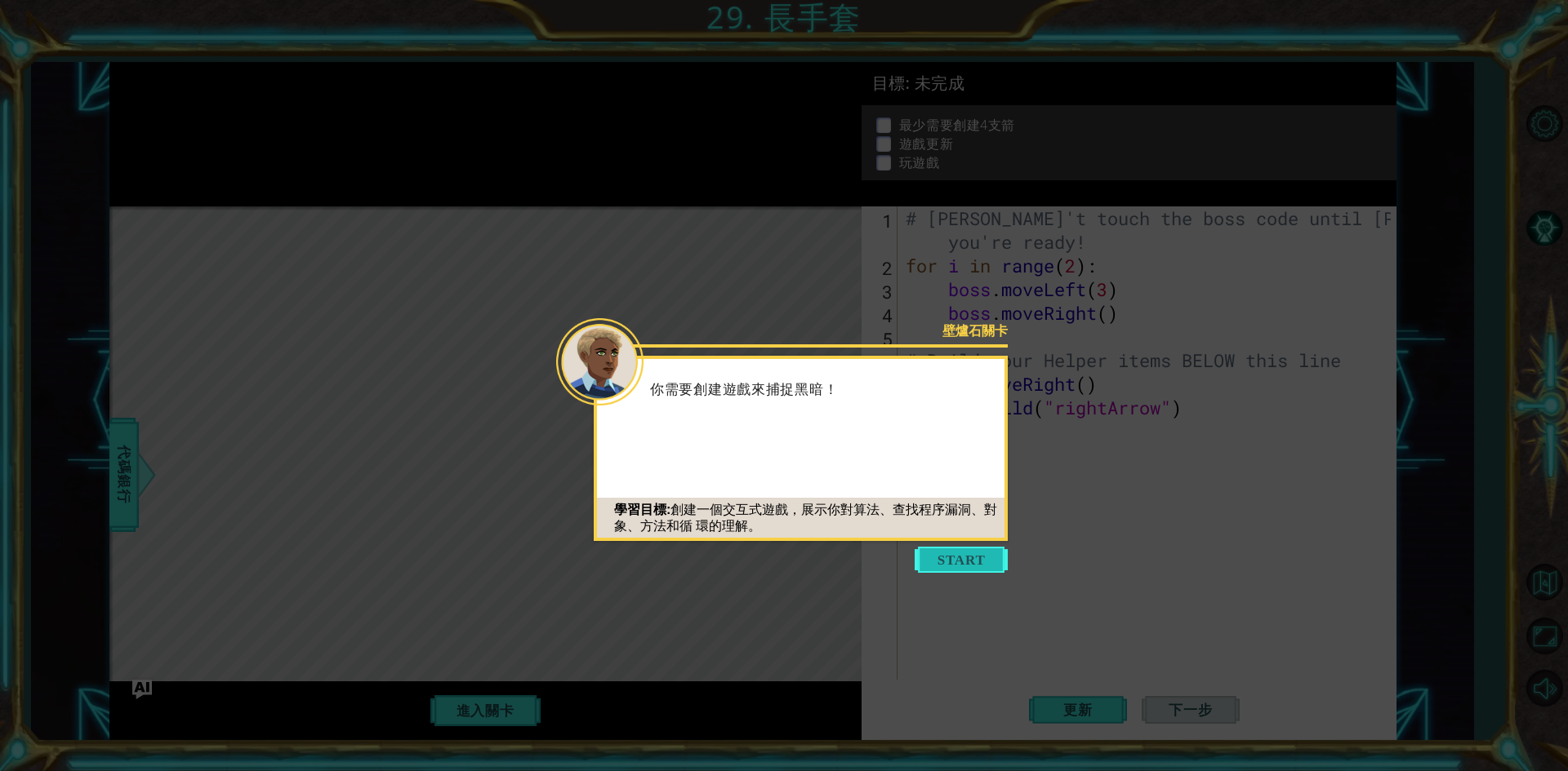
click at [961, 559] on button "Start" at bounding box center [962, 559] width 93 height 27
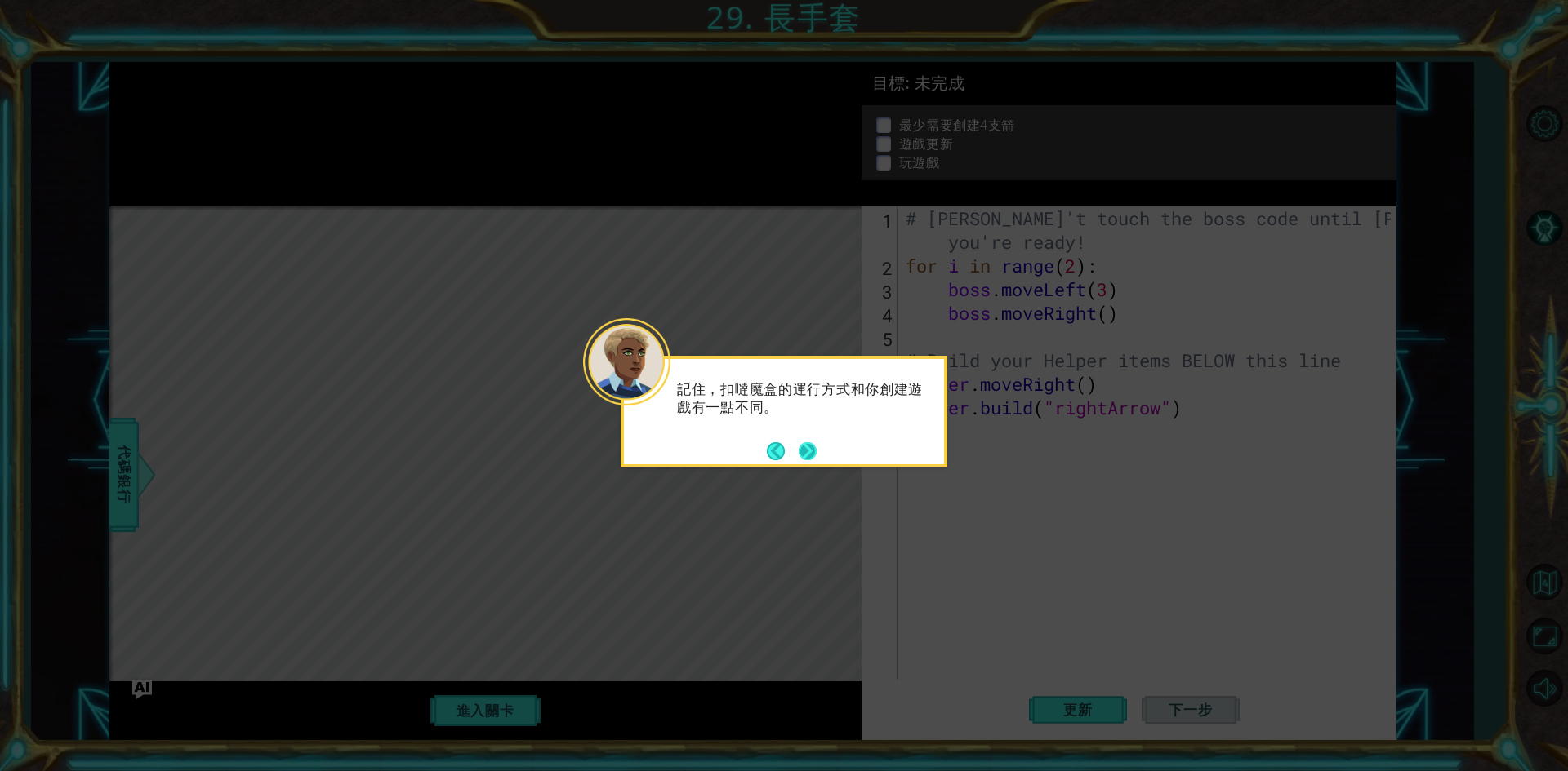
click at [812, 451] on button "Next" at bounding box center [808, 451] width 18 height 18
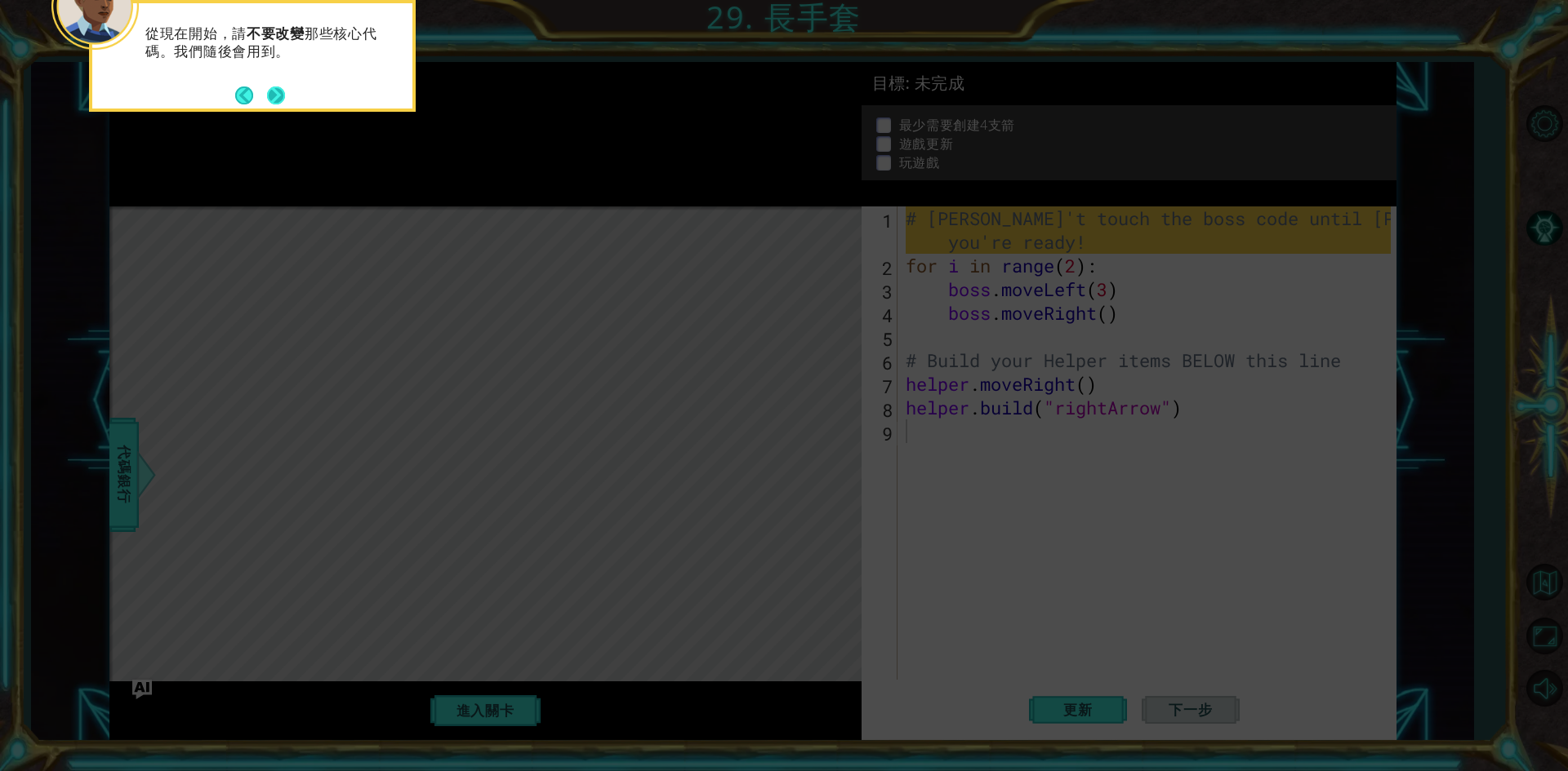
click at [267, 87] on button "Next" at bounding box center [277, 96] width 18 height 18
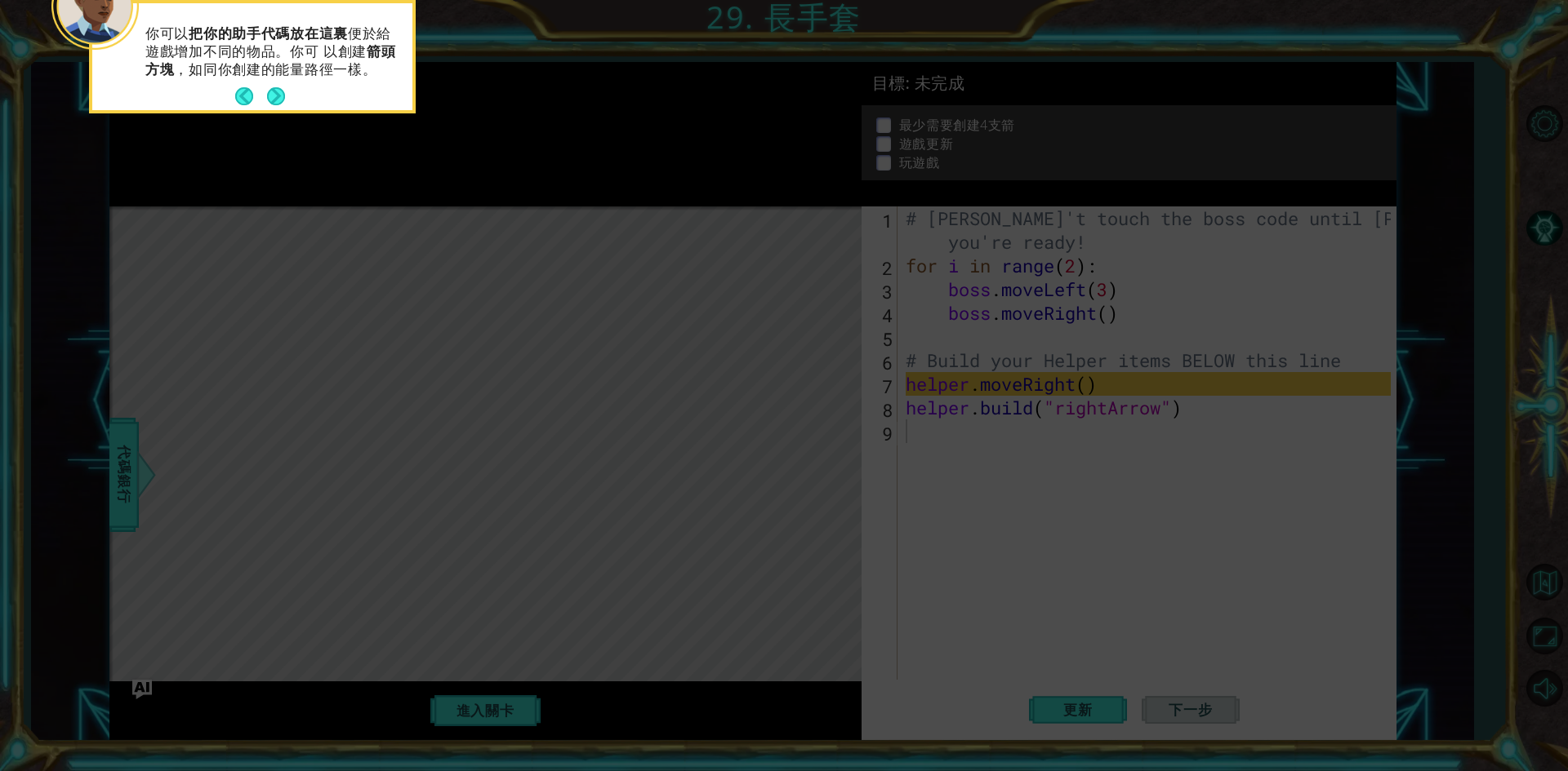
click at [267, 87] on footer at bounding box center [260, 96] width 49 height 25
click at [267, 87] on button "Next" at bounding box center [277, 96] width 18 height 18
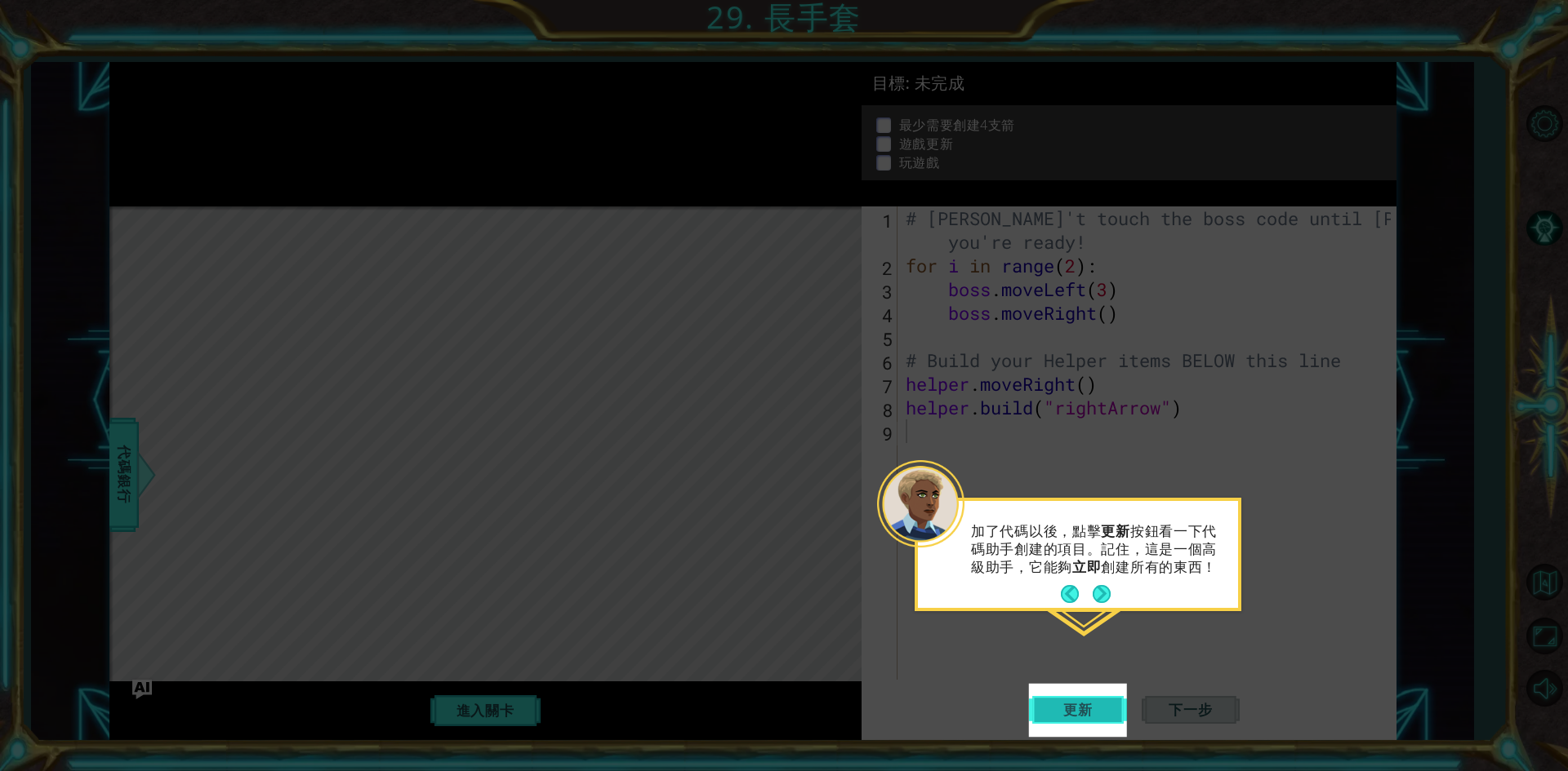
click at [1103, 704] on span "更新" at bounding box center [1078, 711] width 62 height 16
click at [1093, 592] on button "Next" at bounding box center [1102, 594] width 18 height 18
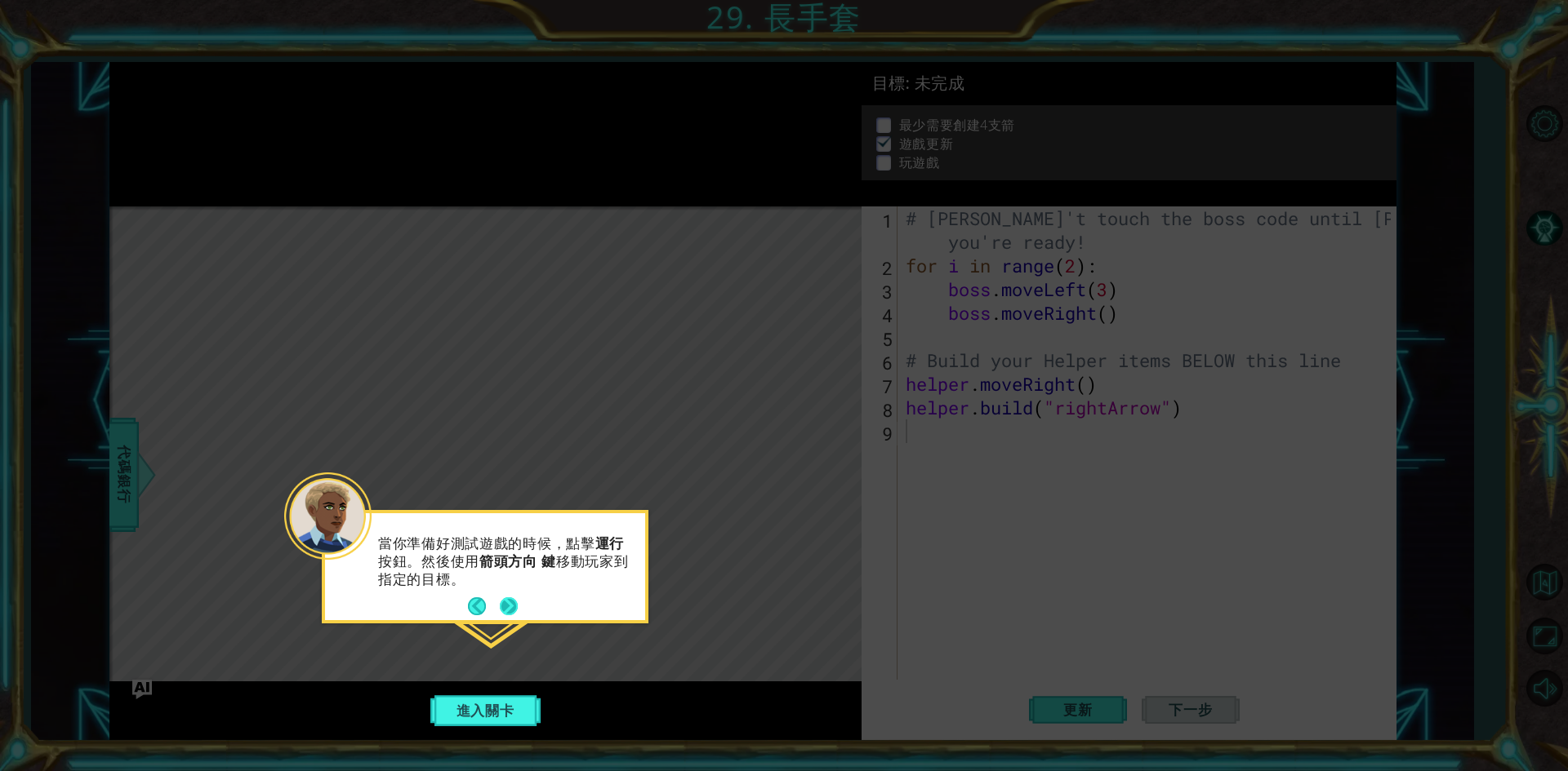
click at [507, 592] on div "當你準備好測試遊戲的時候，點擊 運行 按鈕。然後使用 箭頭方向 鍵 移動玩家到指定的目標。" at bounding box center [485, 570] width 320 height 101
click at [501, 611] on button "Next" at bounding box center [509, 607] width 18 height 18
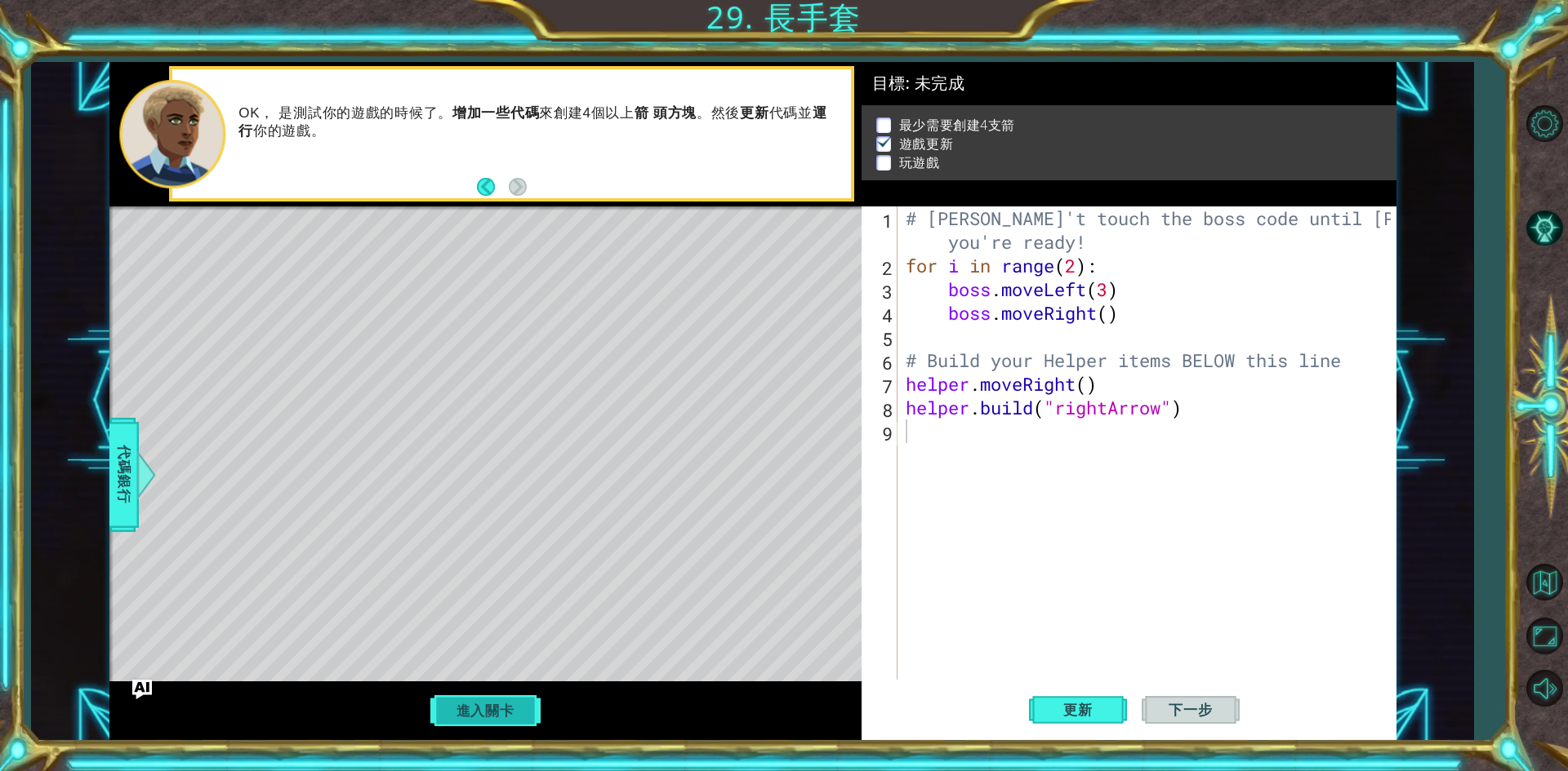
click at [449, 707] on button "進入關卡" at bounding box center [485, 711] width 116 height 31
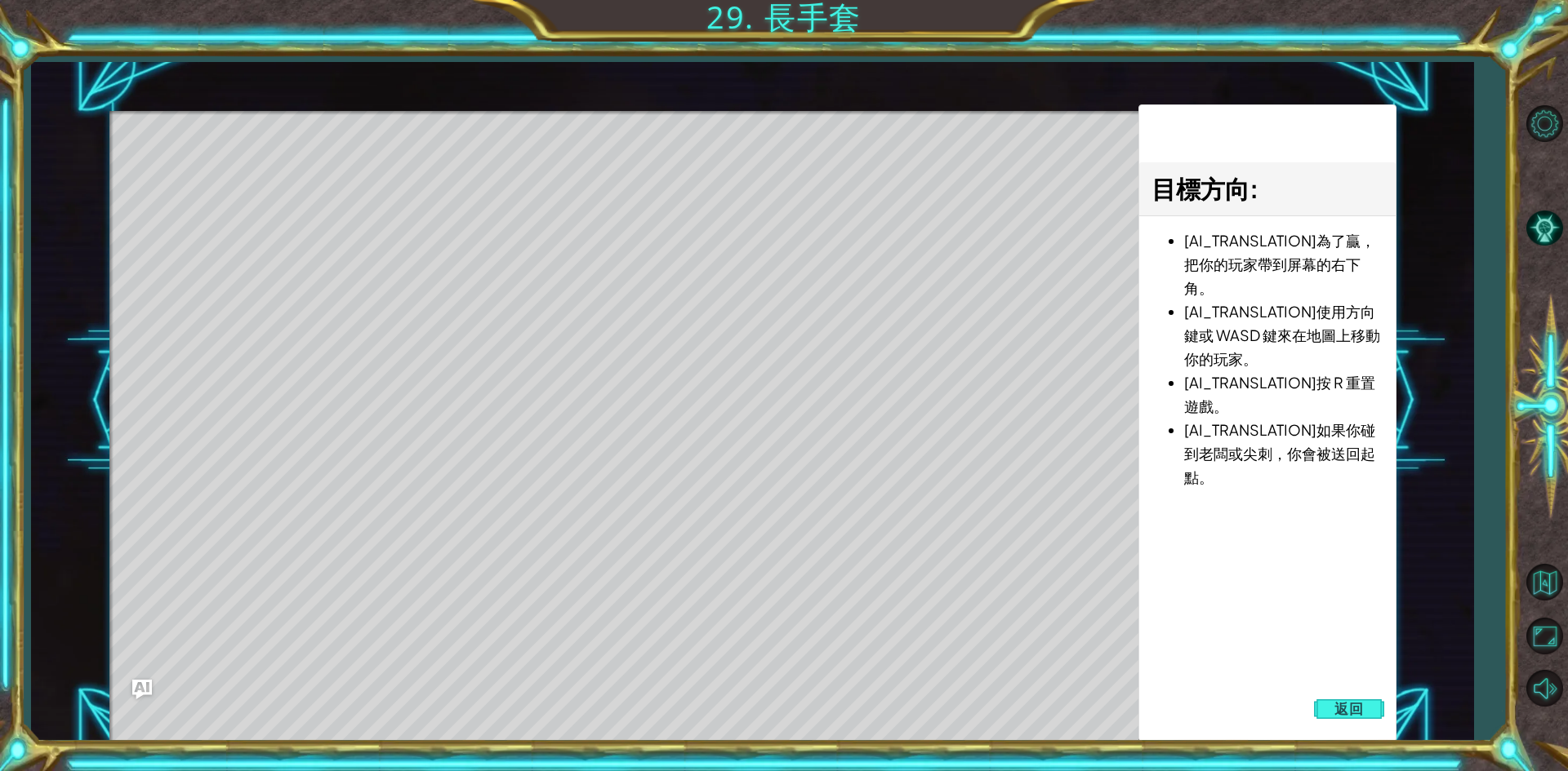
click at [260, 198] on div "Level Map" at bounding box center [486, 351] width 755 height 481
click at [1344, 702] on span "返回" at bounding box center [1349, 710] width 29 height 16
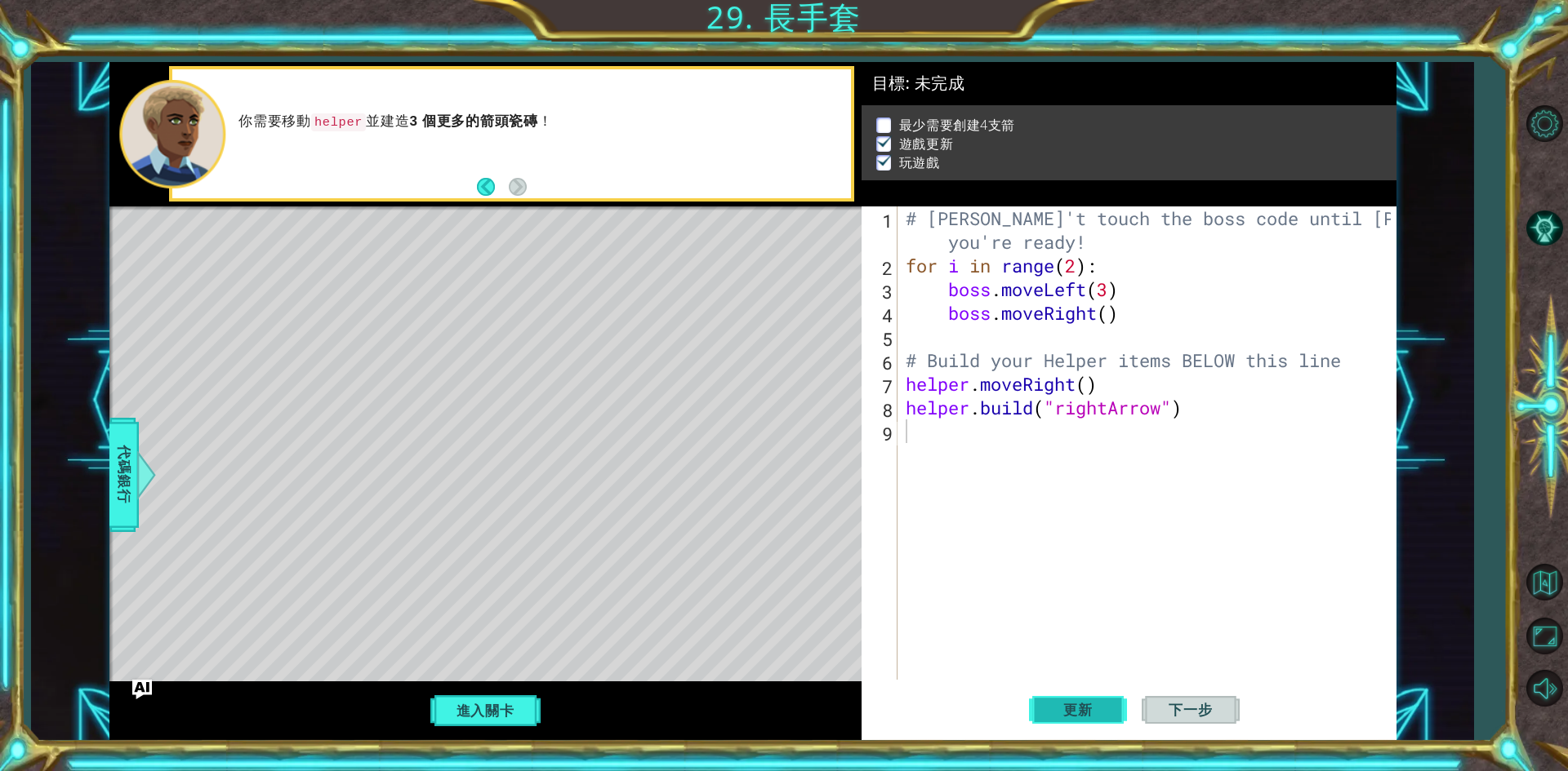
click at [1051, 711] on span "更新" at bounding box center [1078, 711] width 62 height 16
click at [1168, 697] on button "下一步" at bounding box center [1190, 711] width 98 height 53
click at [1094, 703] on span "更新" at bounding box center [1078, 711] width 62 height 16
click at [460, 705] on button "進入關卡" at bounding box center [485, 711] width 116 height 31
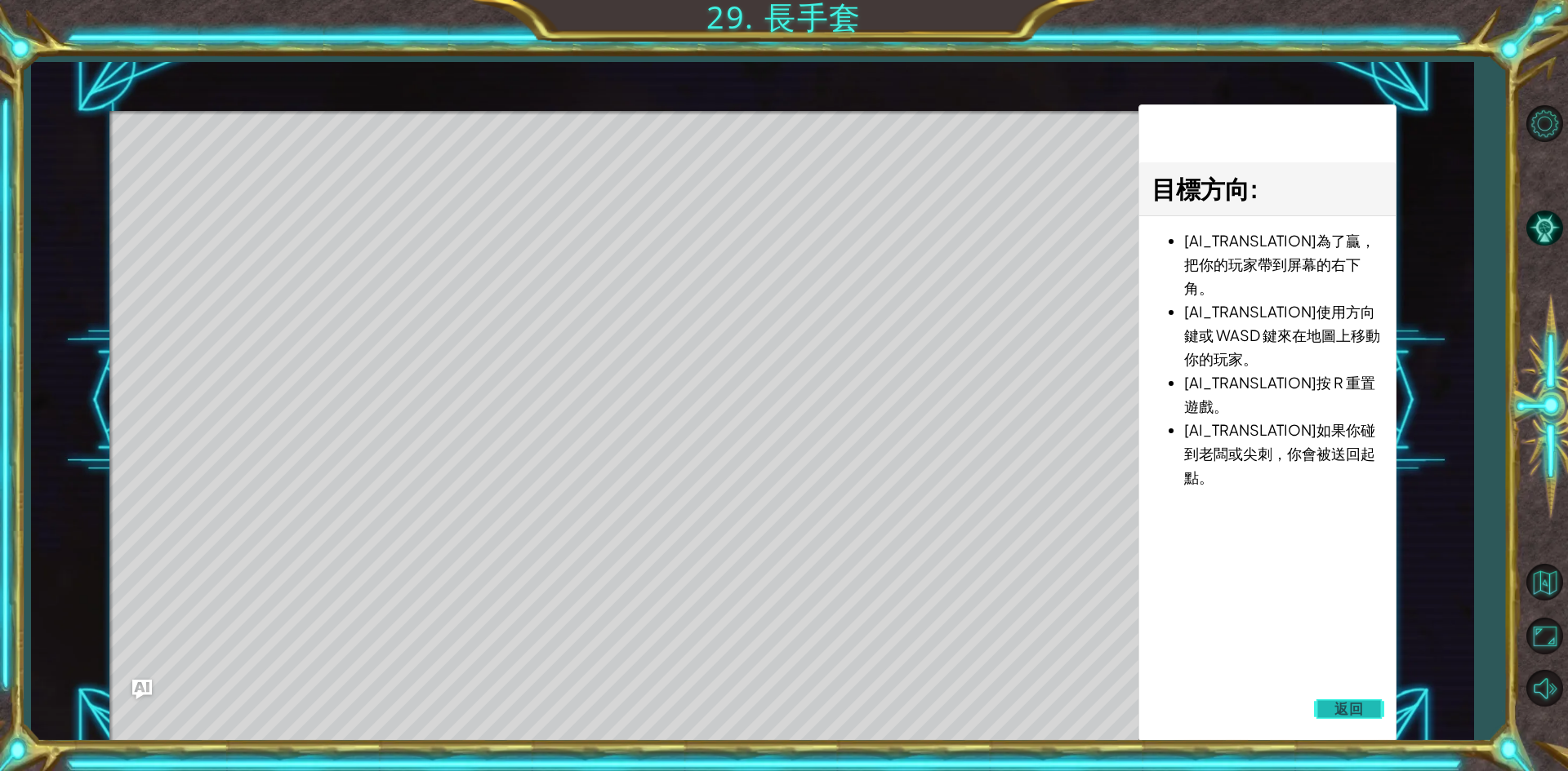
click at [1346, 705] on span "返回" at bounding box center [1349, 710] width 29 height 16
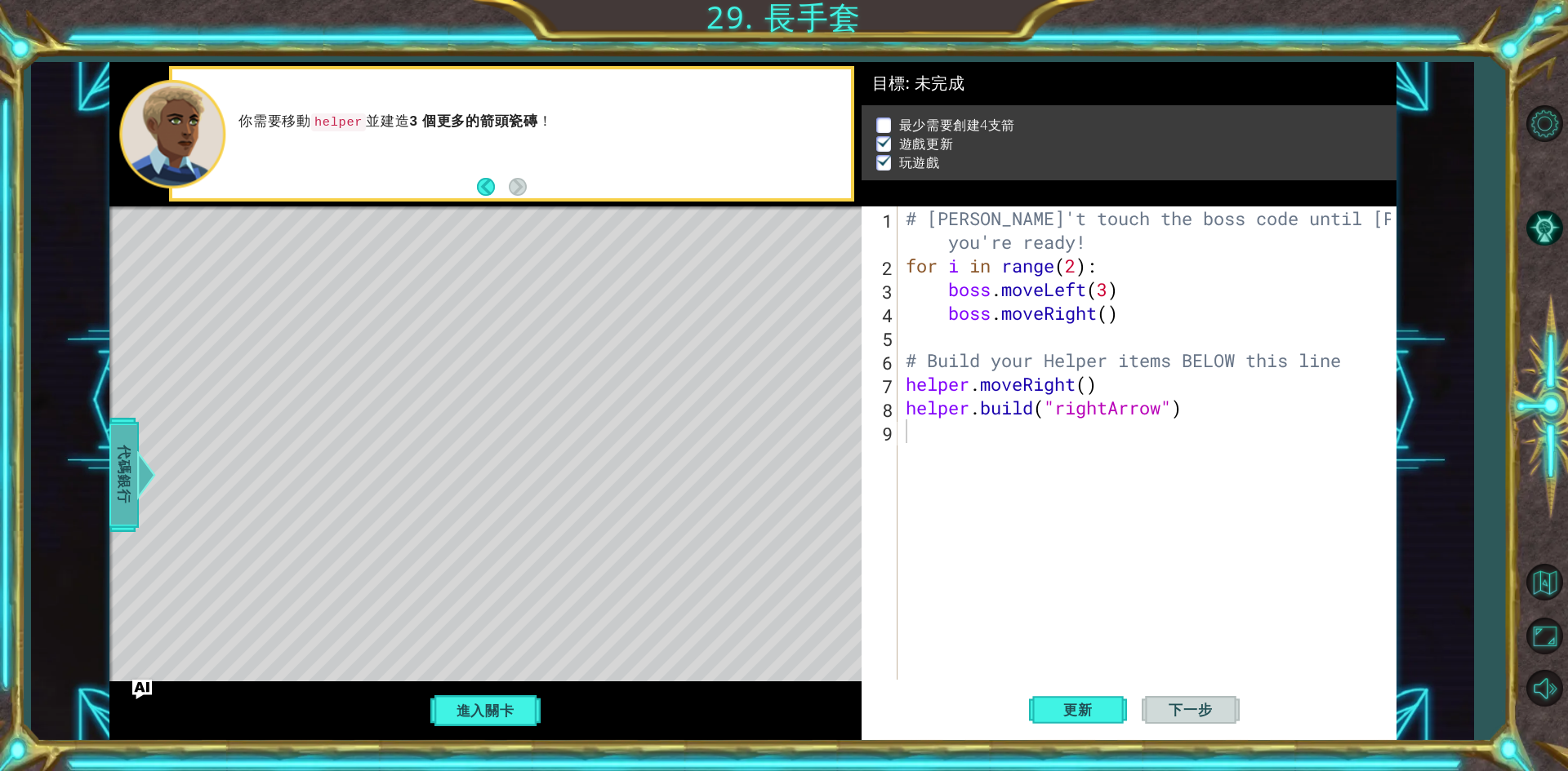
click at [129, 436] on span "代碼銀行" at bounding box center [124, 474] width 27 height 100
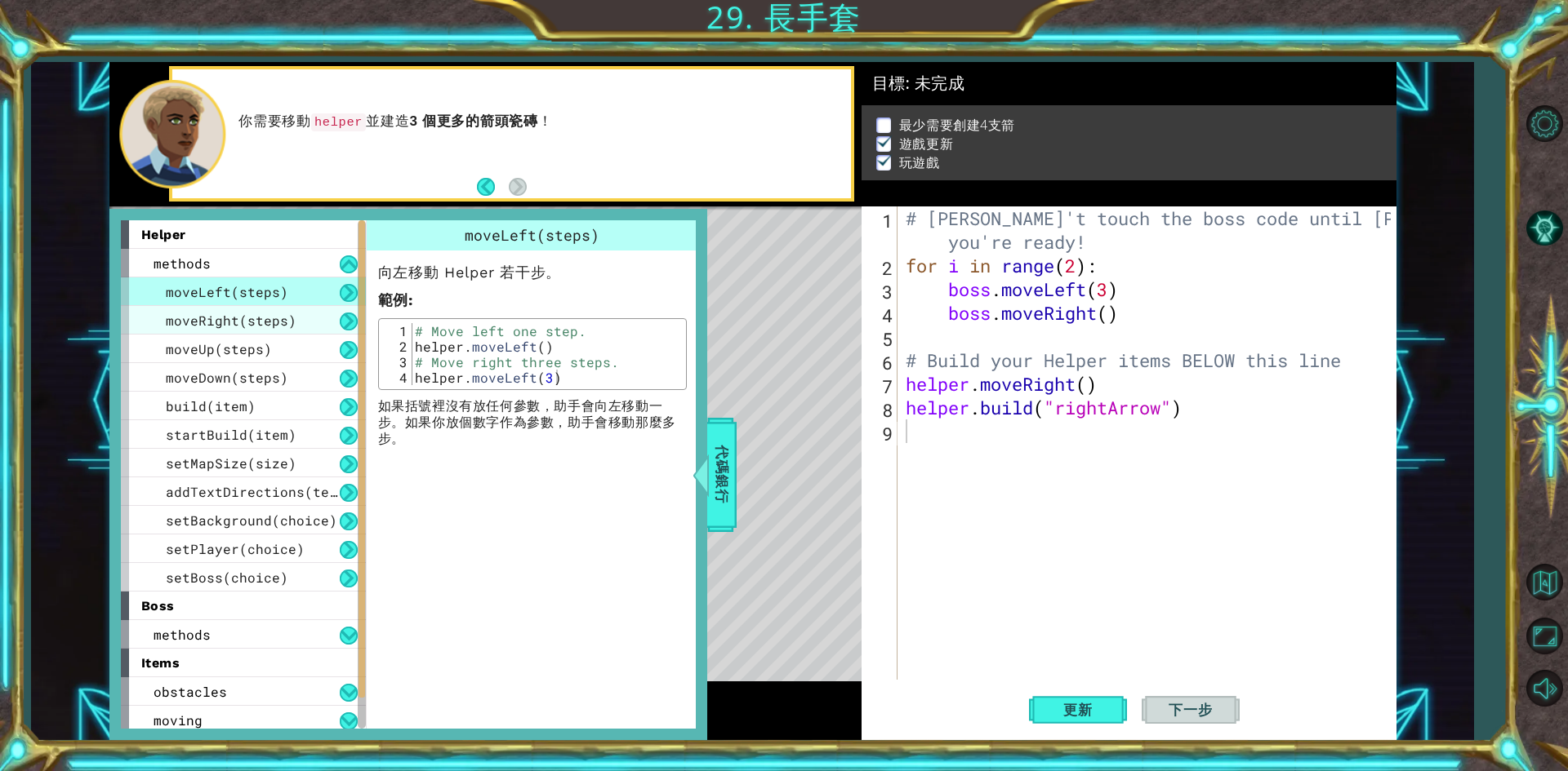
click at [182, 320] on span "moveRight(steps)" at bounding box center [231, 320] width 131 height 17
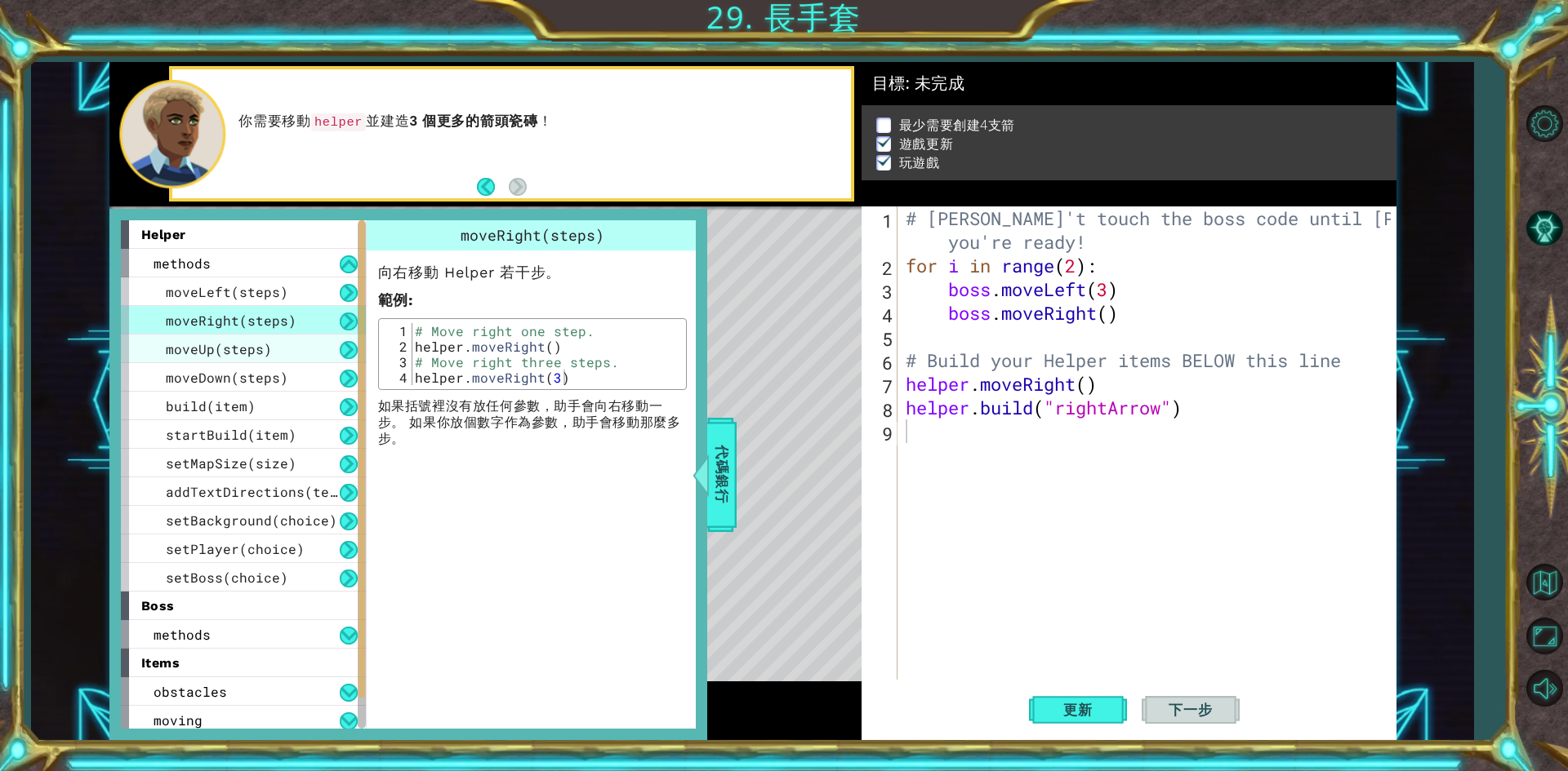
click at [195, 351] on span "moveUp(steps)" at bounding box center [219, 349] width 106 height 17
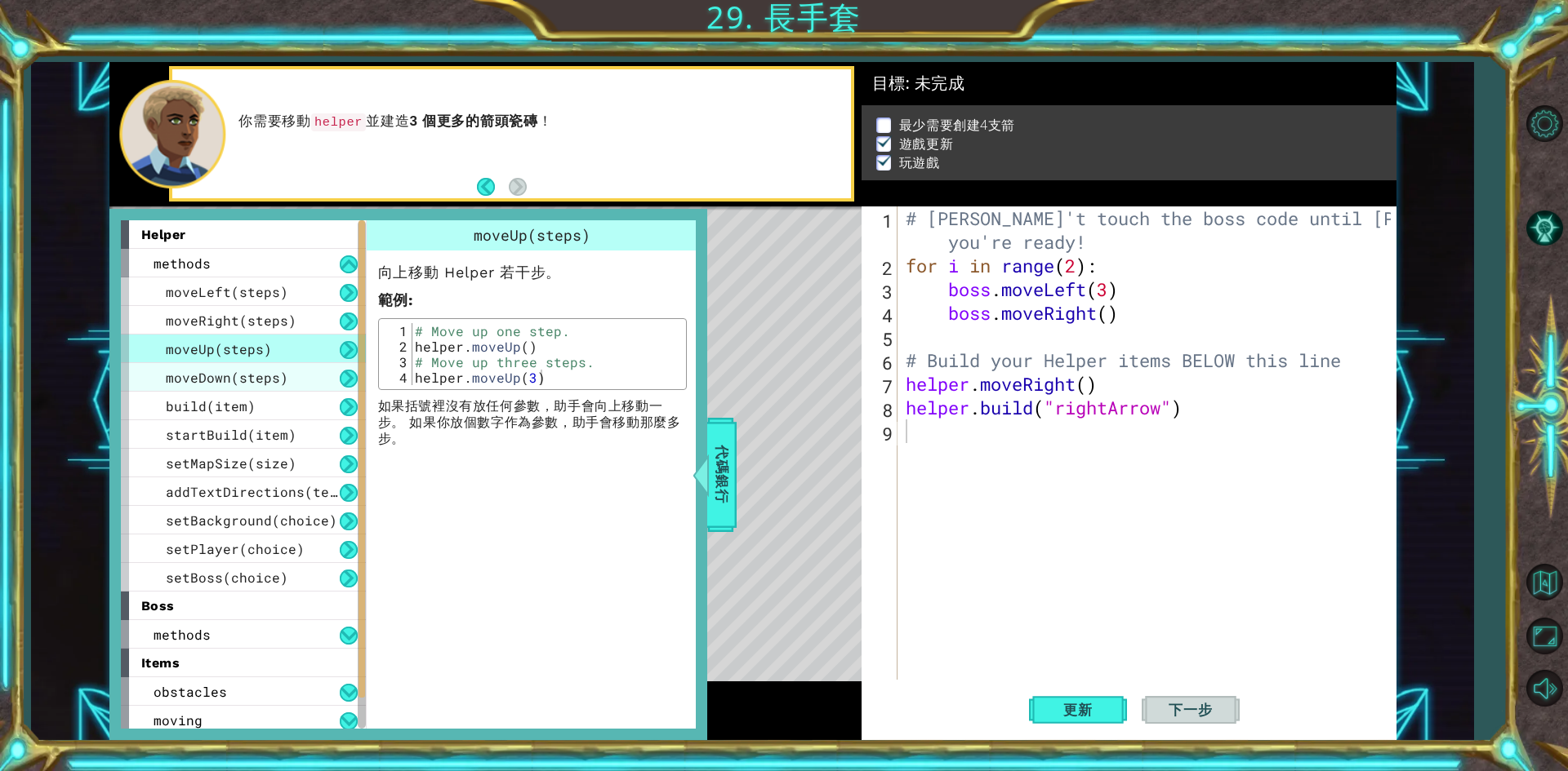
click at [213, 384] on span "moveDown(steps)" at bounding box center [227, 377] width 123 height 17
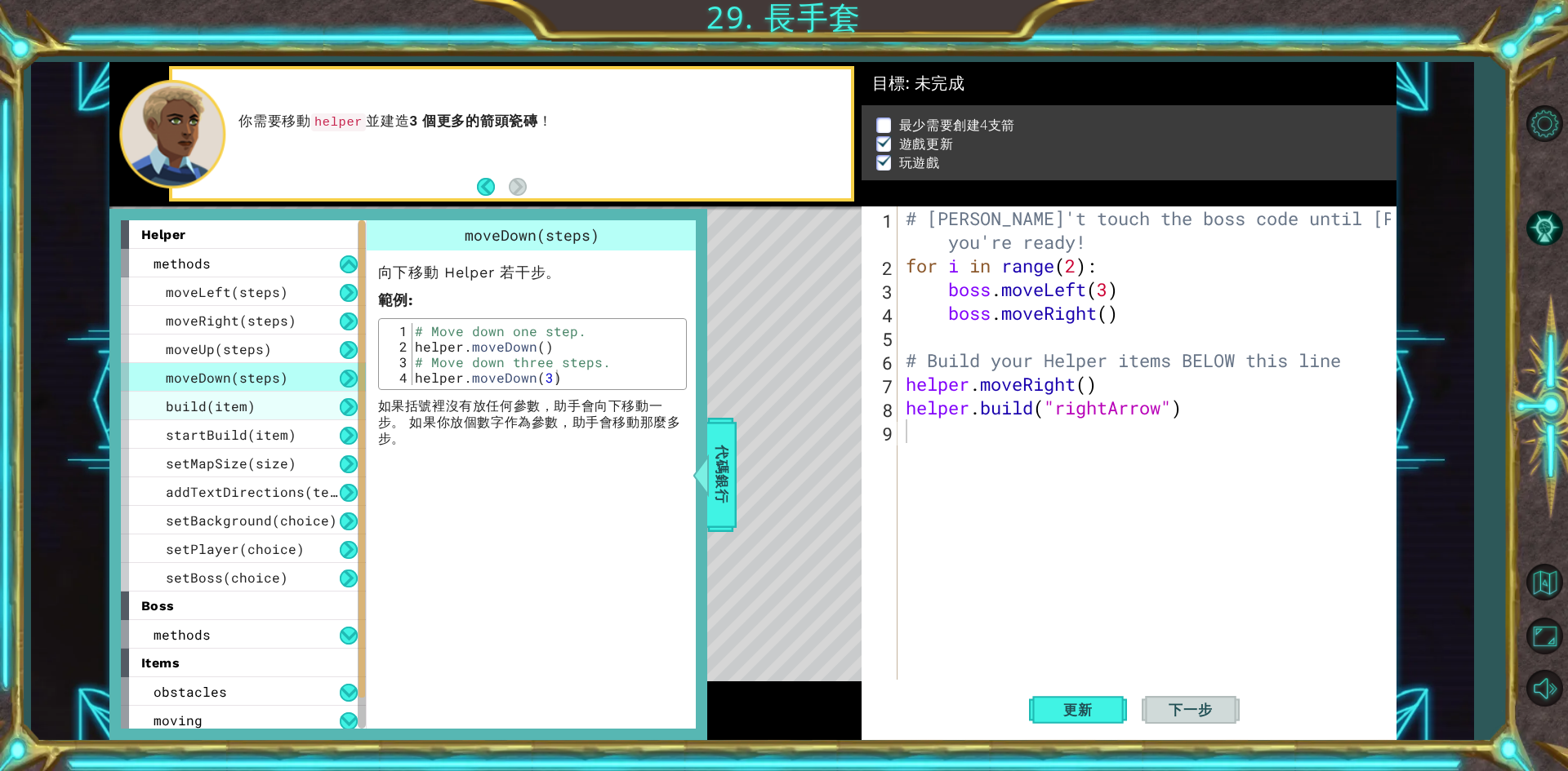
click at [213, 405] on span "build(item)" at bounding box center [211, 406] width 90 height 17
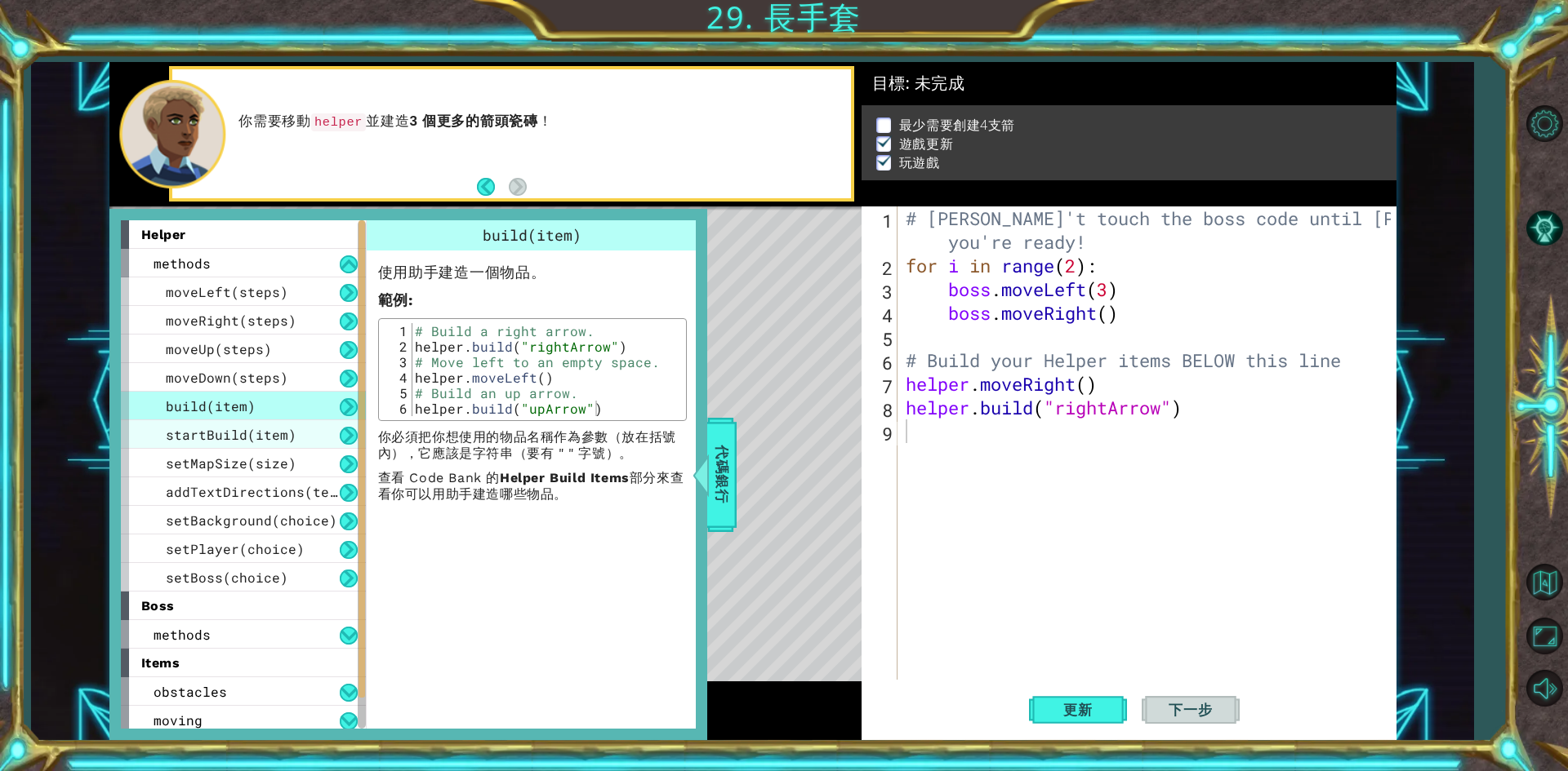
click at [231, 434] on span "startBuild(item)" at bounding box center [231, 434] width 131 height 17
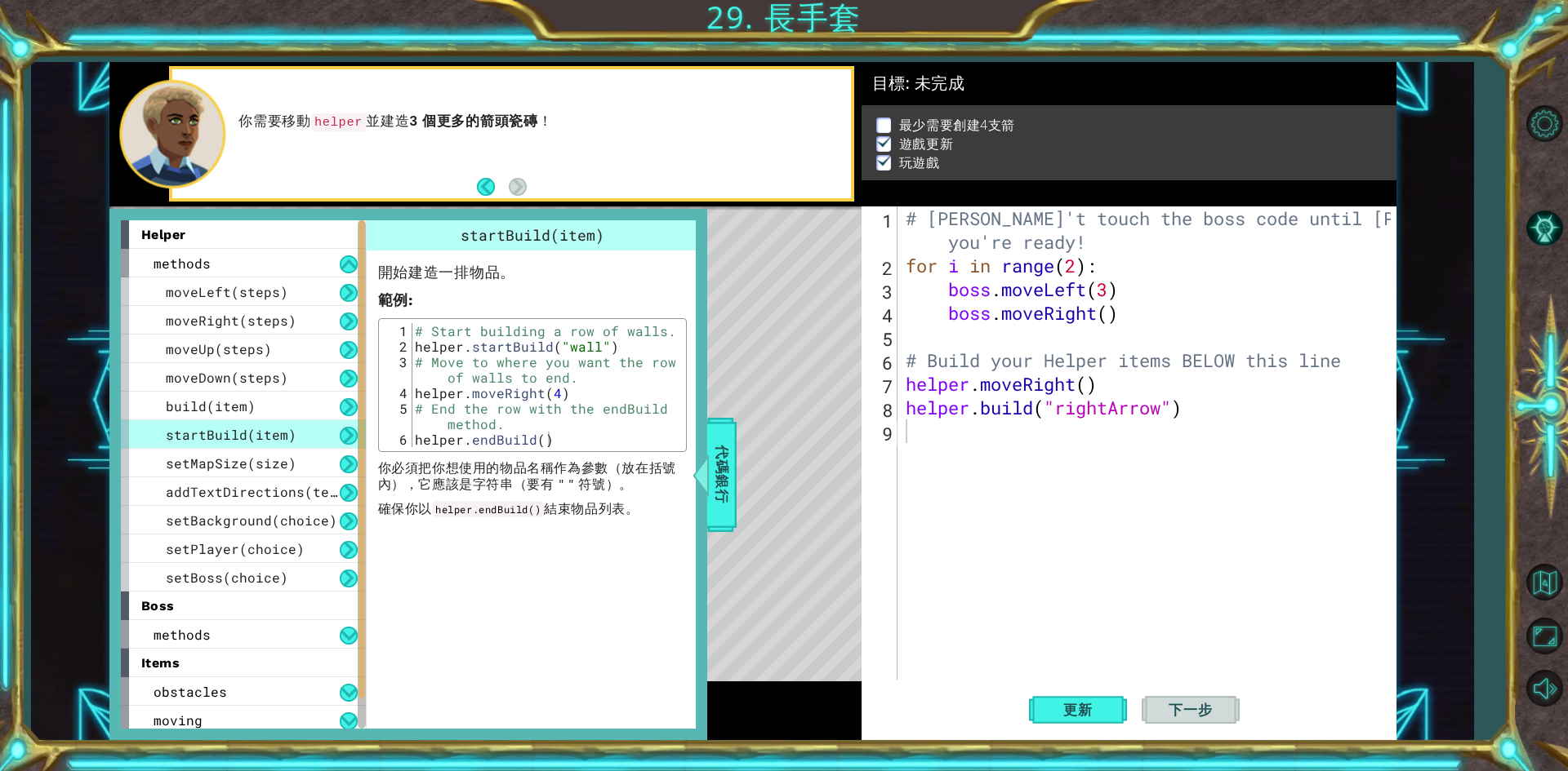
click at [224, 446] on div "startBuild(item)" at bounding box center [243, 434] width 245 height 28
click at [223, 461] on span "setMapSize(size)" at bounding box center [231, 463] width 131 height 17
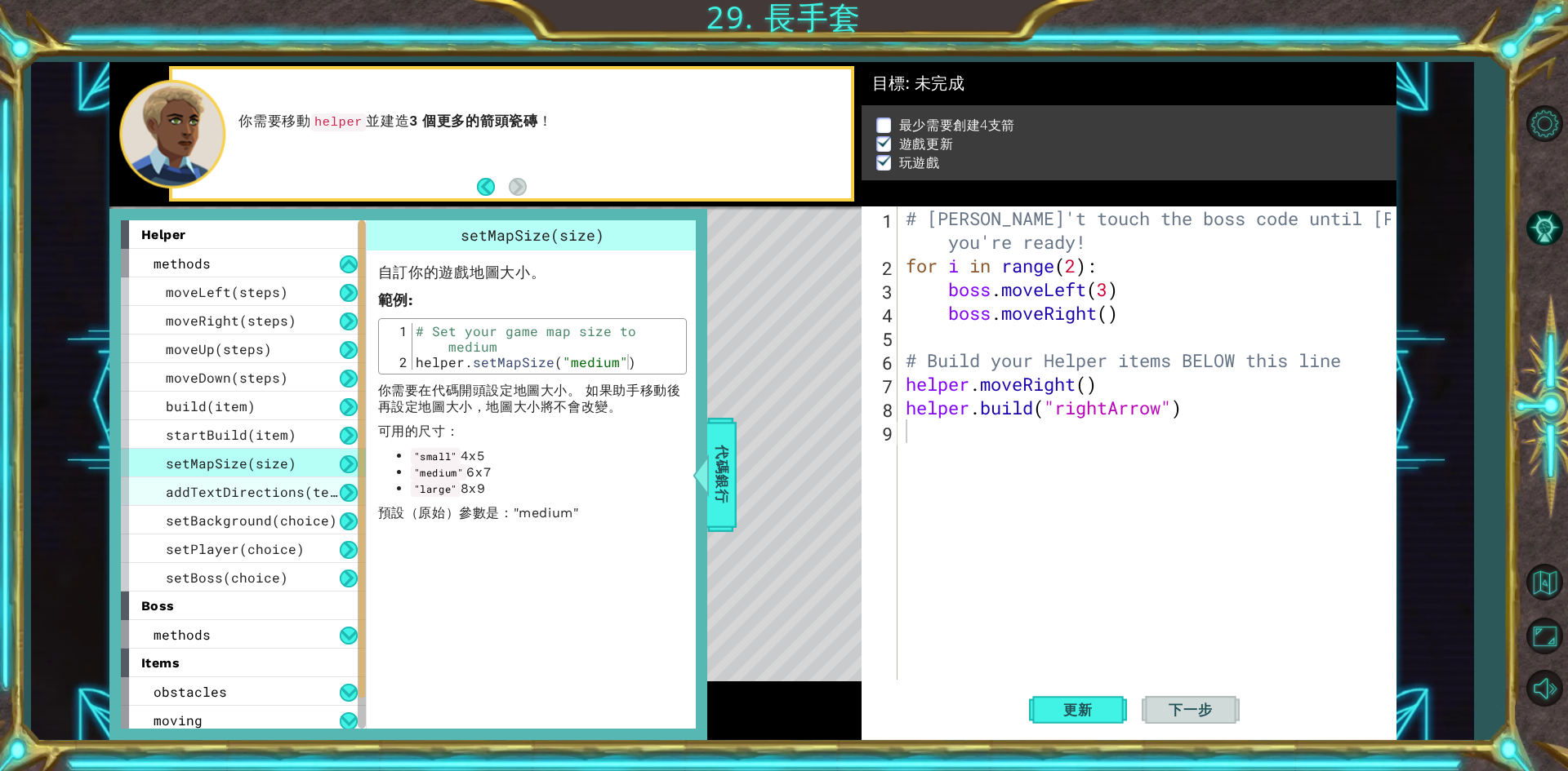
click at [210, 498] on span "addTextDirections(text)" at bounding box center [259, 492] width 188 height 17
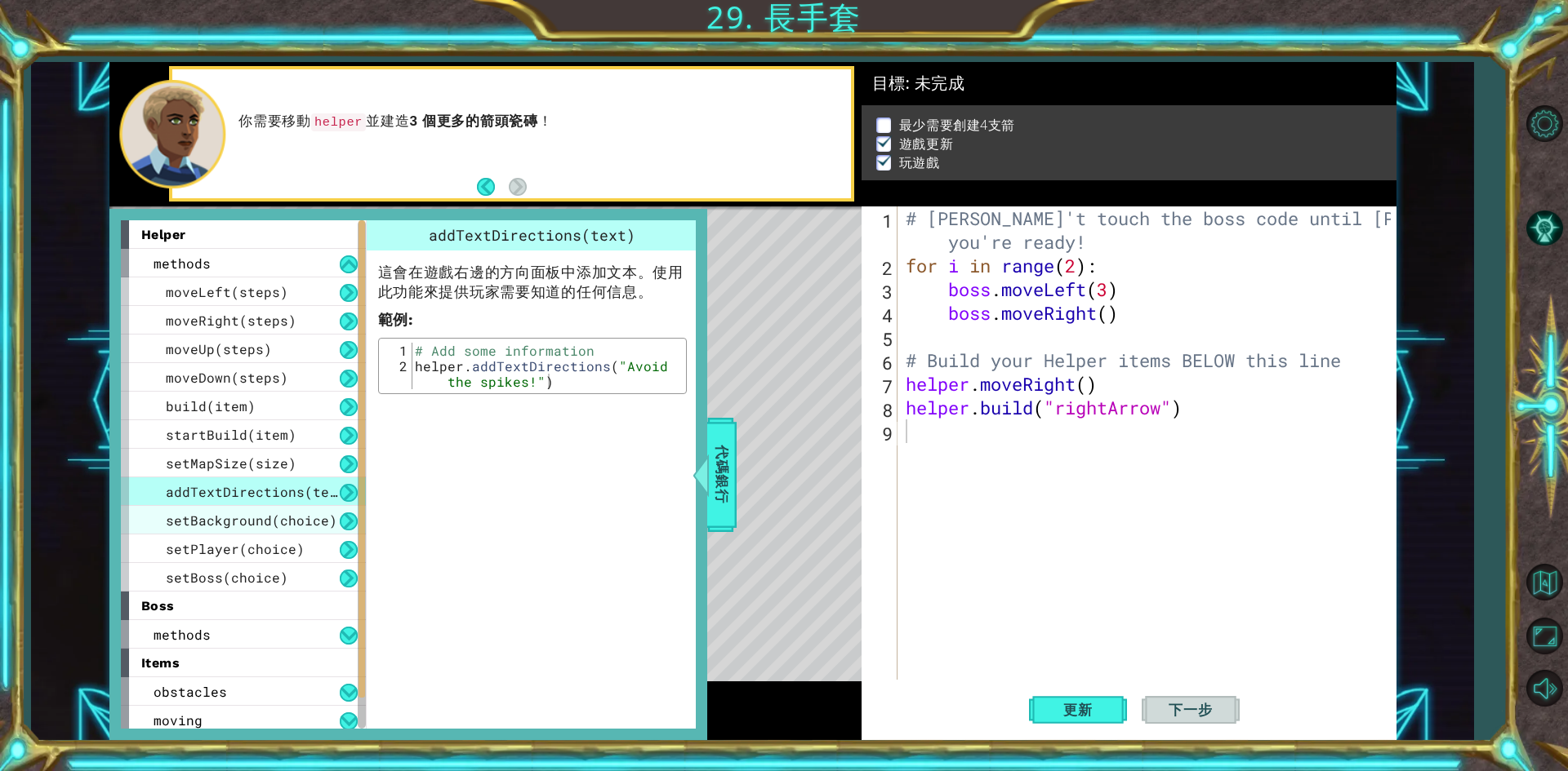
click at [201, 523] on span "setBackground(choice)" at bounding box center [251, 520] width 171 height 17
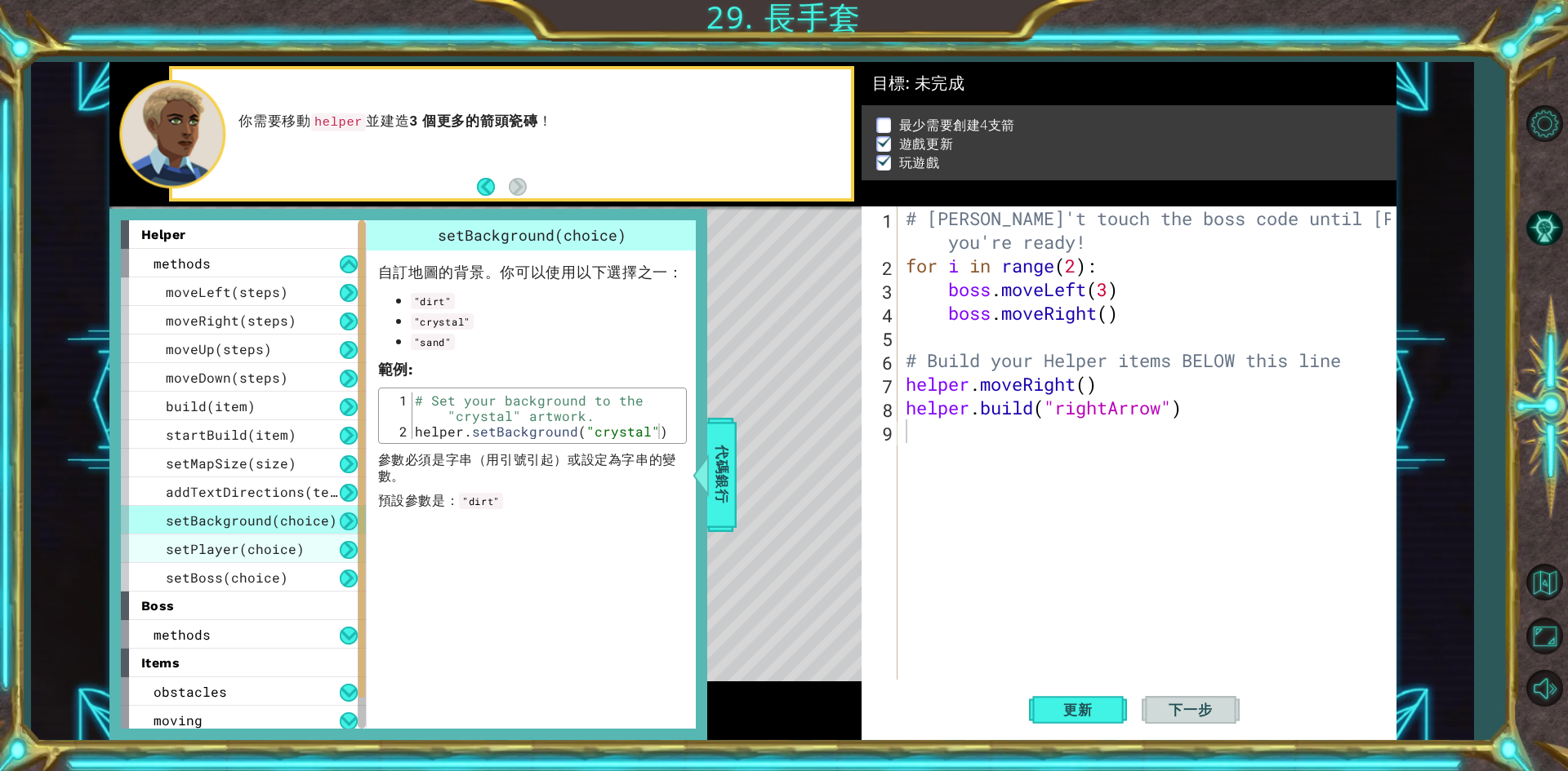
click at [198, 545] on span "setPlayer(choice)" at bounding box center [235, 548] width 139 height 17
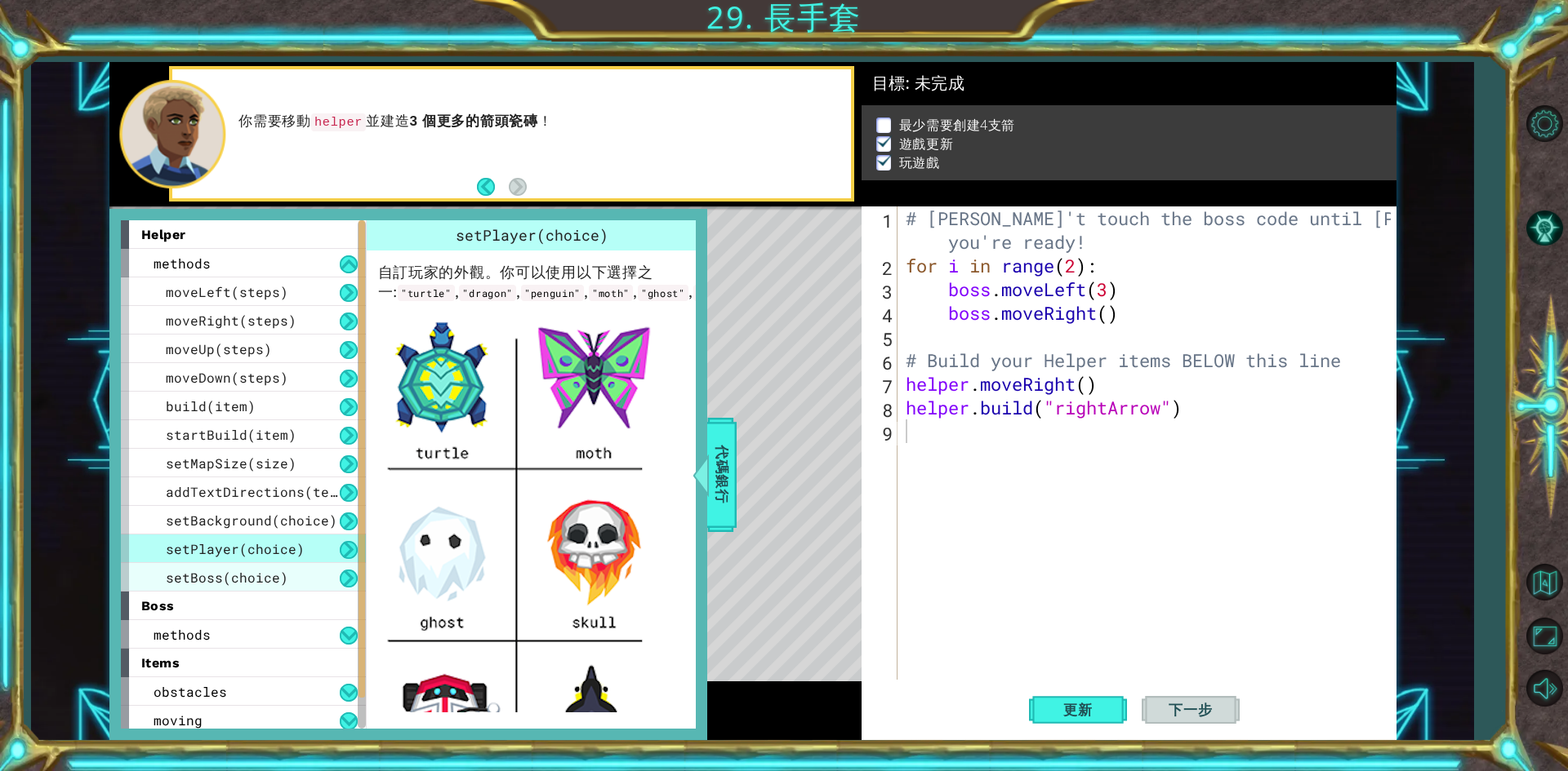
click at [179, 569] on span "setBoss(choice)" at bounding box center [227, 577] width 123 height 17
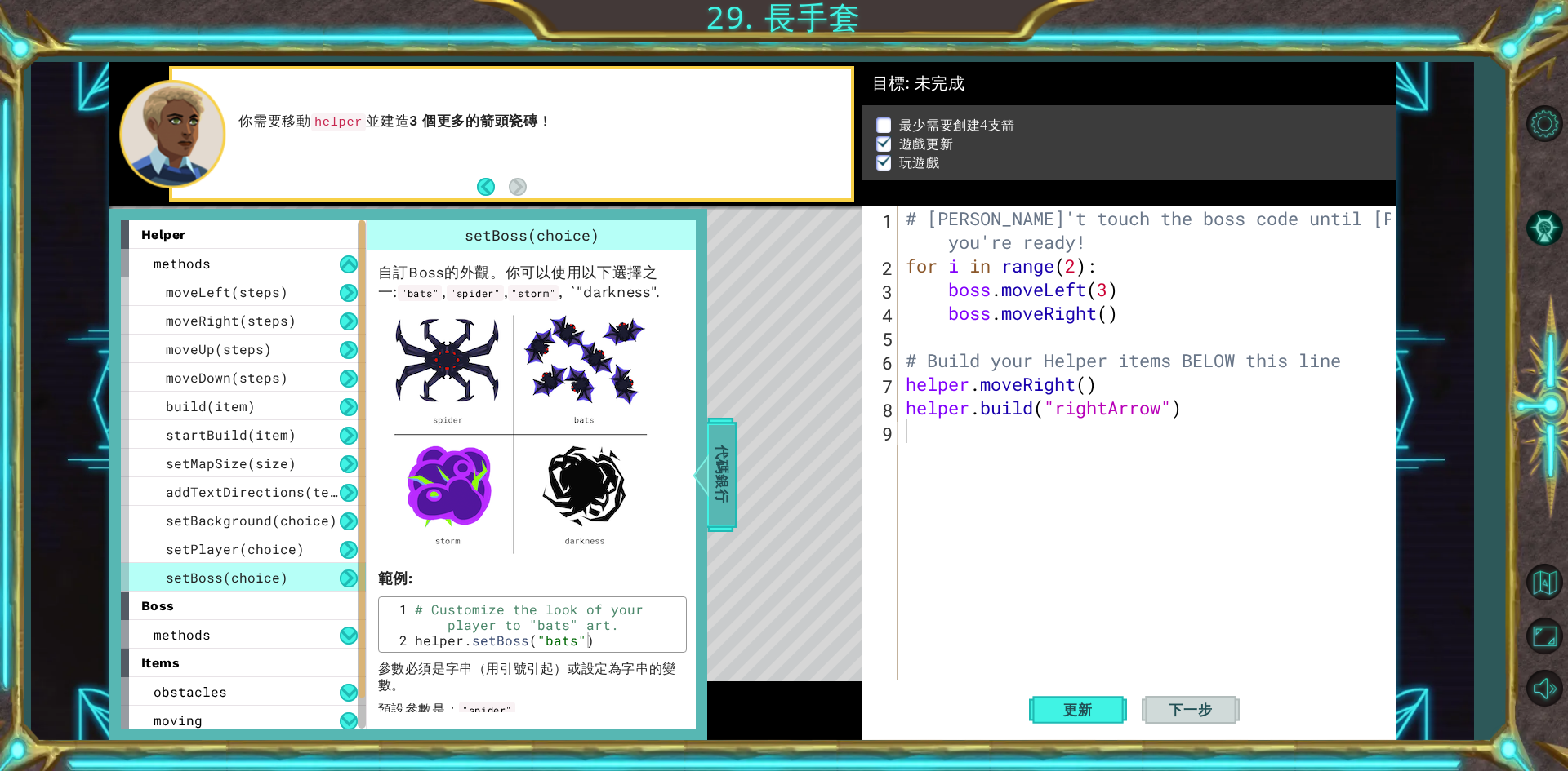
click at [711, 481] on div at bounding box center [700, 474] width 20 height 49
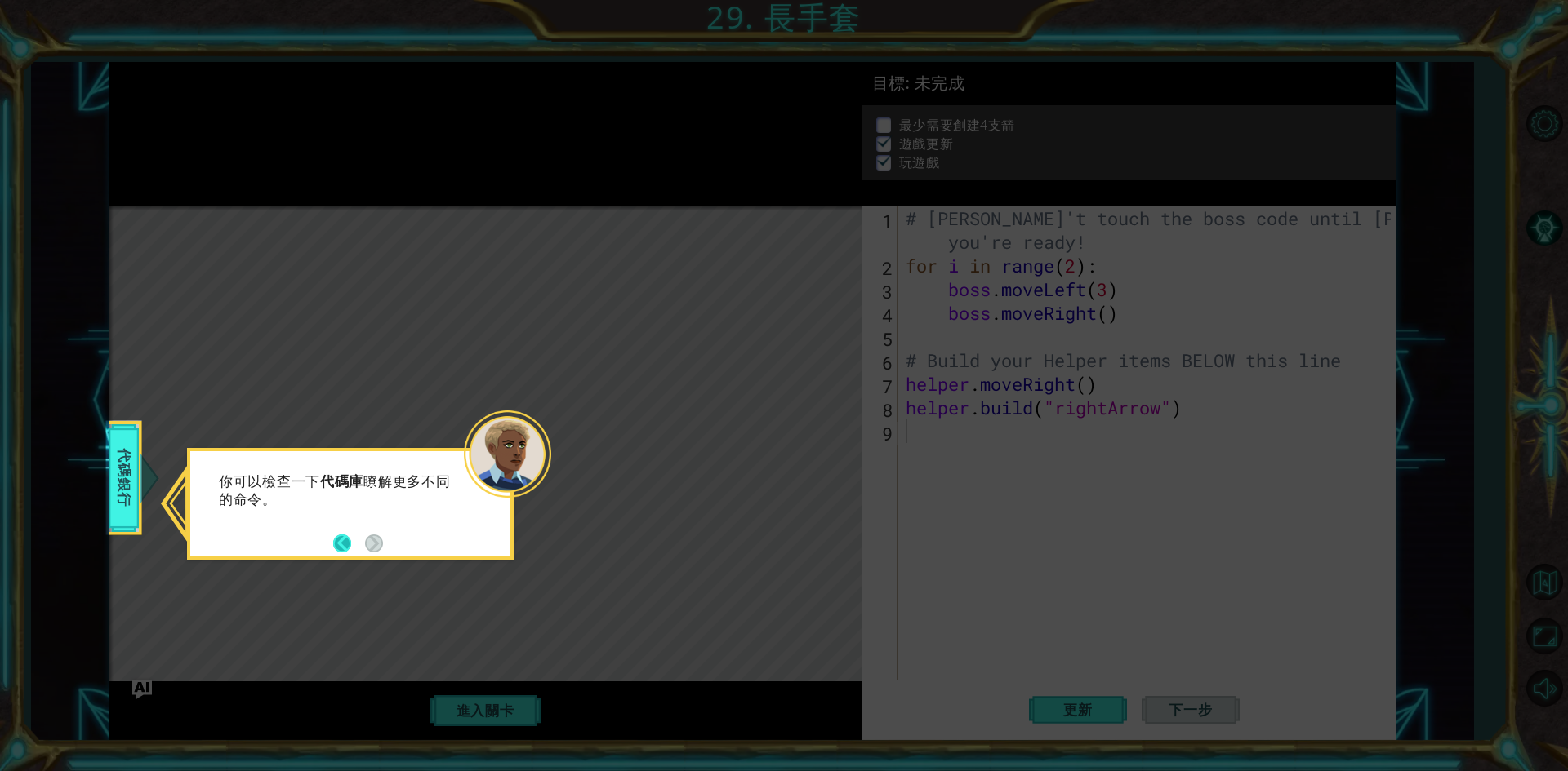
click at [348, 538] on button "Back" at bounding box center [349, 544] width 32 height 18
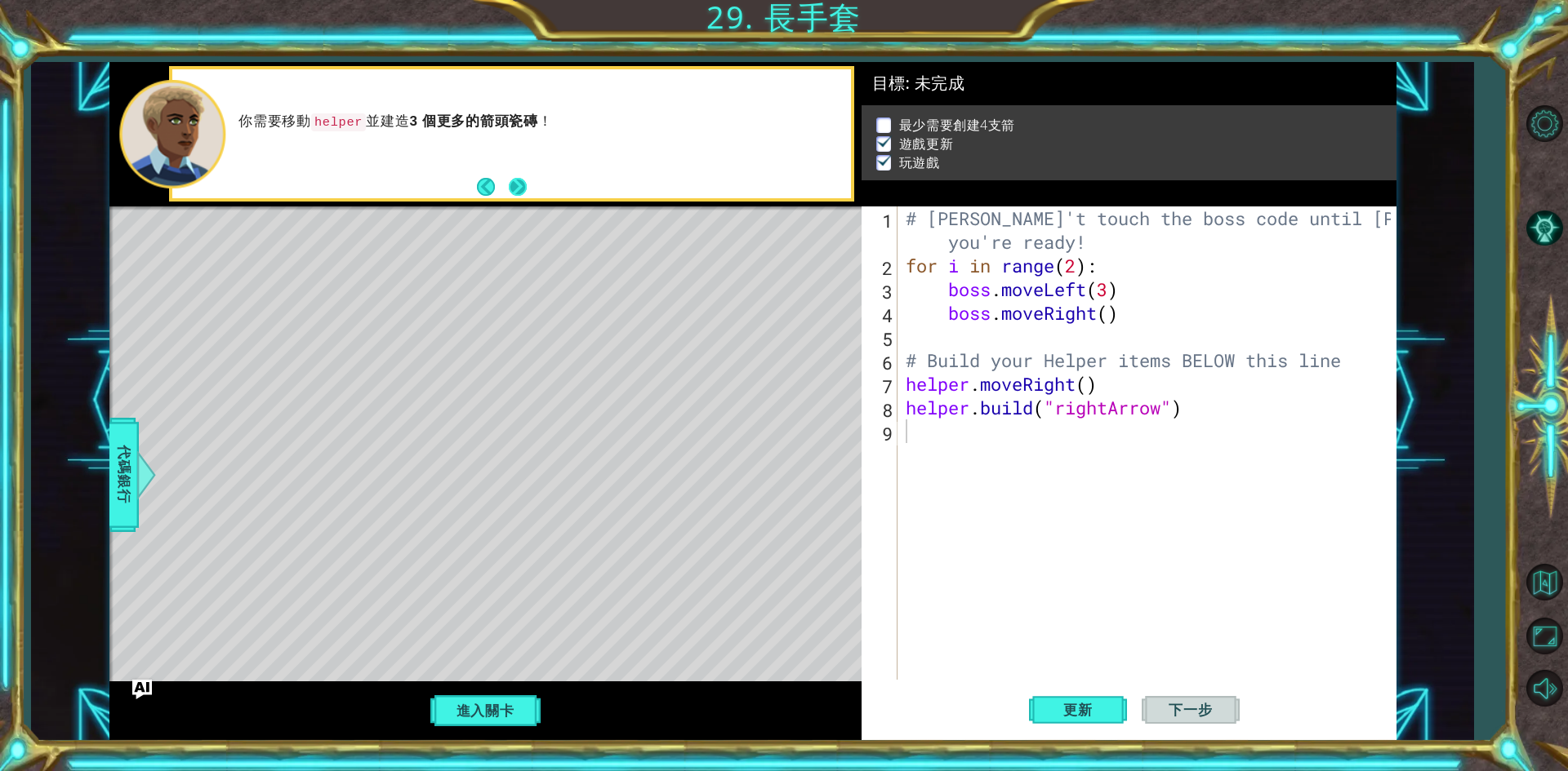
click at [508, 187] on button "Next" at bounding box center [517, 187] width 18 height 18
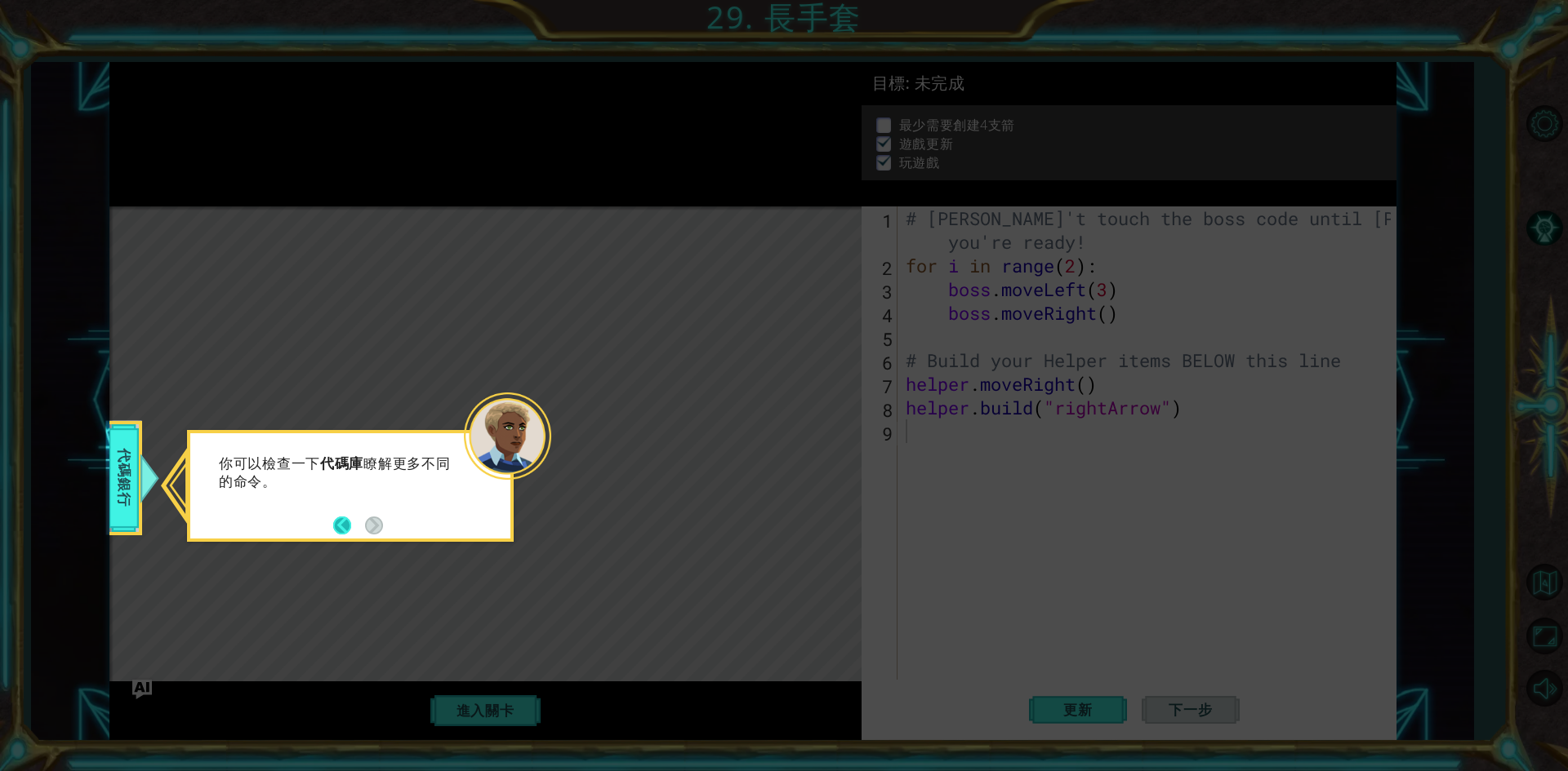
click at [343, 524] on button "Back" at bounding box center [349, 526] width 32 height 18
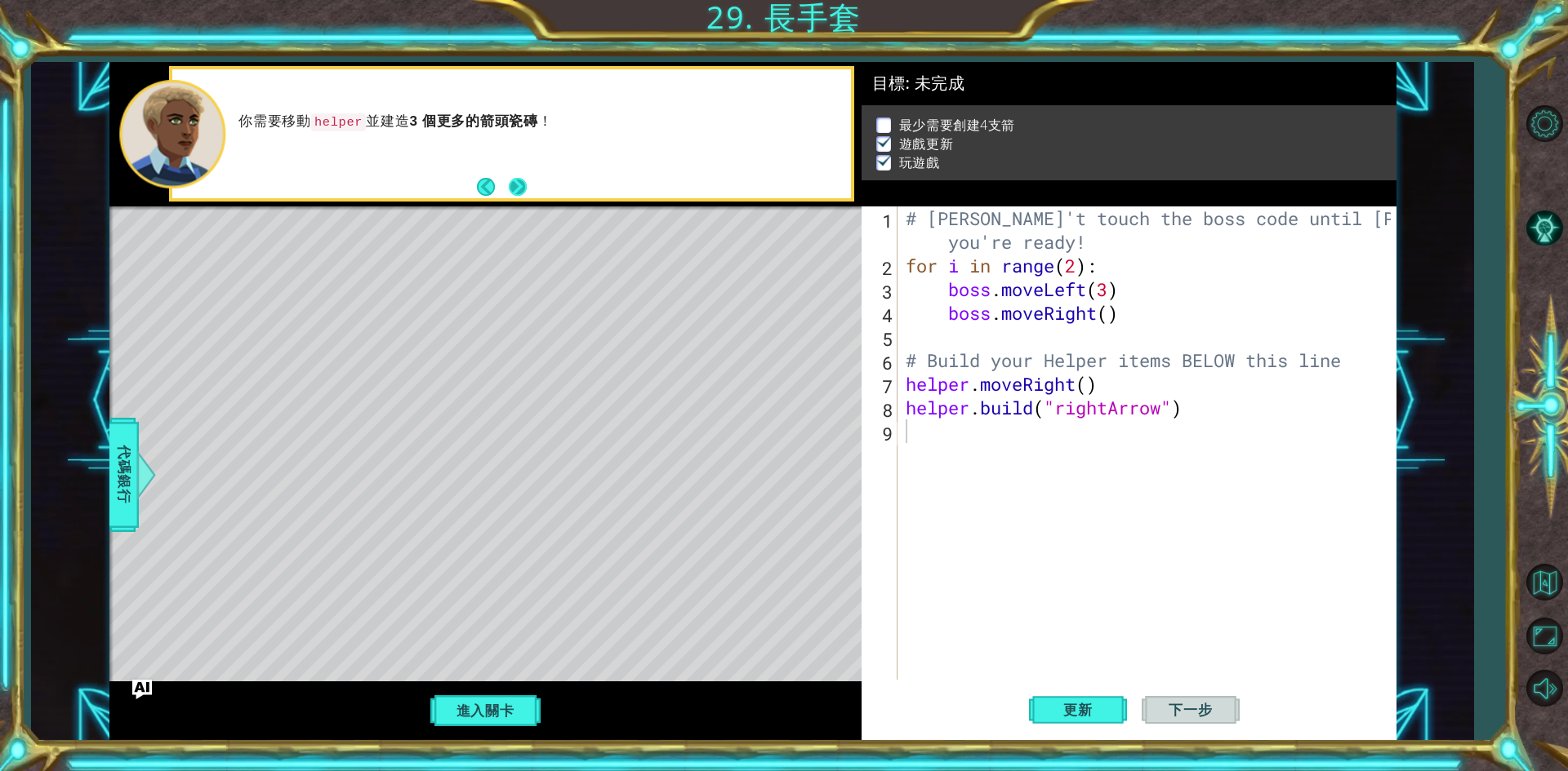
click at [508, 186] on button "Next" at bounding box center [517, 187] width 18 height 18
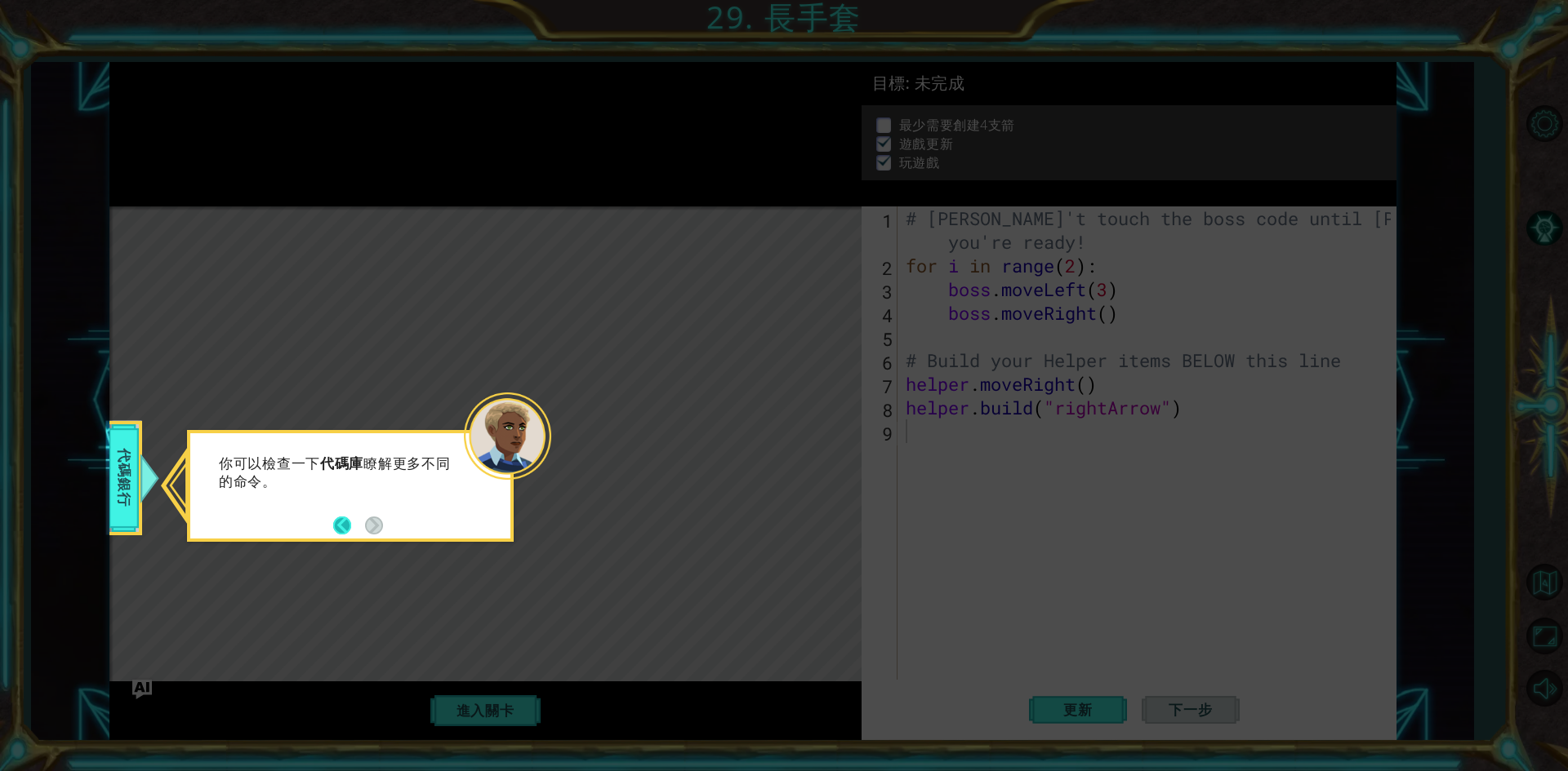
click at [339, 522] on button "Back" at bounding box center [349, 526] width 32 height 18
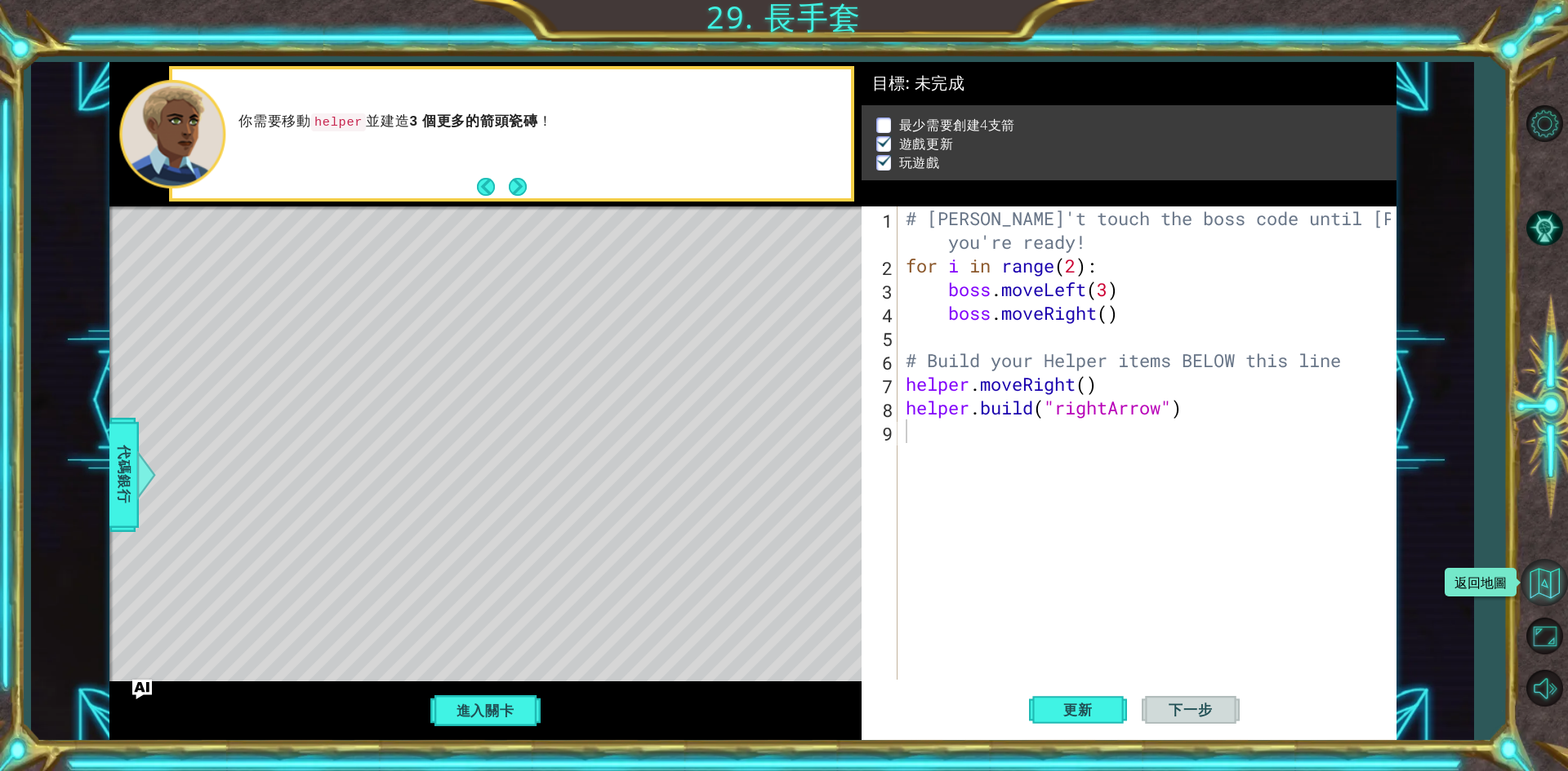
click at [1554, 577] on button "返回地圖" at bounding box center [1544, 583] width 48 height 48
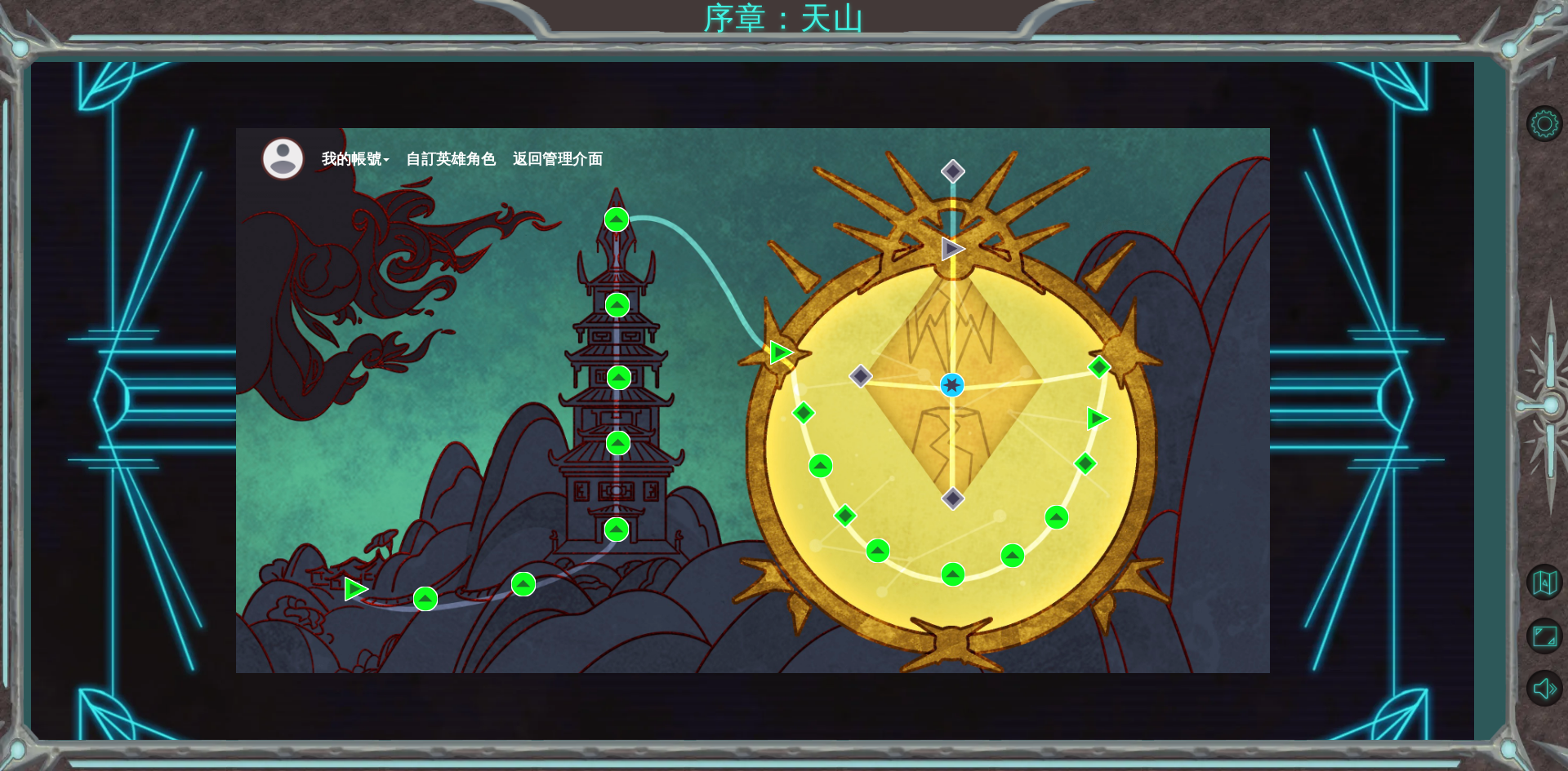
click at [581, 154] on span "返回管理介面" at bounding box center [558, 158] width 90 height 17
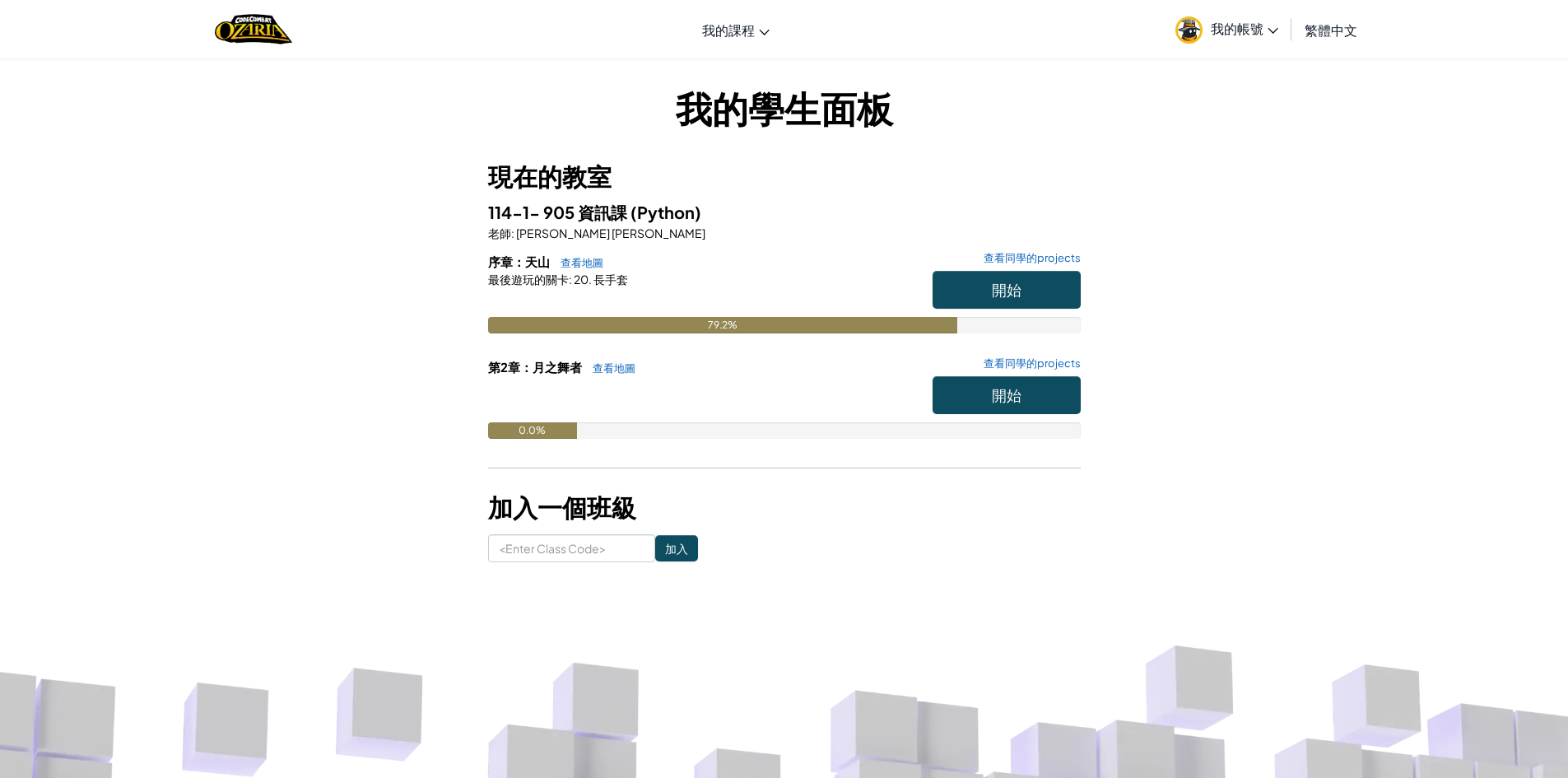
click at [1238, 39] on link "我的帳號" at bounding box center [1226, 30] width 119 height 52
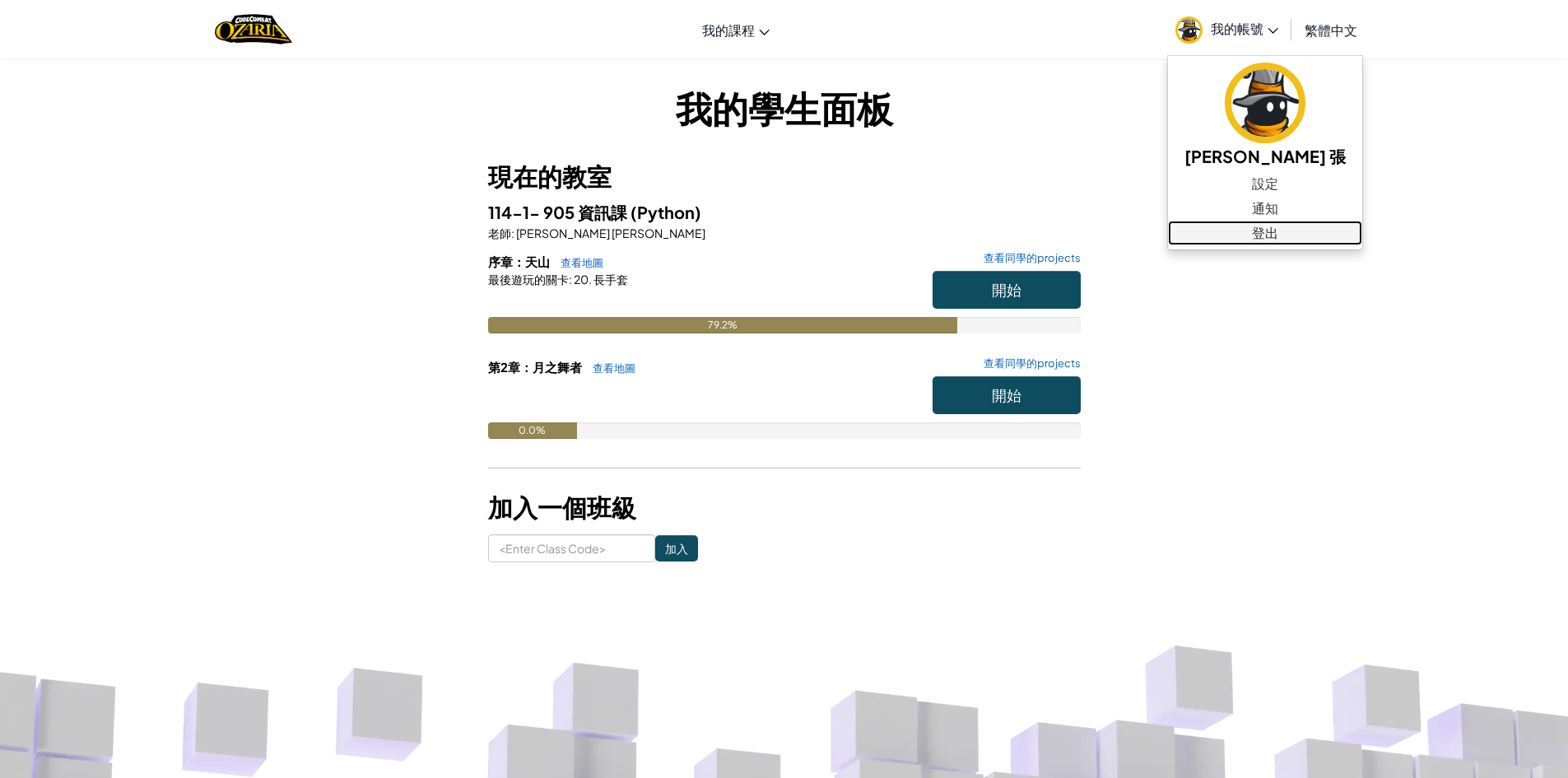
click at [1238, 229] on link "登出" at bounding box center [1265, 233] width 194 height 25
